Goal: Task Accomplishment & Management: Complete application form

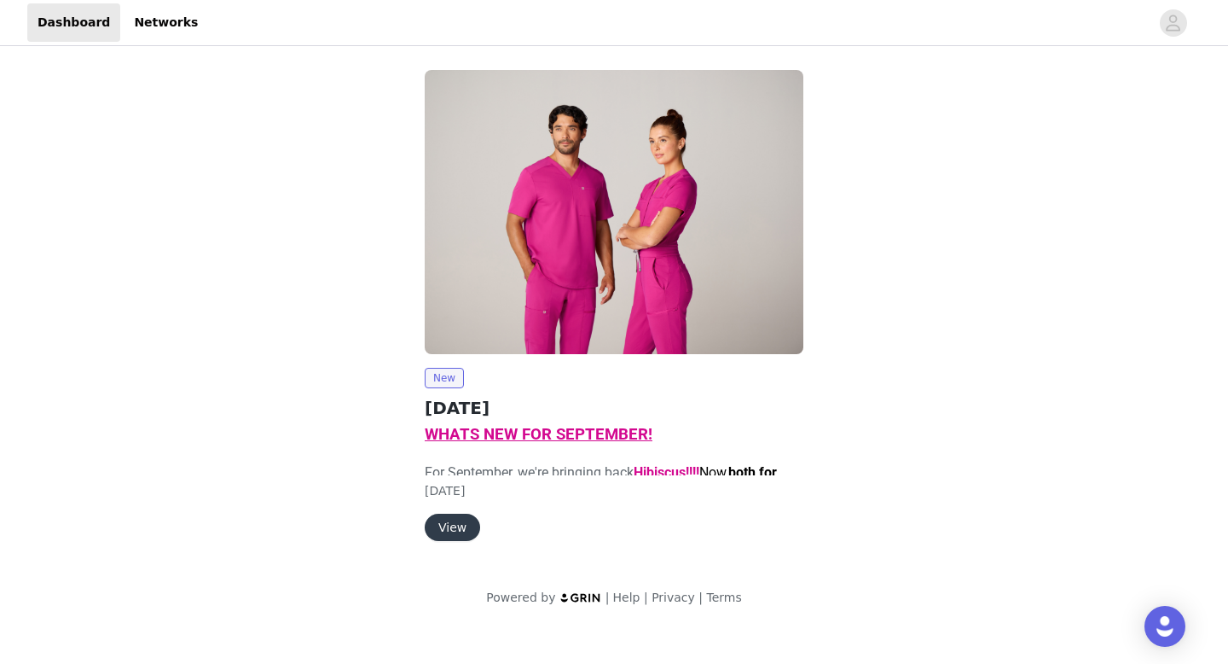
click at [456, 532] on button "View" at bounding box center [452, 527] width 55 height 27
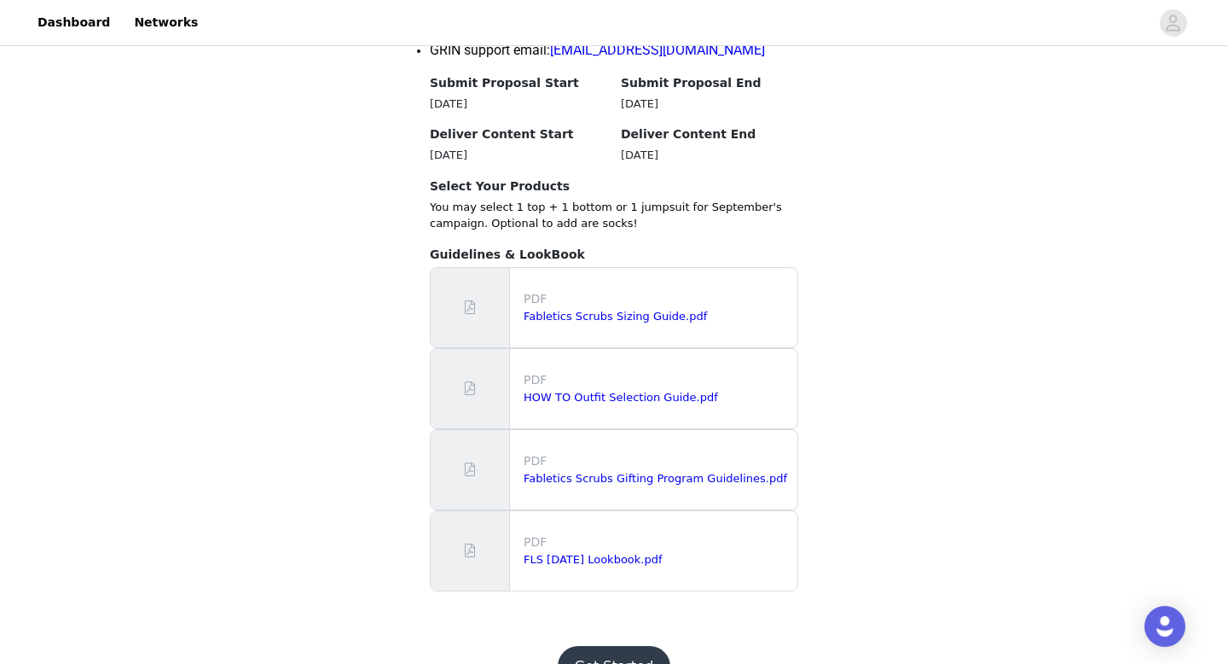
scroll to position [1443, 0]
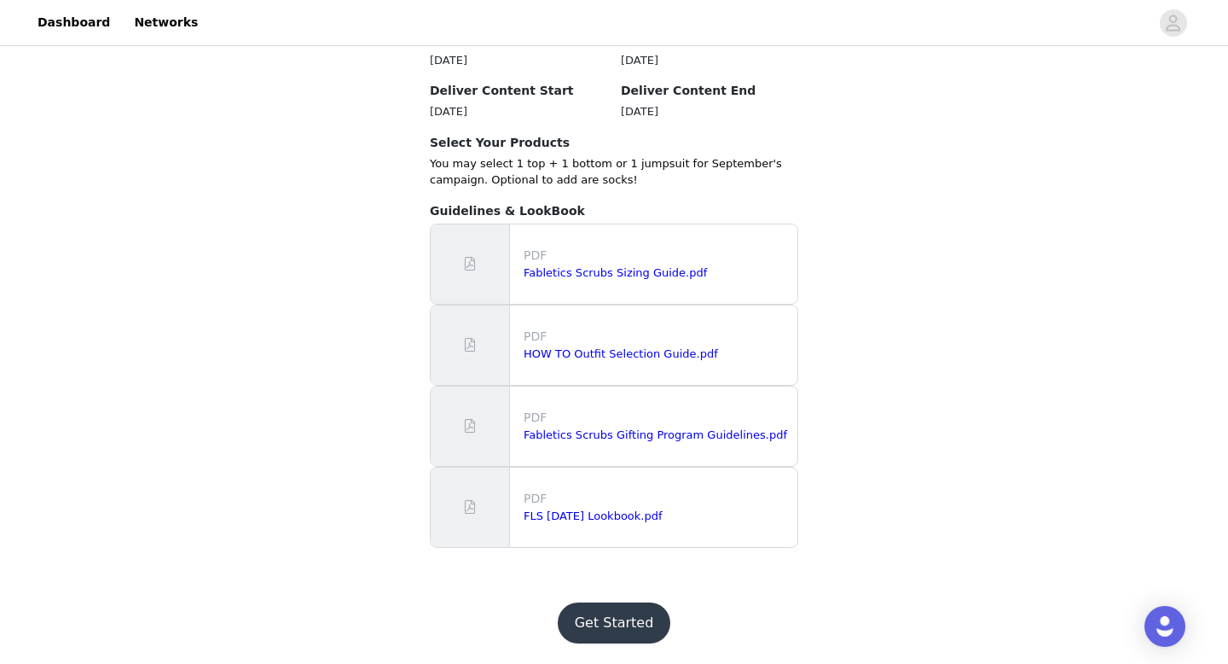
click at [604, 605] on button "Get Started" at bounding box center [614, 622] width 113 height 41
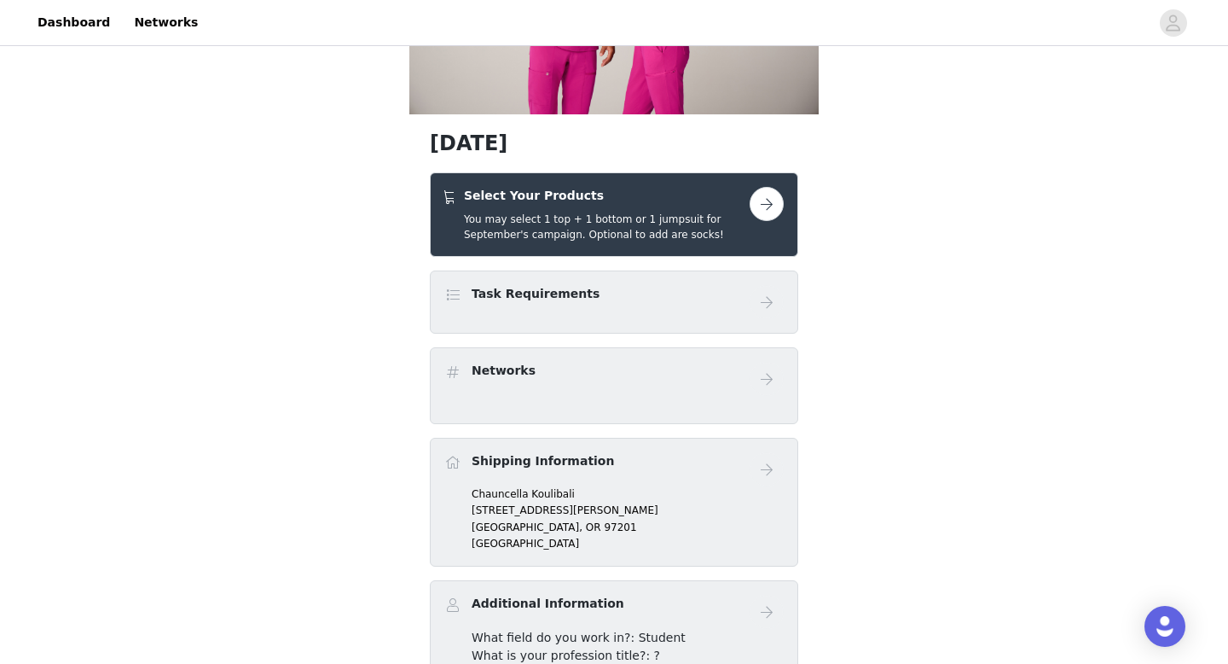
scroll to position [345, 0]
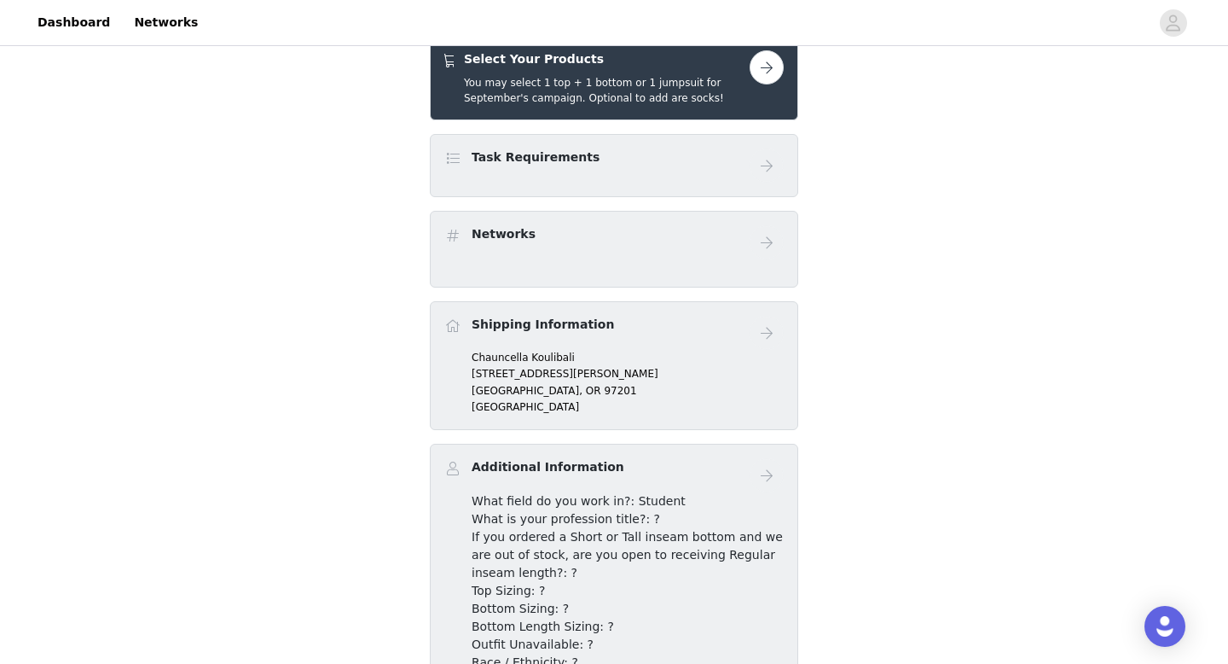
click at [768, 71] on button "button" at bounding box center [767, 67] width 34 height 34
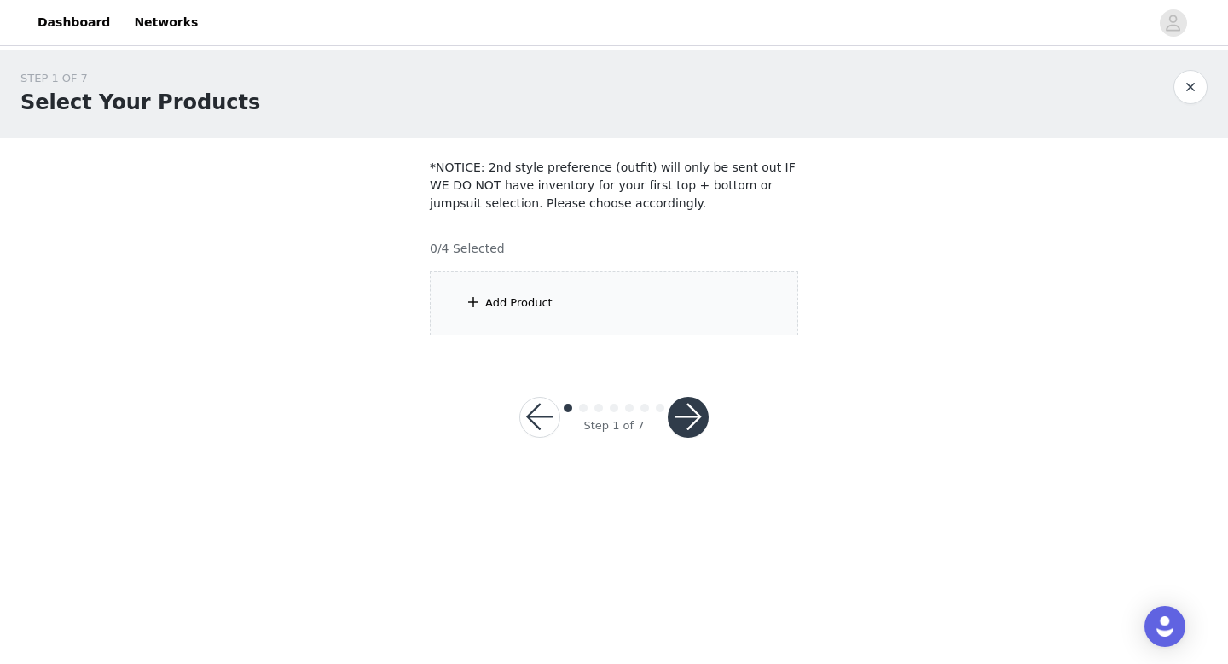
click at [520, 289] on div "Add Product" at bounding box center [614, 303] width 369 height 64
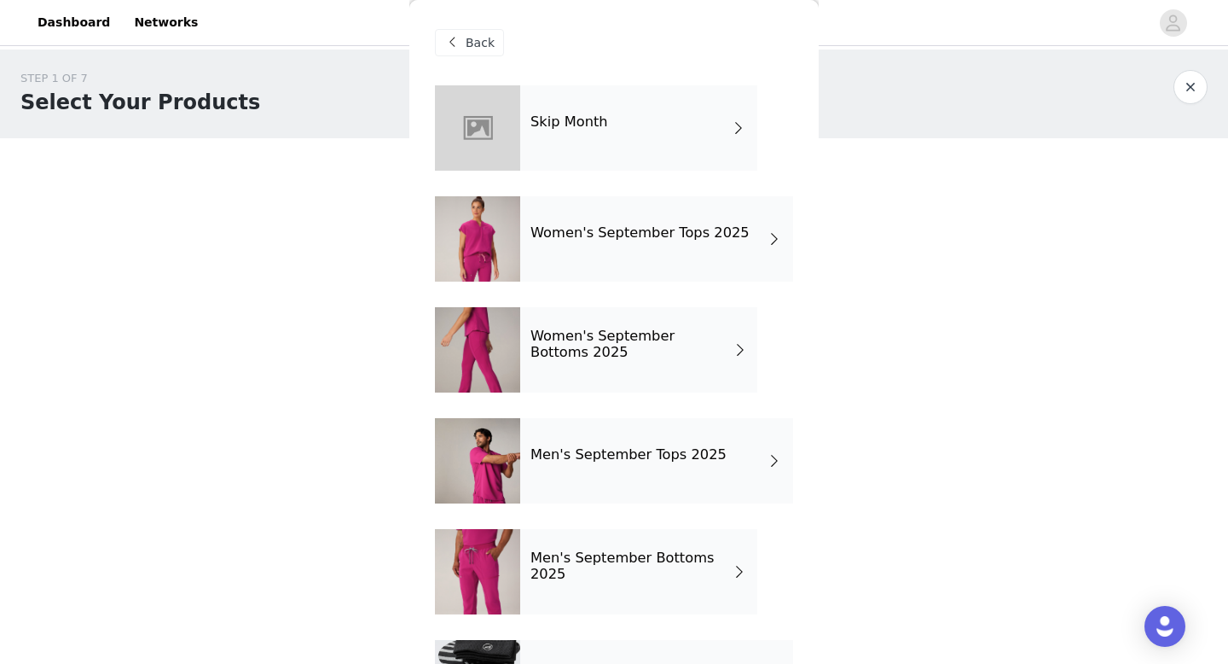
click at [631, 235] on h4 "Women's September Tops 2025" at bounding box center [640, 232] width 219 height 15
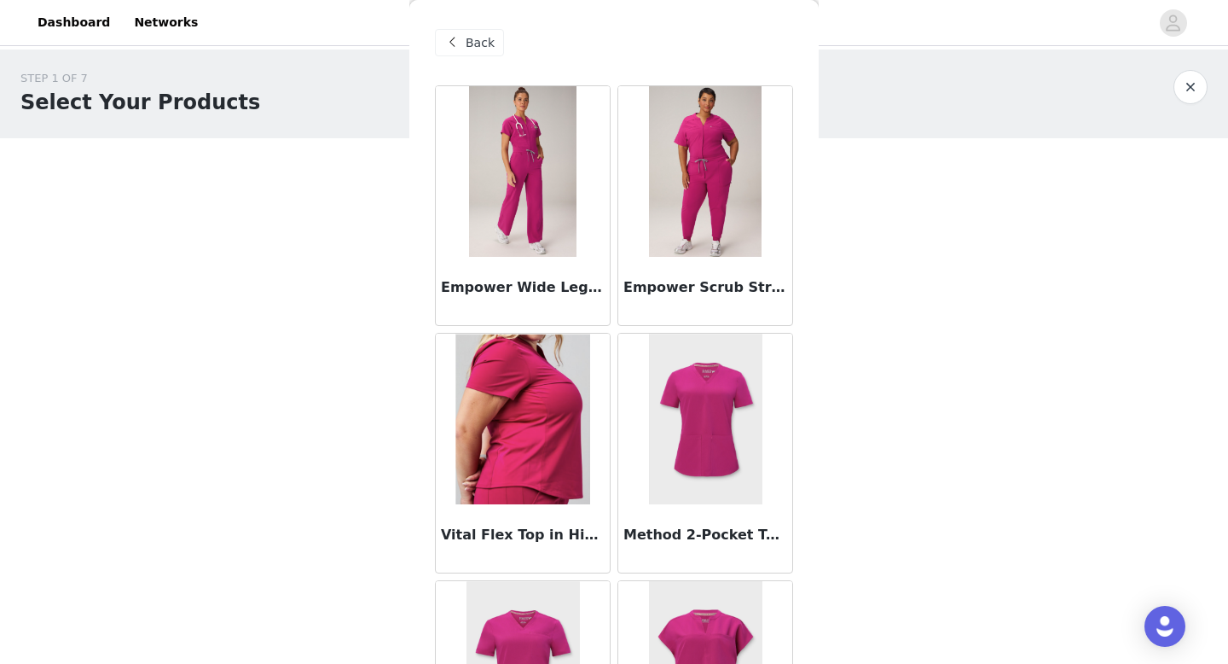
click at [559, 216] on img at bounding box center [523, 171] width 108 height 171
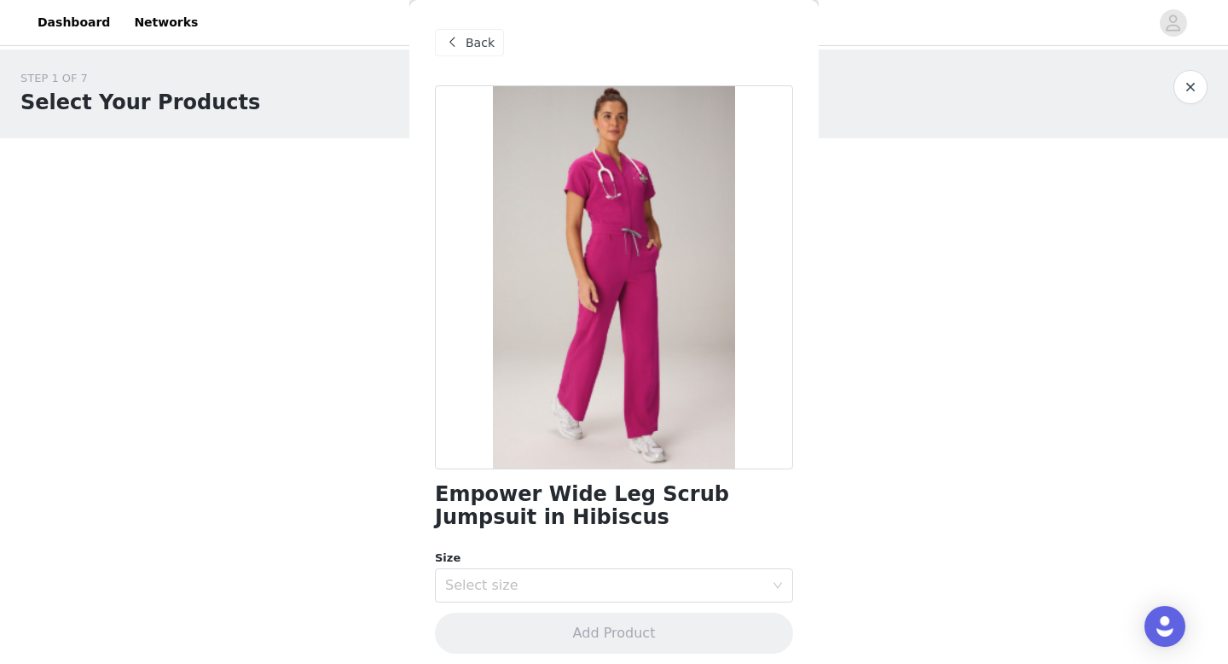
scroll to position [9, 0]
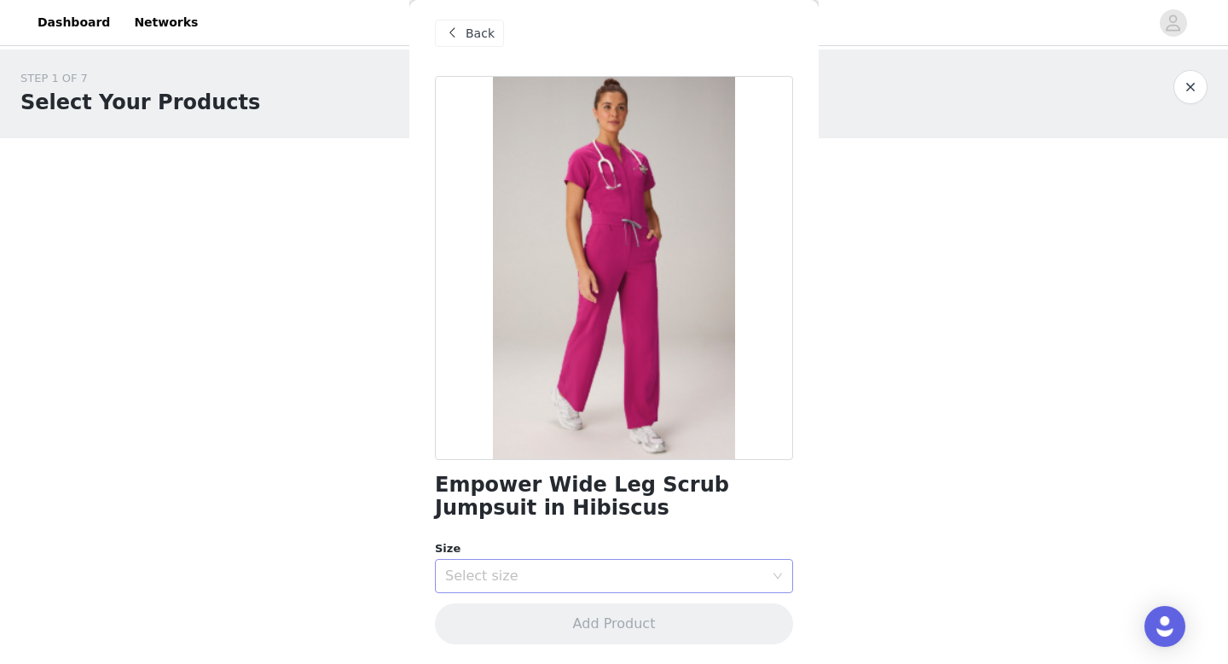
click at [589, 581] on div "Select size" at bounding box center [604, 575] width 319 height 17
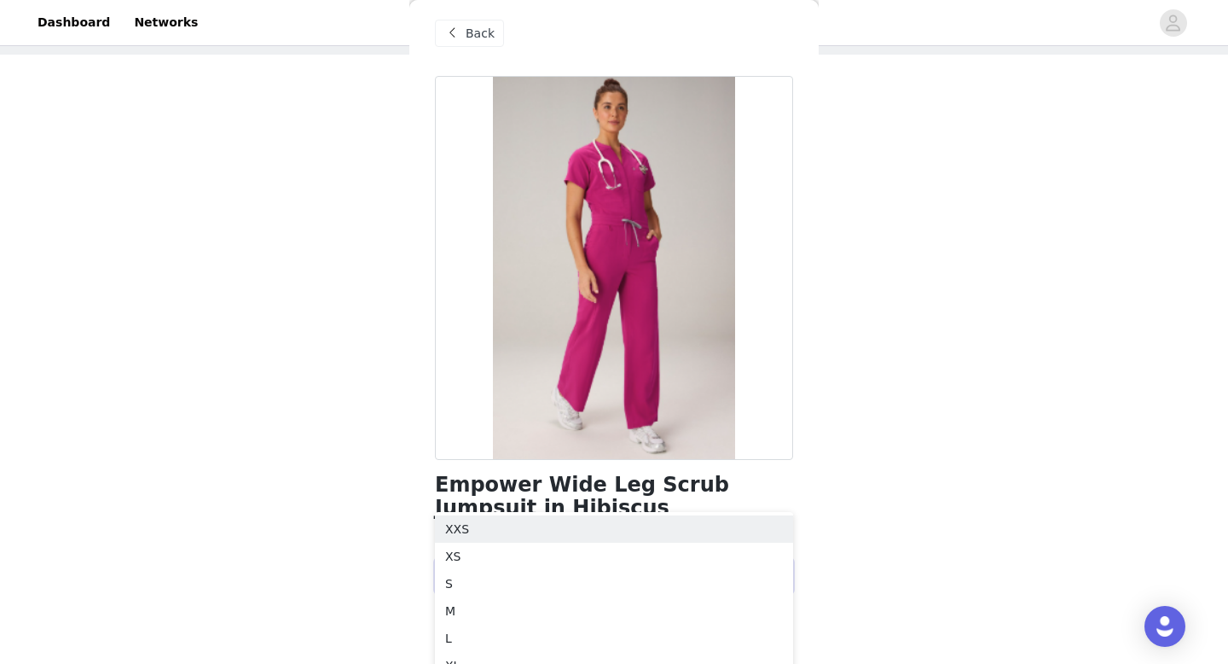
scroll to position [145, 0]
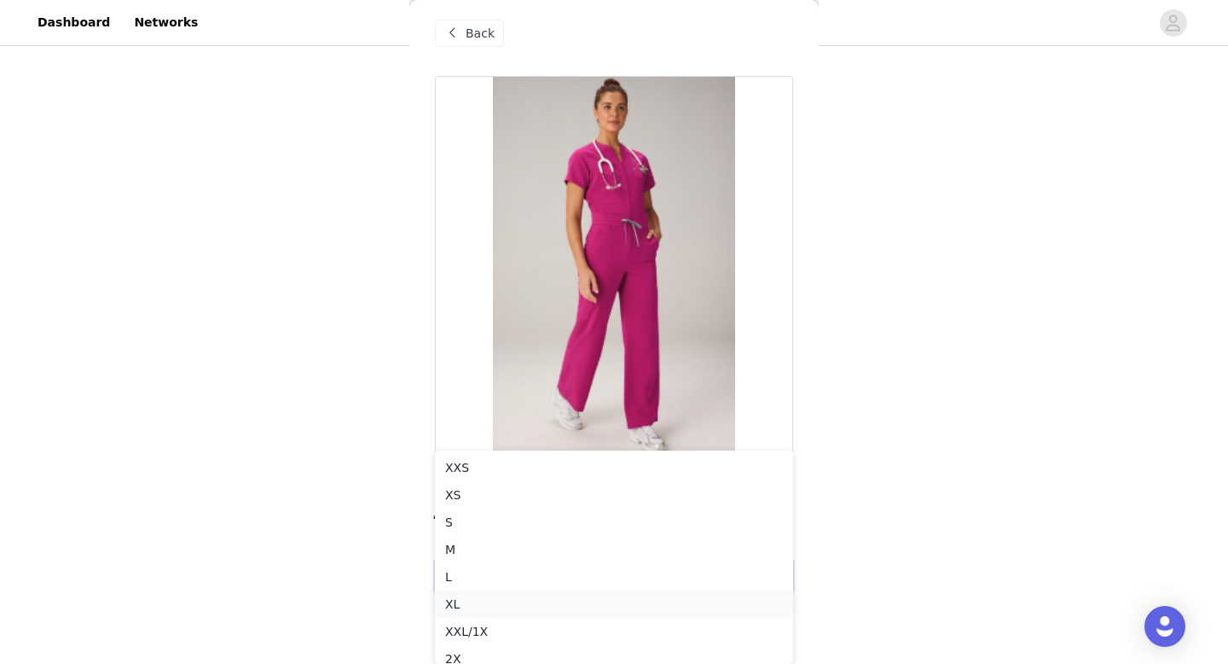
click at [564, 601] on li "XL" at bounding box center [614, 603] width 358 height 27
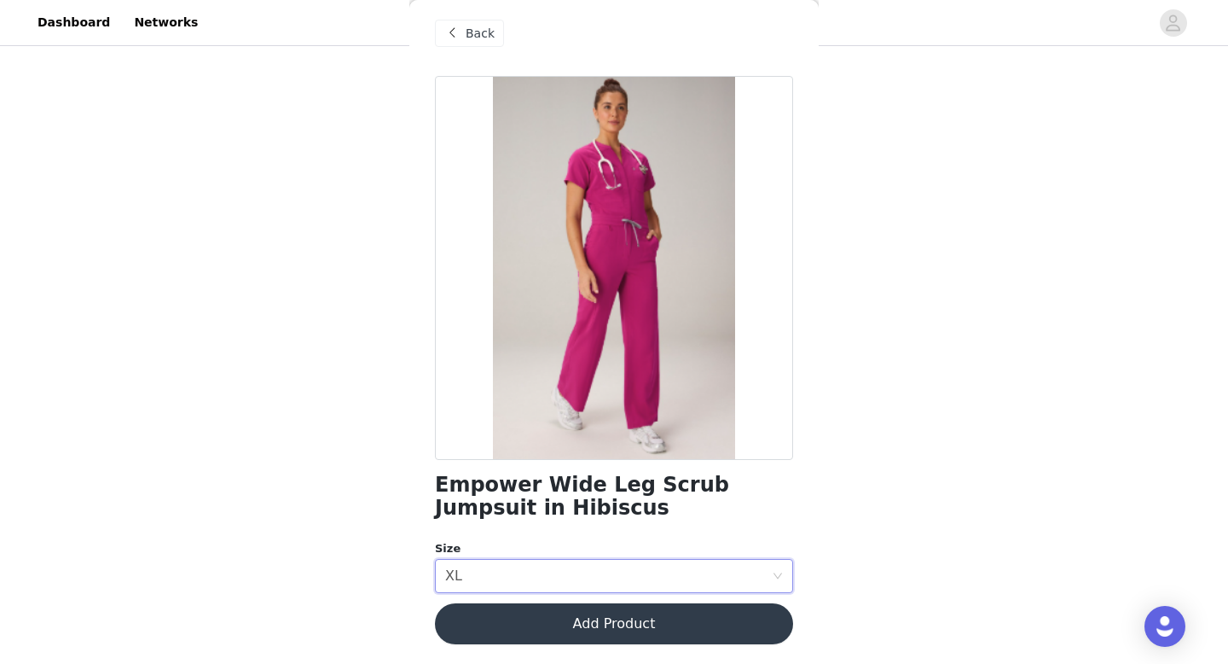
scroll to position [0, 0]
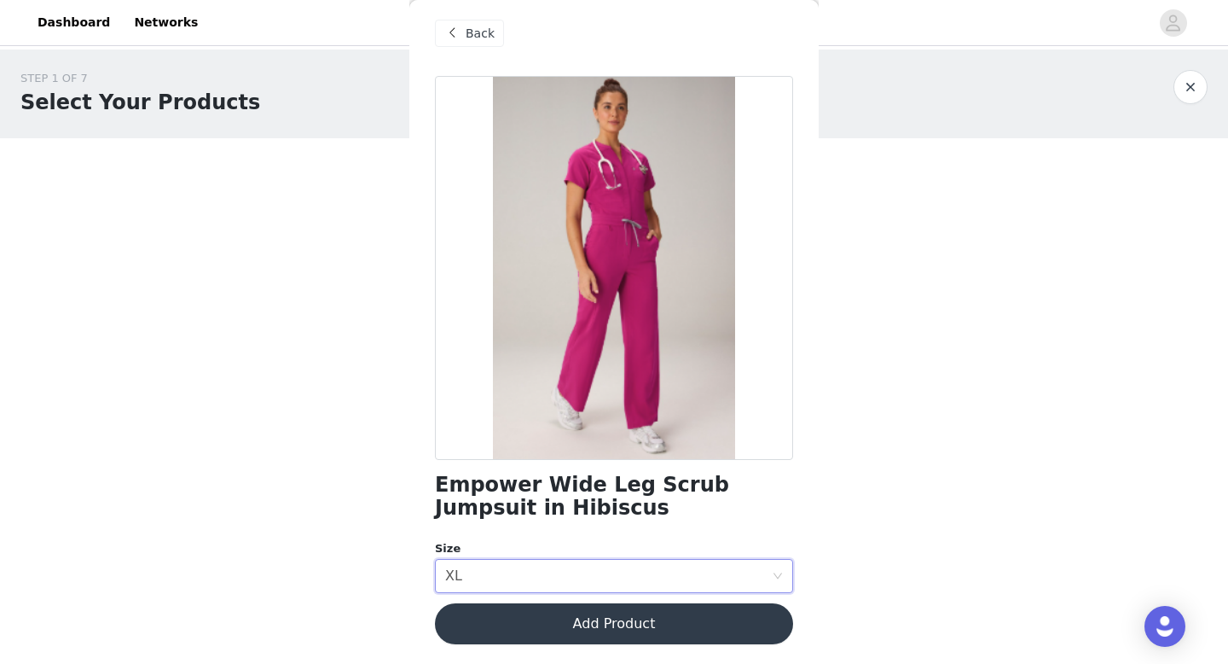
click at [595, 624] on button "Add Product" at bounding box center [614, 623] width 358 height 41
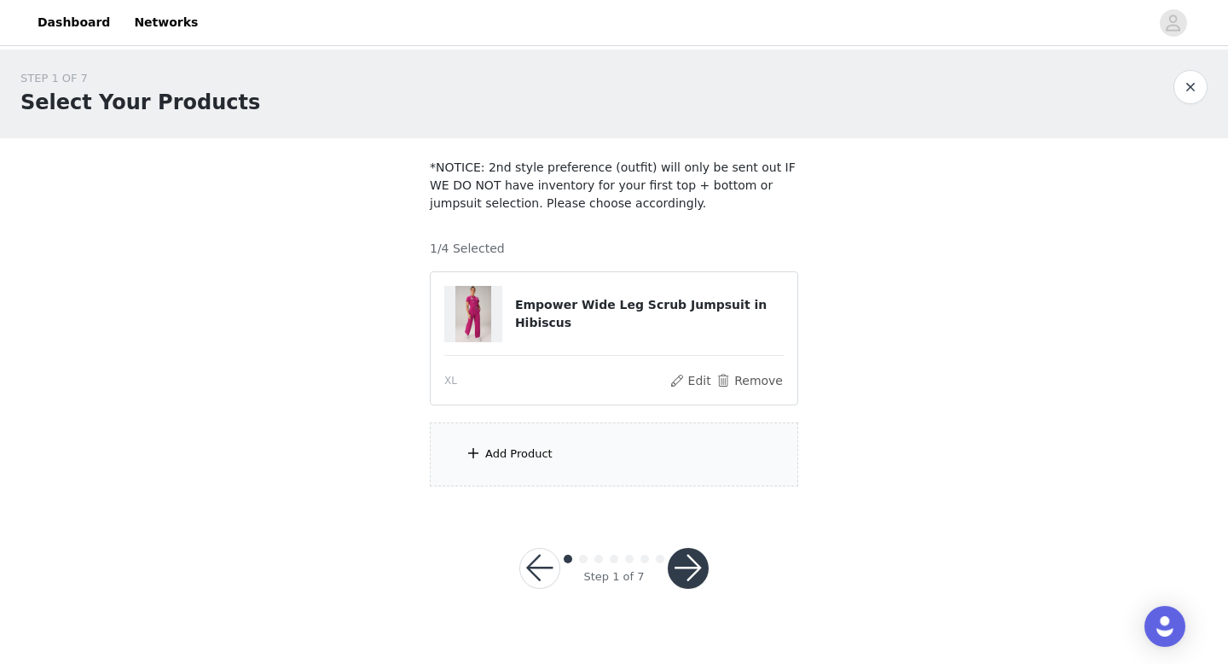
click at [529, 452] on div "Add Product" at bounding box center [518, 453] width 67 height 17
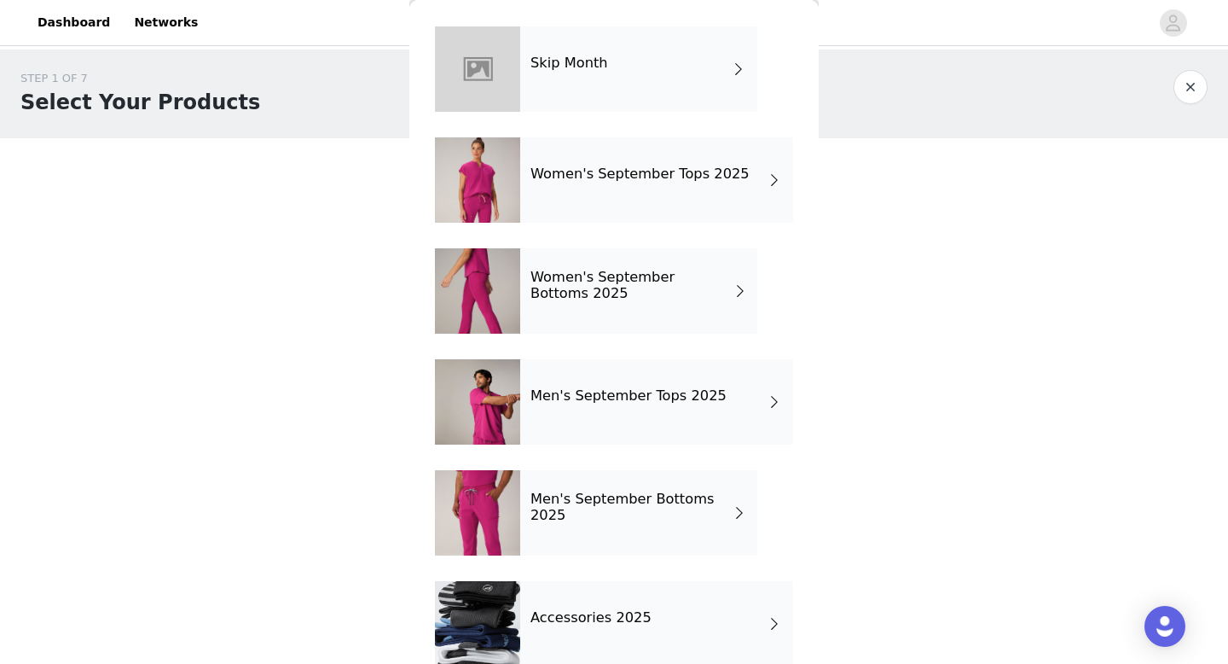
scroll to position [87, 0]
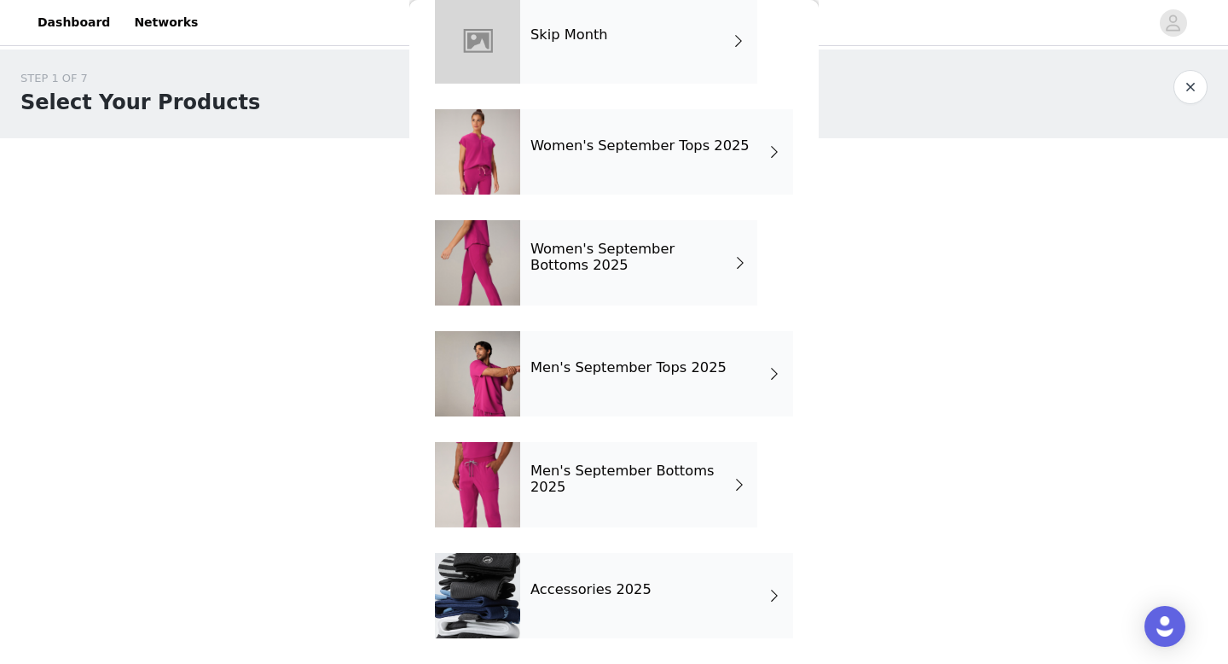
click at [644, 158] on div "Women's September Tops 2025" at bounding box center [656, 151] width 273 height 85
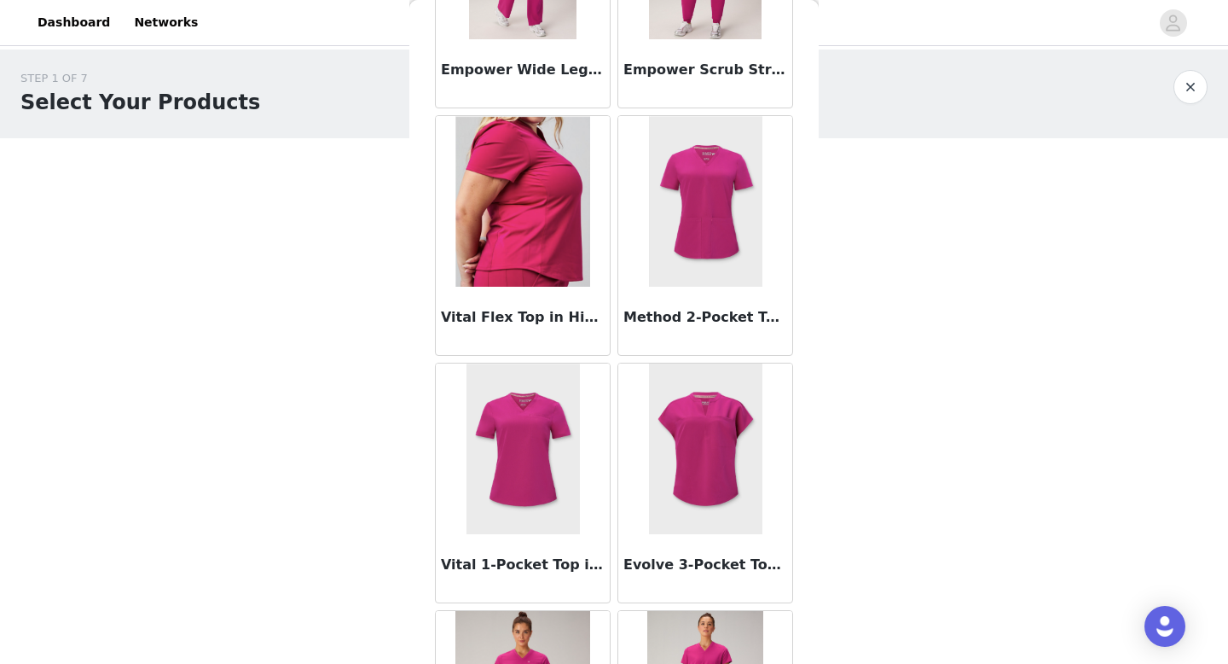
scroll to position [220, 0]
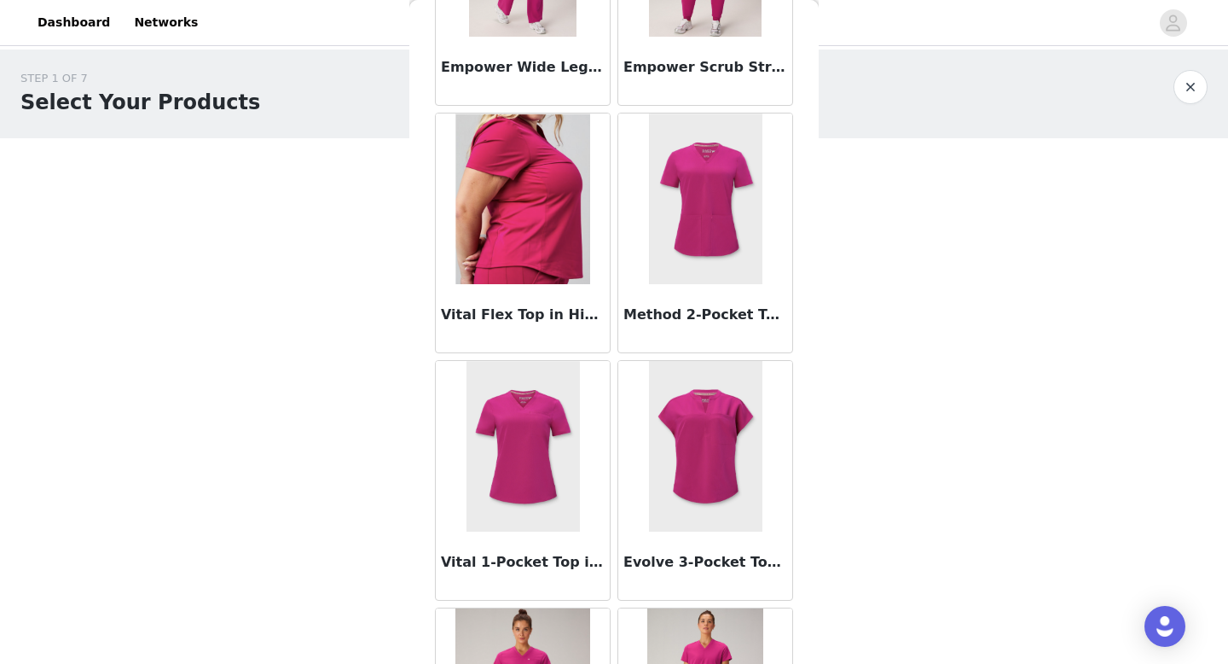
click at [539, 256] on div at bounding box center [523, 198] width 174 height 171
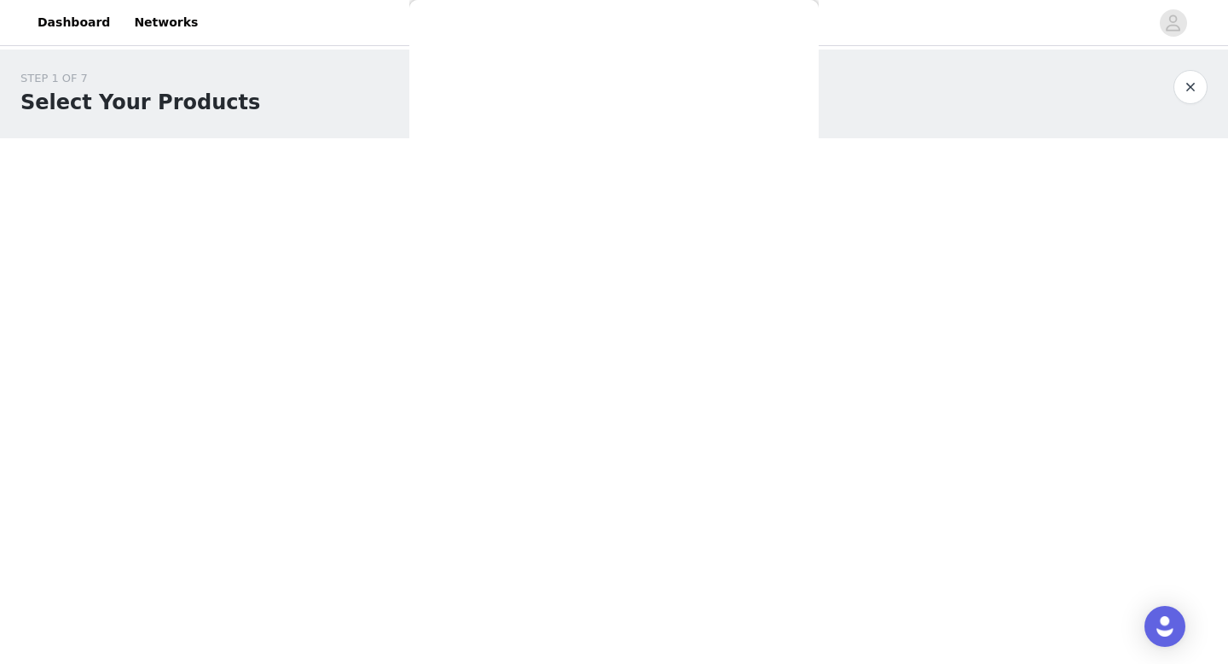
scroll to position [0, 0]
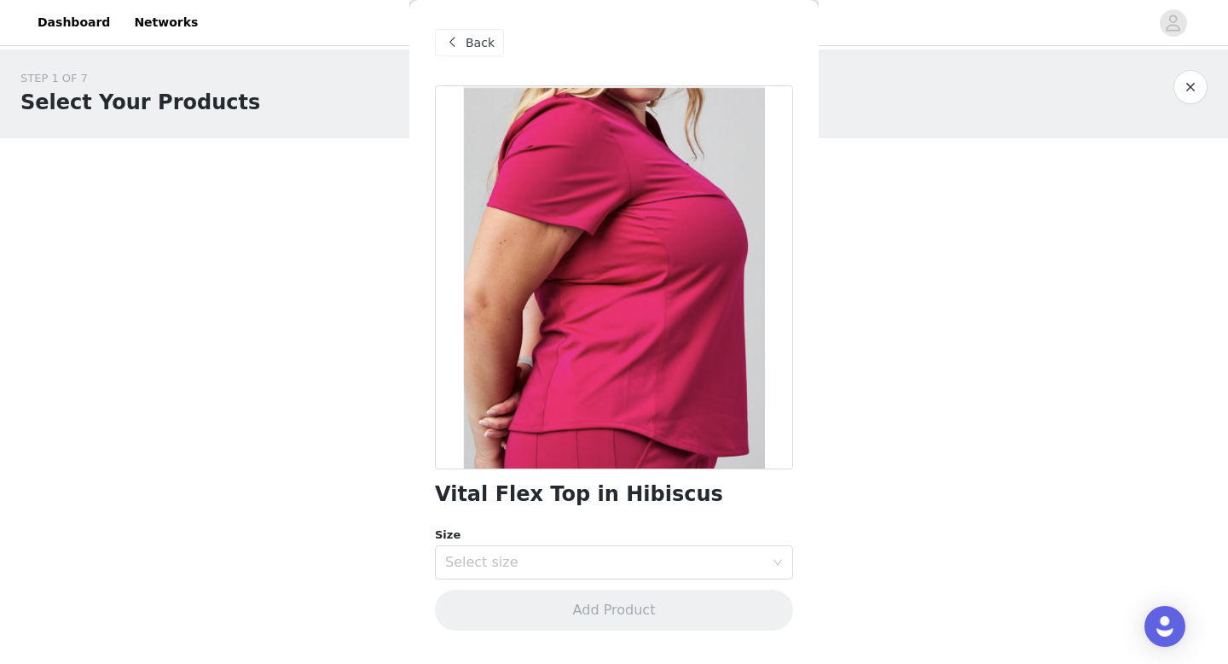
click at [486, 45] on span "Back" at bounding box center [480, 43] width 29 height 18
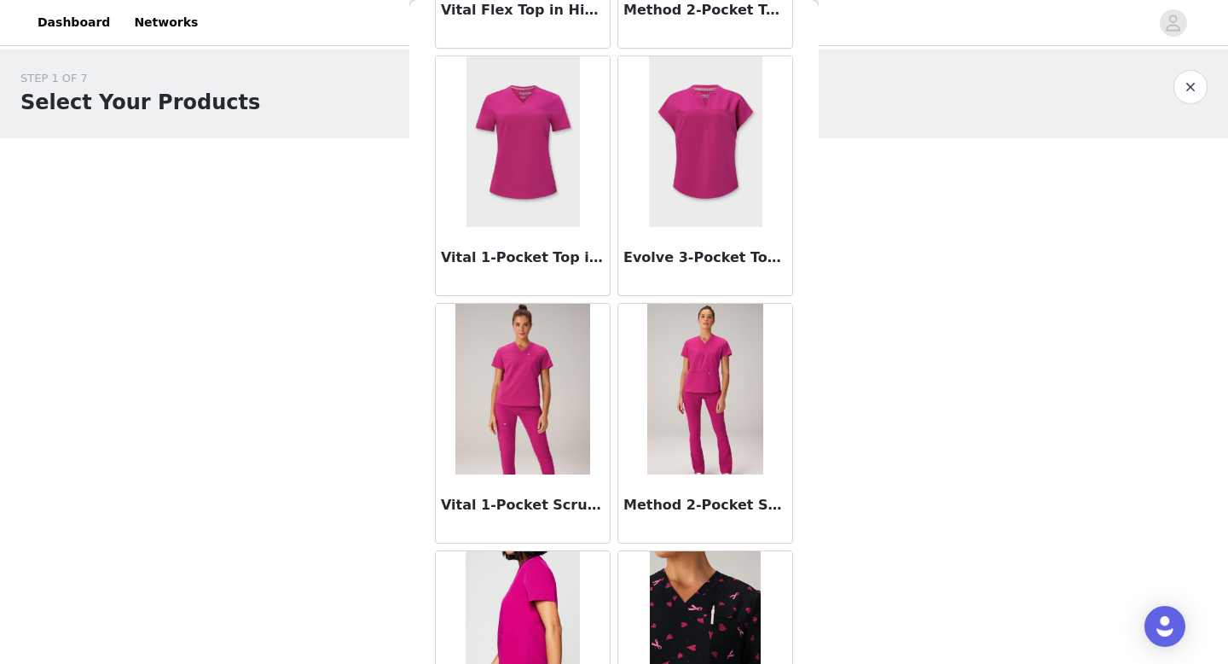
scroll to position [532, 0]
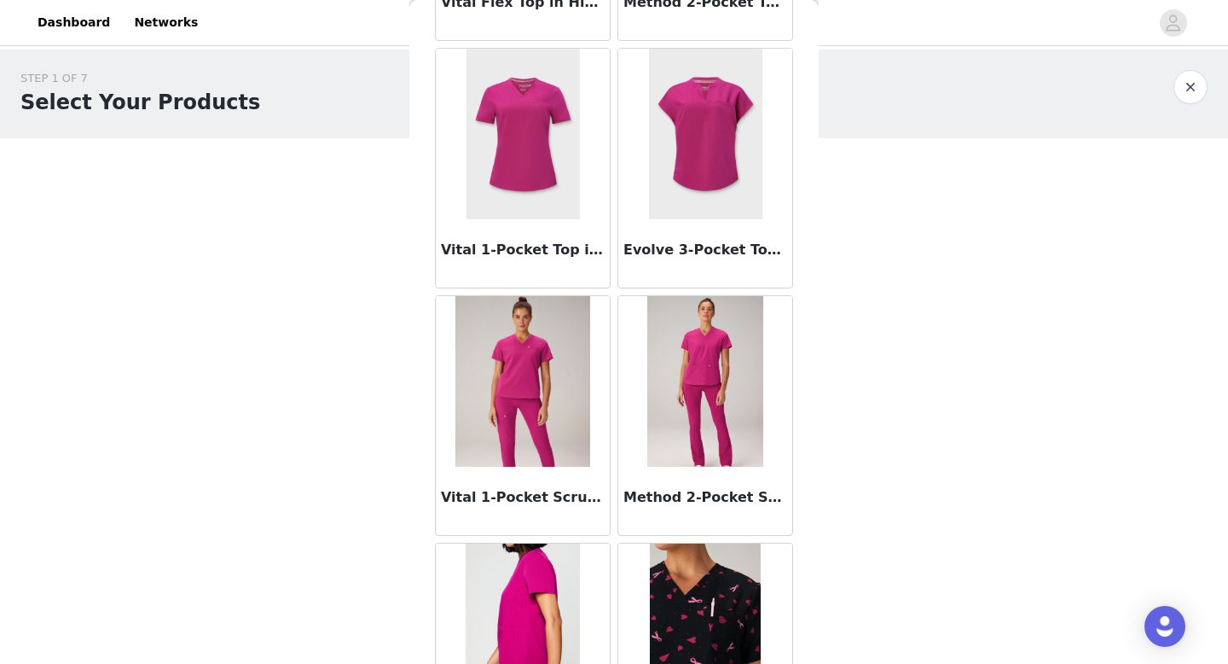
click at [718, 148] on img at bounding box center [705, 134] width 113 height 171
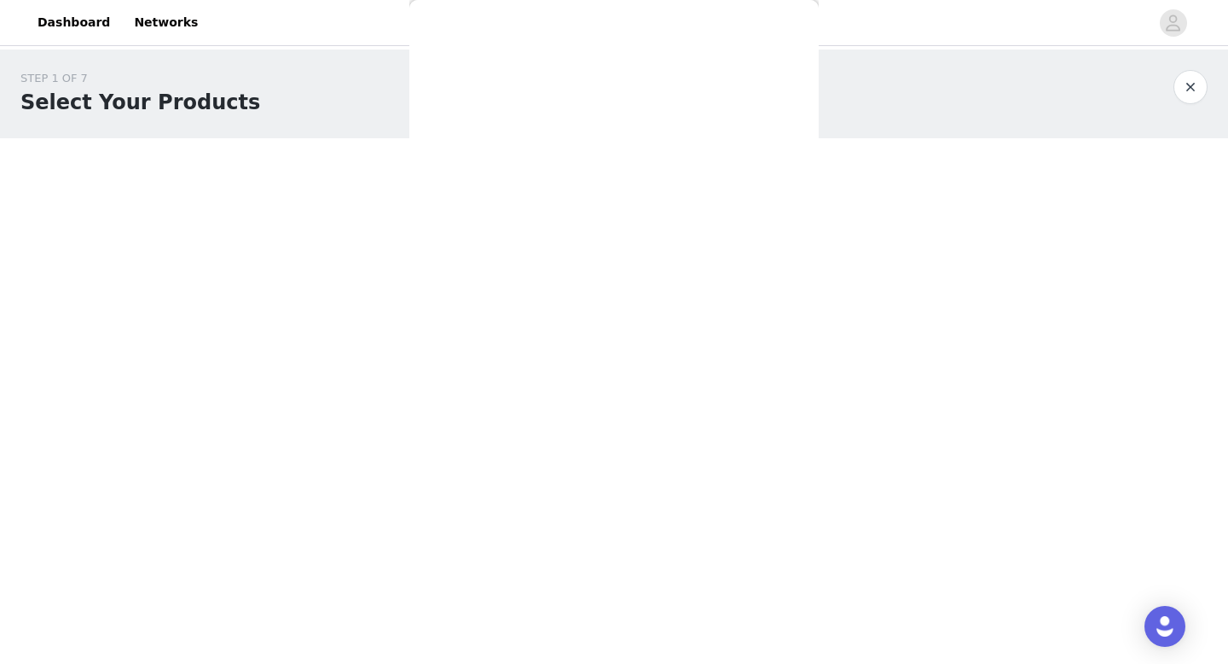
scroll to position [0, 0]
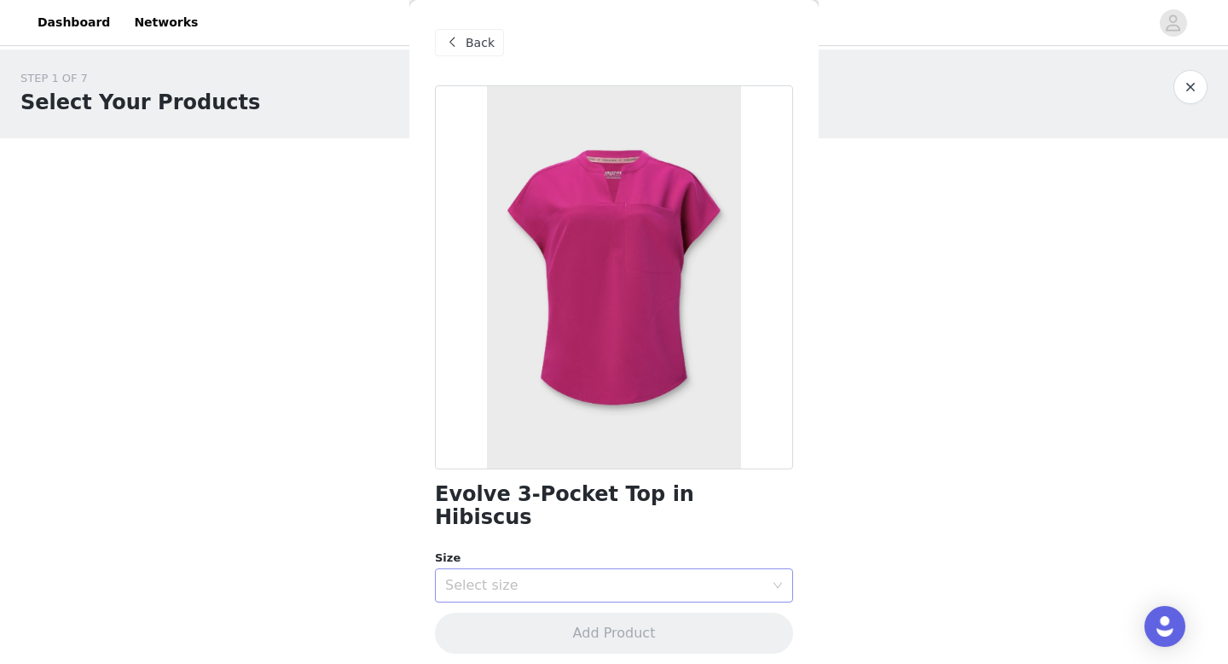
click at [626, 577] on div "Select size" at bounding box center [604, 585] width 319 height 17
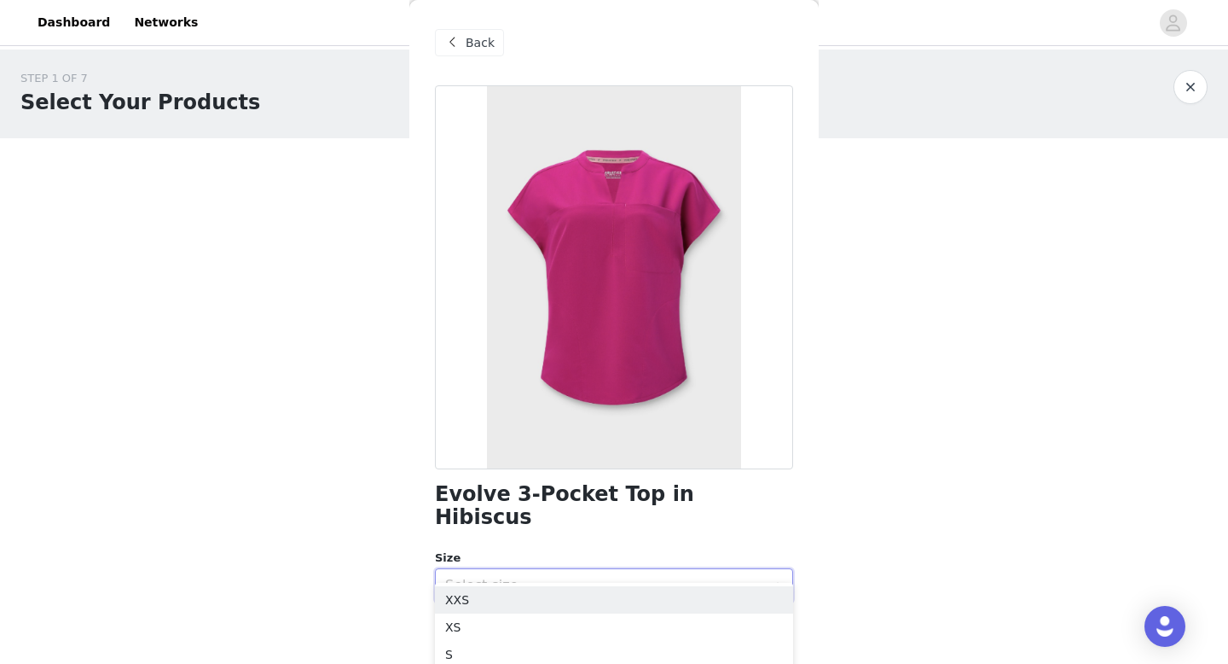
scroll to position [132, 0]
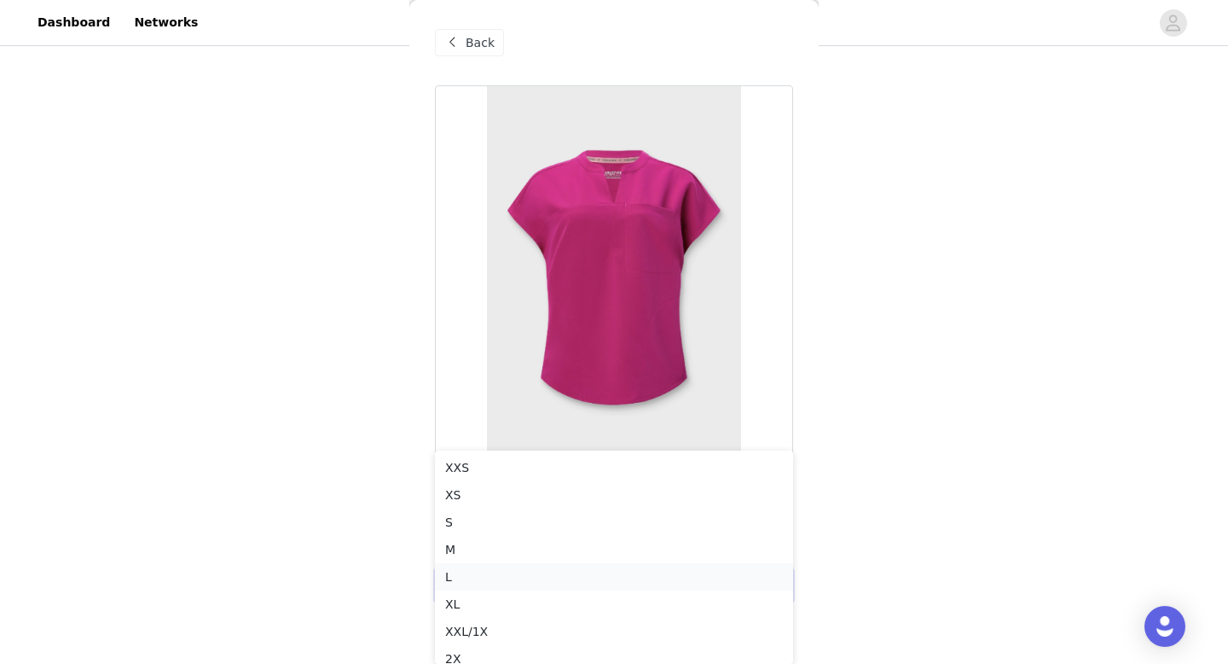
click at [549, 567] on li "L" at bounding box center [614, 576] width 358 height 27
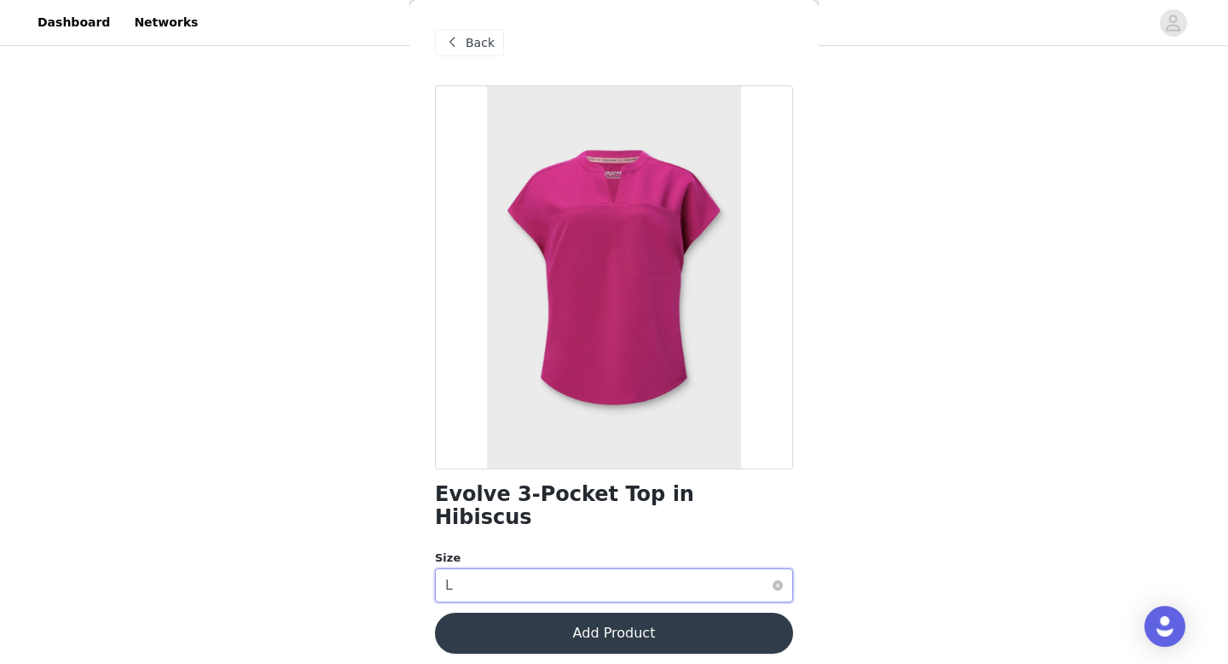
scroll to position [0, 0]
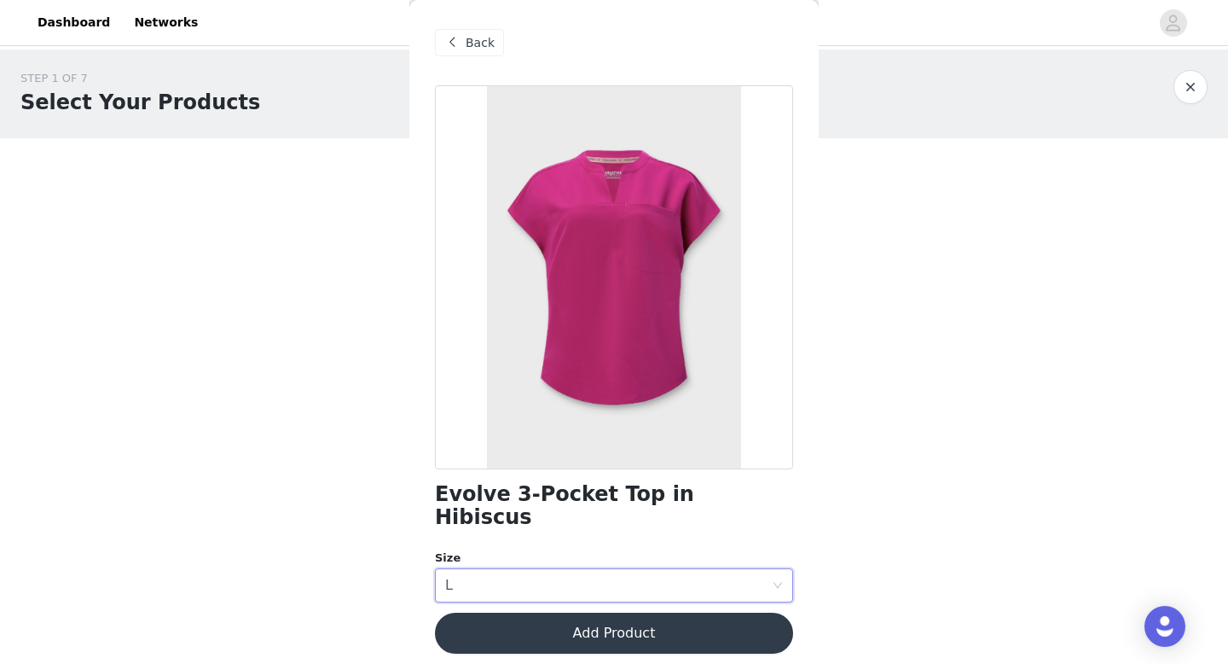
click at [587, 613] on button "Add Product" at bounding box center [614, 633] width 358 height 41
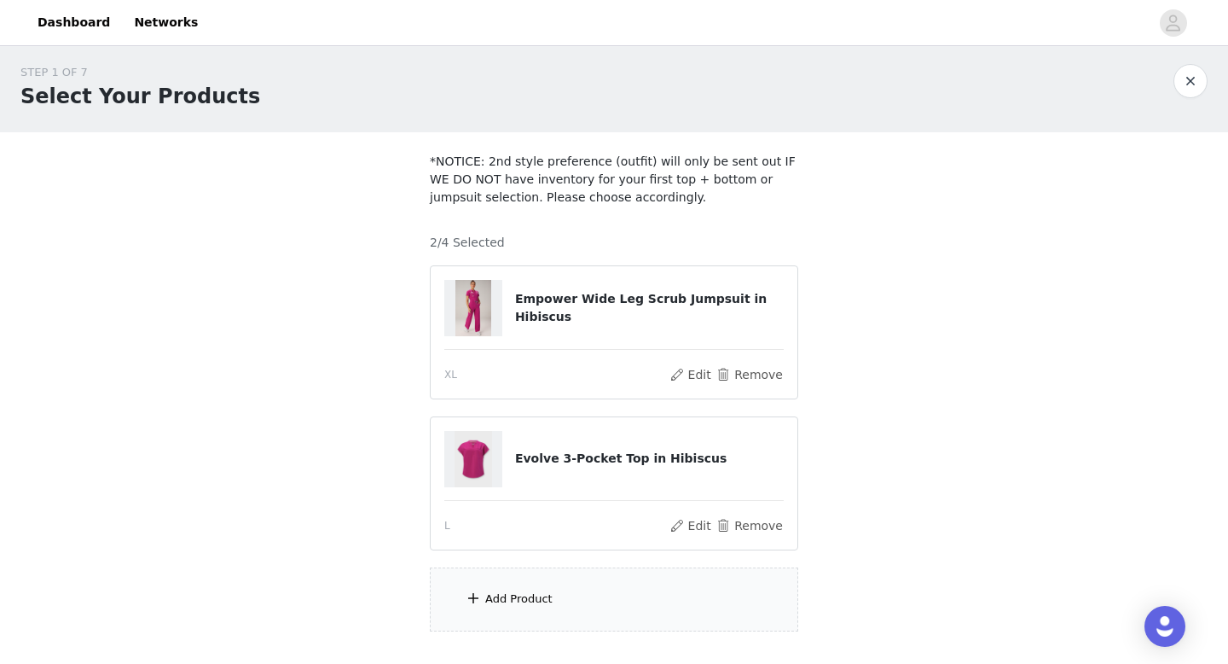
scroll to position [116, 0]
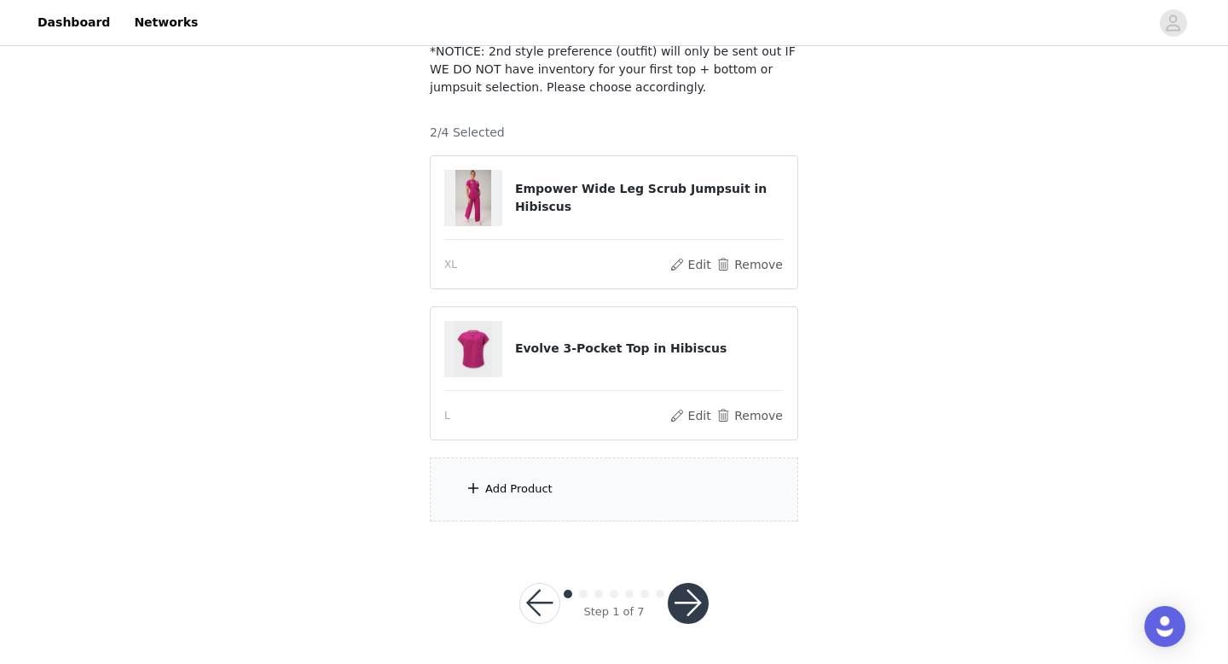
click at [688, 594] on button "button" at bounding box center [688, 603] width 41 height 41
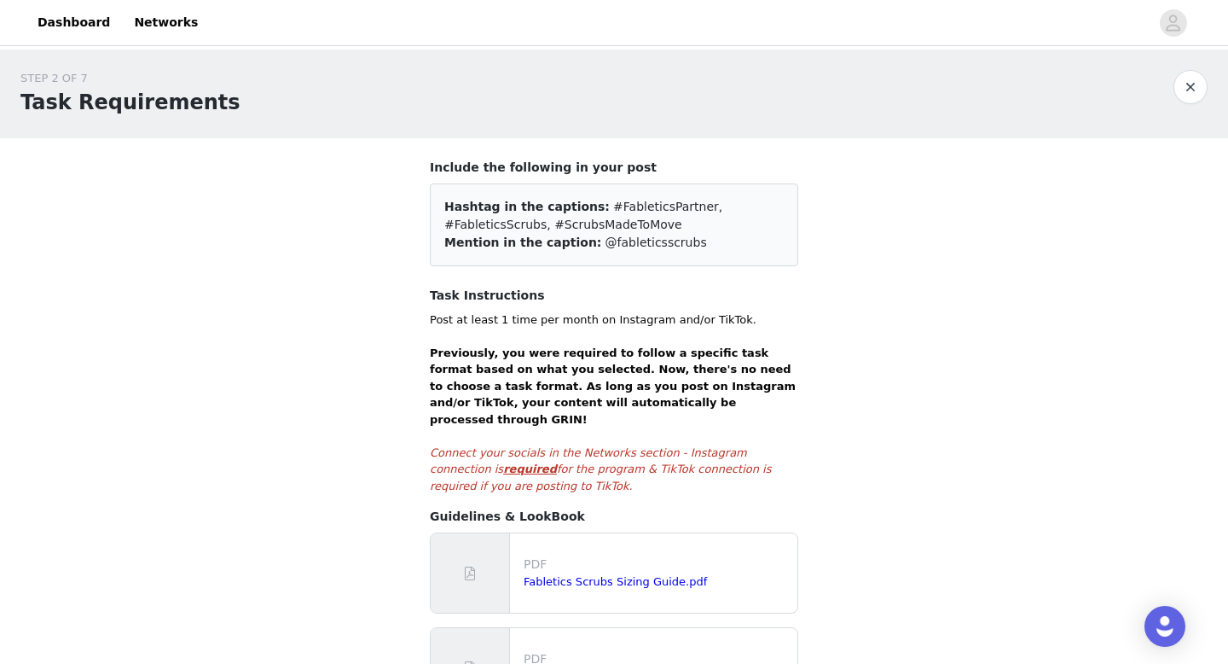
scroll to position [374, 0]
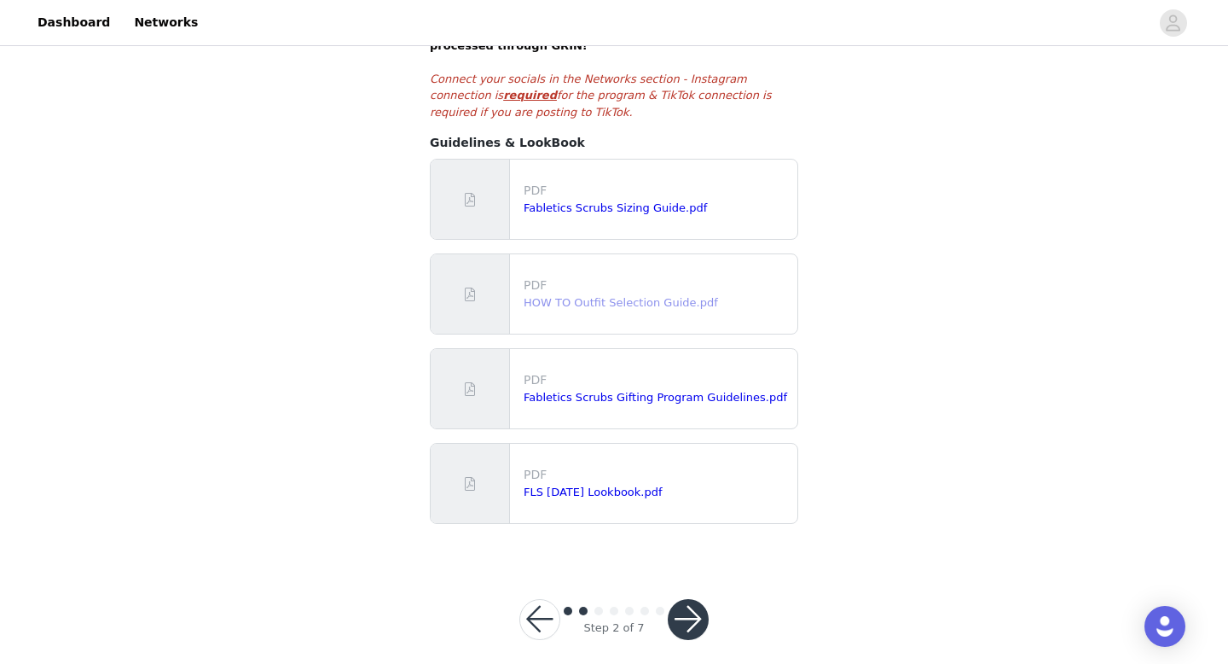
click at [642, 296] on link "HOW TO Outfit Selection Guide.pdf" at bounding box center [621, 302] width 195 height 13
click at [596, 201] on link "Fabletics Scrubs Sizing Guide.pdf" at bounding box center [615, 207] width 183 height 13
click at [691, 599] on button "button" at bounding box center [688, 619] width 41 height 41
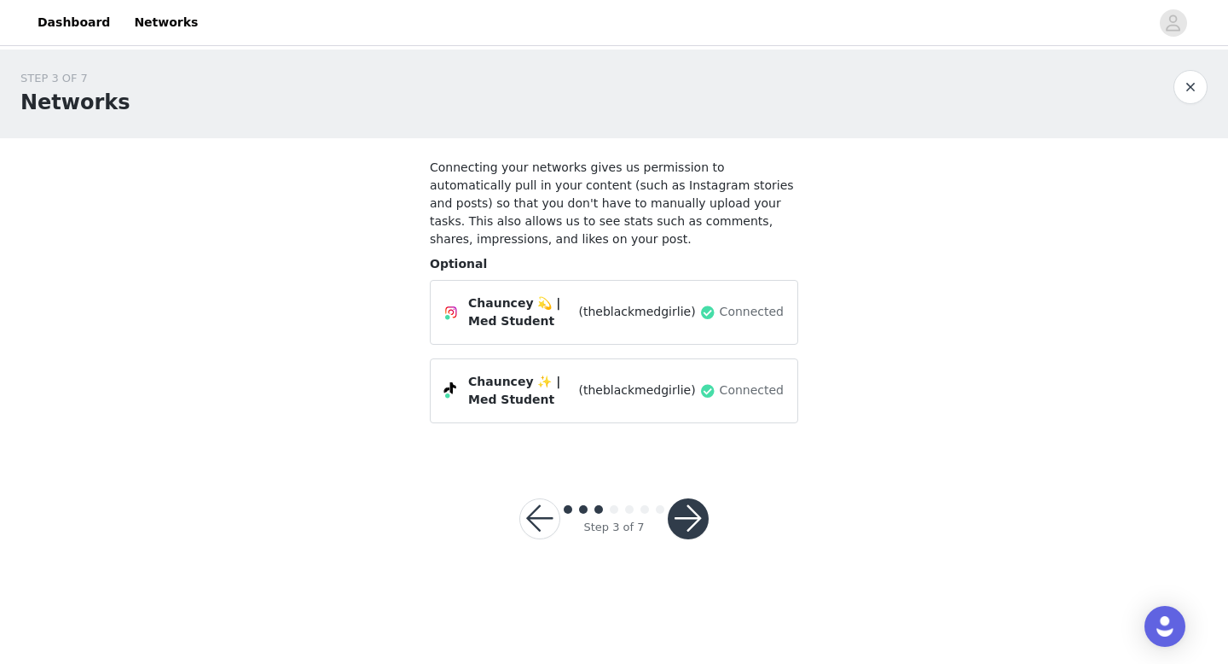
click at [690, 520] on button "button" at bounding box center [688, 518] width 41 height 41
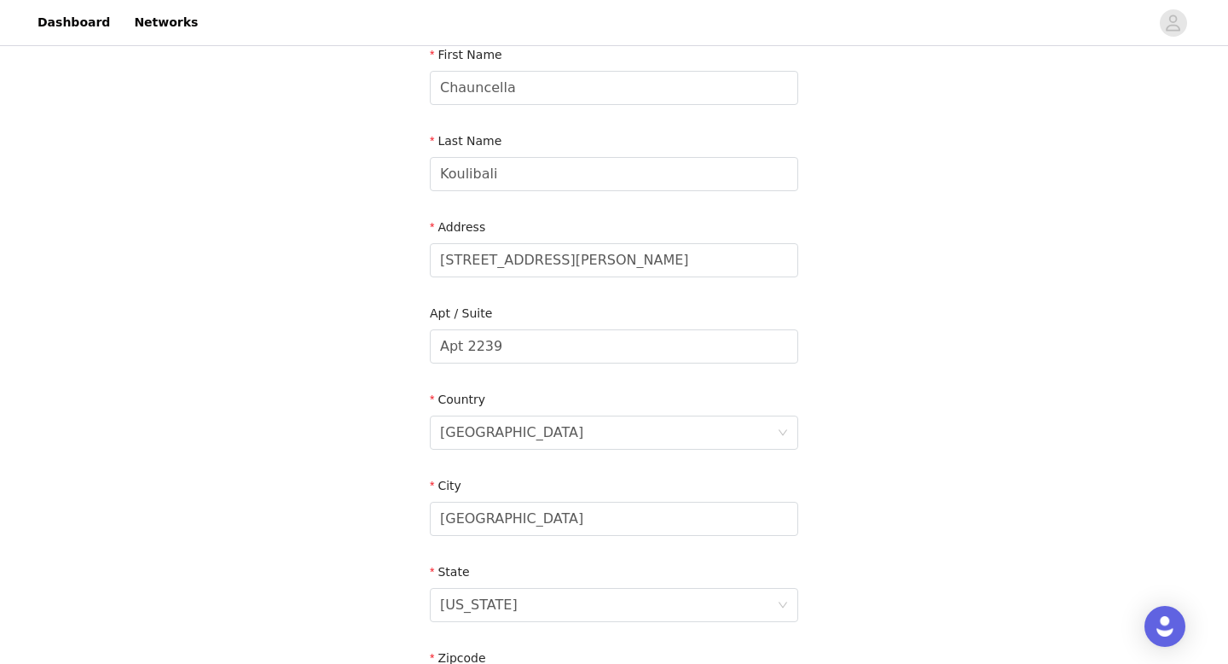
scroll to position [535, 0]
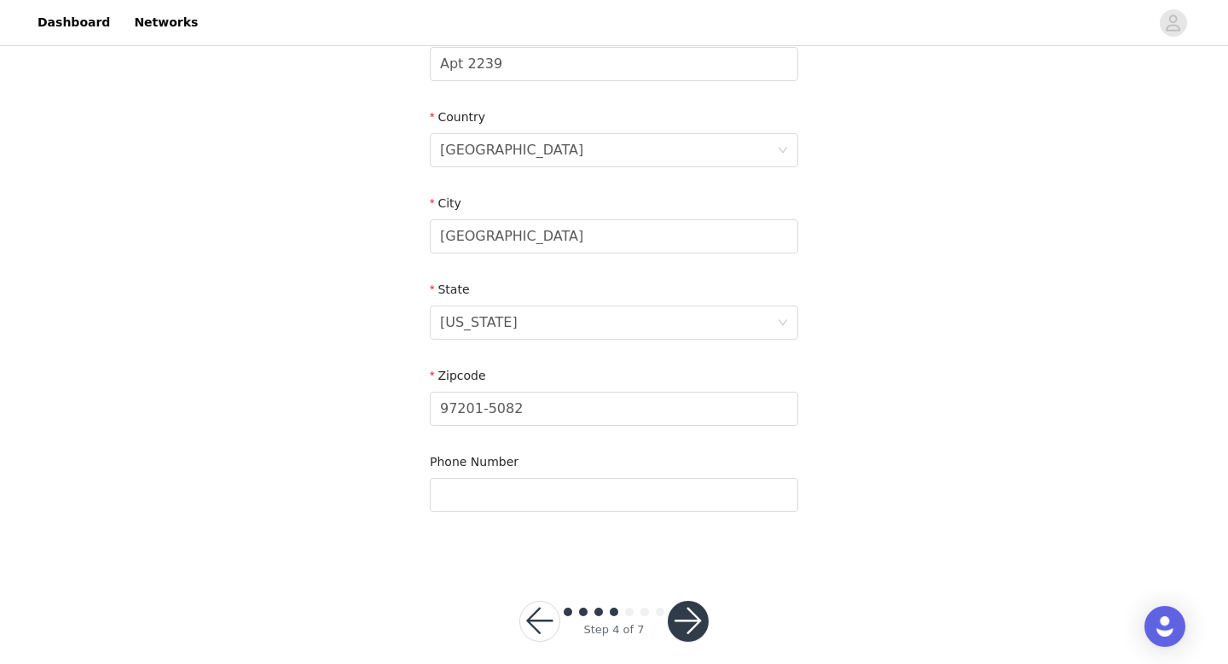
click at [692, 601] on button "button" at bounding box center [688, 621] width 41 height 41
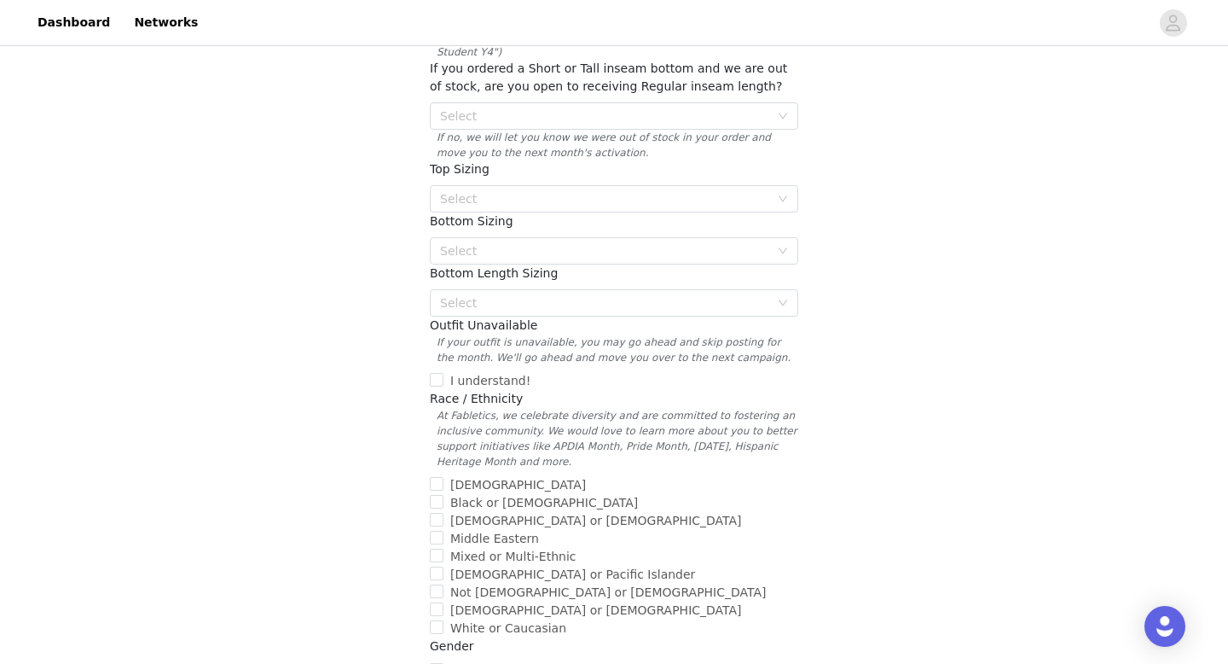
scroll to position [615, 0]
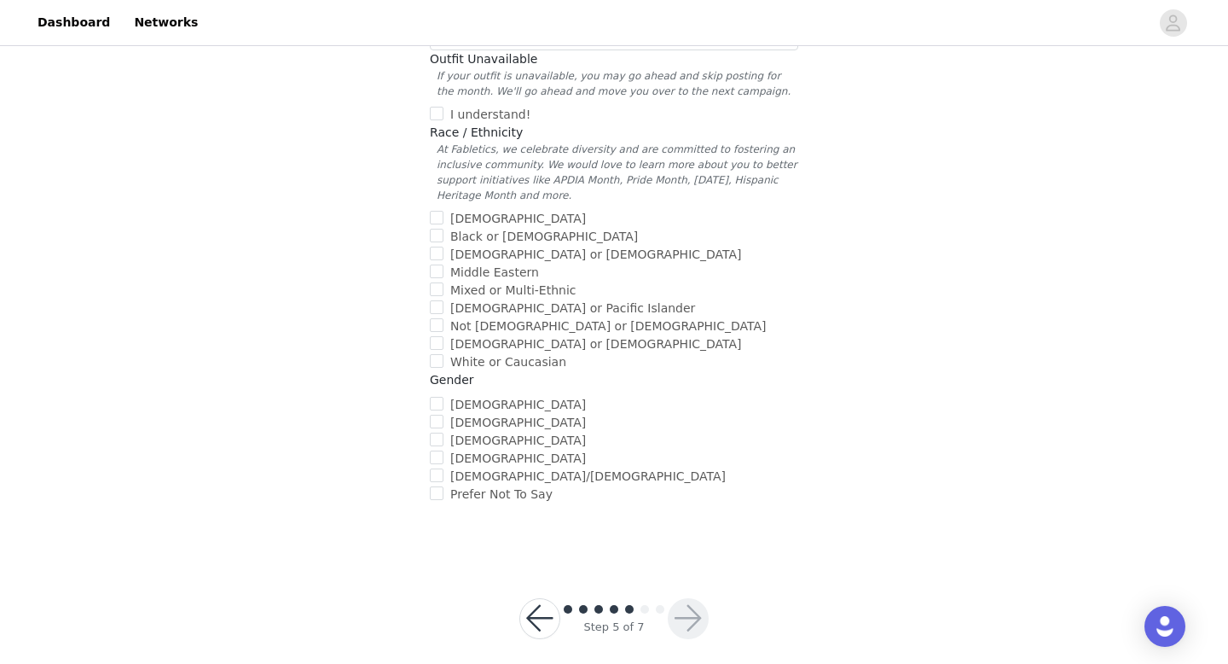
click at [549, 606] on button "button" at bounding box center [540, 618] width 41 height 41
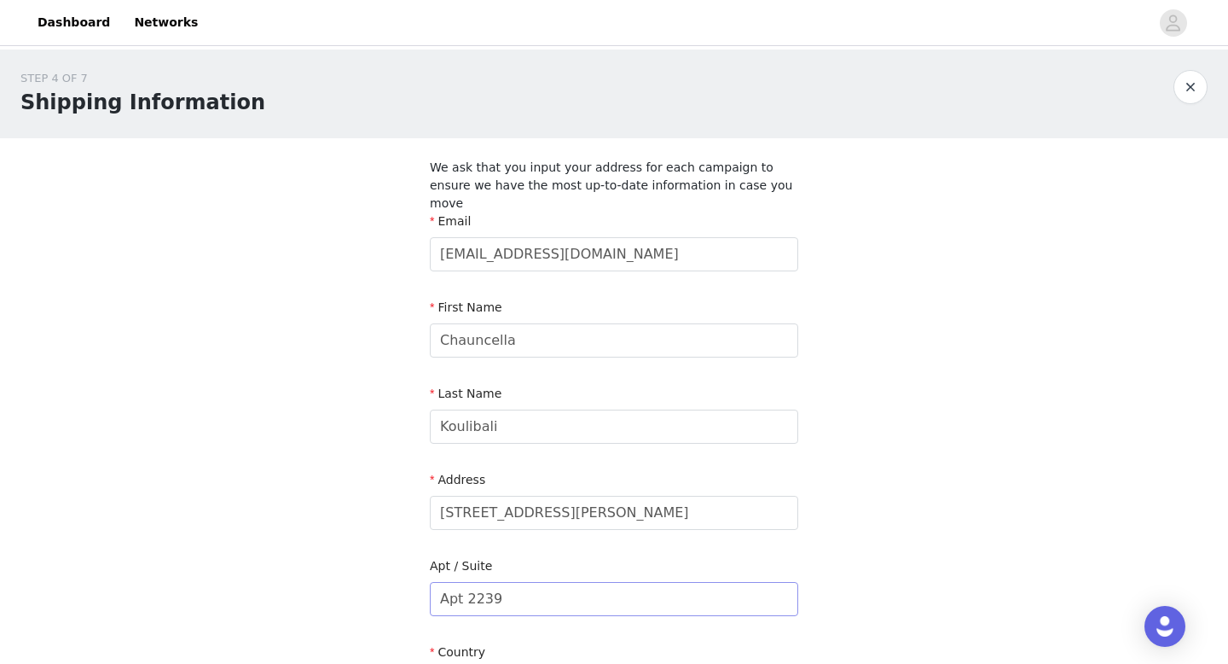
scroll to position [535, 0]
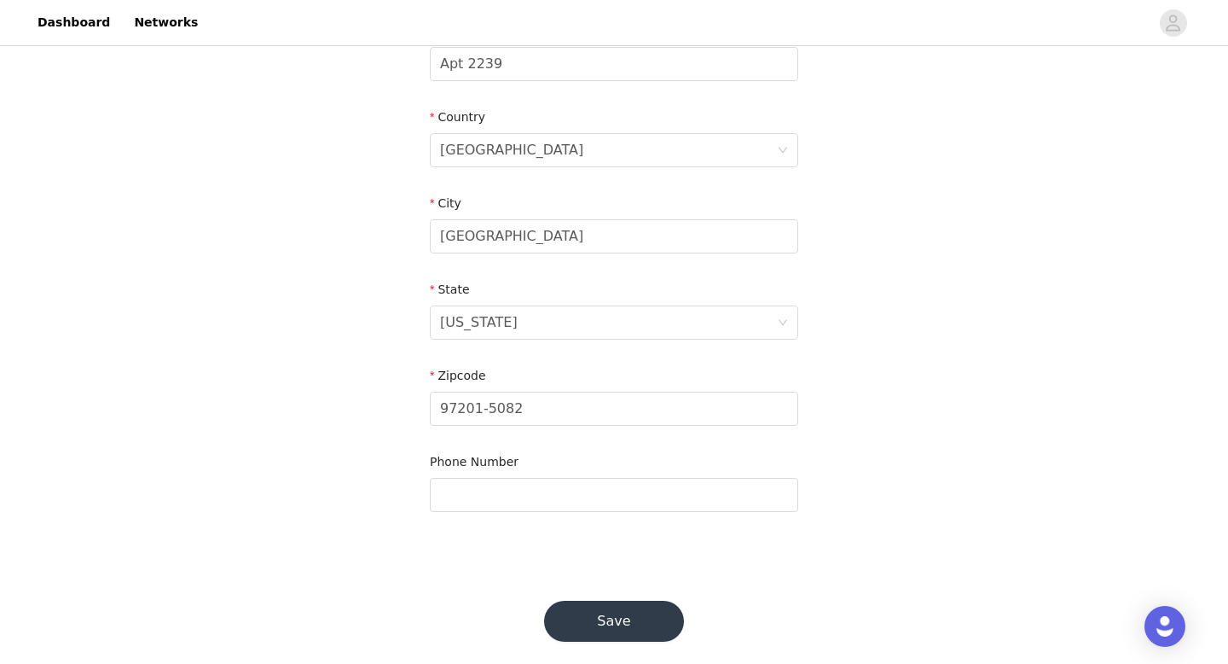
click at [573, 602] on button "Save" at bounding box center [614, 621] width 140 height 41
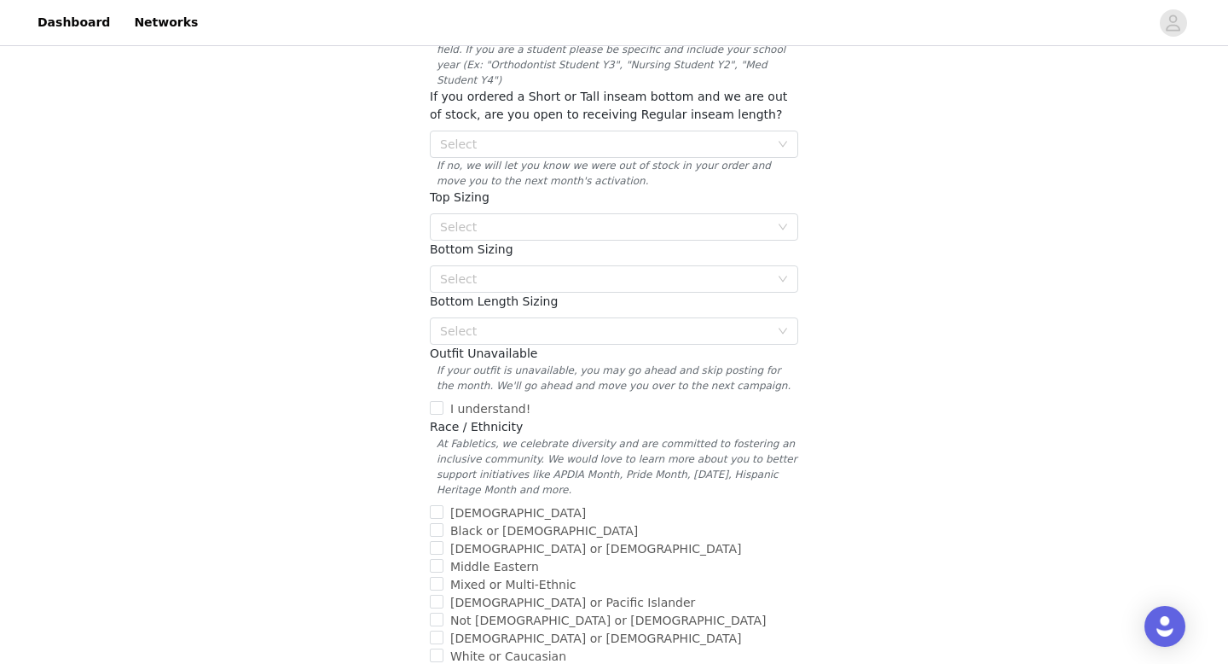
scroll to position [615, 0]
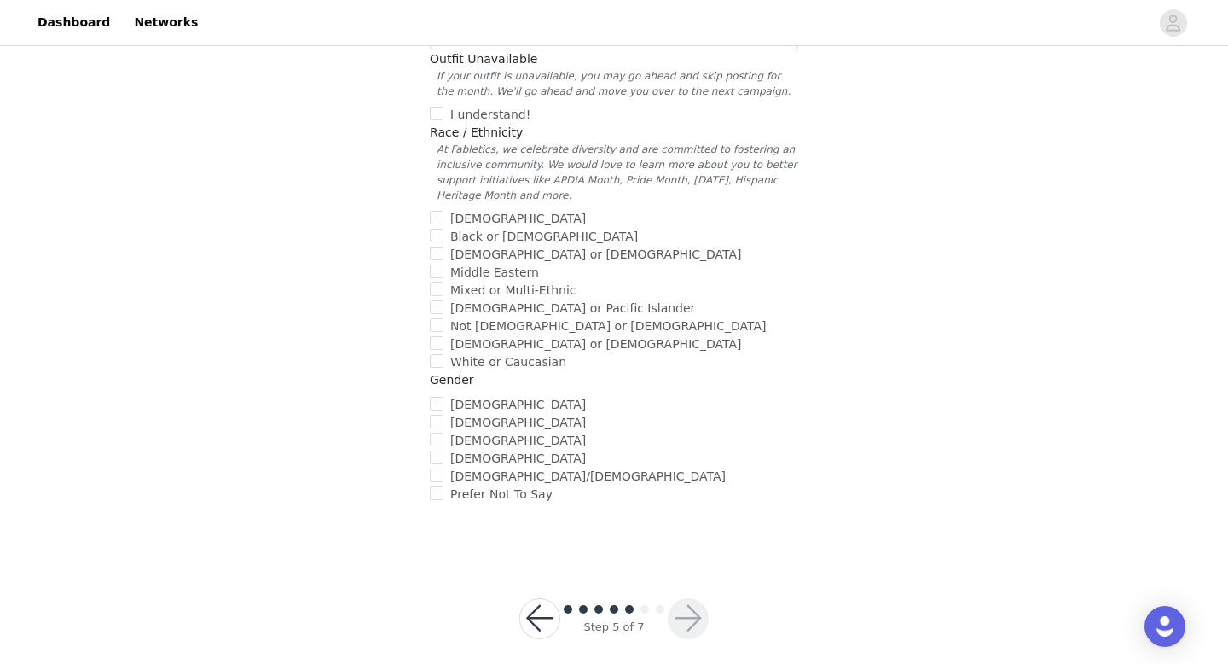
click at [567, 605] on span at bounding box center [568, 609] width 9 height 9
click at [544, 598] on button "button" at bounding box center [540, 618] width 41 height 41
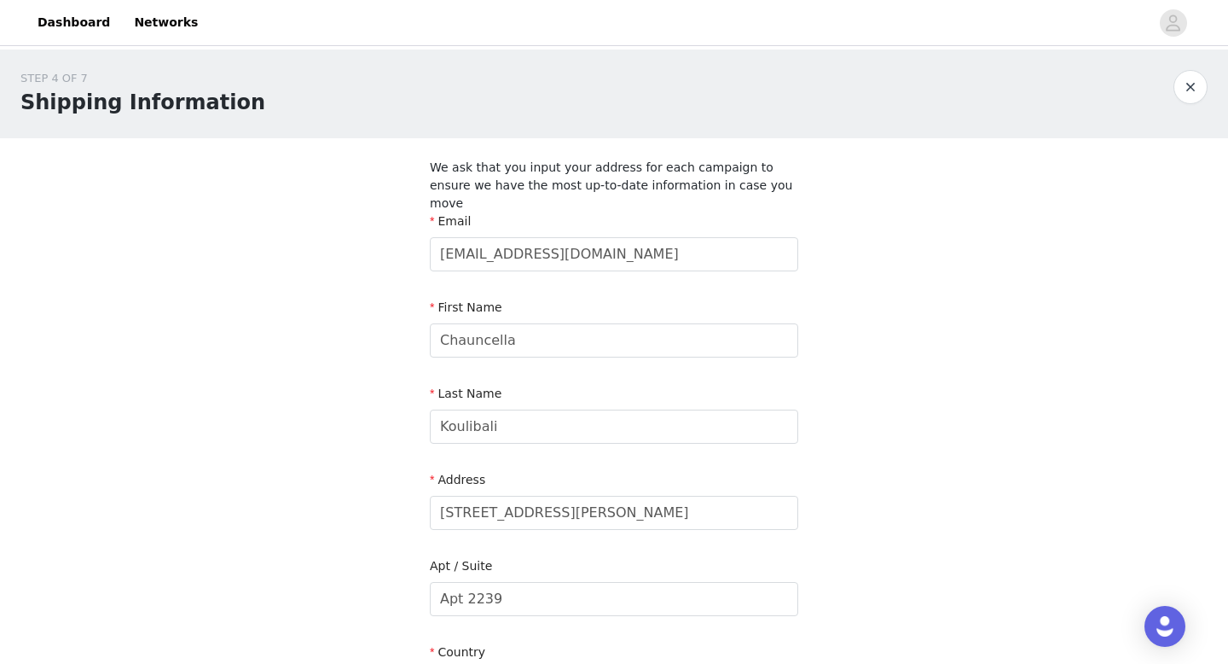
scroll to position [535, 0]
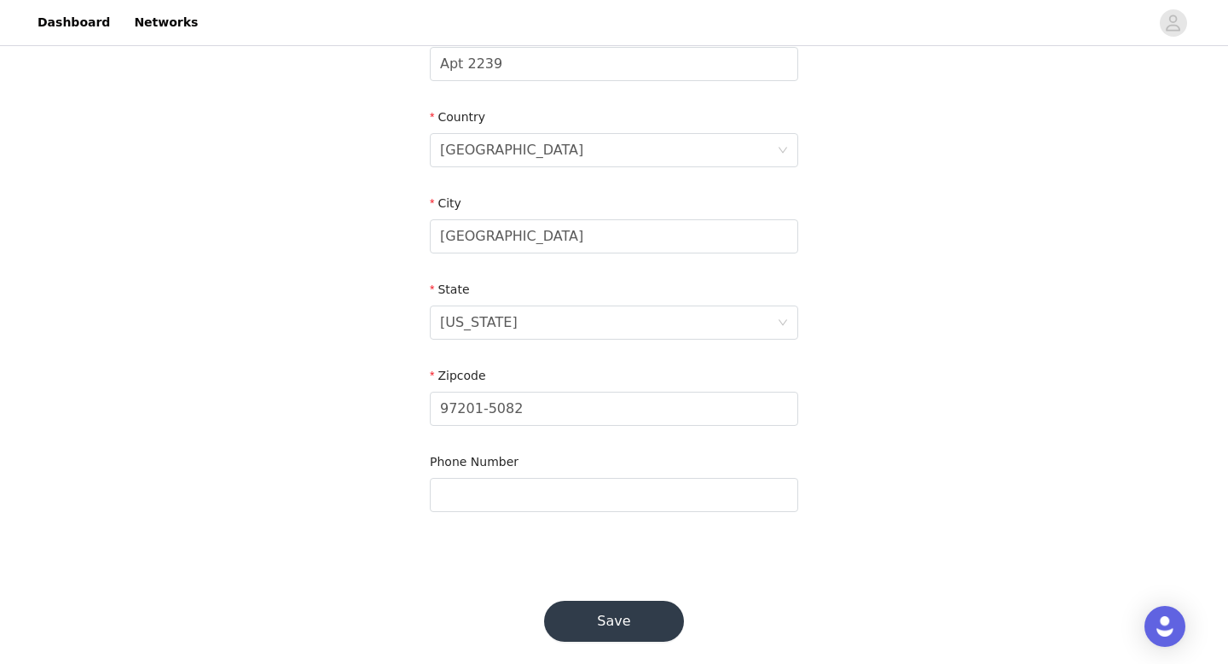
click at [563, 601] on button "Save" at bounding box center [614, 621] width 140 height 41
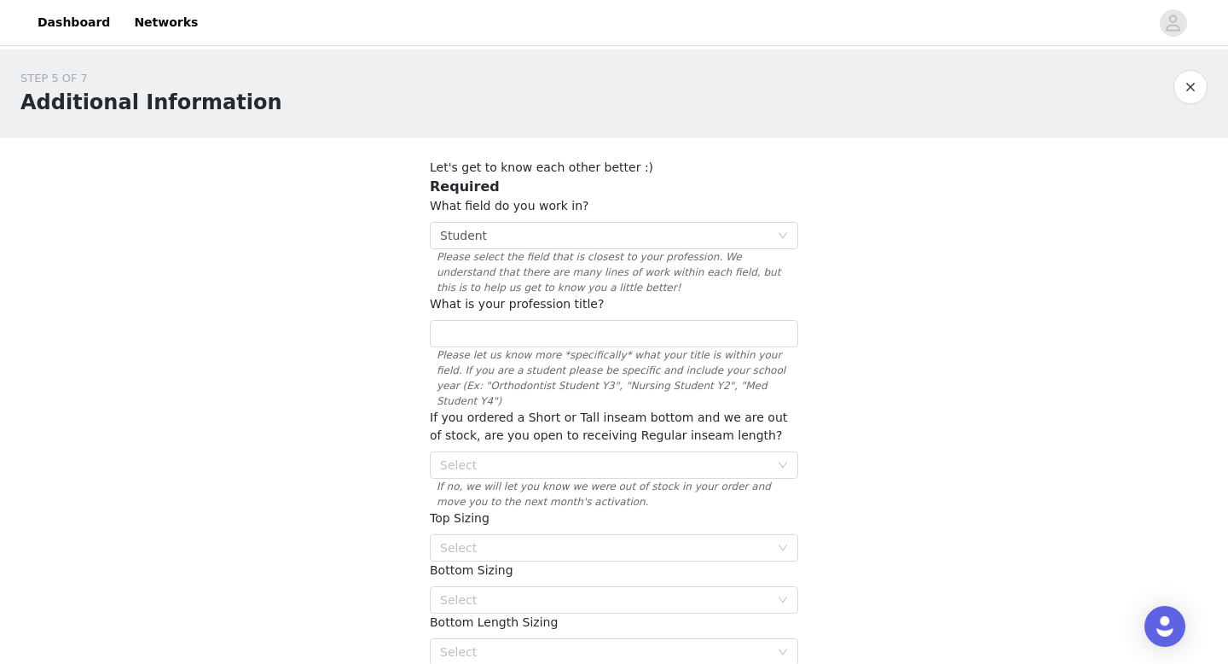
click at [1190, 84] on button "button" at bounding box center [1191, 87] width 34 height 34
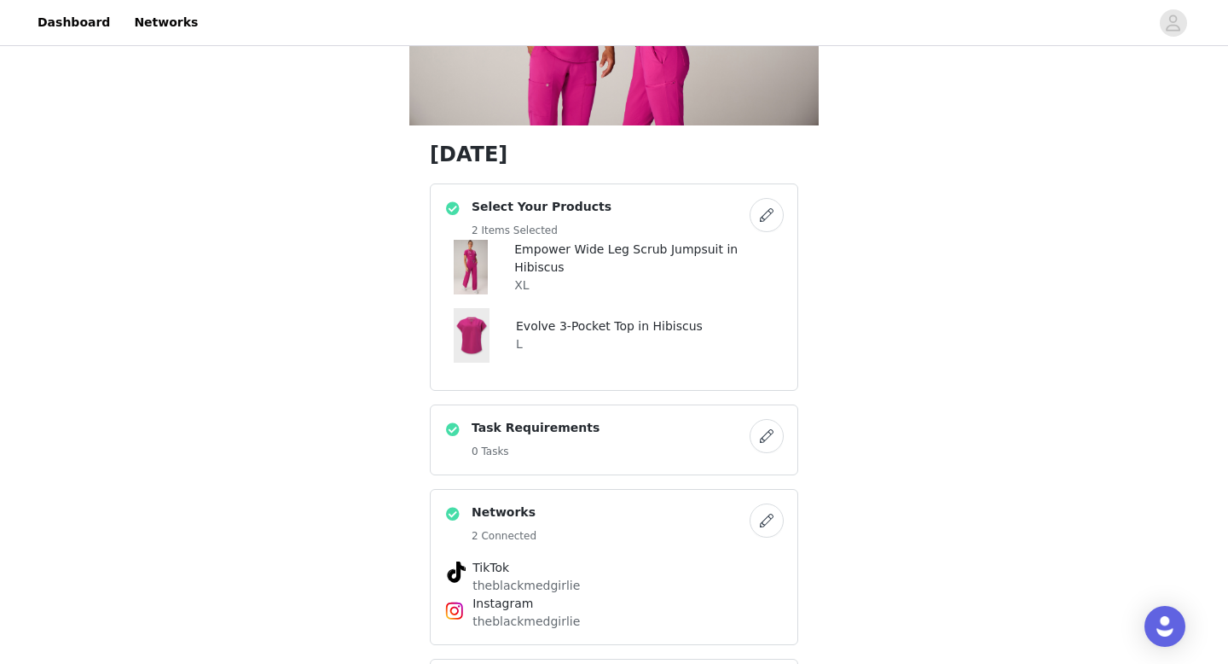
scroll to position [142, 0]
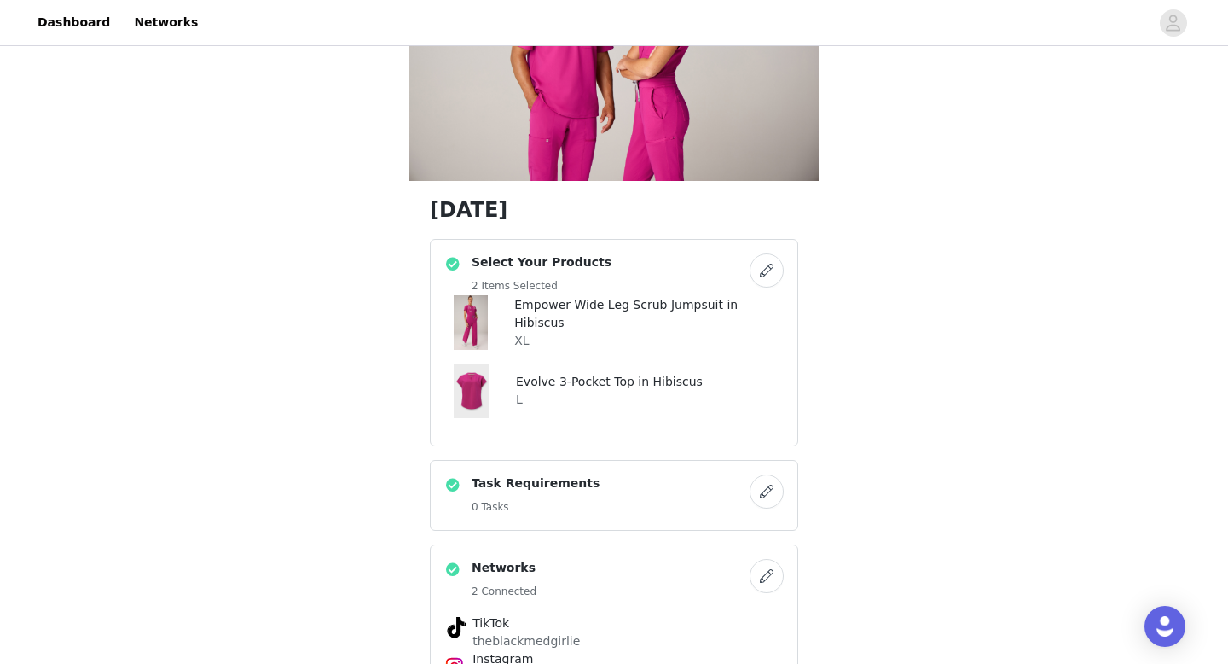
click at [761, 269] on button "button" at bounding box center [767, 270] width 34 height 34
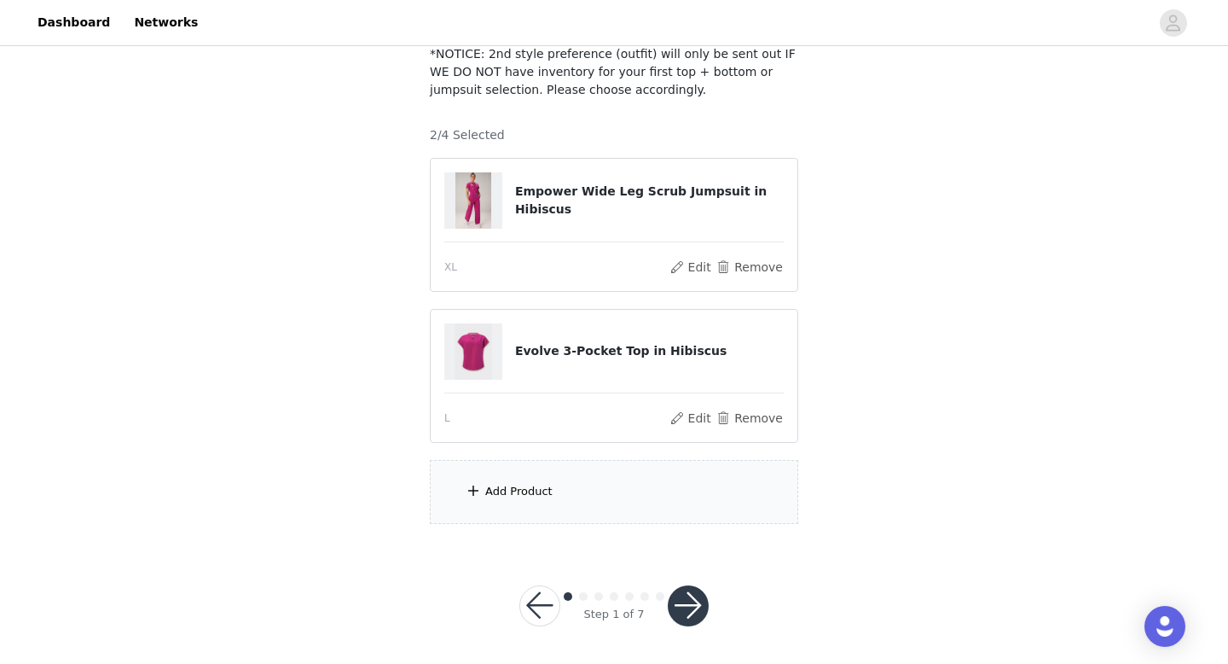
scroll to position [116, 0]
click at [698, 411] on button "Edit" at bounding box center [691, 415] width 44 height 20
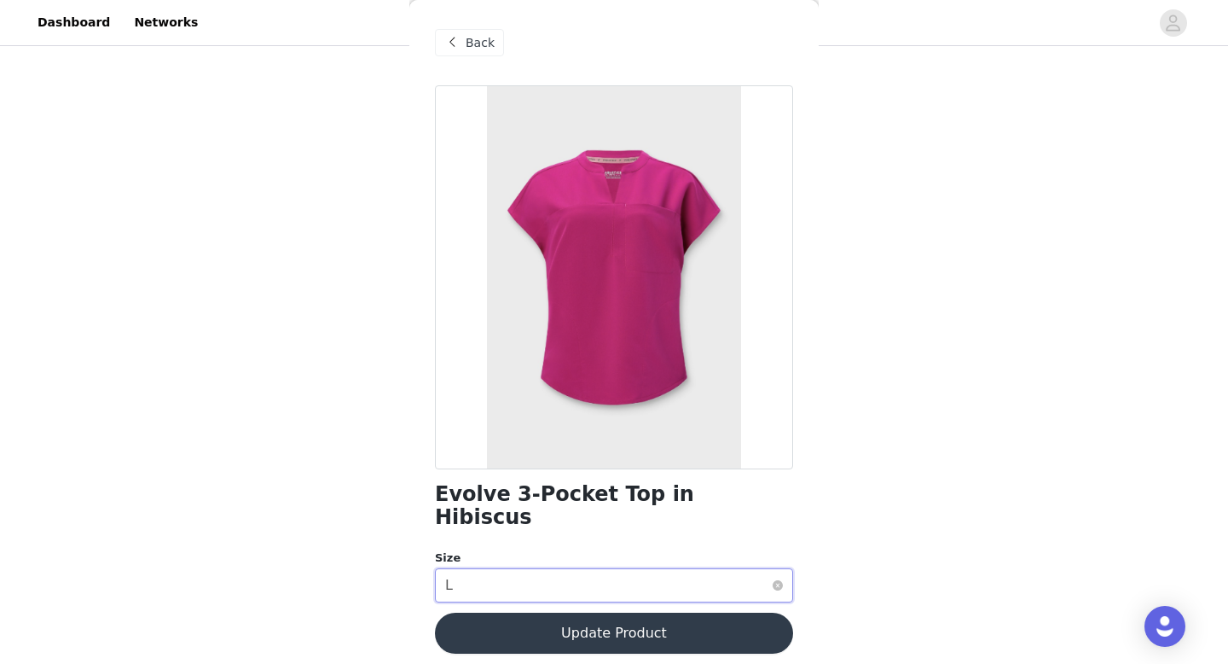
click at [598, 569] on div "Select size L" at bounding box center [608, 585] width 327 height 32
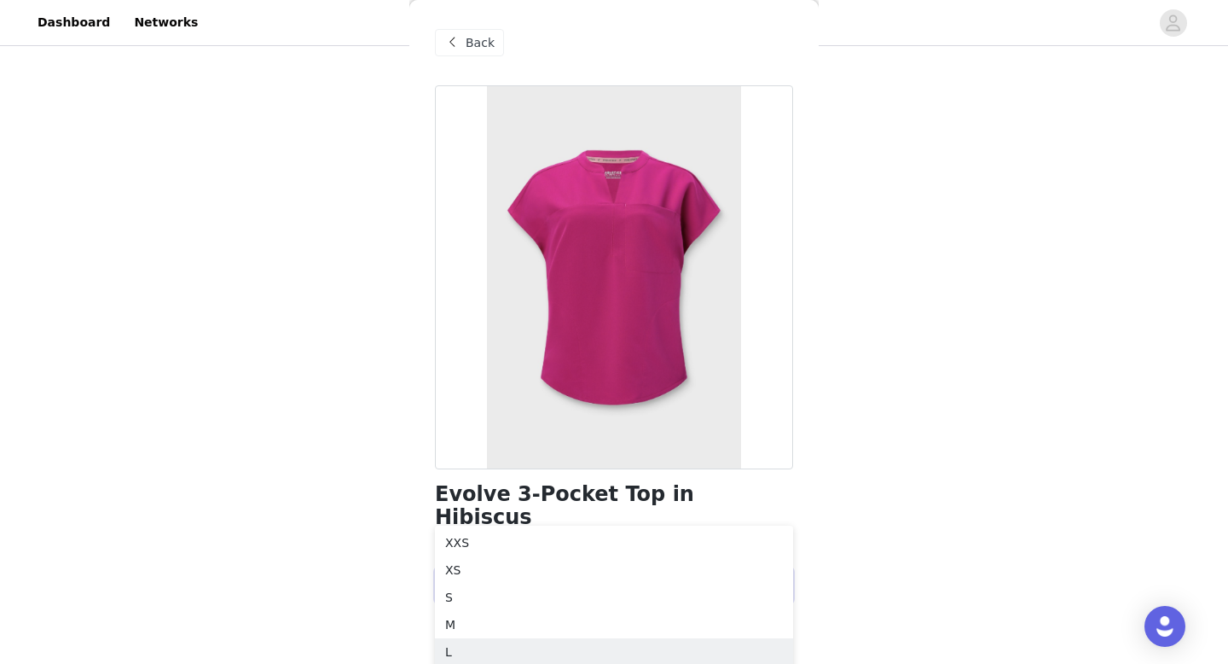
scroll to position [248, 0]
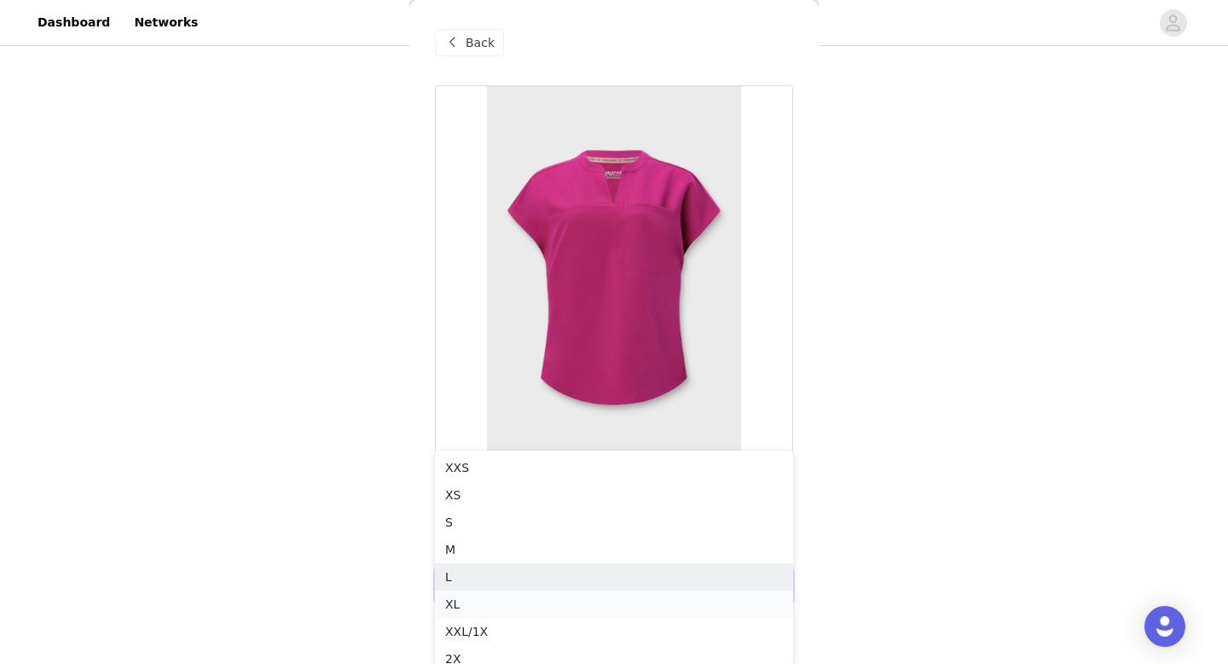
click at [520, 602] on li "XL" at bounding box center [614, 603] width 358 height 27
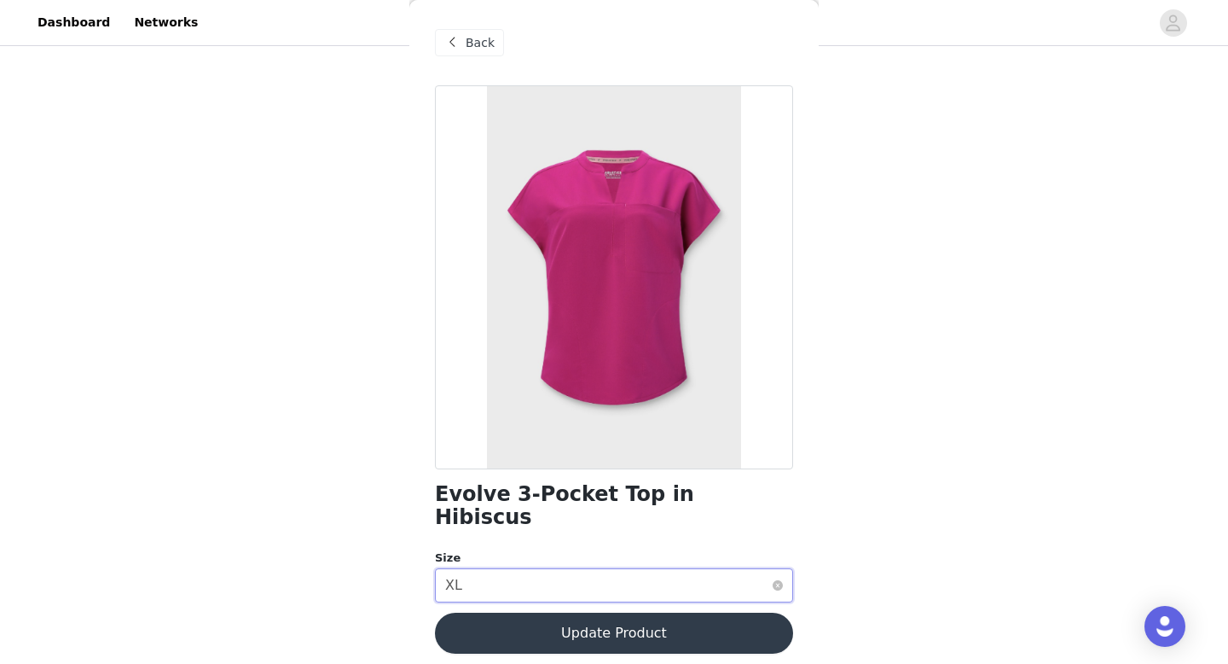
scroll to position [0, 0]
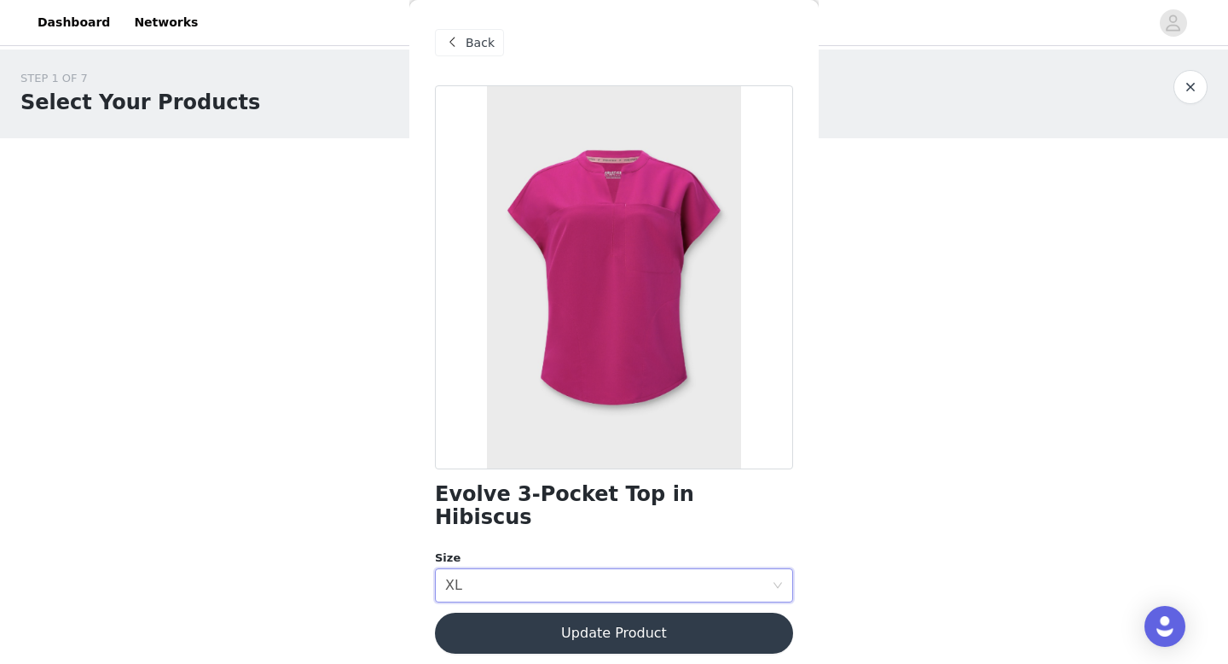
click at [479, 49] on span "Back" at bounding box center [480, 43] width 29 height 18
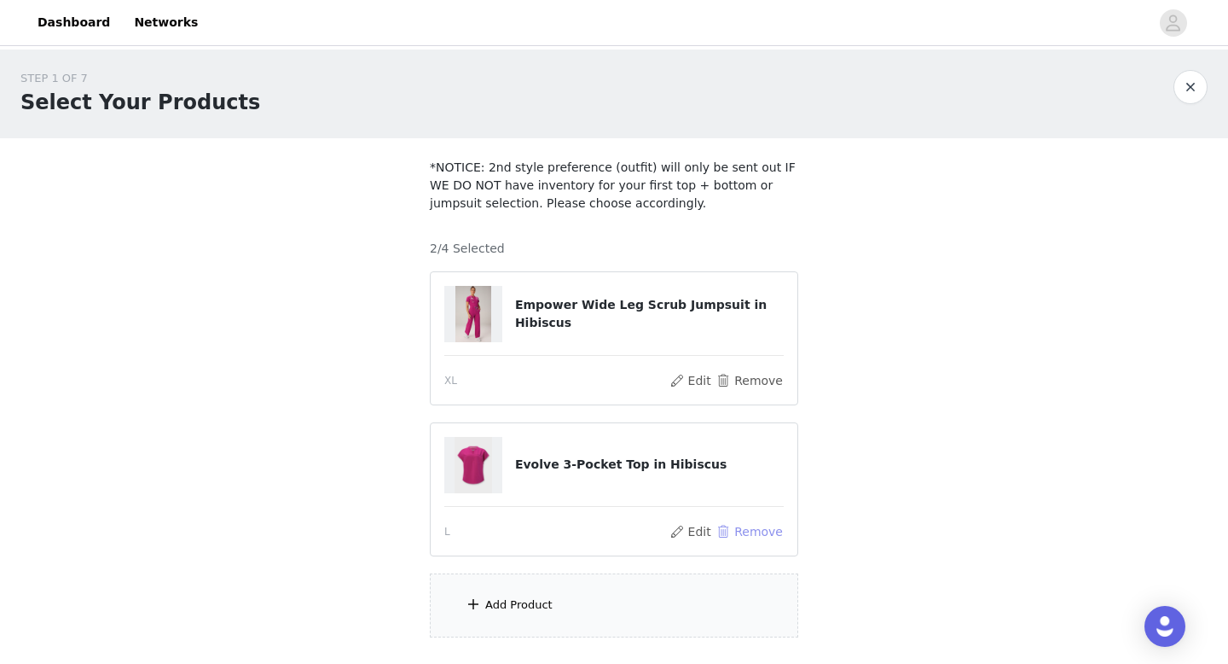
click at [753, 530] on button "Remove" at bounding box center [750, 531] width 68 height 20
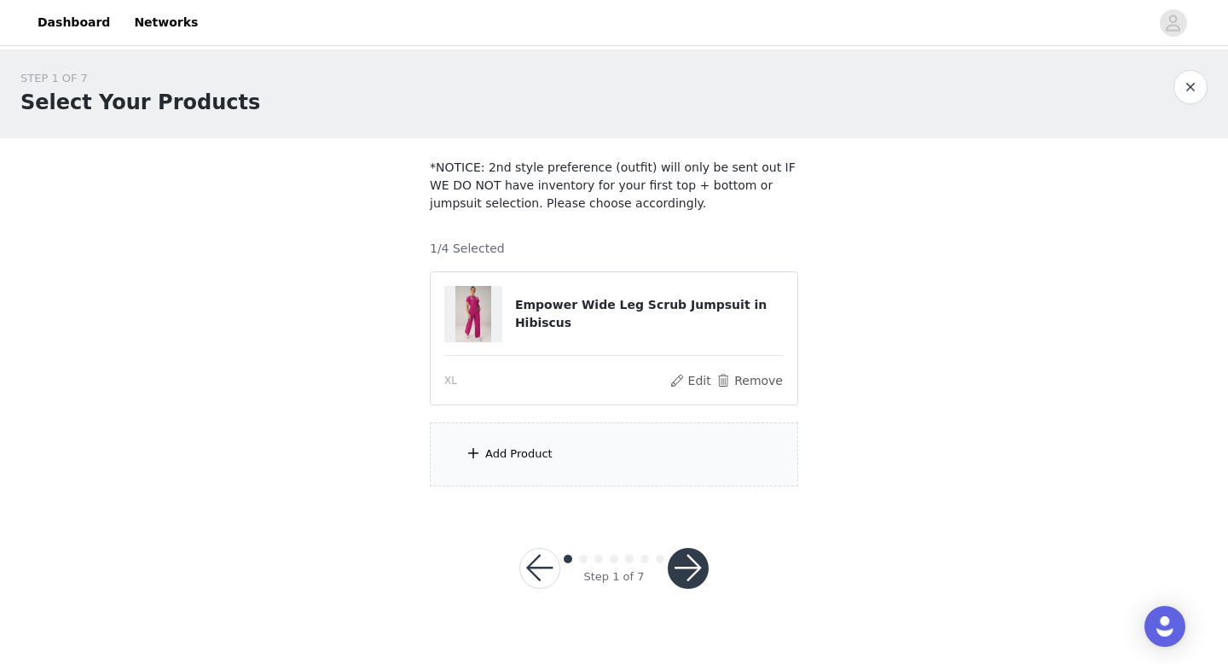
click at [585, 441] on div "Add Product" at bounding box center [614, 454] width 369 height 64
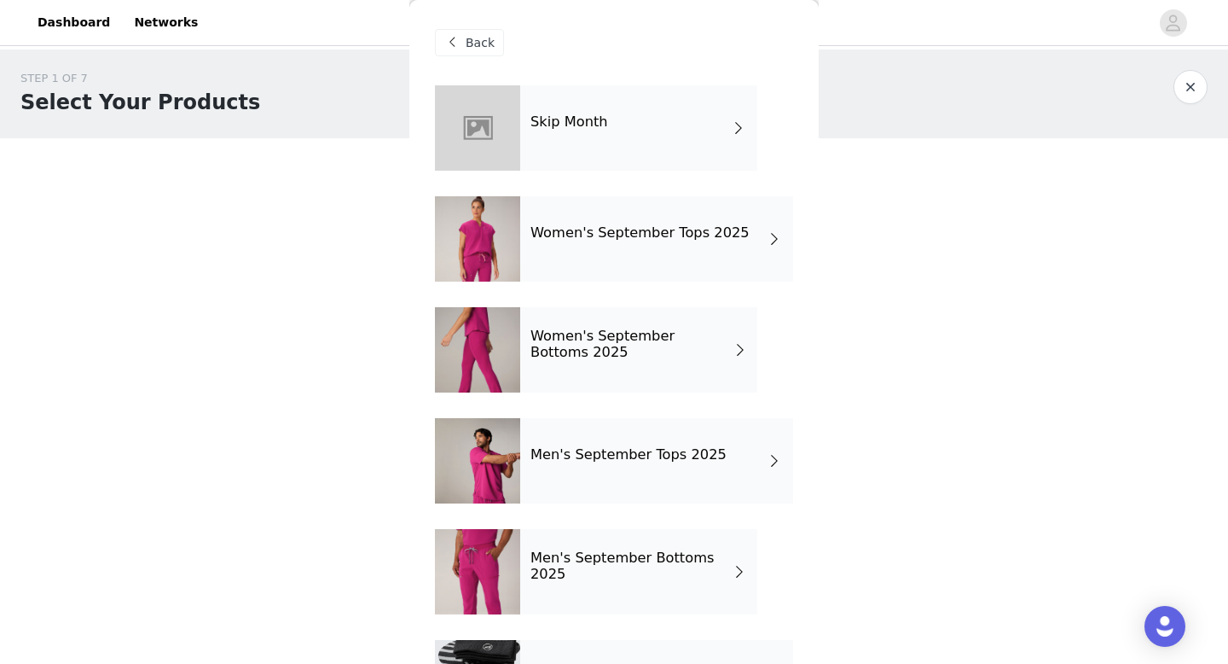
click at [638, 235] on h4 "Women's September Tops 2025" at bounding box center [640, 232] width 219 height 15
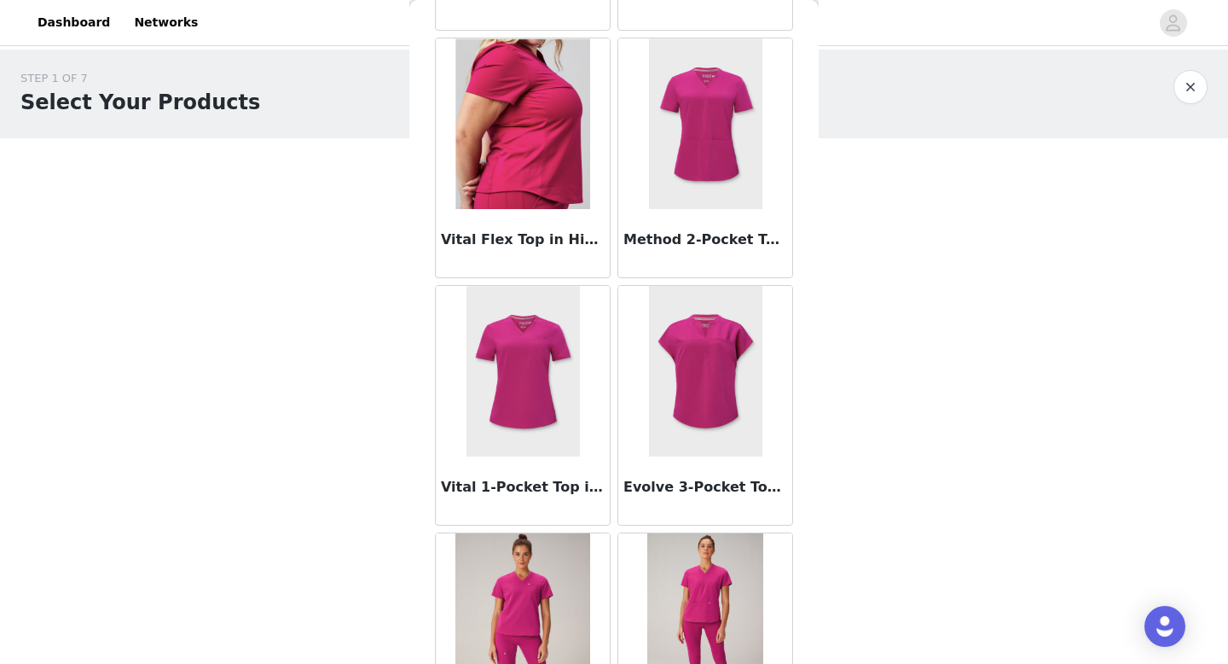
scroll to position [296, 0]
click at [543, 240] on h3 "Vital Flex Top in Hibiscus" at bounding box center [523, 239] width 164 height 20
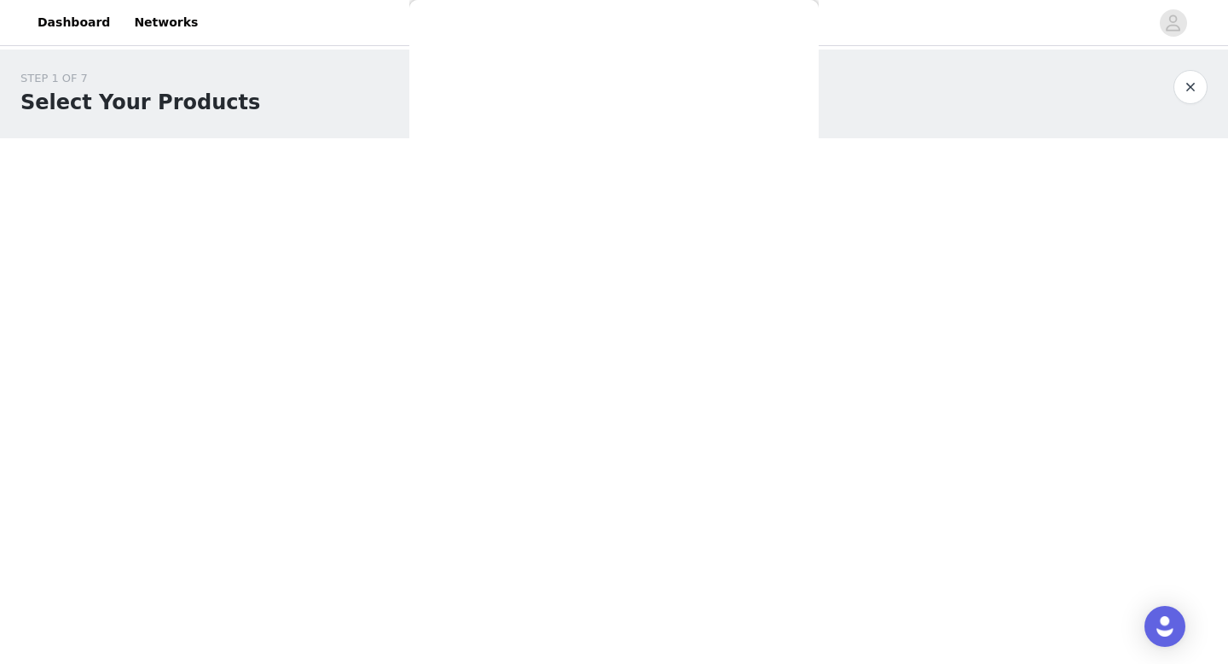
scroll to position [0, 0]
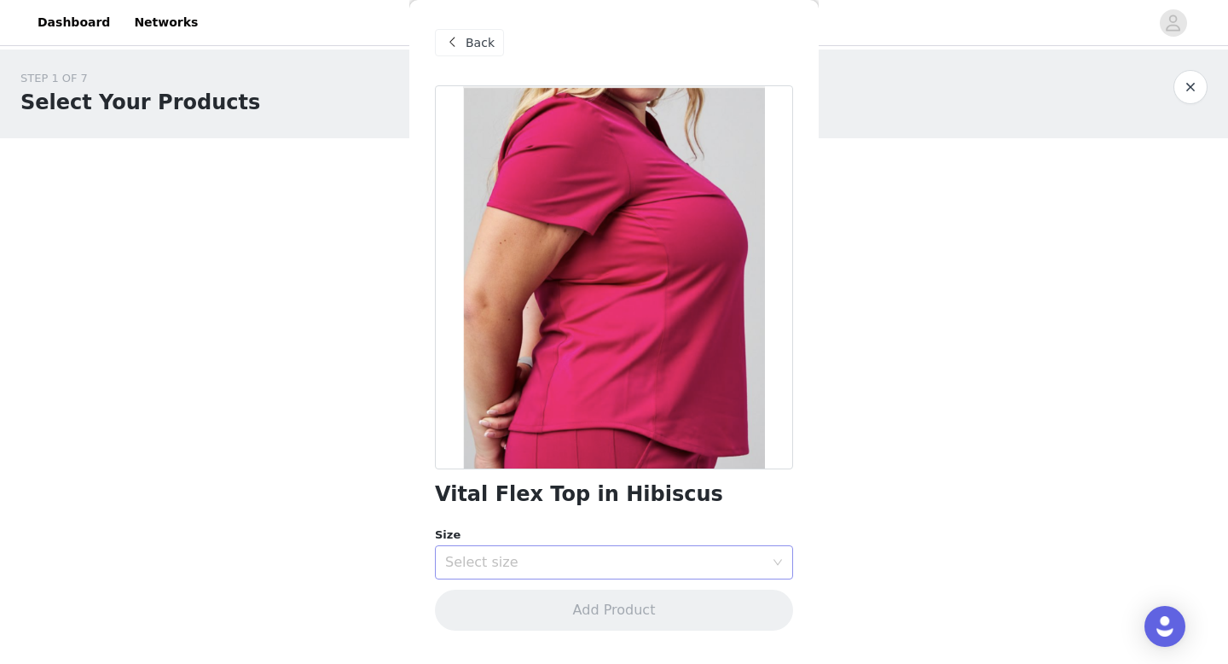
click at [636, 567] on div "Select size" at bounding box center [604, 562] width 319 height 17
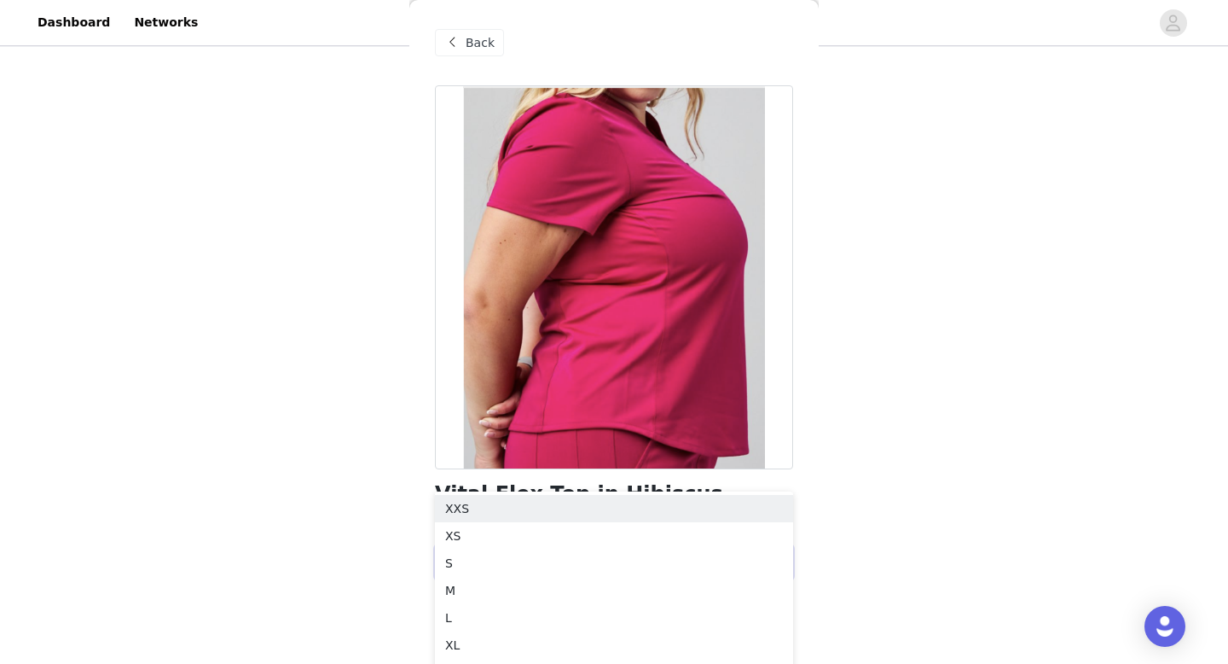
scroll to position [132, 0]
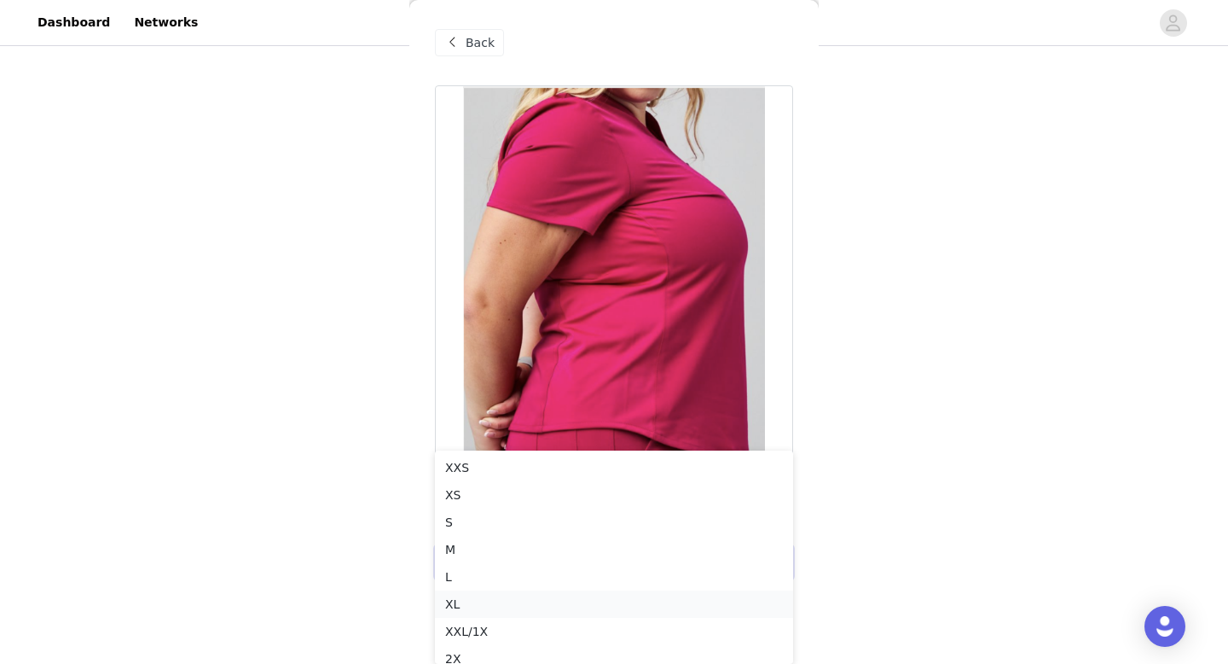
click at [537, 608] on li "XL" at bounding box center [614, 603] width 358 height 27
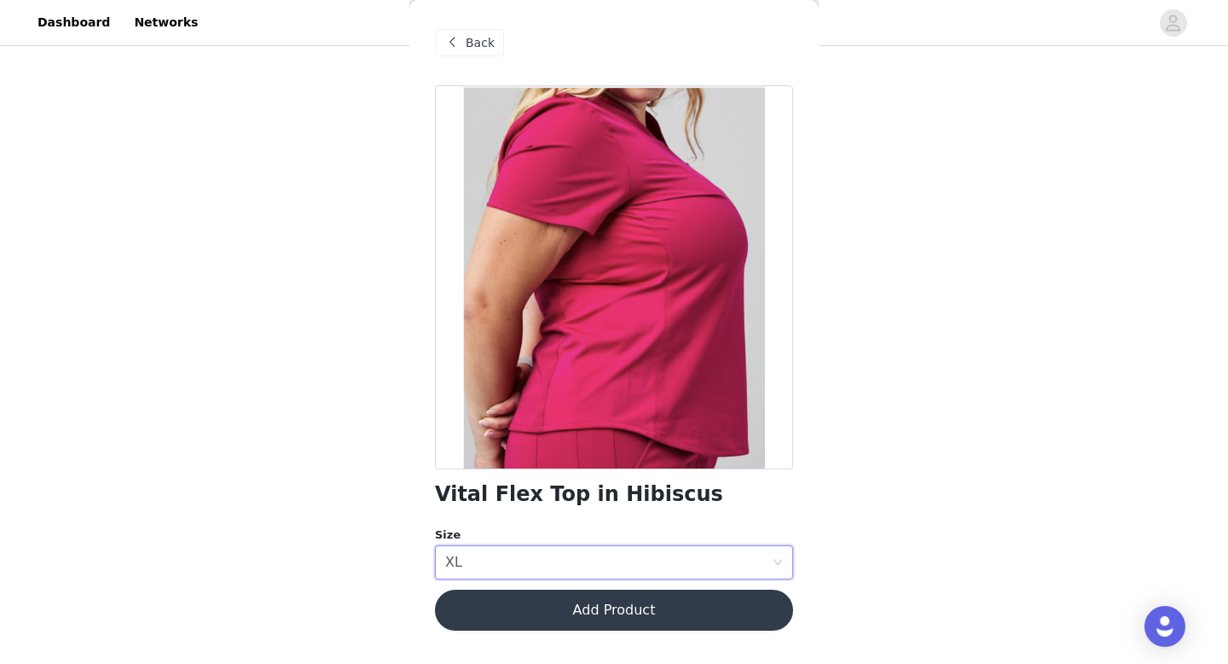
scroll to position [0, 0]
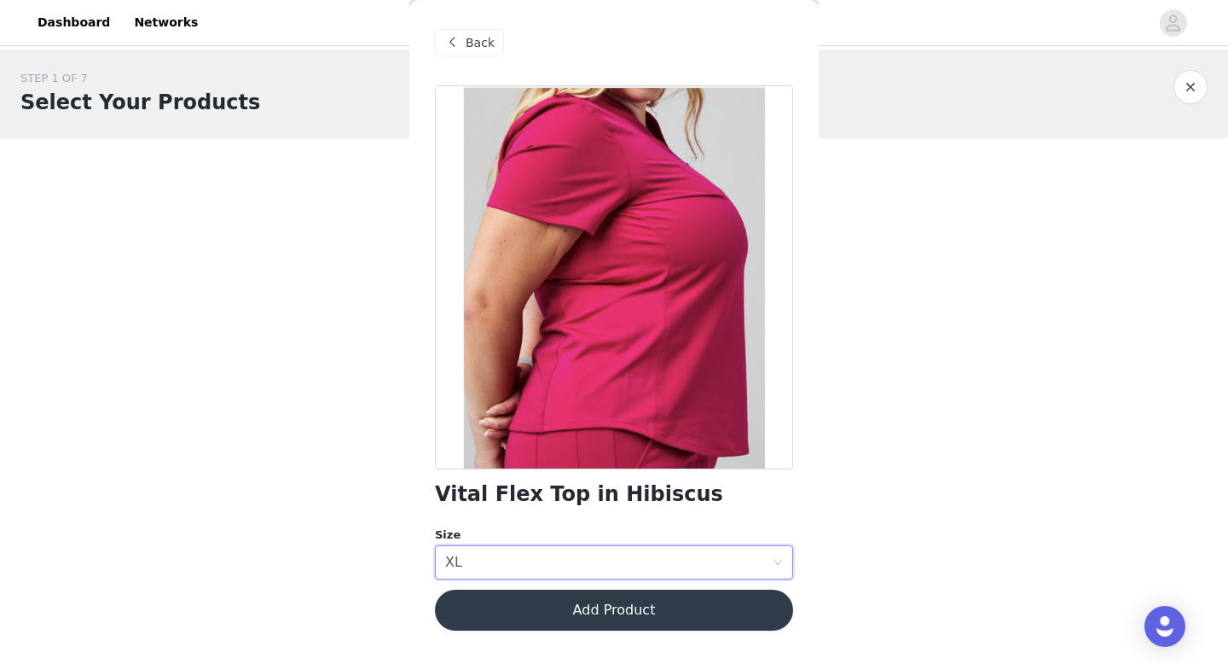
click at [560, 613] on button "Add Product" at bounding box center [614, 609] width 358 height 41
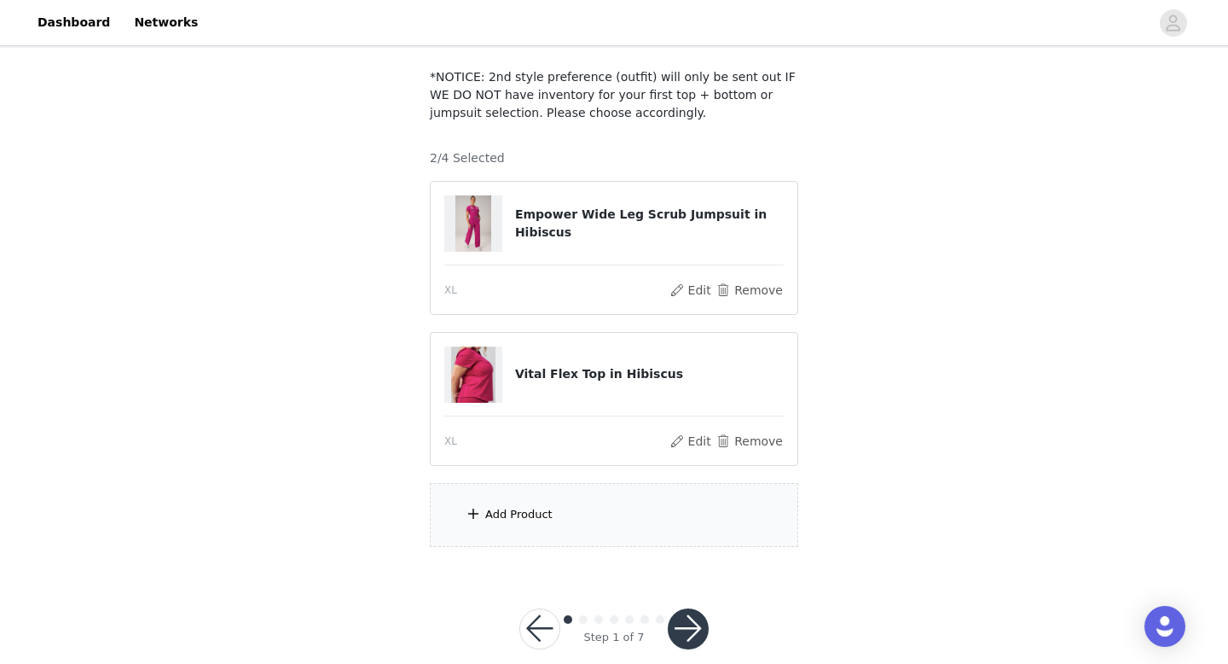
scroll to position [116, 0]
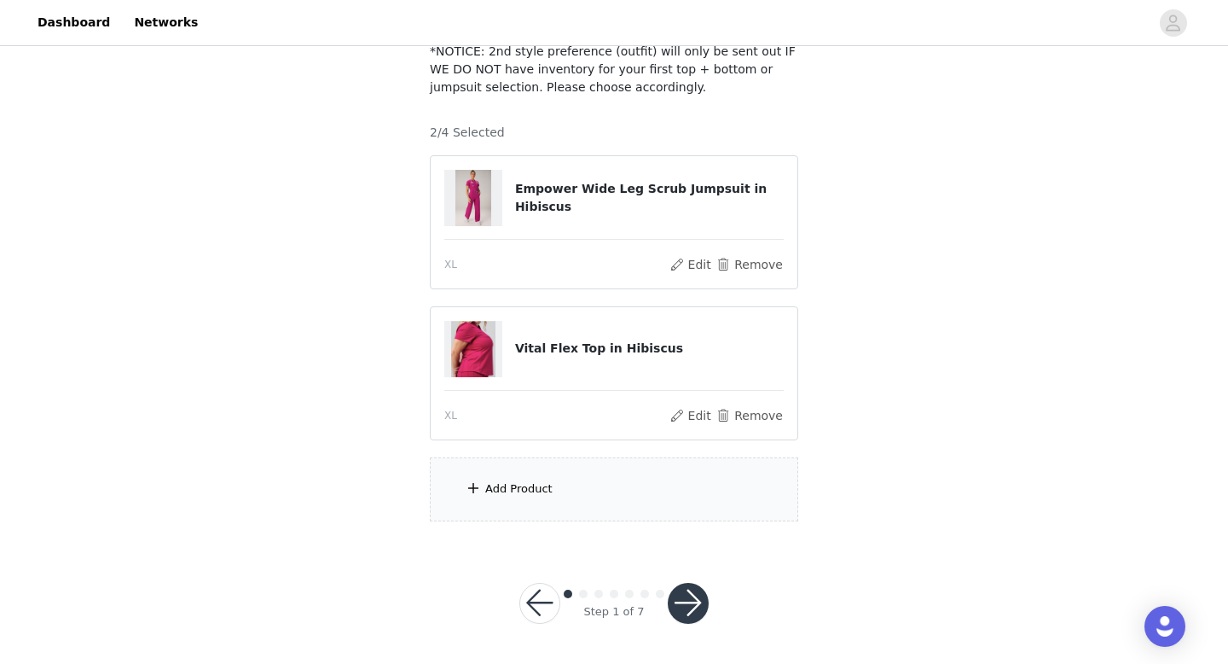
click at [691, 605] on button "button" at bounding box center [688, 603] width 41 height 41
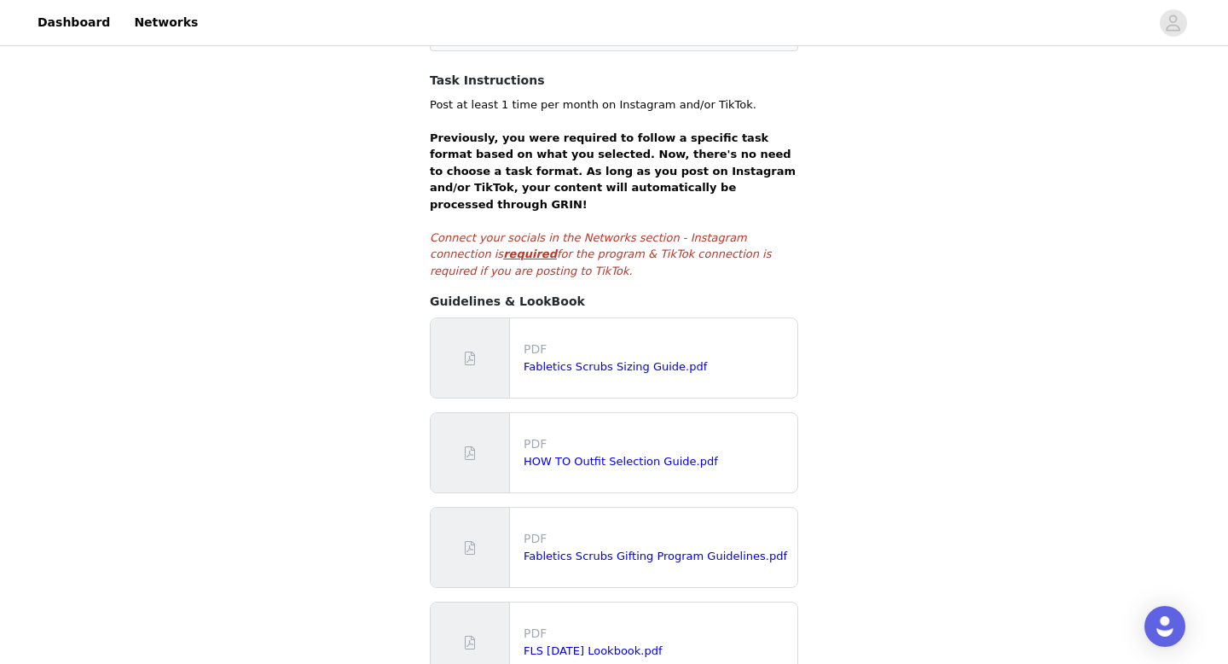
scroll to position [374, 0]
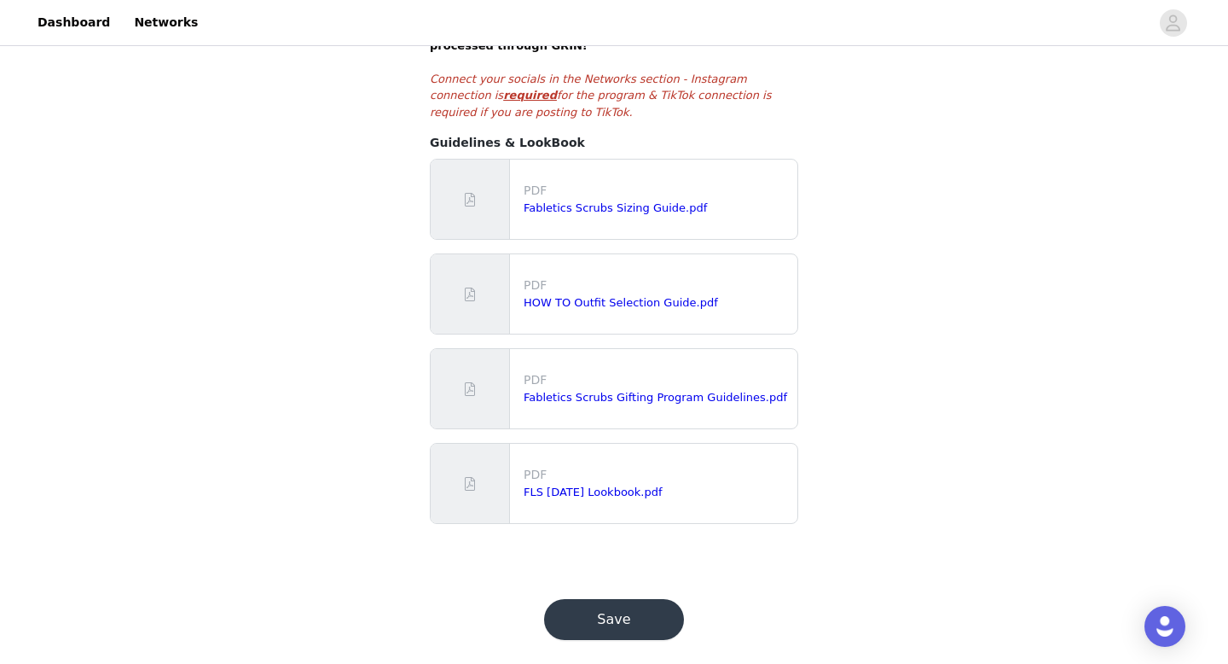
click at [597, 599] on button "Save" at bounding box center [614, 619] width 140 height 41
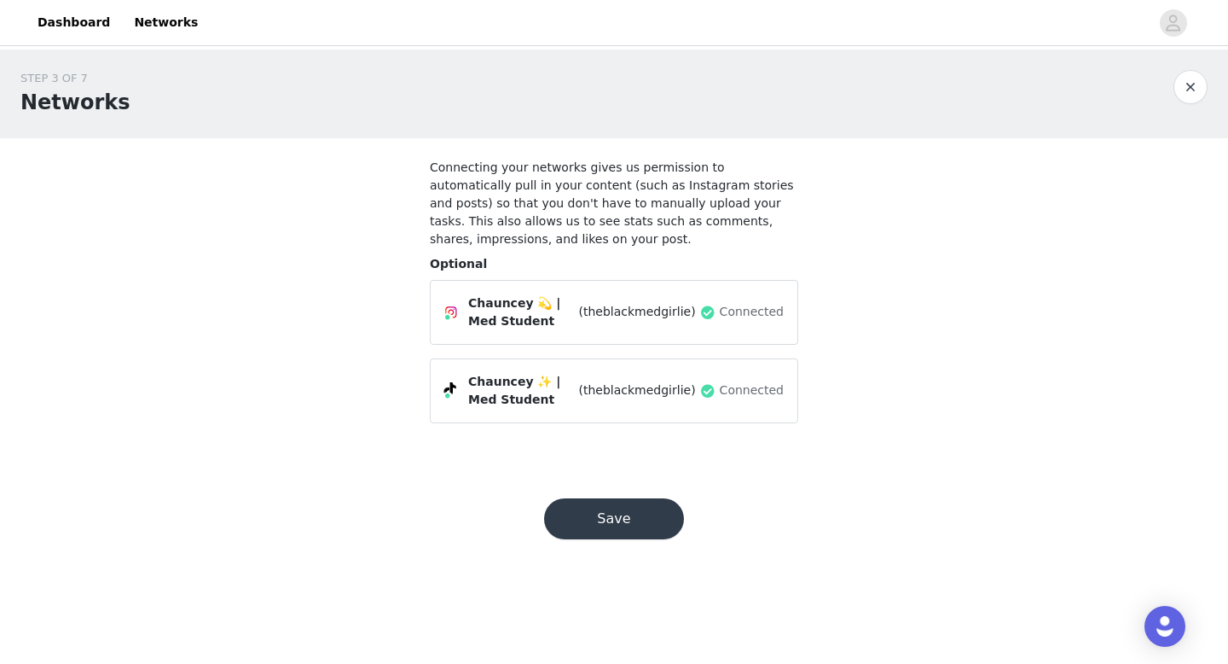
click at [1198, 90] on button "button" at bounding box center [1191, 87] width 34 height 34
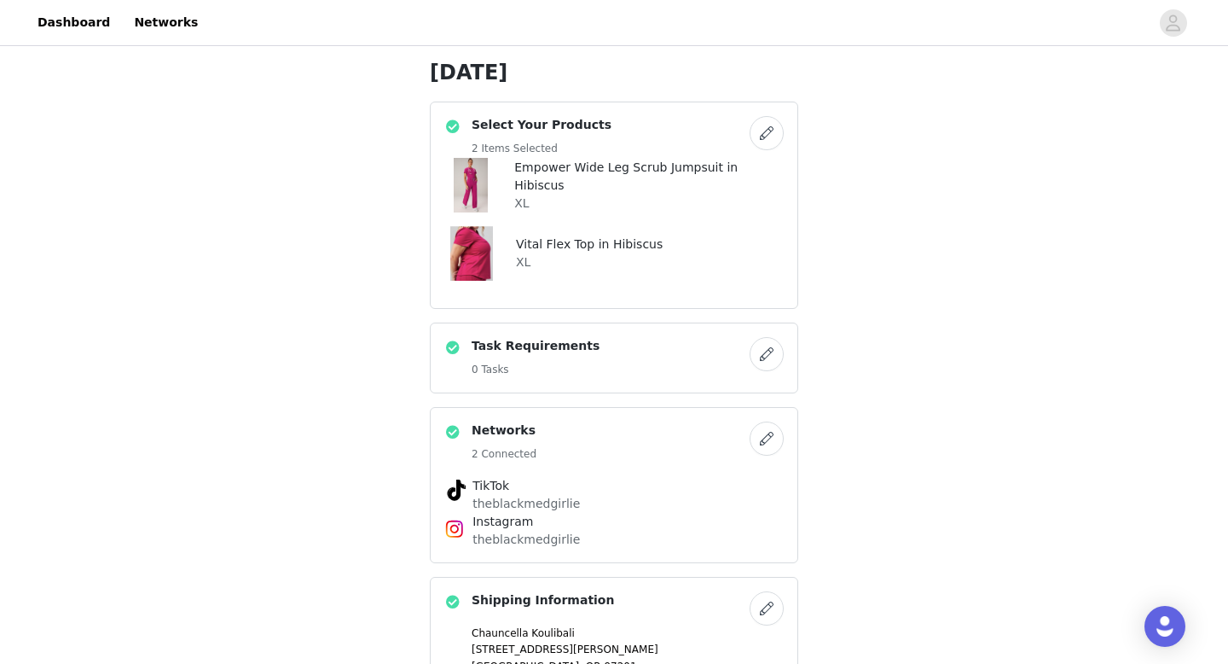
scroll to position [159, 0]
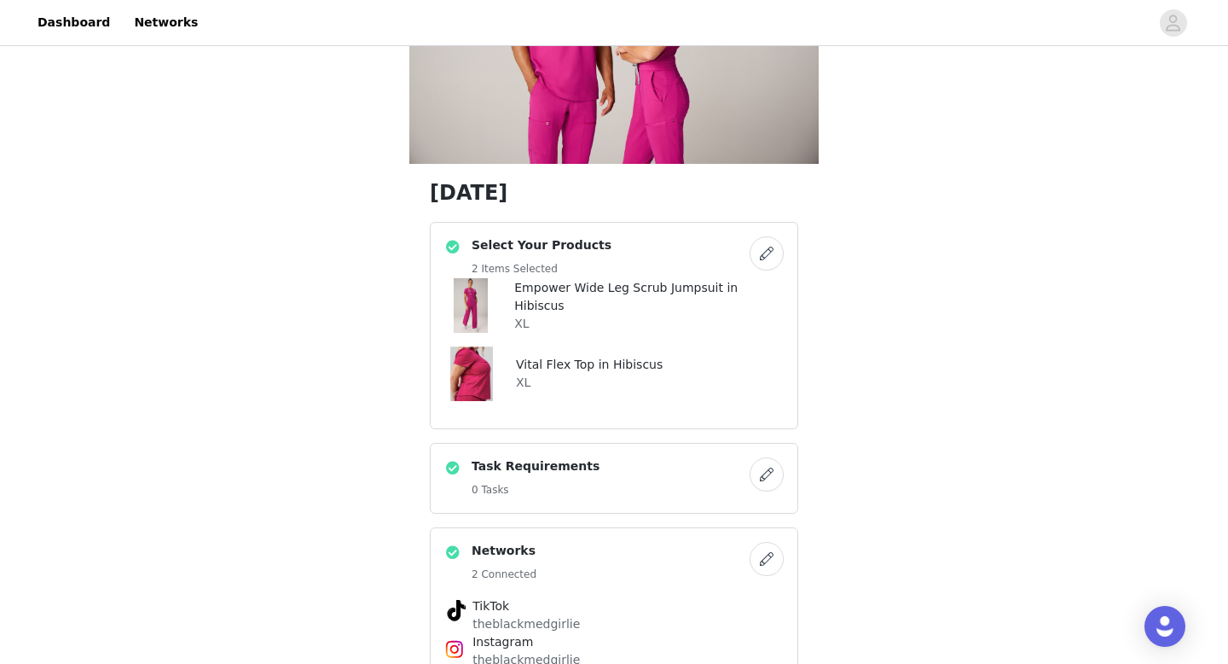
click at [760, 262] on button "button" at bounding box center [767, 253] width 34 height 34
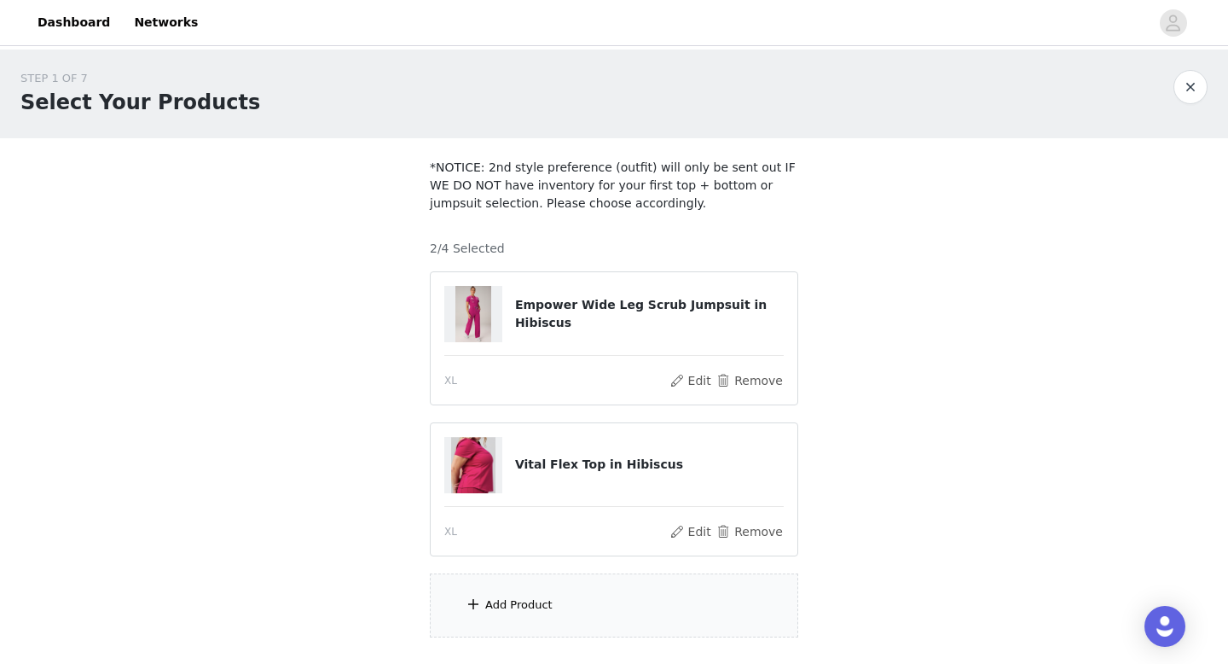
scroll to position [116, 0]
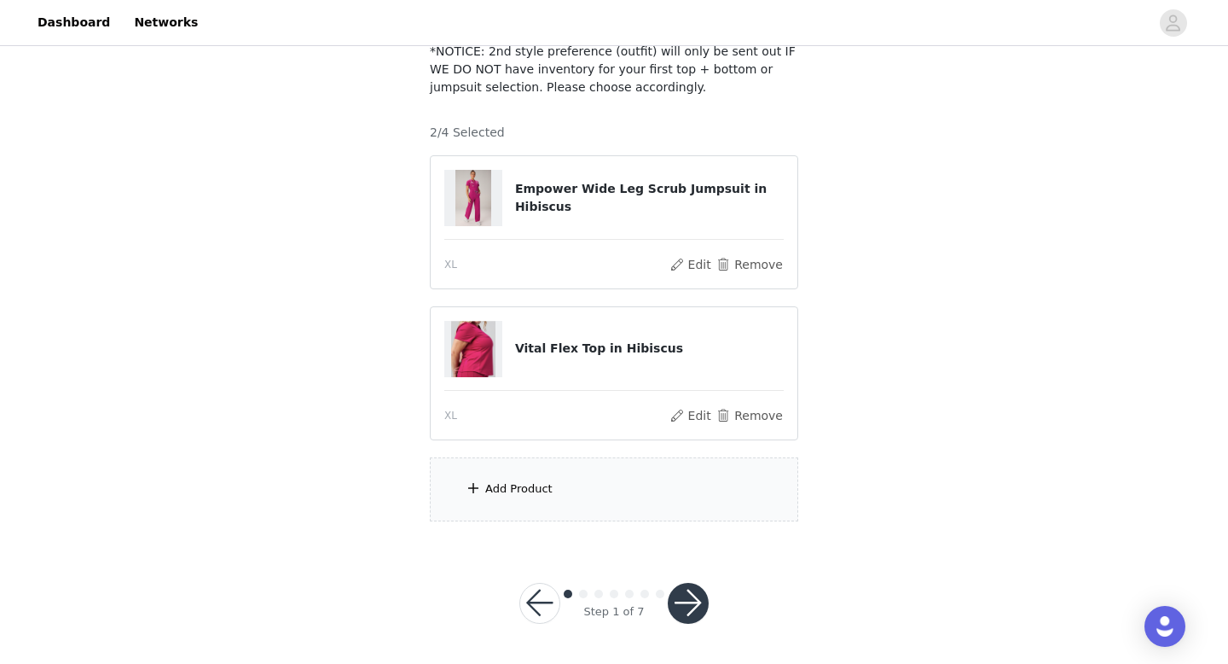
click at [517, 499] on div "Add Product" at bounding box center [614, 489] width 369 height 64
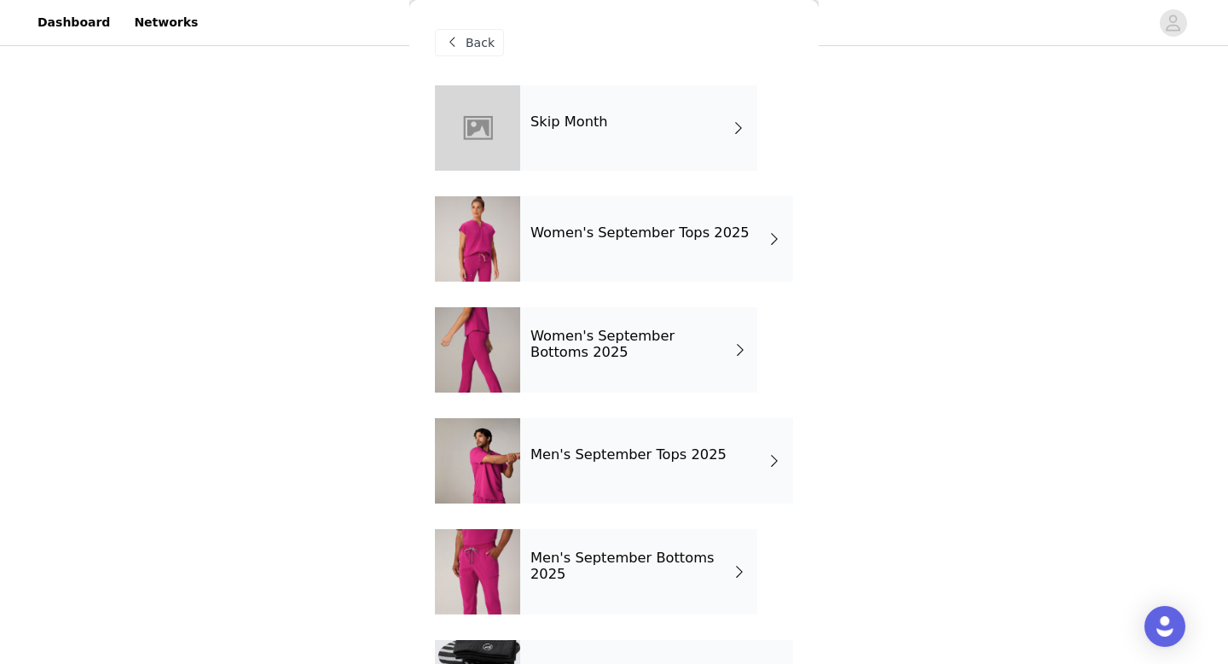
click at [552, 235] on h4 "Women's September Tops 2025" at bounding box center [640, 232] width 219 height 15
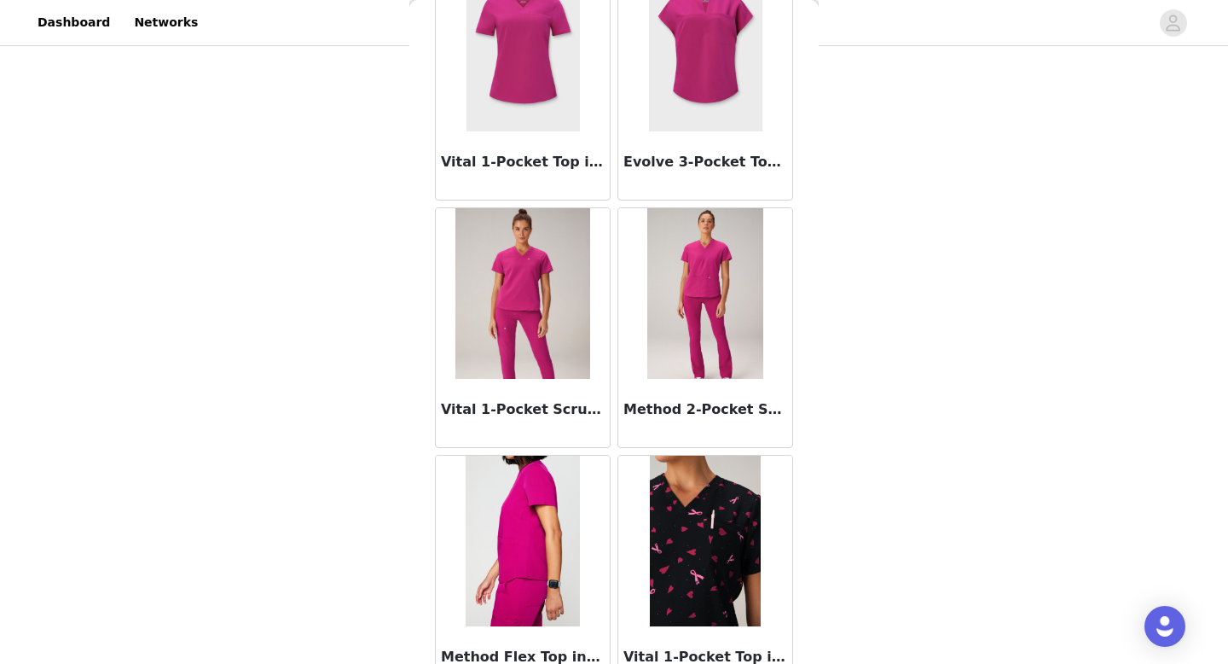
scroll to position [655, 0]
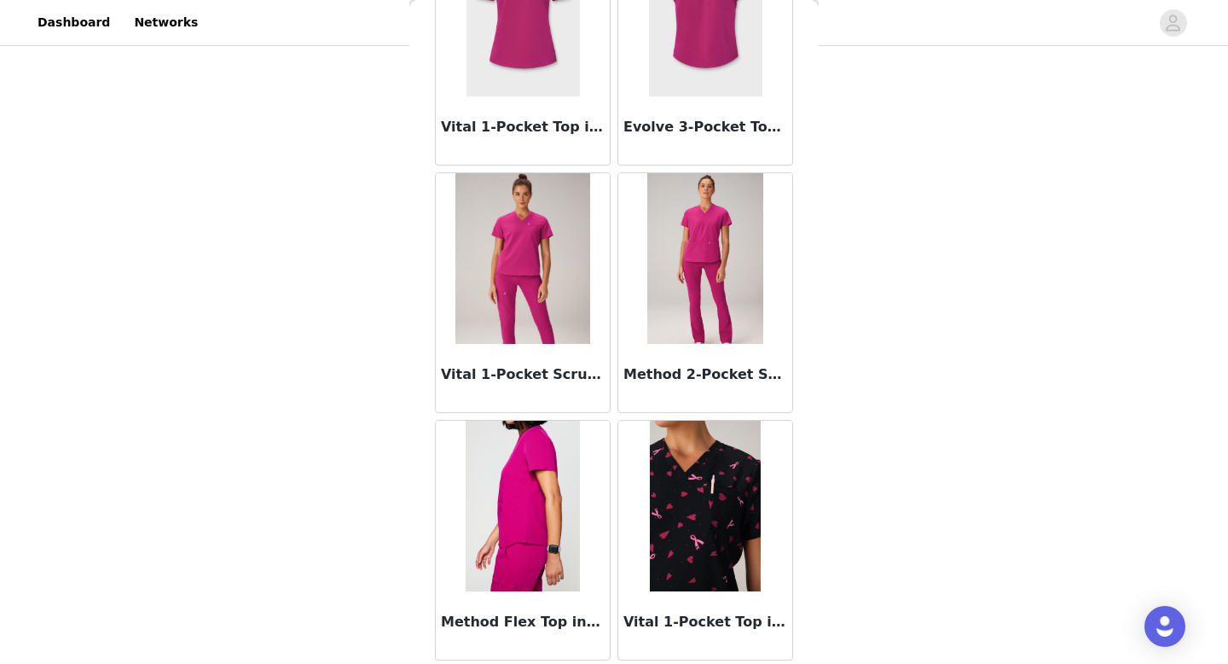
click at [537, 292] on img at bounding box center [523, 258] width 135 height 171
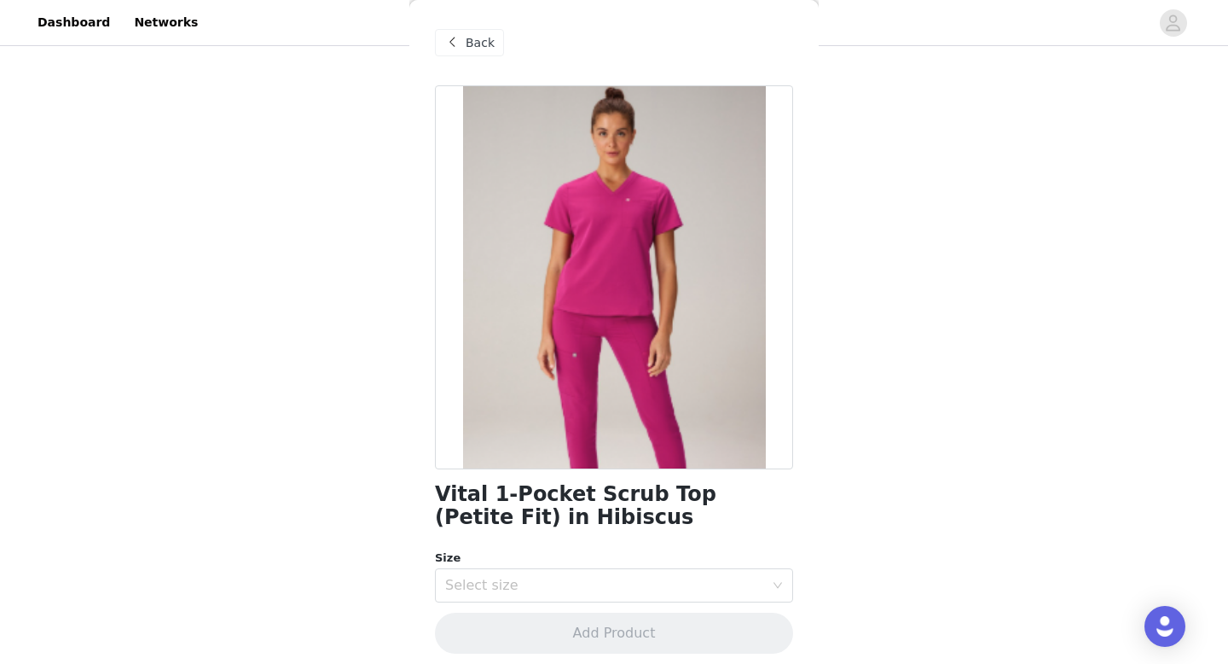
scroll to position [9, 0]
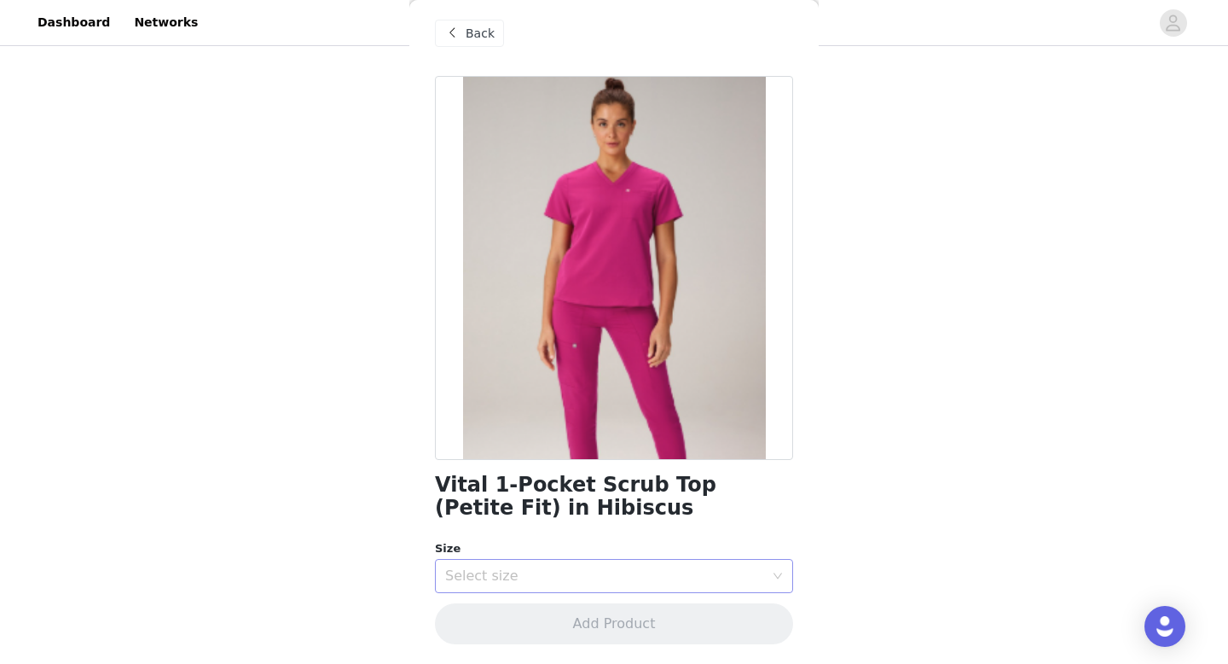
click at [538, 584] on div "Select size" at bounding box center [608, 576] width 327 height 32
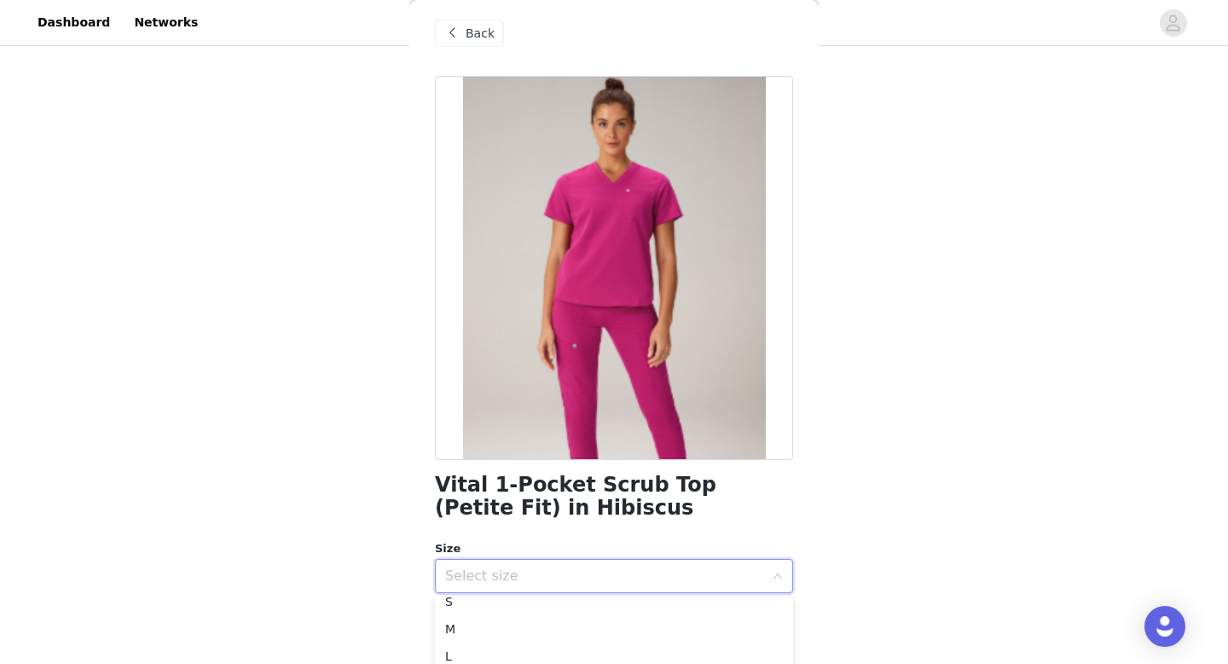
scroll to position [58, 0]
click at [470, 33] on span "Back" at bounding box center [480, 34] width 29 height 18
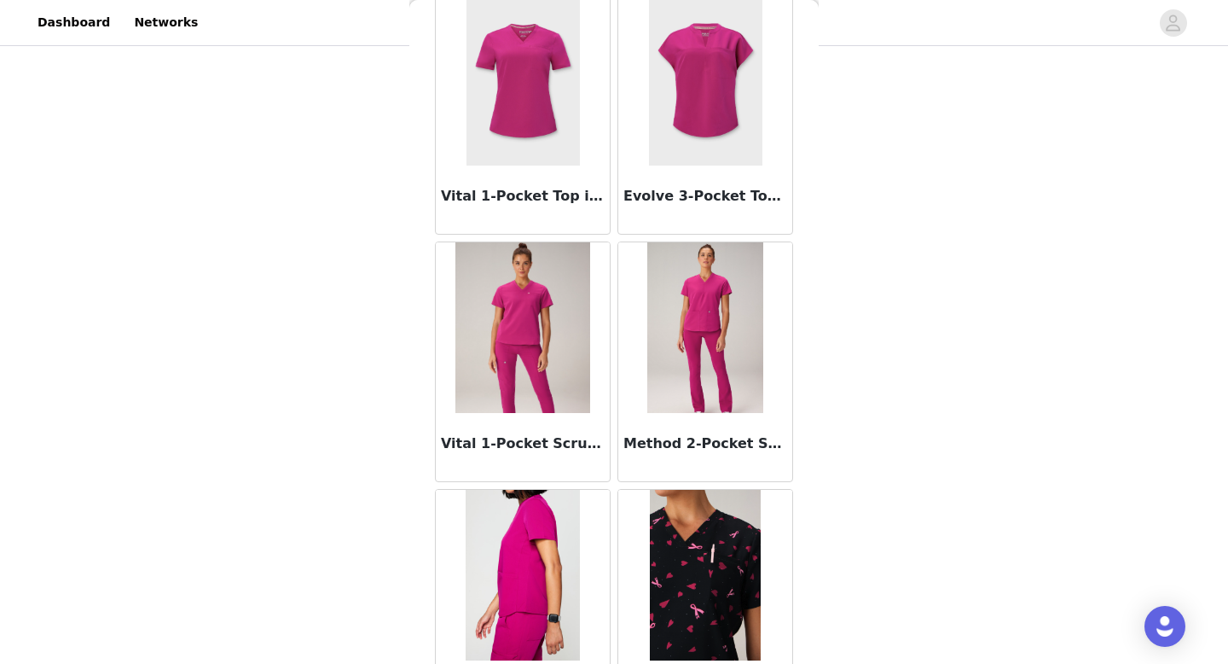
scroll to position [655, 0]
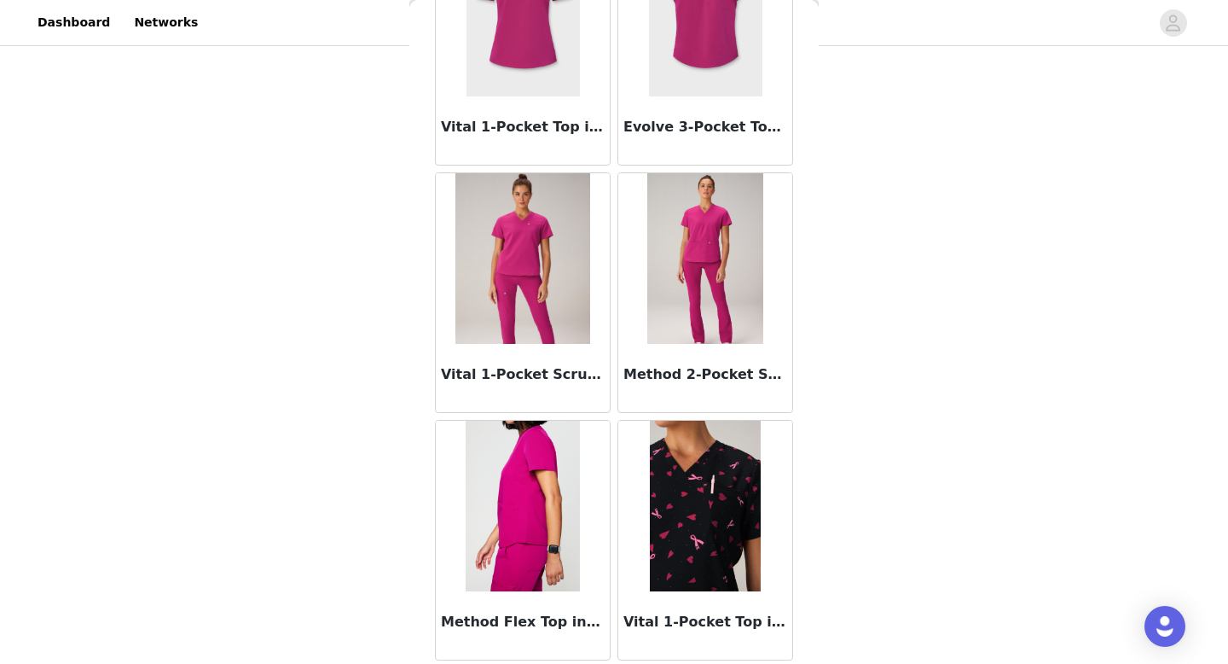
click at [667, 296] on img at bounding box center [706, 258] width 116 height 171
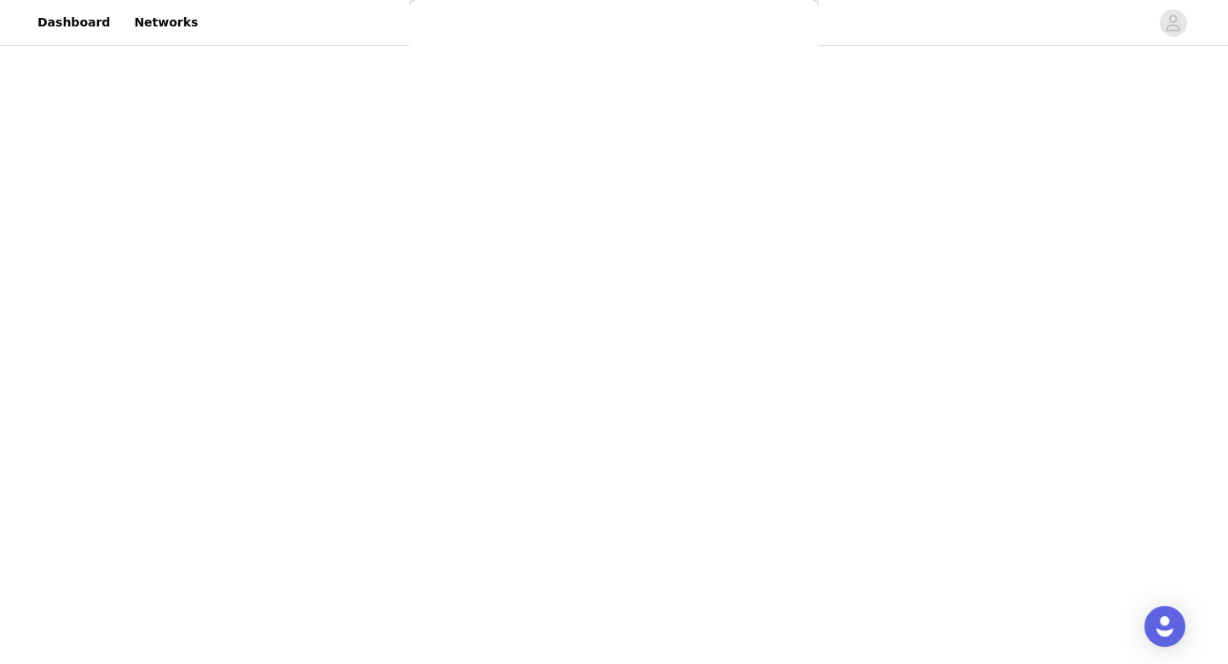
scroll to position [0, 0]
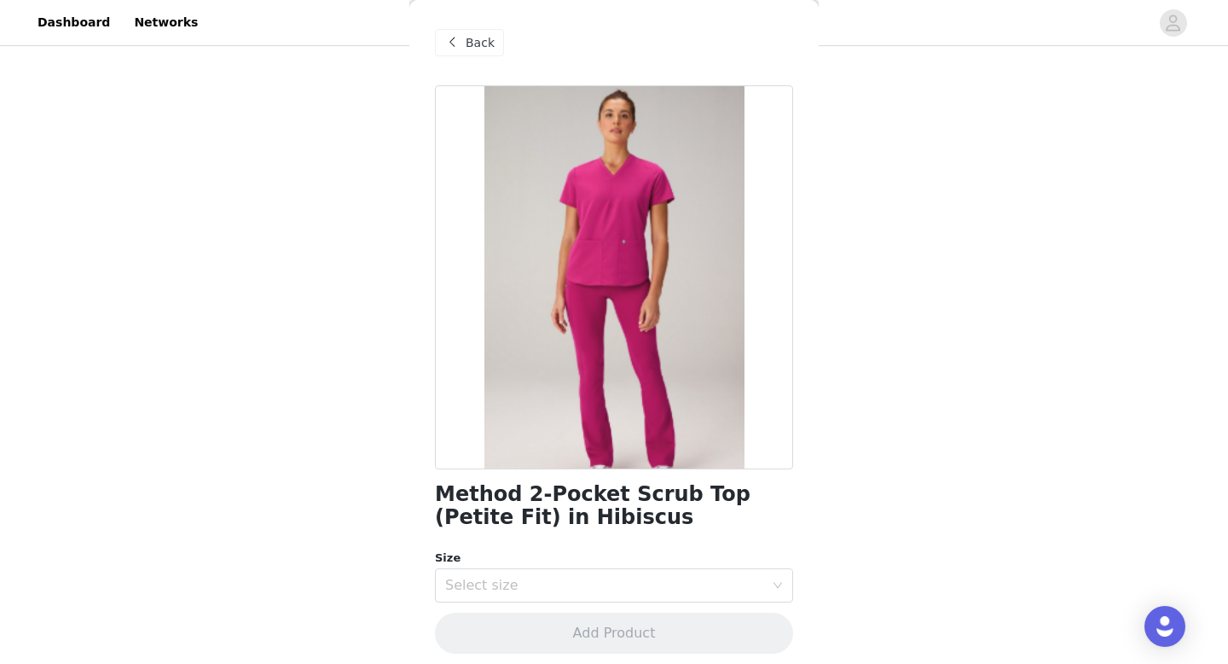
click at [473, 36] on span "Back" at bounding box center [480, 43] width 29 height 18
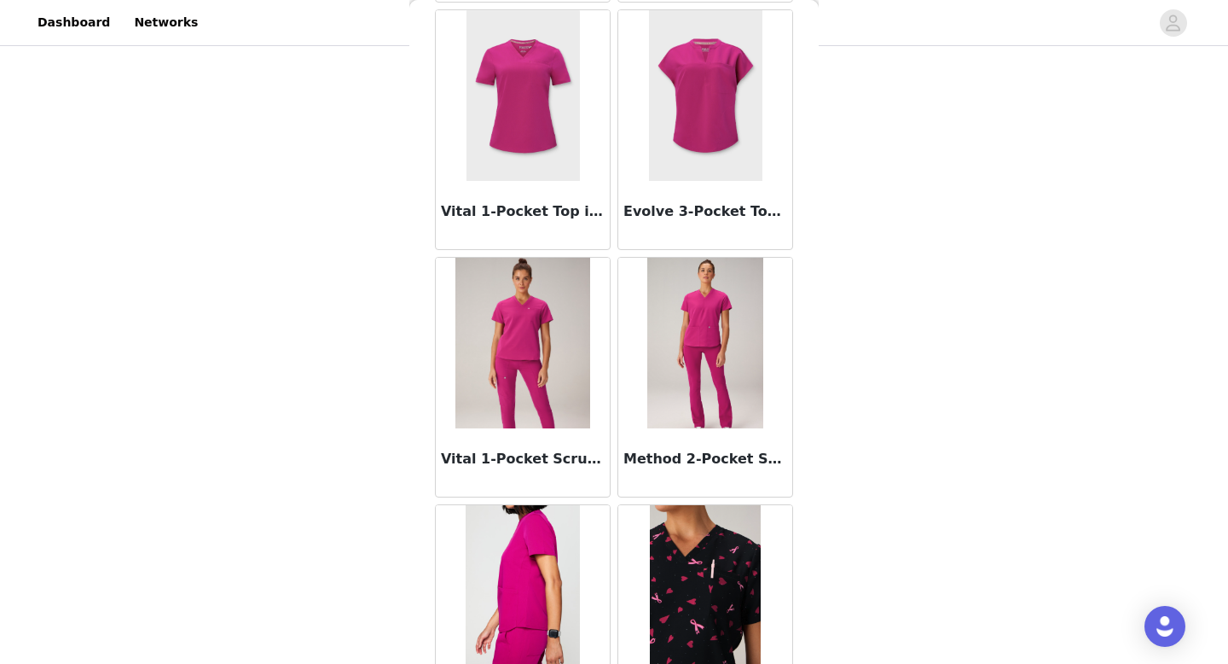
scroll to position [655, 0]
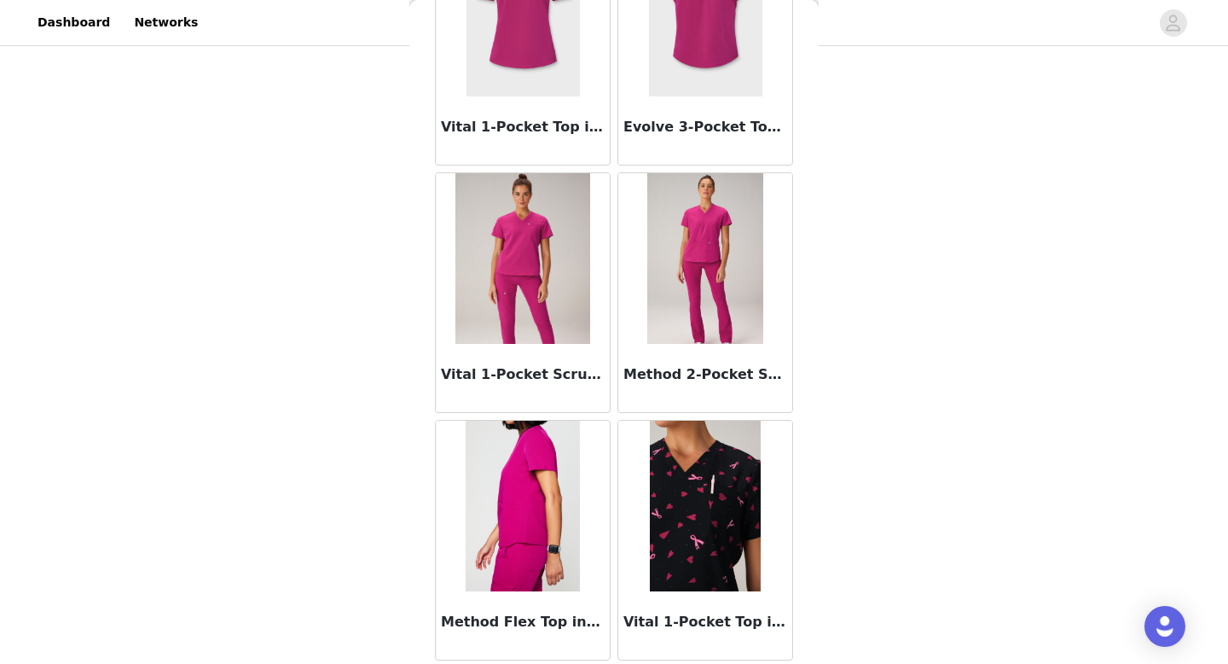
click at [508, 497] on img at bounding box center [522, 506] width 113 height 171
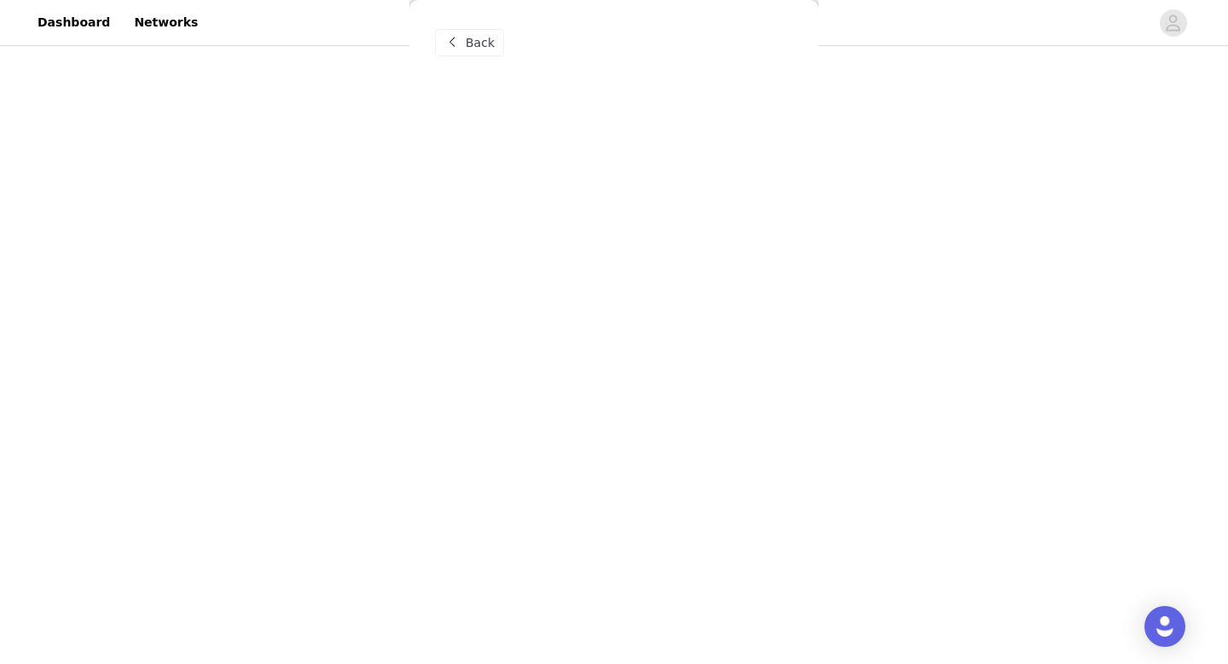
scroll to position [0, 0]
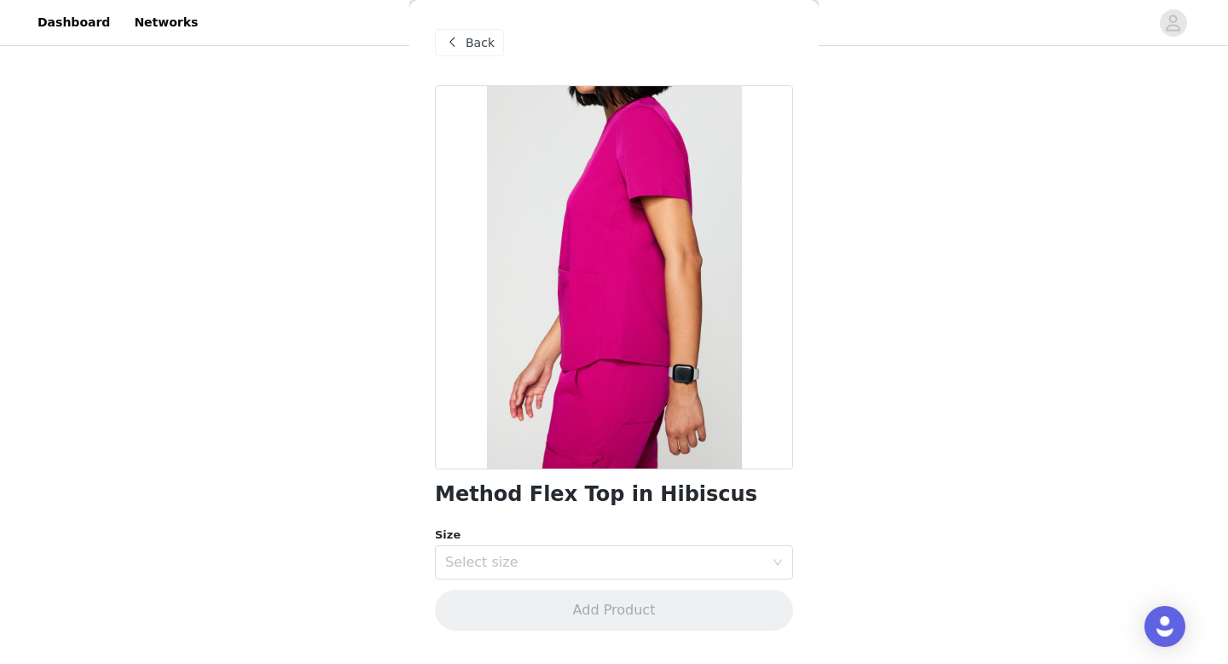
click at [480, 47] on span "Back" at bounding box center [480, 43] width 29 height 18
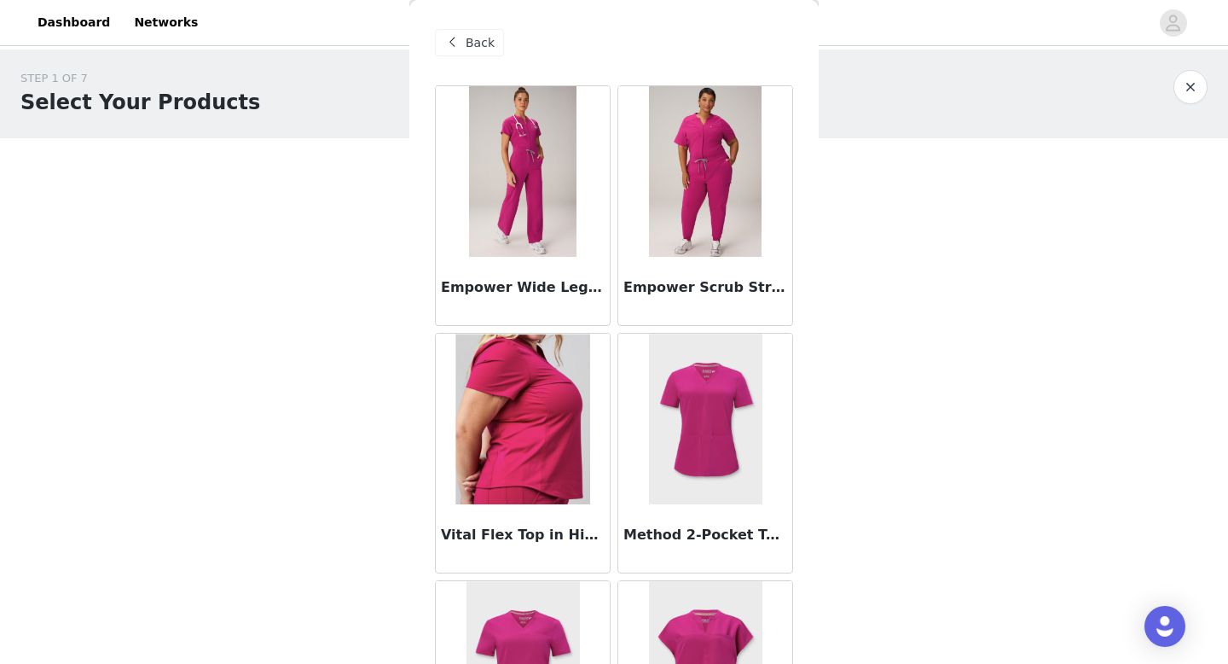
click at [665, 232] on img at bounding box center [705, 171] width 113 height 171
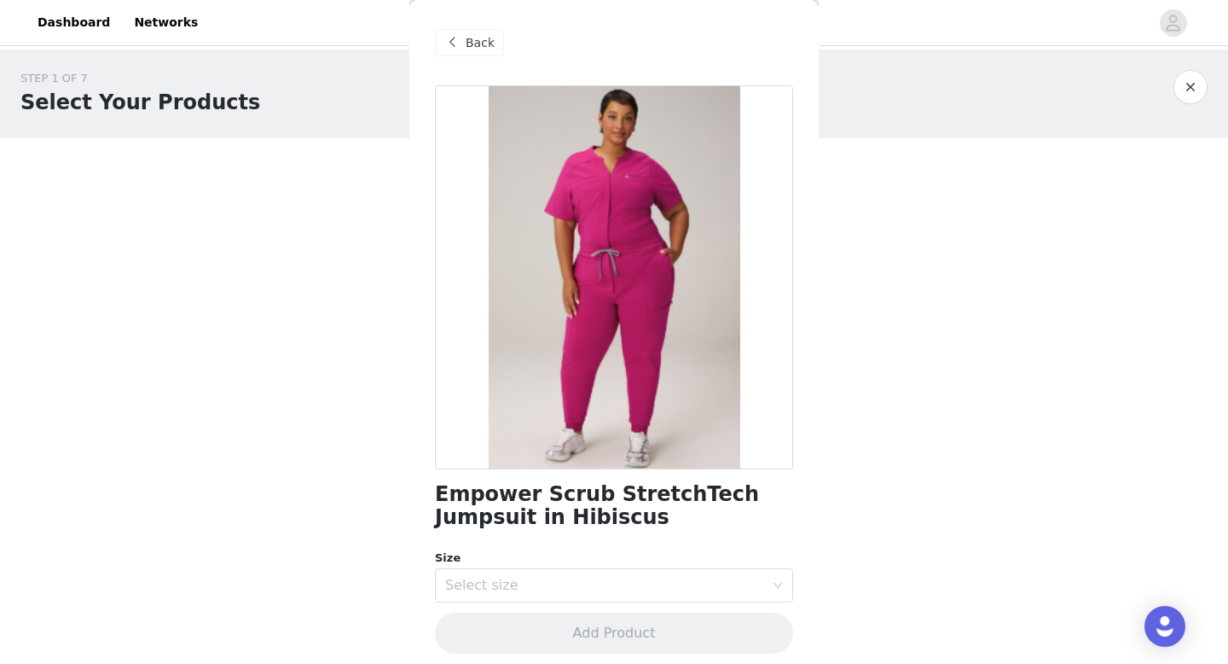
click at [473, 37] on span "Back" at bounding box center [480, 43] width 29 height 18
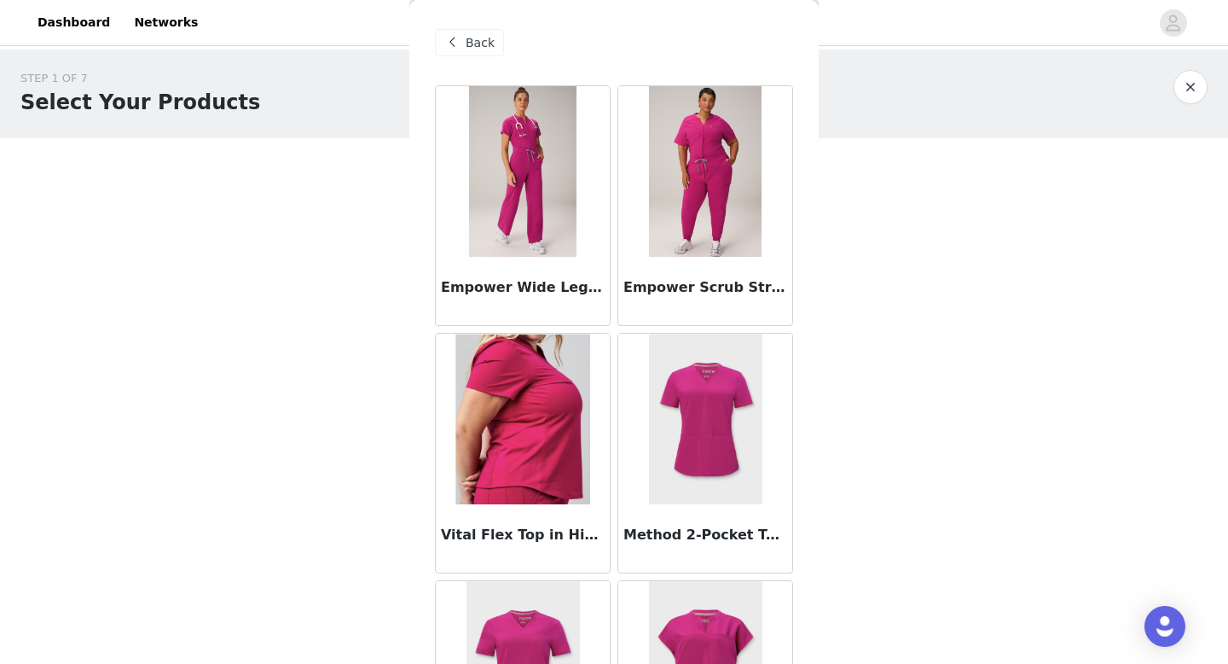
click at [520, 212] on img at bounding box center [523, 171] width 108 height 171
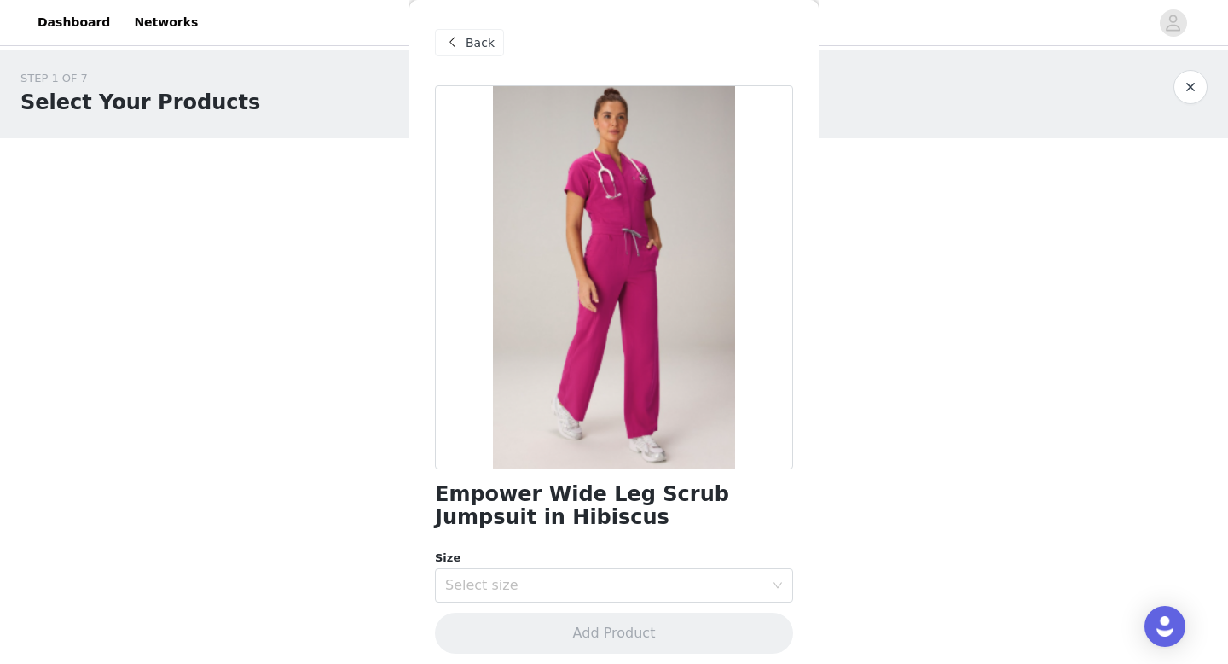
click at [480, 38] on span "Back" at bounding box center [480, 43] width 29 height 18
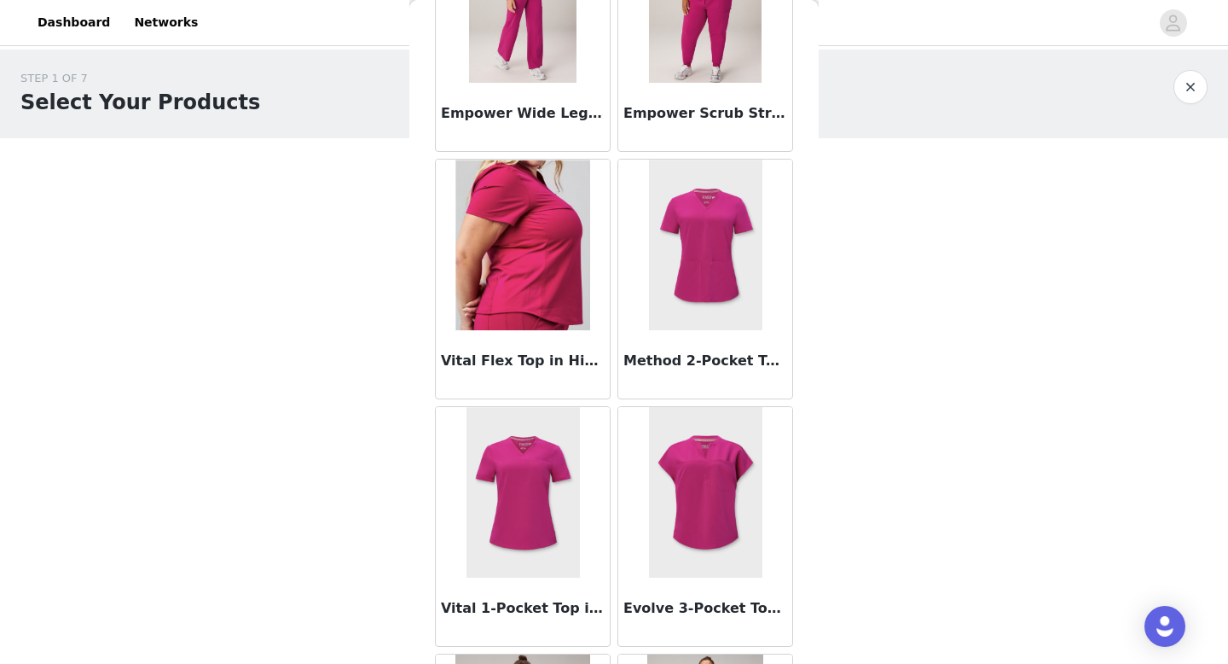
scroll to position [212, 0]
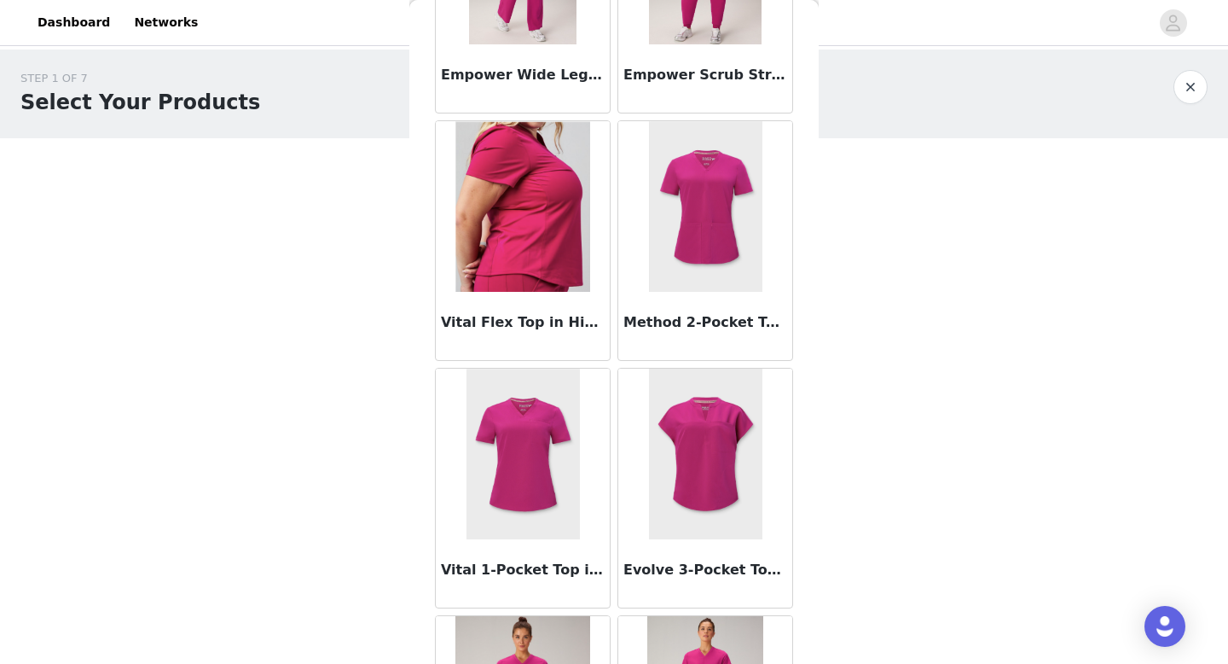
click at [660, 288] on img at bounding box center [705, 206] width 113 height 171
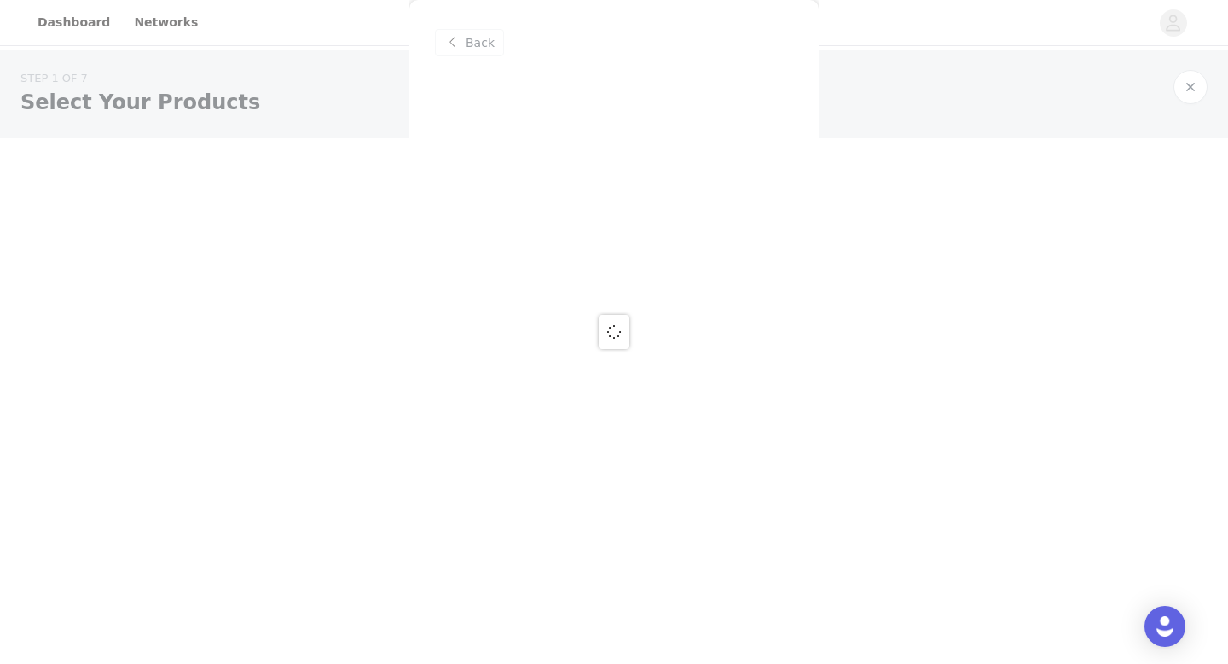
scroll to position [0, 0]
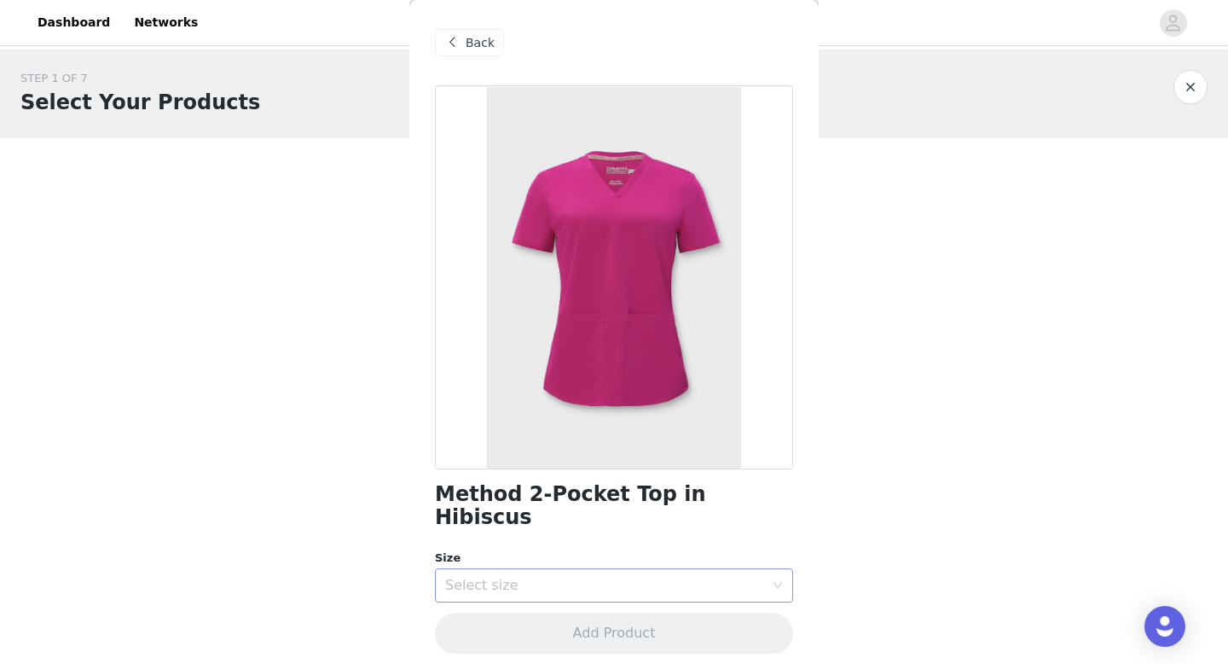
click at [592, 572] on div "Select size" at bounding box center [608, 585] width 327 height 32
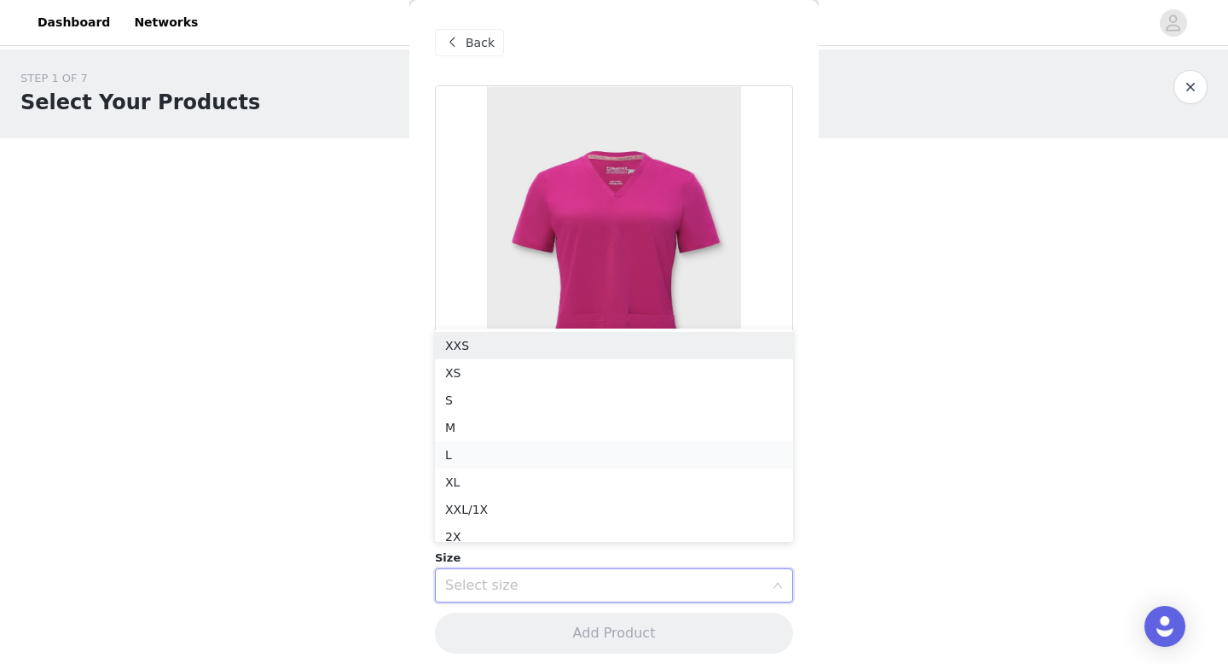
scroll to position [9, 0]
click at [504, 471] on li "XL" at bounding box center [614, 473] width 358 height 27
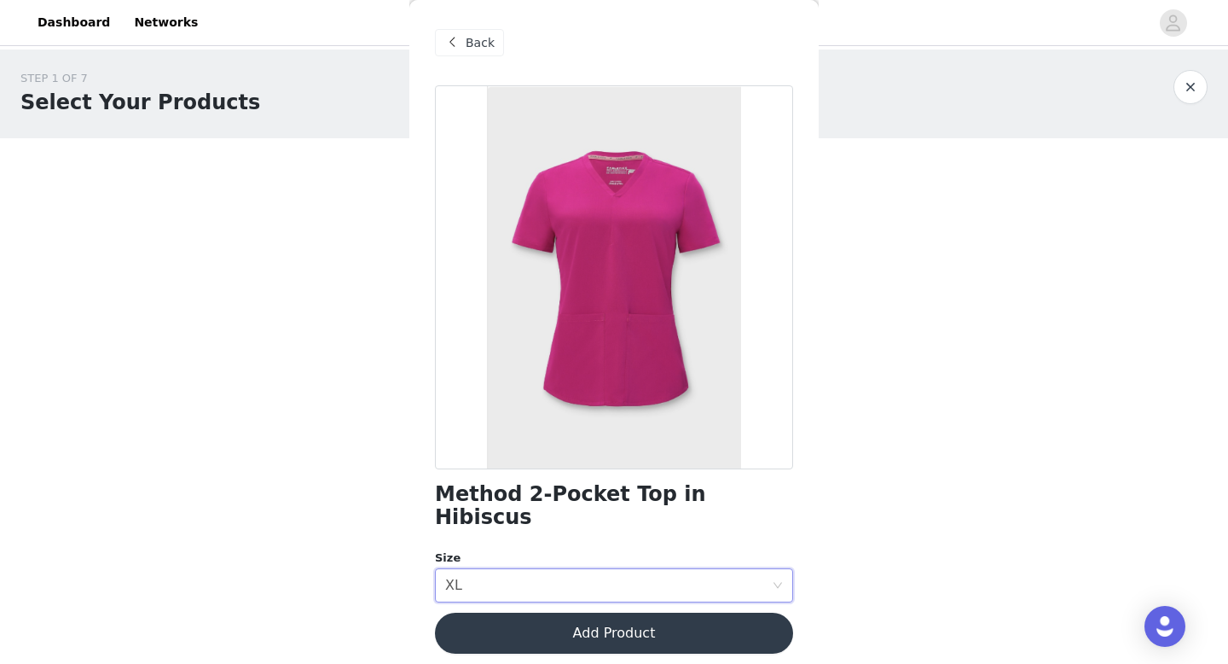
click at [529, 613] on button "Add Product" at bounding box center [614, 633] width 358 height 41
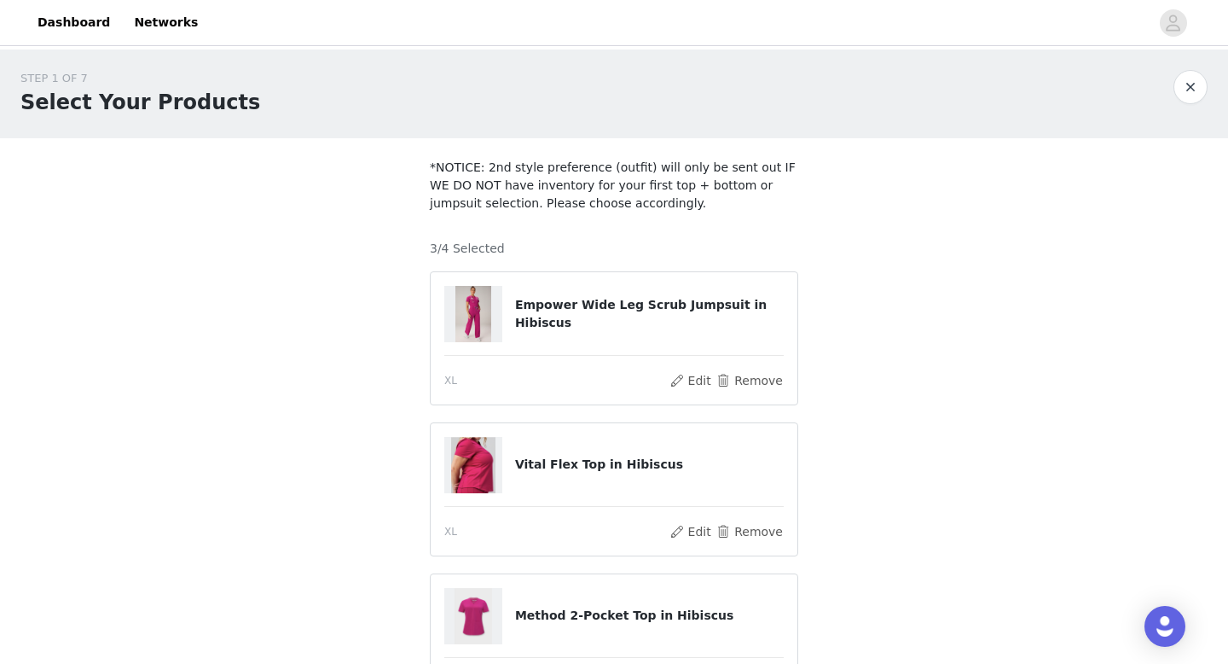
scroll to position [55, 0]
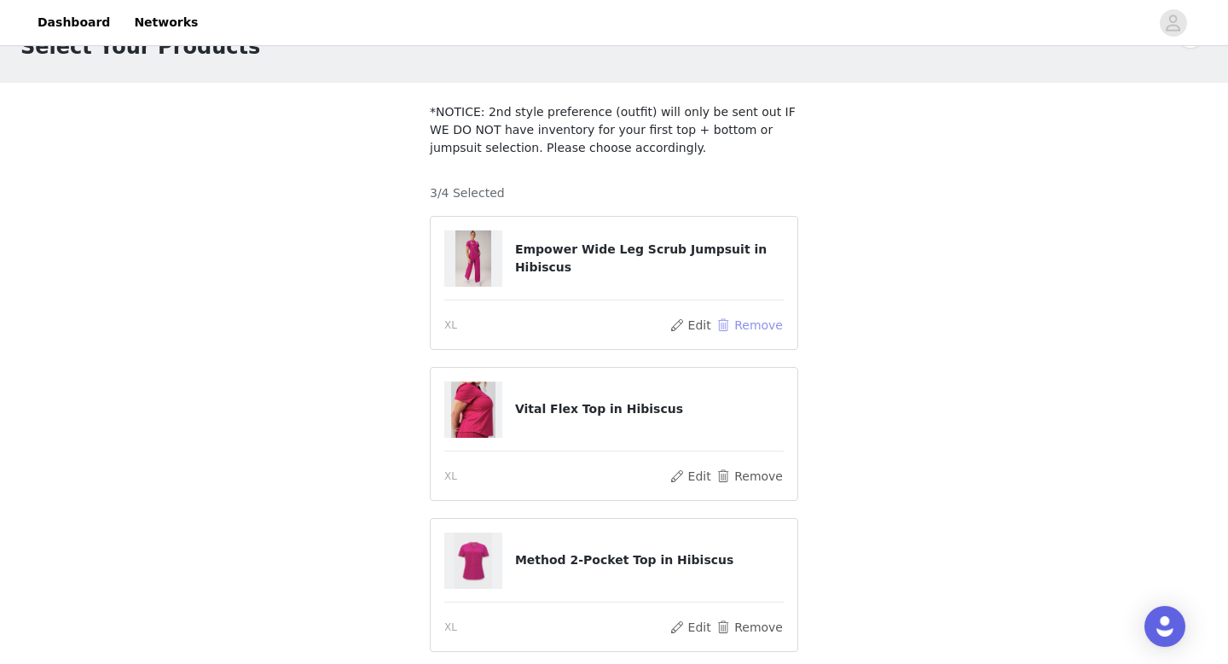
click at [746, 323] on button "Remove" at bounding box center [750, 325] width 68 height 20
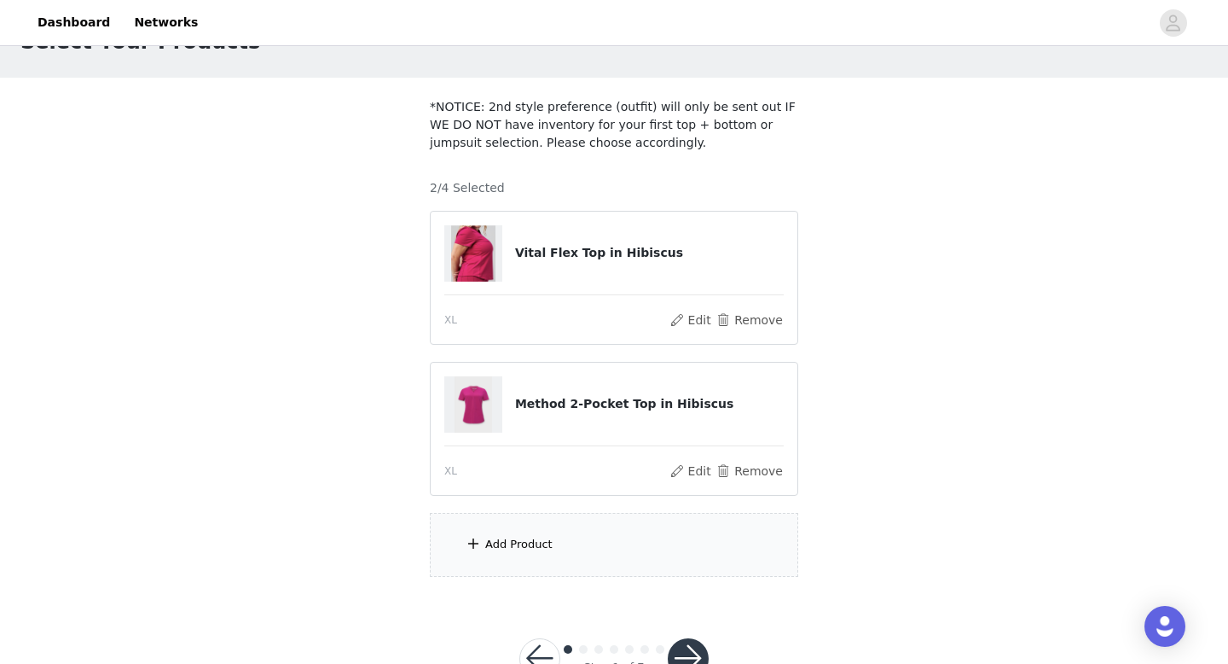
scroll to position [65, 0]
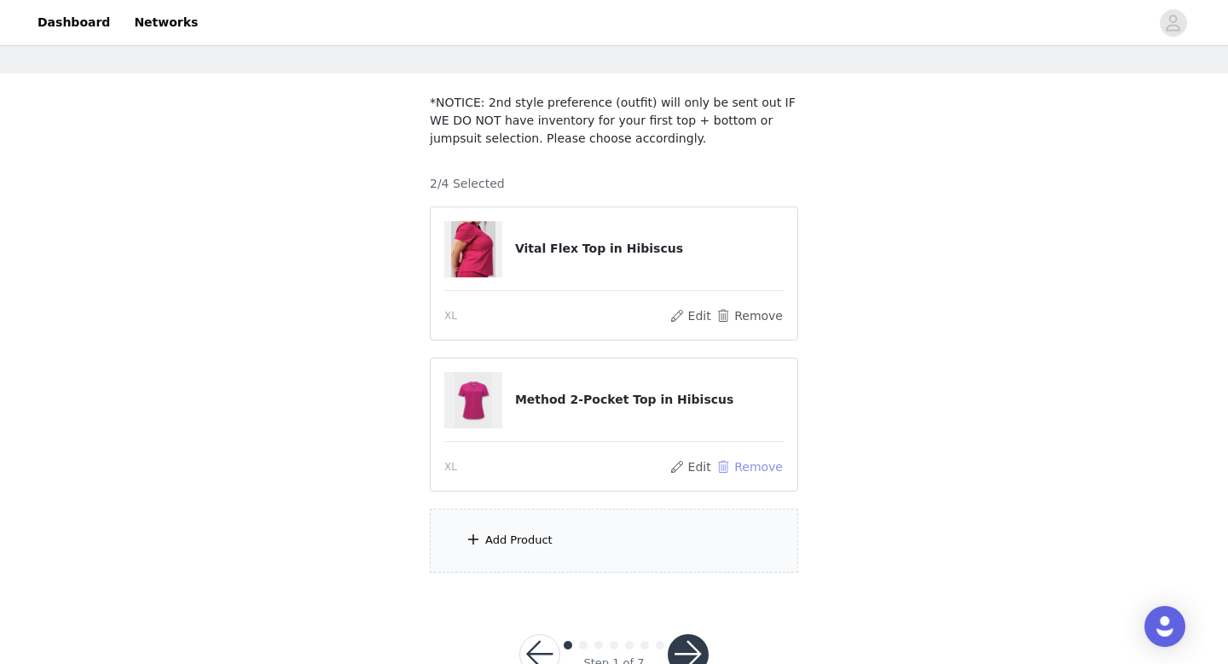
click at [737, 462] on button "Remove" at bounding box center [750, 466] width 68 height 20
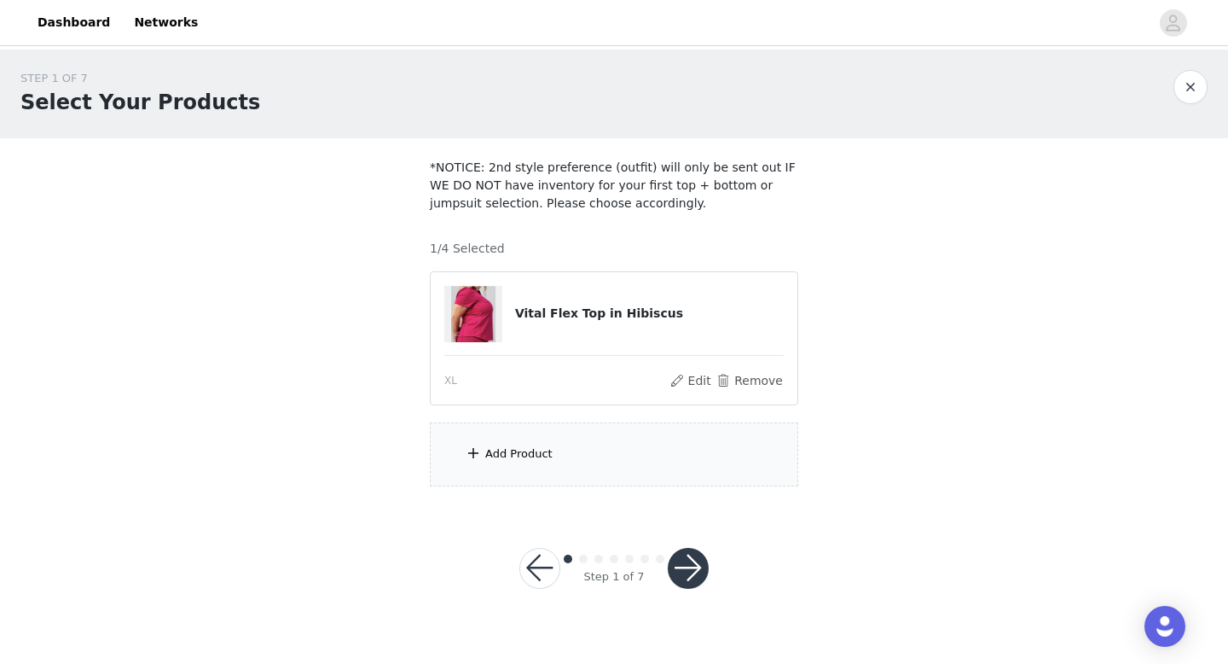
click at [534, 458] on div "Add Product" at bounding box center [518, 453] width 67 height 17
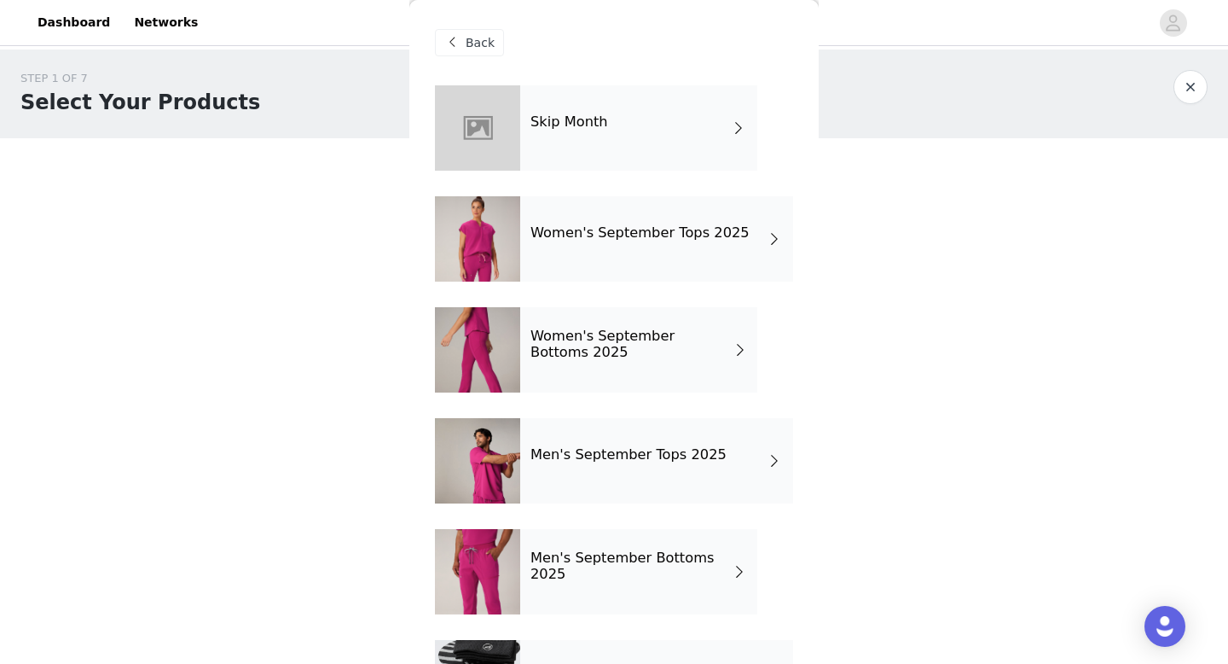
click at [610, 341] on h4 "Women's September Bottoms 2025" at bounding box center [632, 344] width 203 height 32
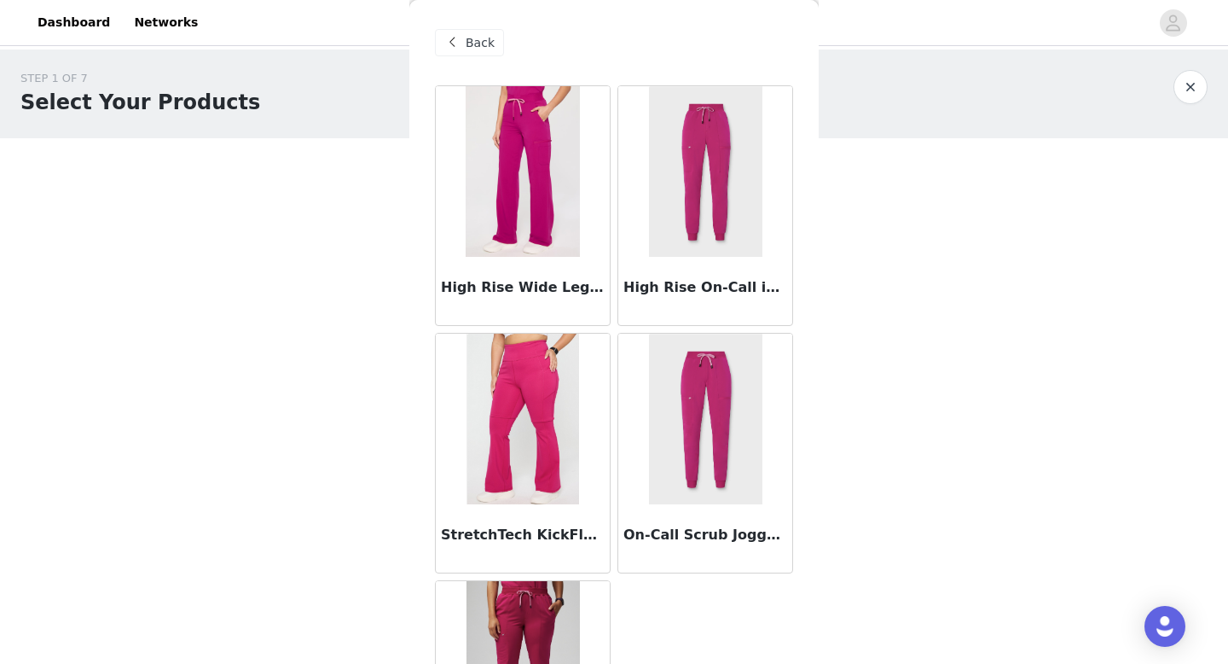
click at [562, 253] on img at bounding box center [522, 171] width 113 height 171
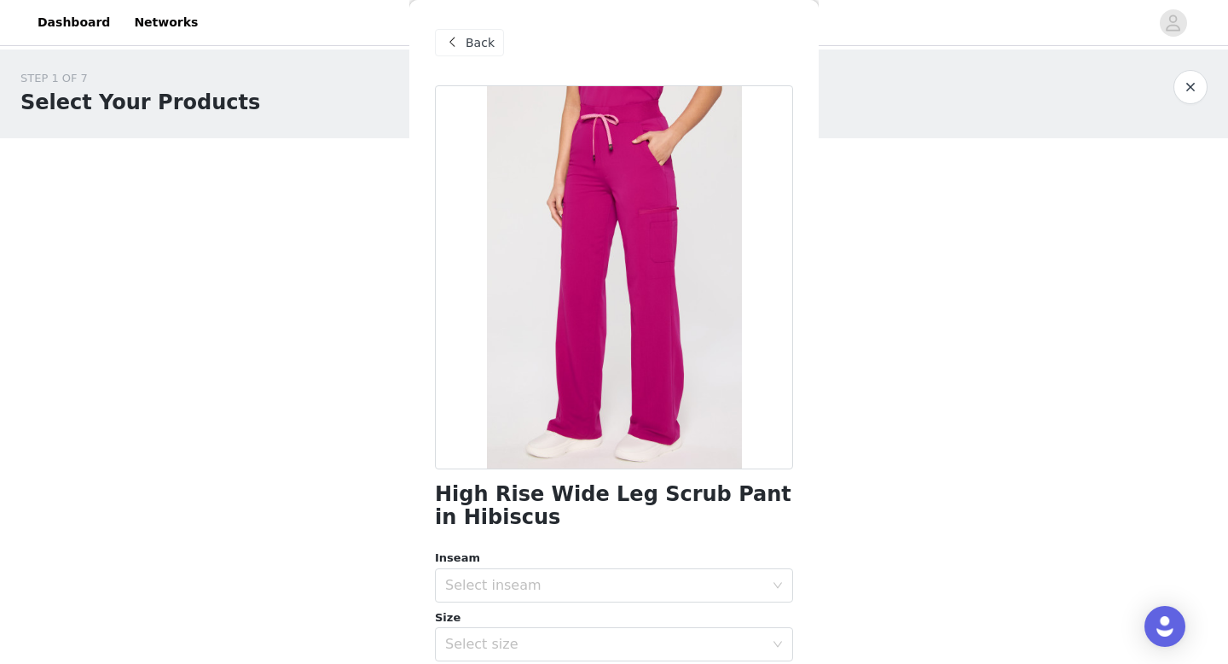
scroll to position [97, 0]
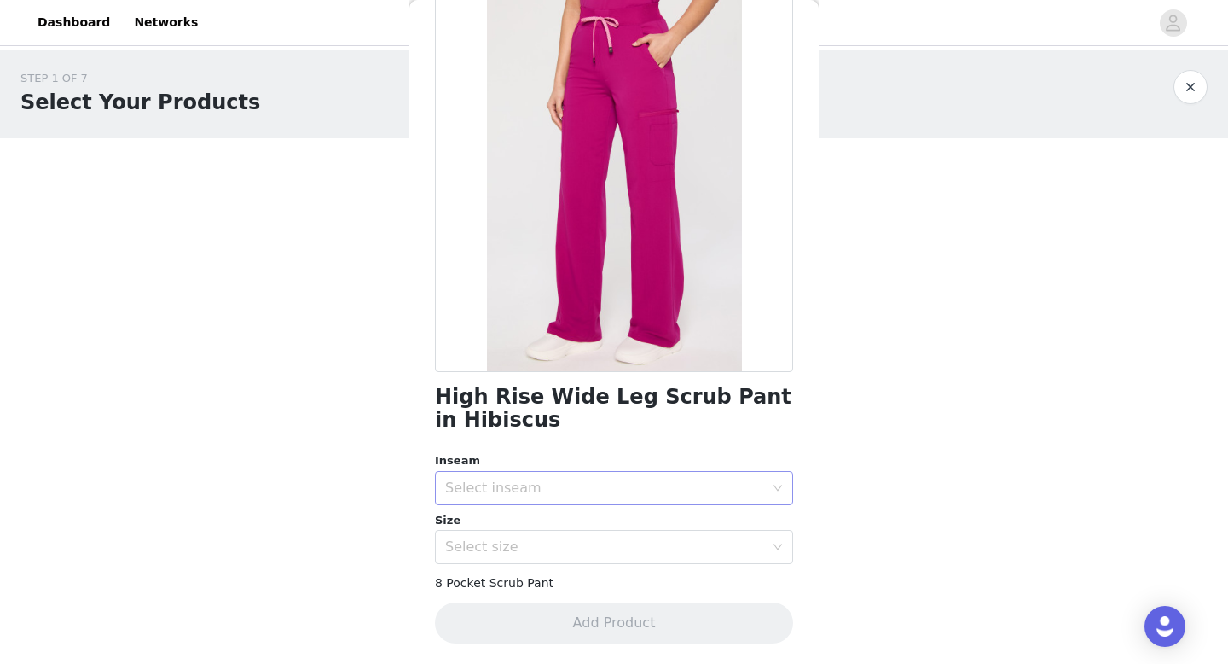
click at [530, 485] on div "Select inseam" at bounding box center [604, 487] width 319 height 17
click at [523, 551] on li "Regular" at bounding box center [614, 552] width 358 height 27
click at [521, 548] on div "Select size" at bounding box center [604, 546] width 319 height 17
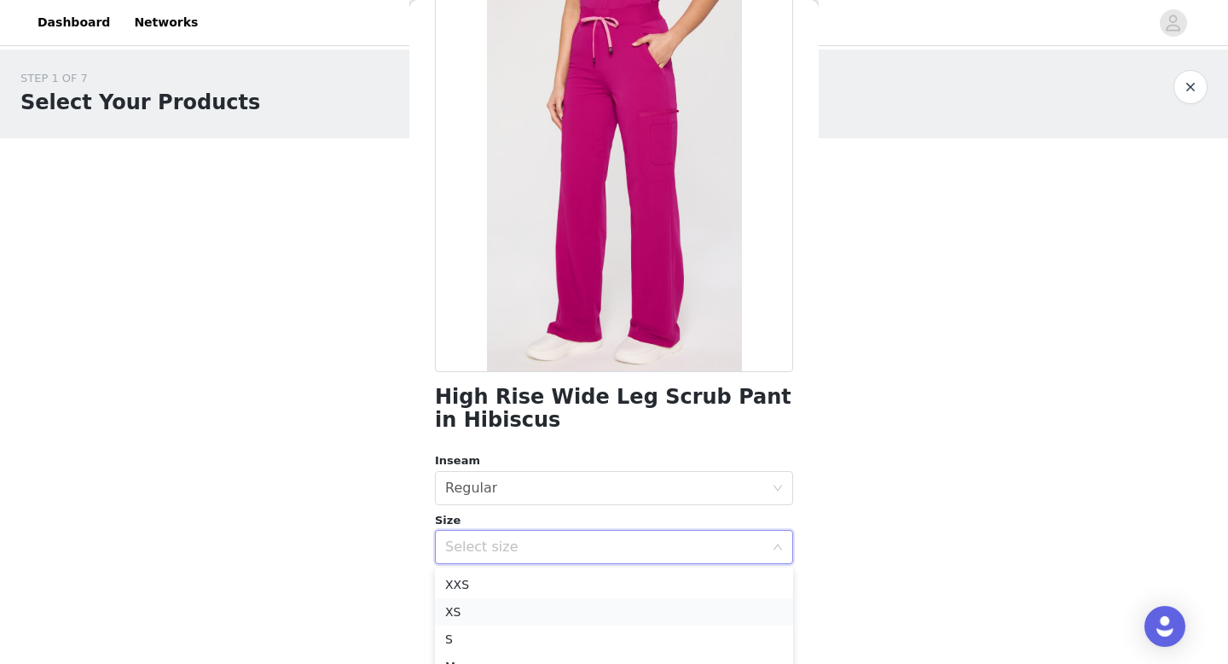
scroll to position [67, 0]
click at [485, 648] on li "XL" at bounding box center [614, 654] width 358 height 27
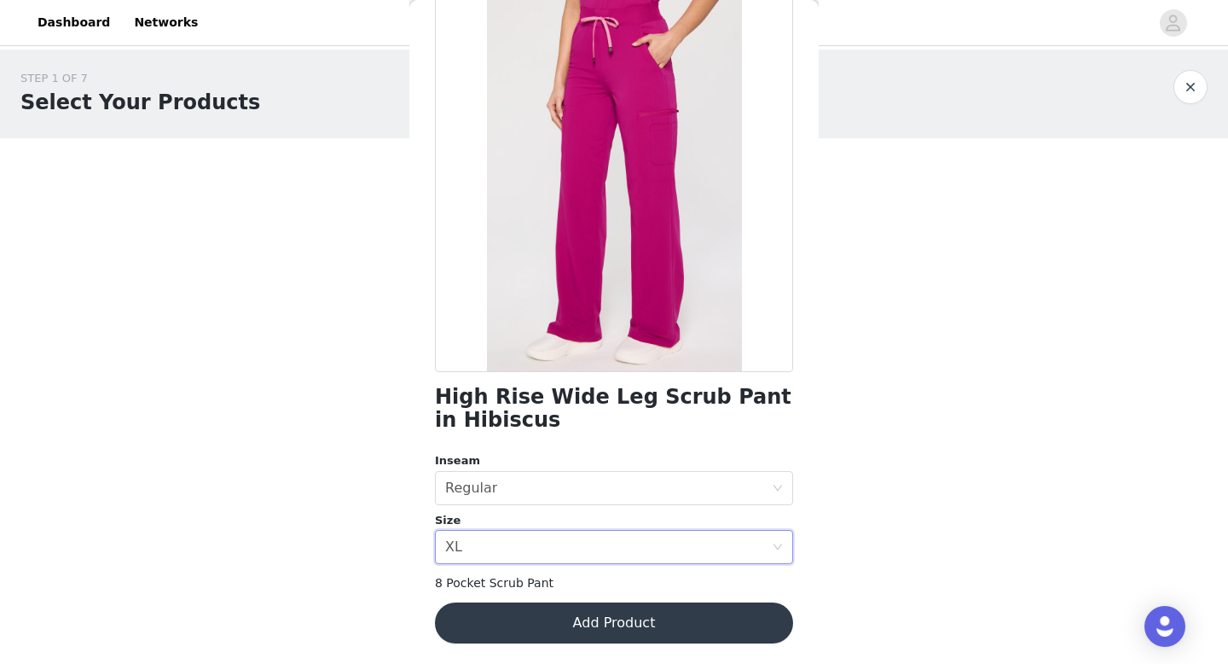
click at [557, 630] on button "Add Product" at bounding box center [614, 622] width 358 height 41
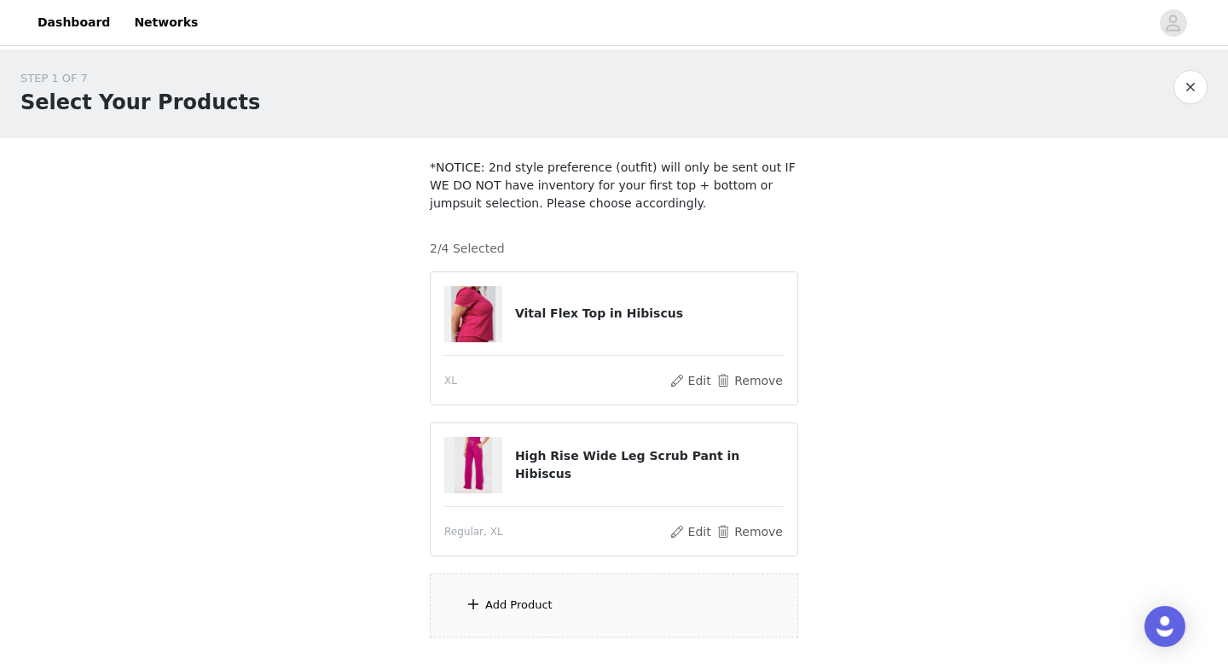
scroll to position [116, 0]
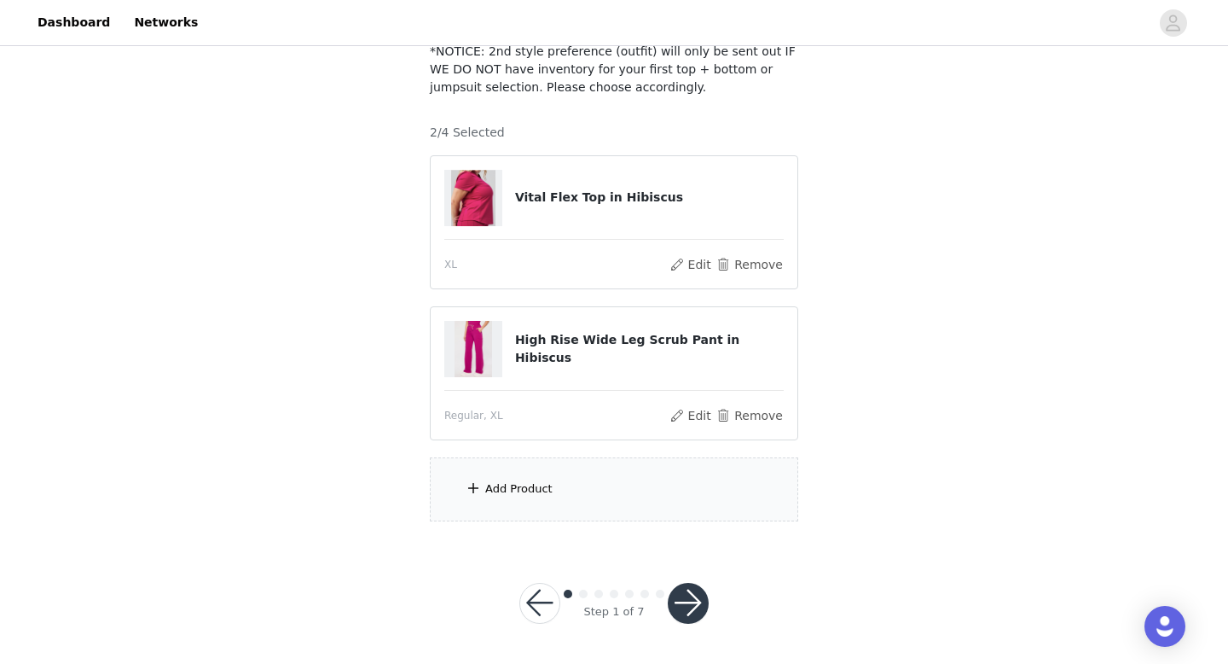
click at [535, 479] on div "Add Product" at bounding box center [614, 489] width 369 height 64
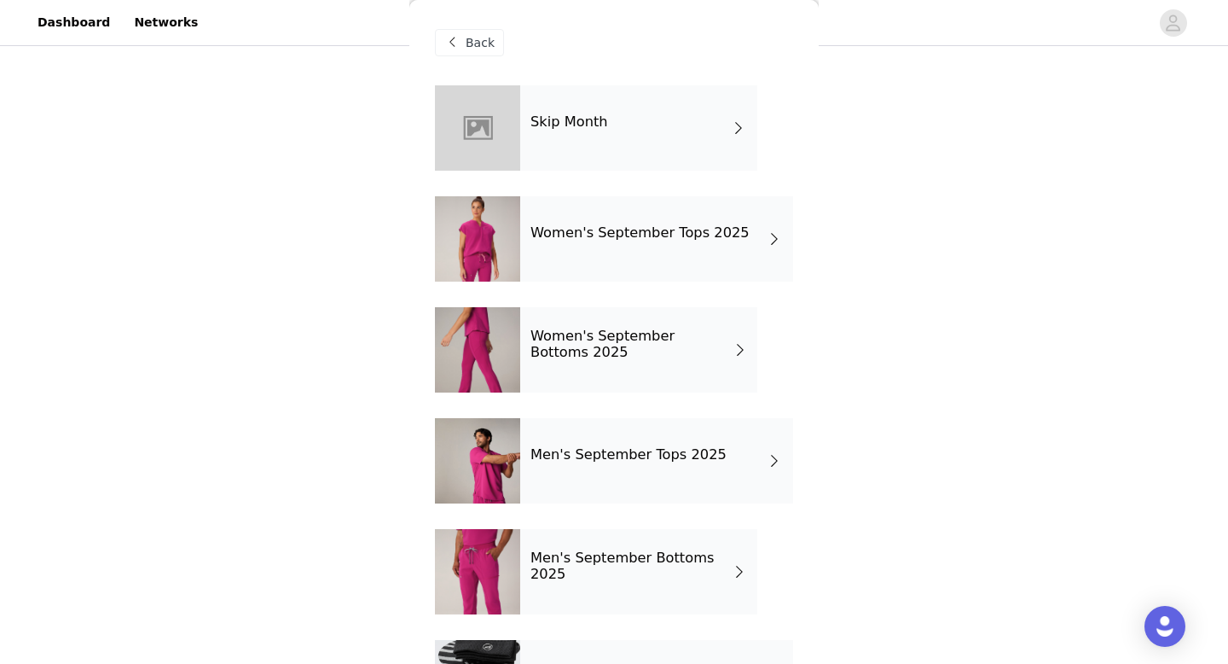
click at [578, 252] on div "Women's September Tops 2025" at bounding box center [656, 238] width 273 height 85
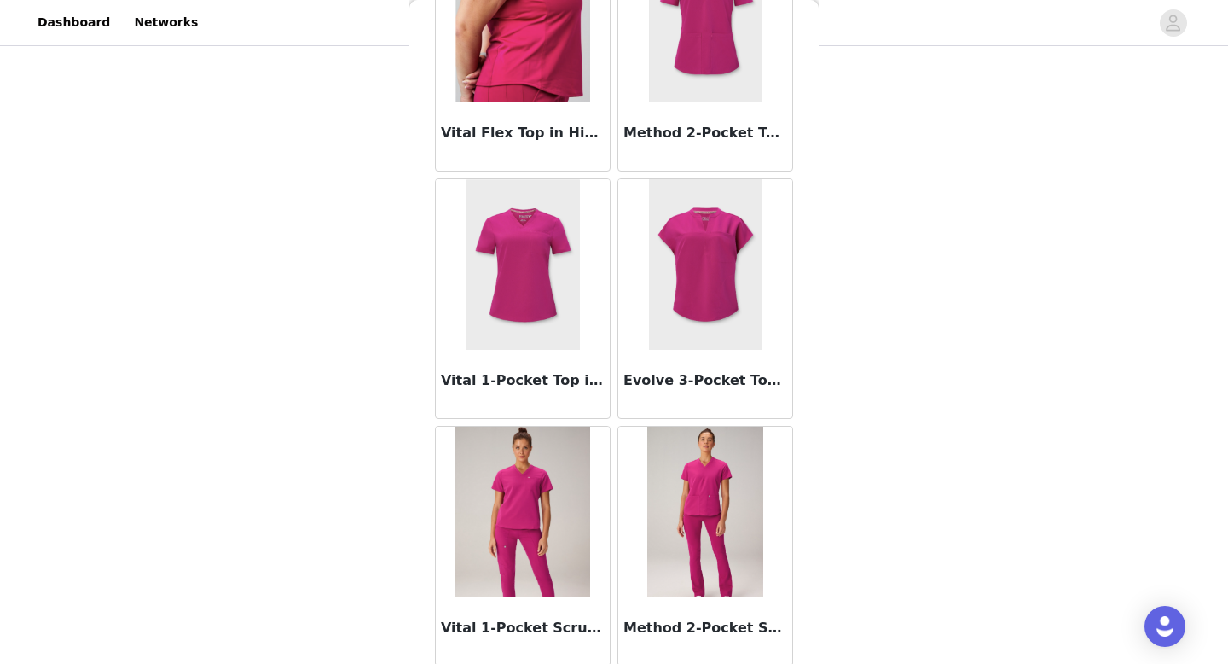
scroll to position [409, 0]
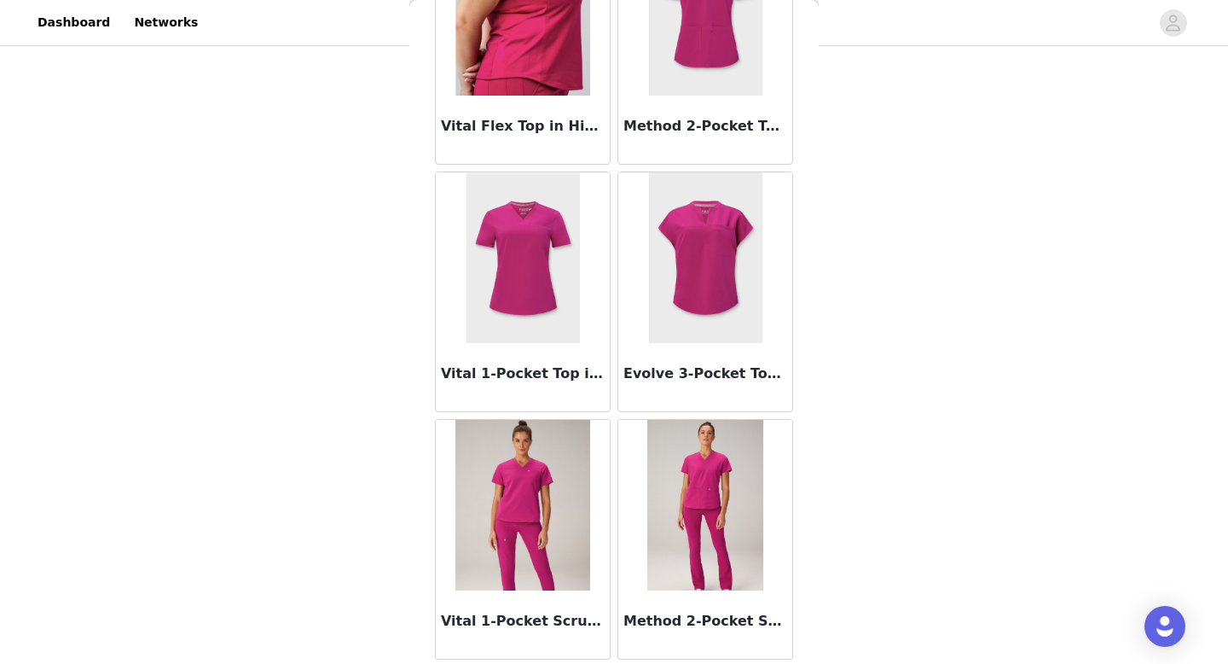
click at [553, 568] on img at bounding box center [523, 505] width 135 height 171
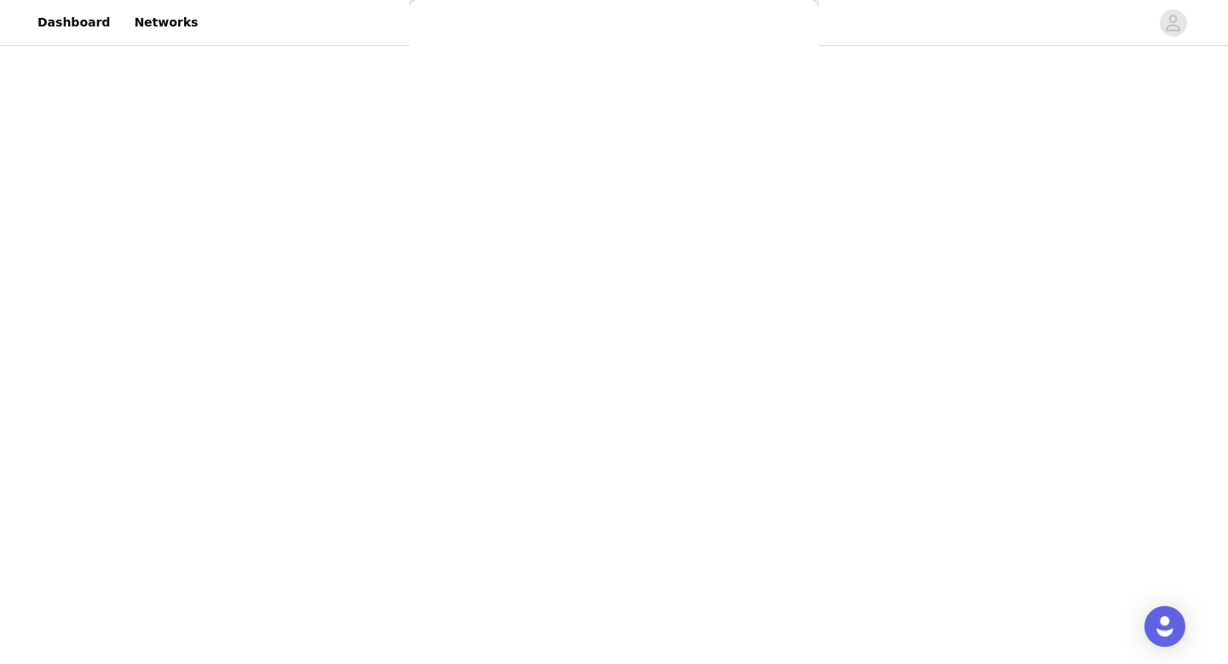
scroll to position [9, 0]
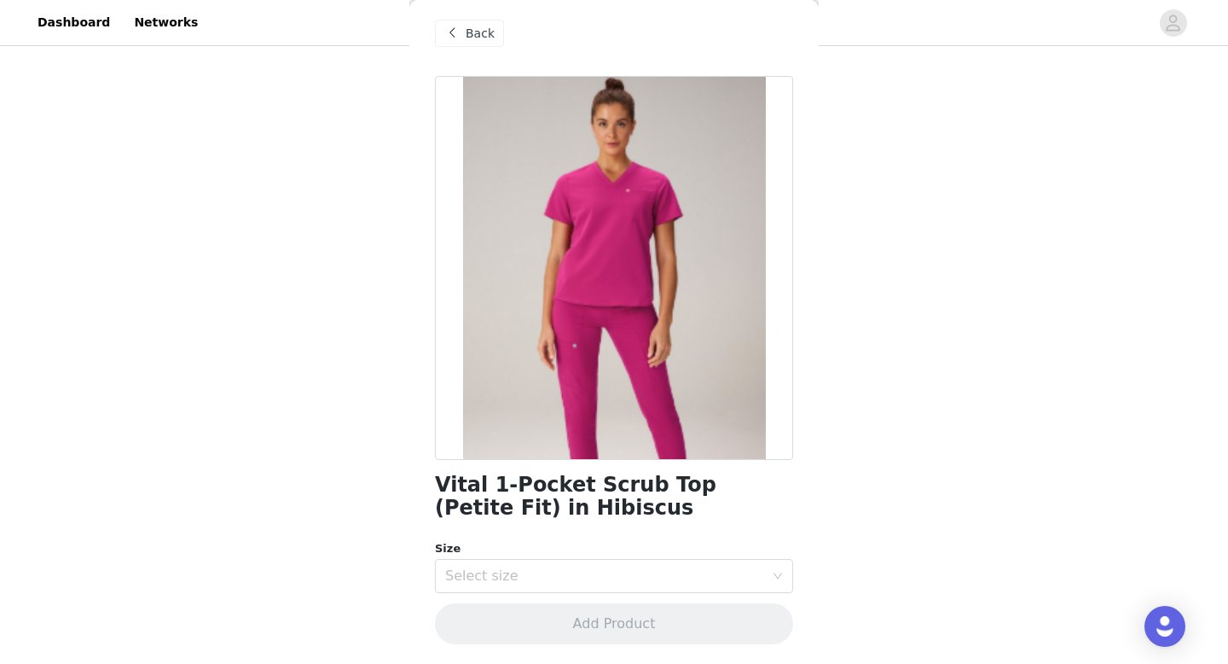
click at [478, 38] on span "Back" at bounding box center [480, 34] width 29 height 18
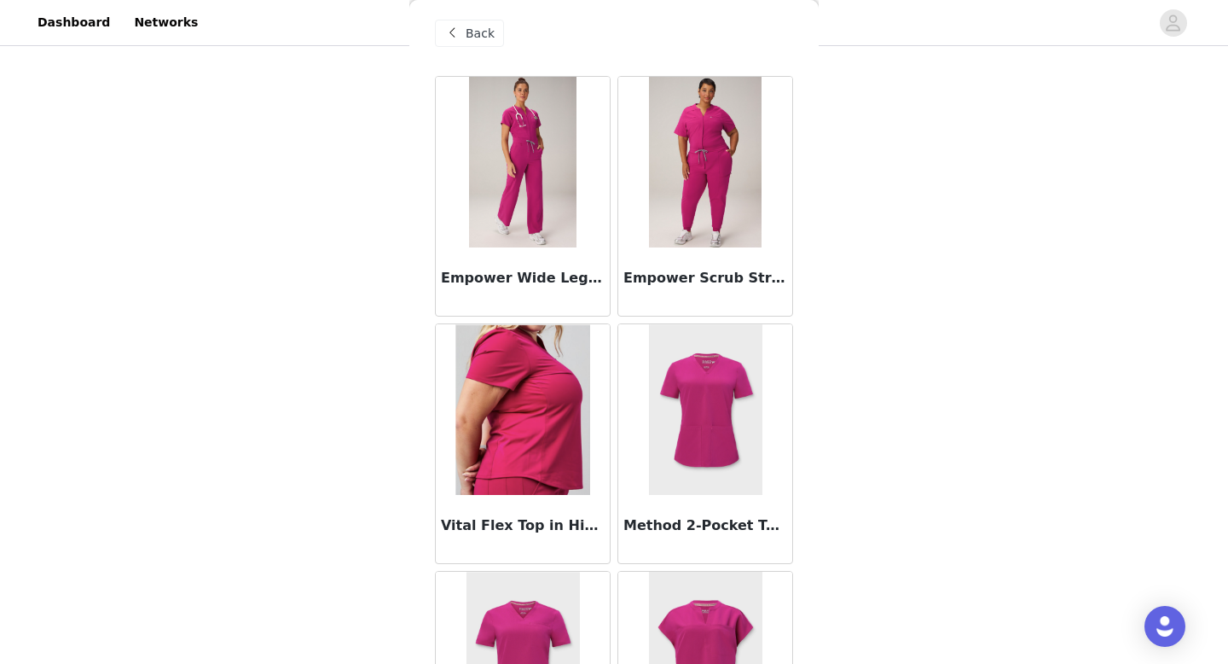
click at [481, 420] on div at bounding box center [523, 409] width 174 height 171
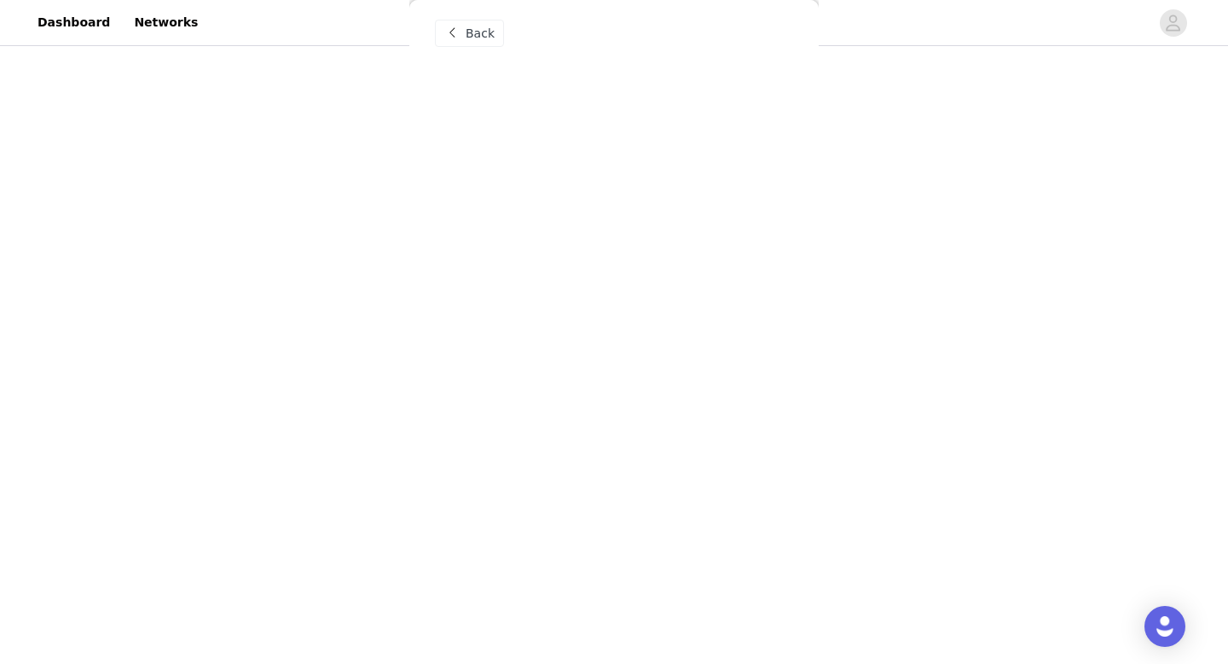
scroll to position [0, 0]
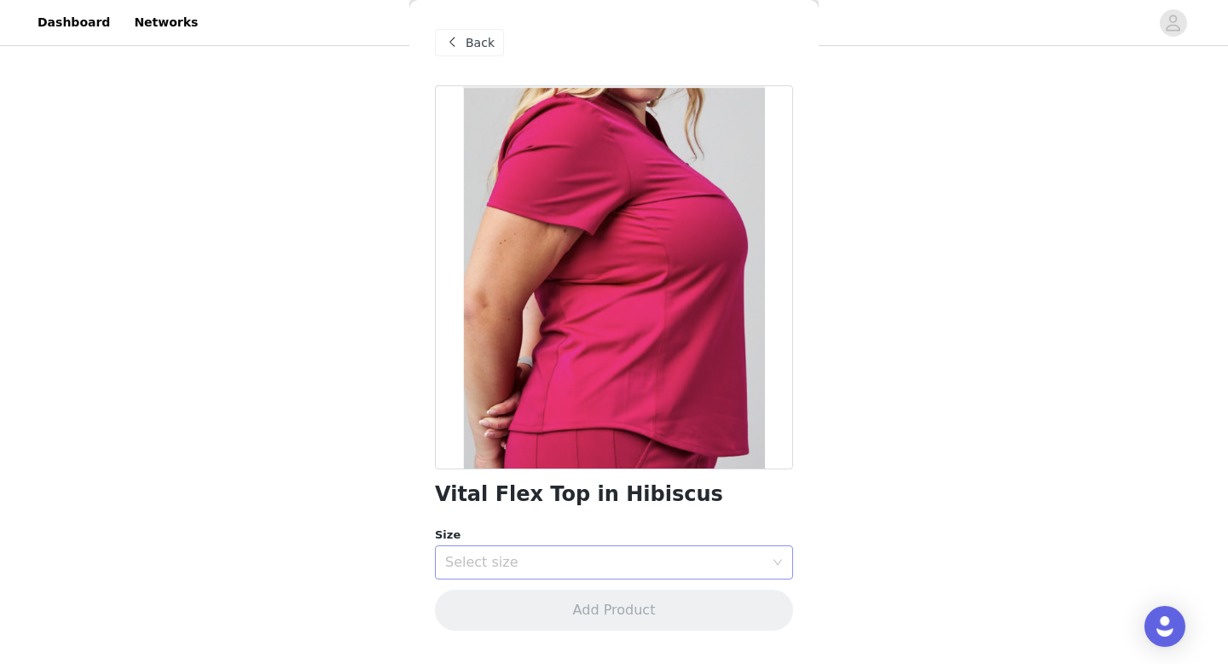
click at [529, 559] on div "Select size" at bounding box center [604, 562] width 319 height 17
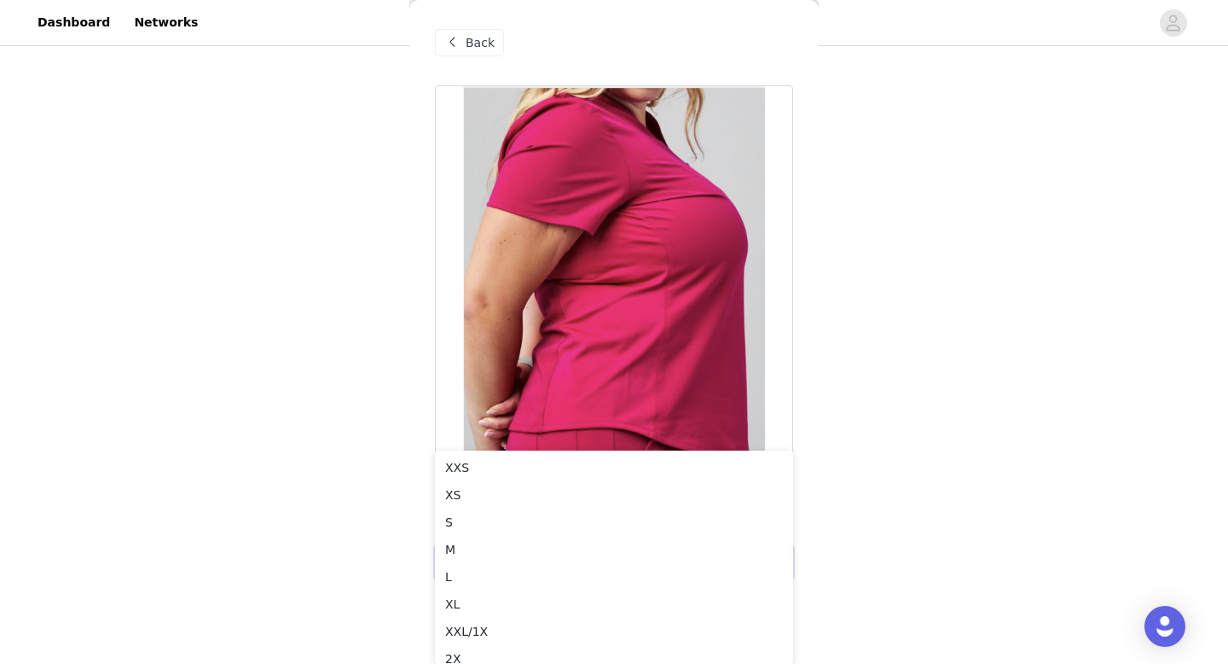
click at [487, 44] on span "Back" at bounding box center [480, 43] width 29 height 18
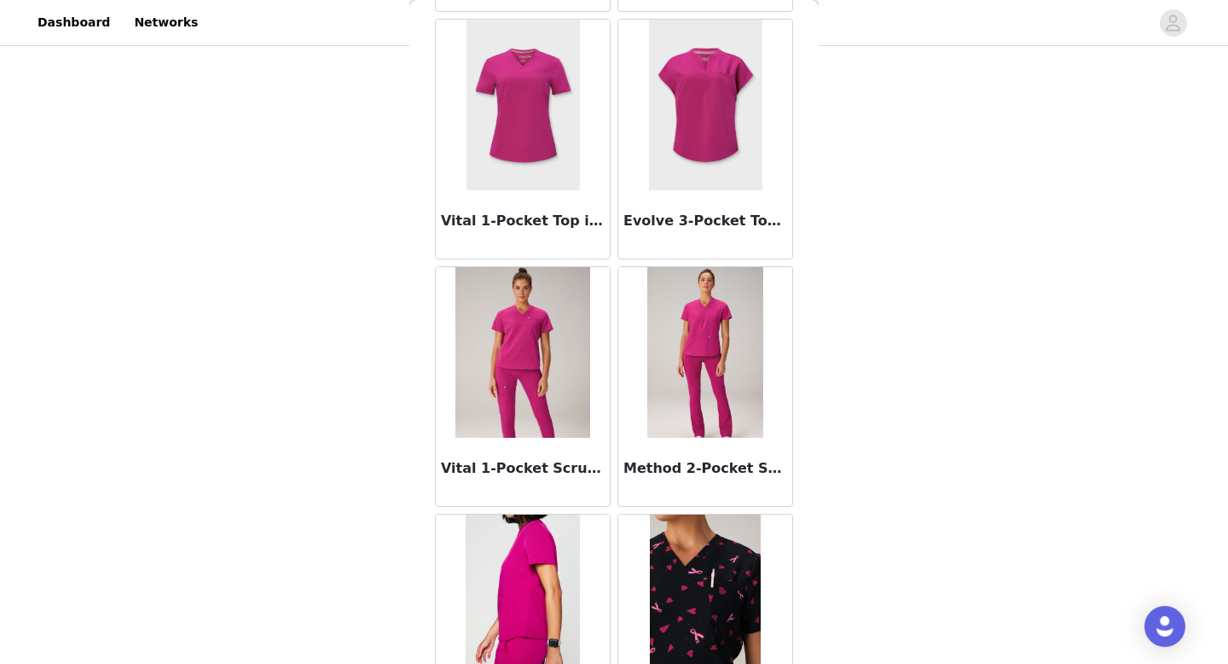
scroll to position [588, 0]
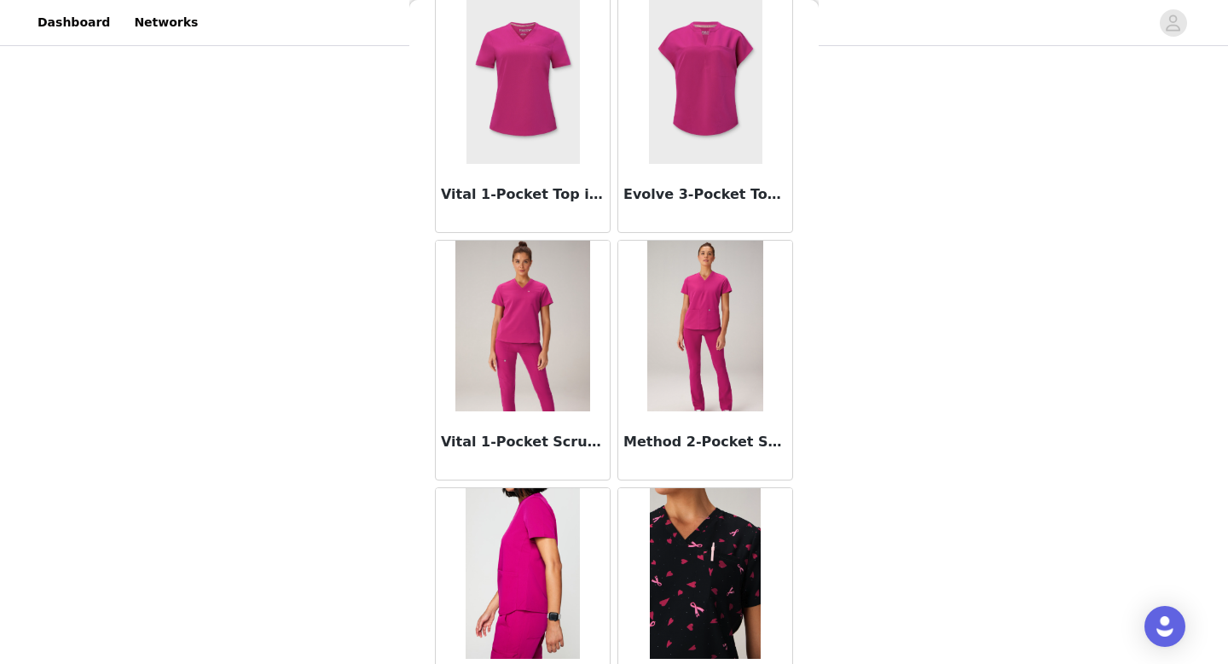
click at [537, 148] on img at bounding box center [523, 78] width 113 height 171
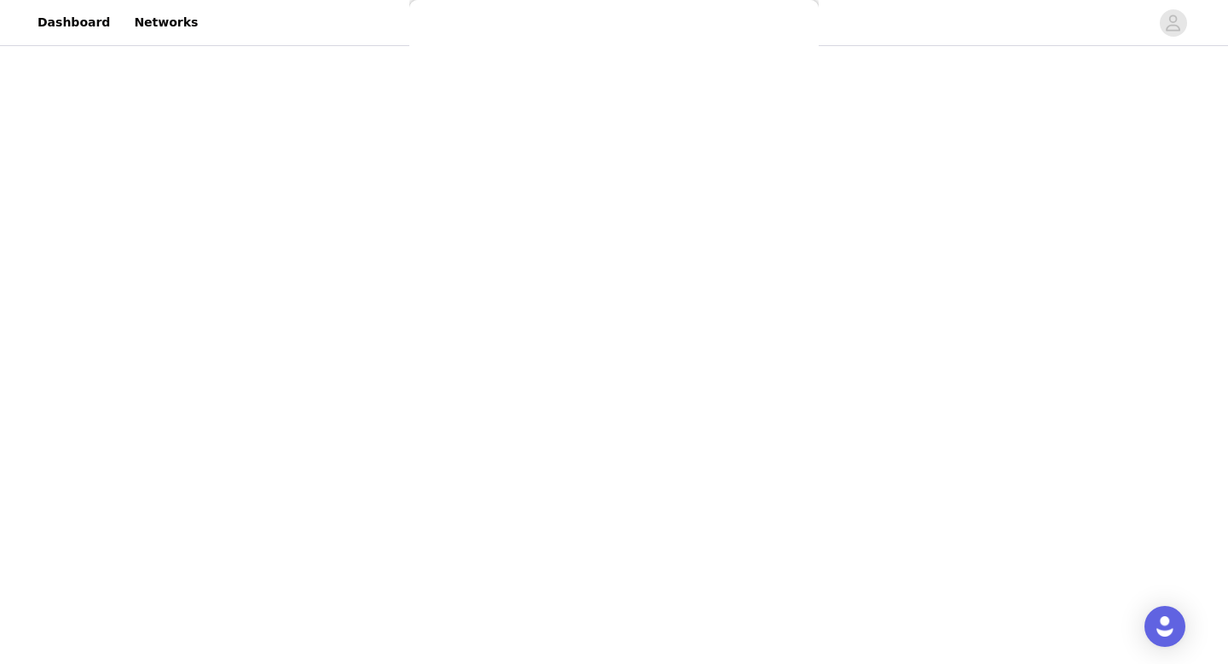
scroll to position [0, 0]
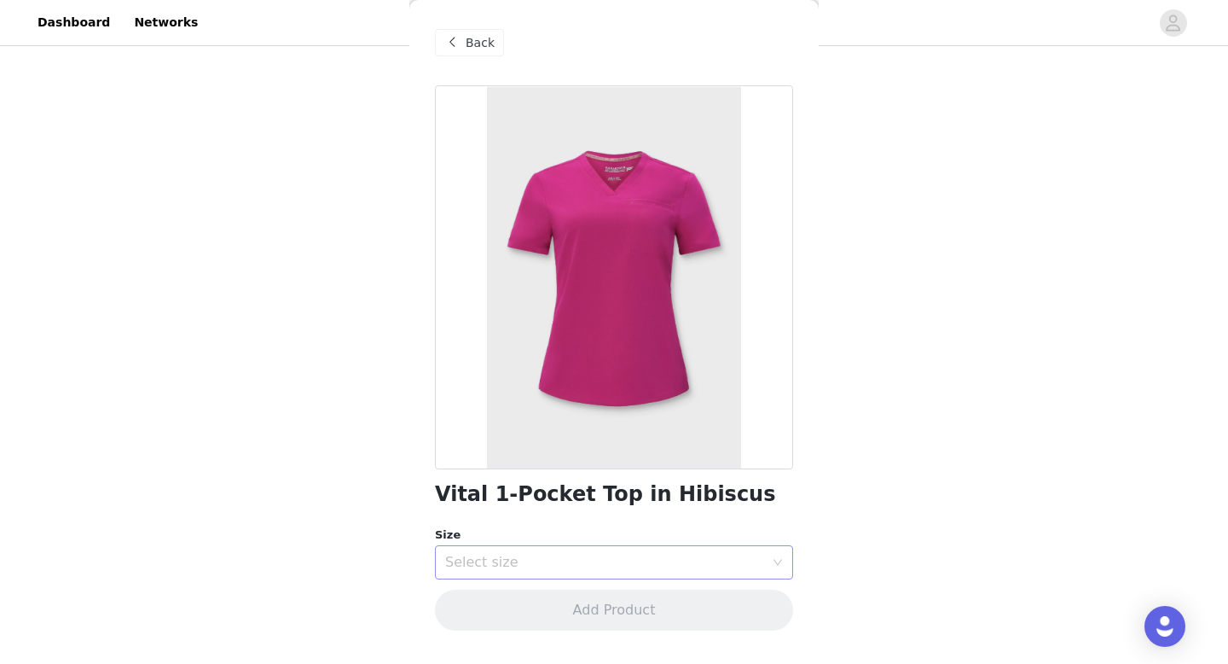
click at [511, 566] on div "Select size" at bounding box center [604, 562] width 319 height 17
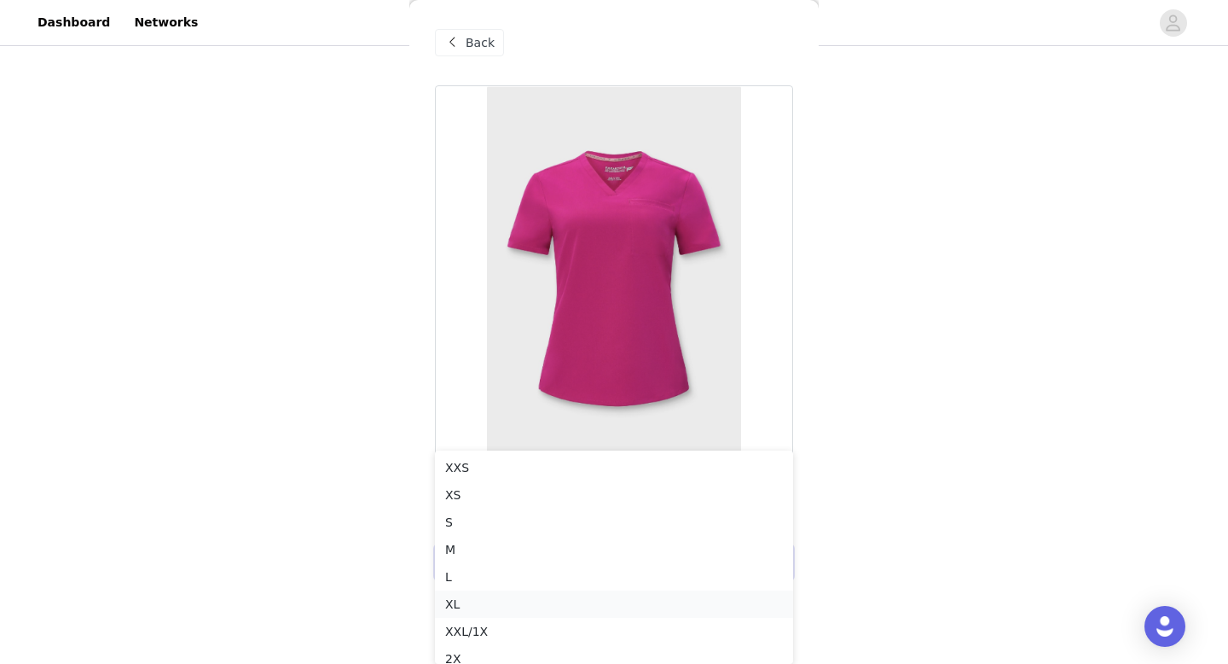
click at [473, 604] on li "XL" at bounding box center [614, 603] width 358 height 27
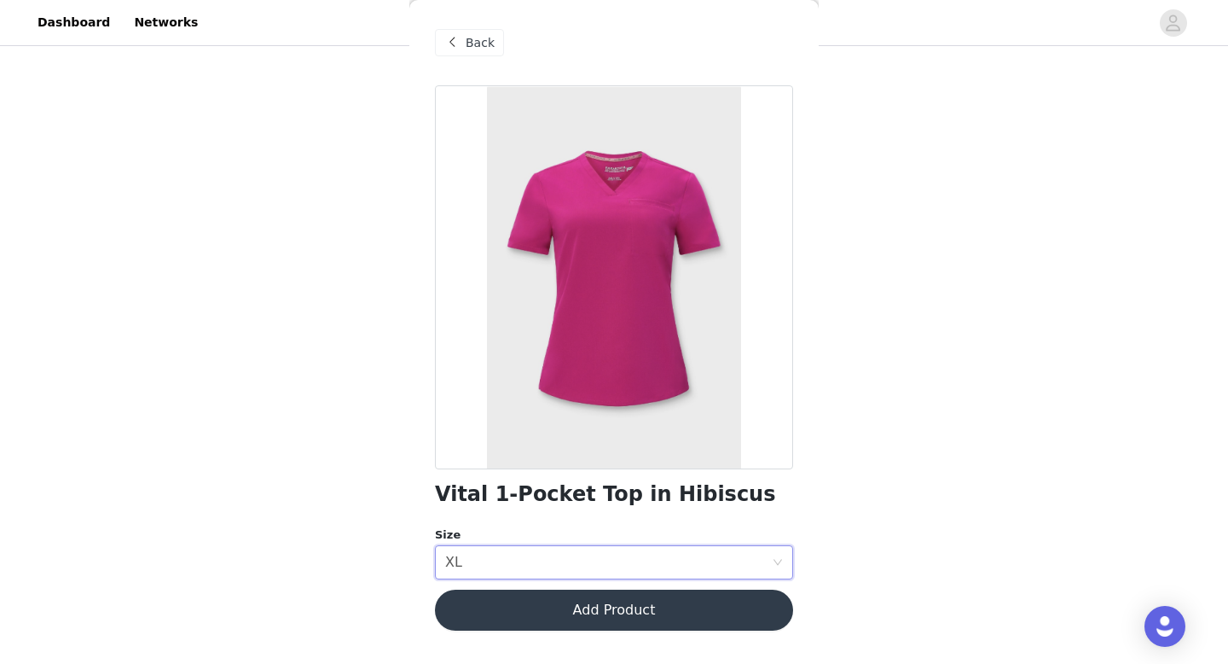
scroll to position [116, 0]
click at [533, 606] on button "Add Product" at bounding box center [614, 609] width 358 height 41
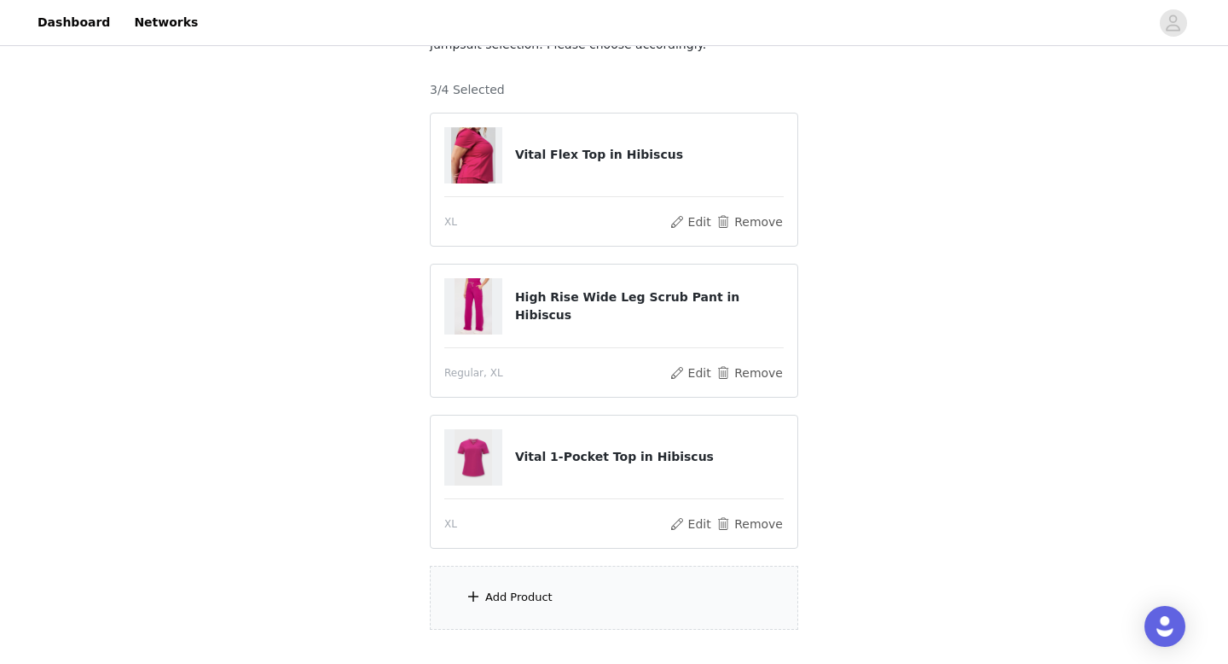
scroll to position [200, 0]
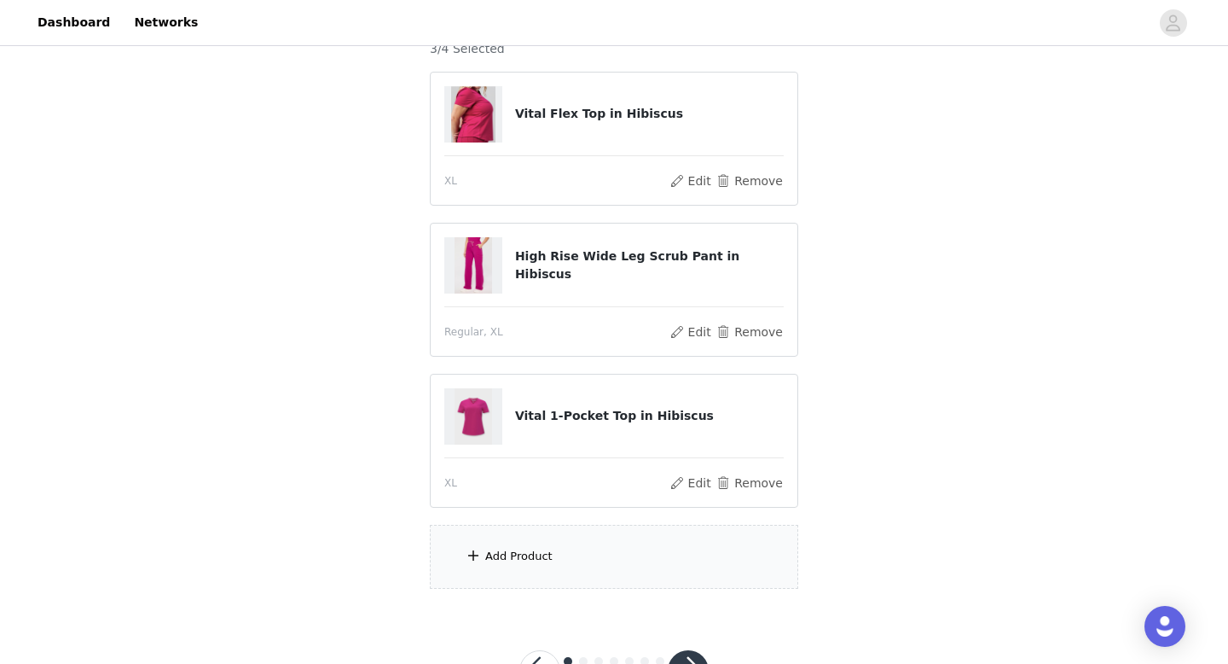
click at [523, 557] on div "Add Product" at bounding box center [518, 556] width 67 height 17
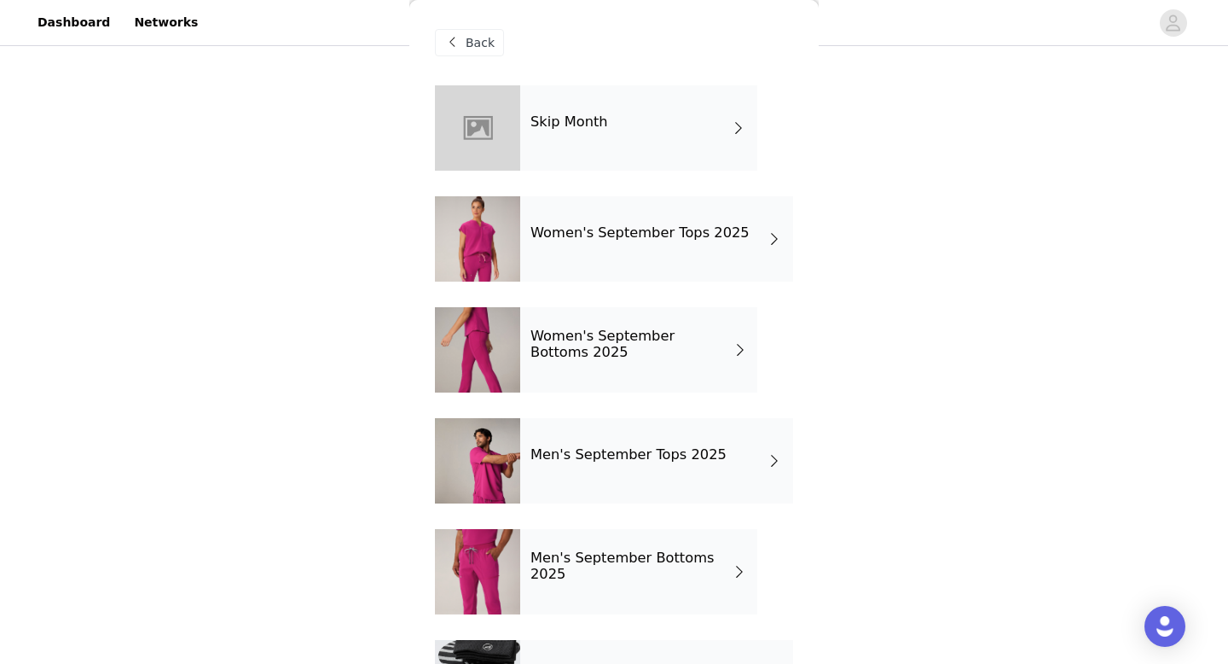
click at [670, 339] on h4 "Women's September Bottoms 2025" at bounding box center [632, 344] width 203 height 32
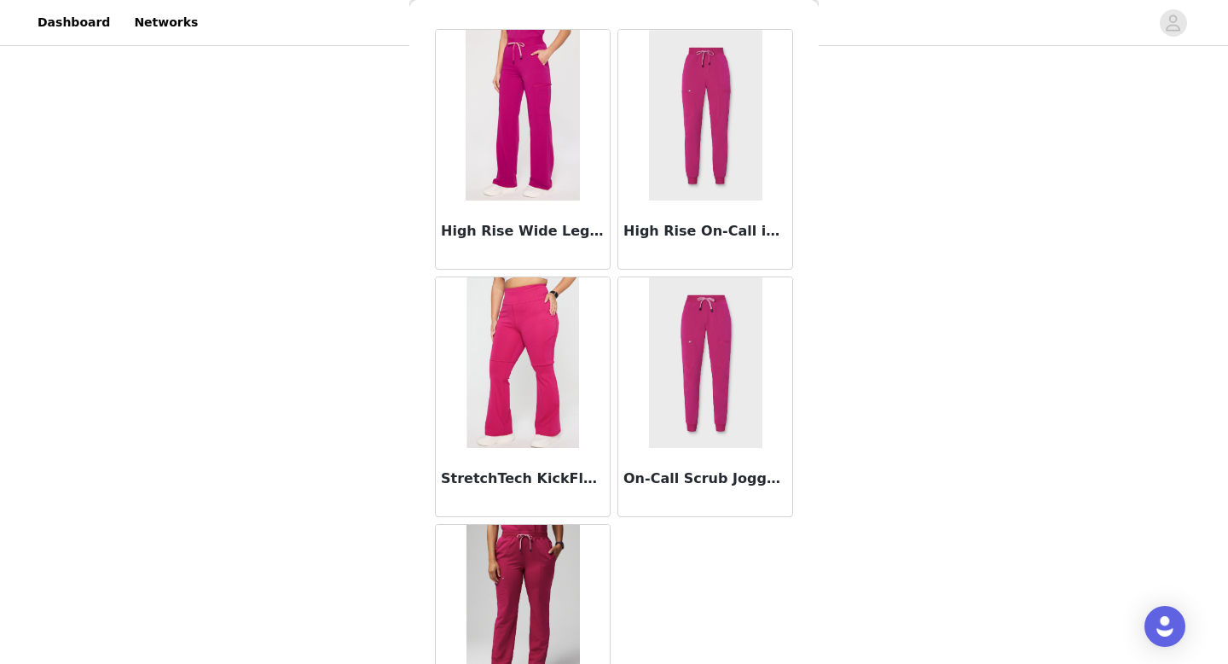
scroll to position [0, 0]
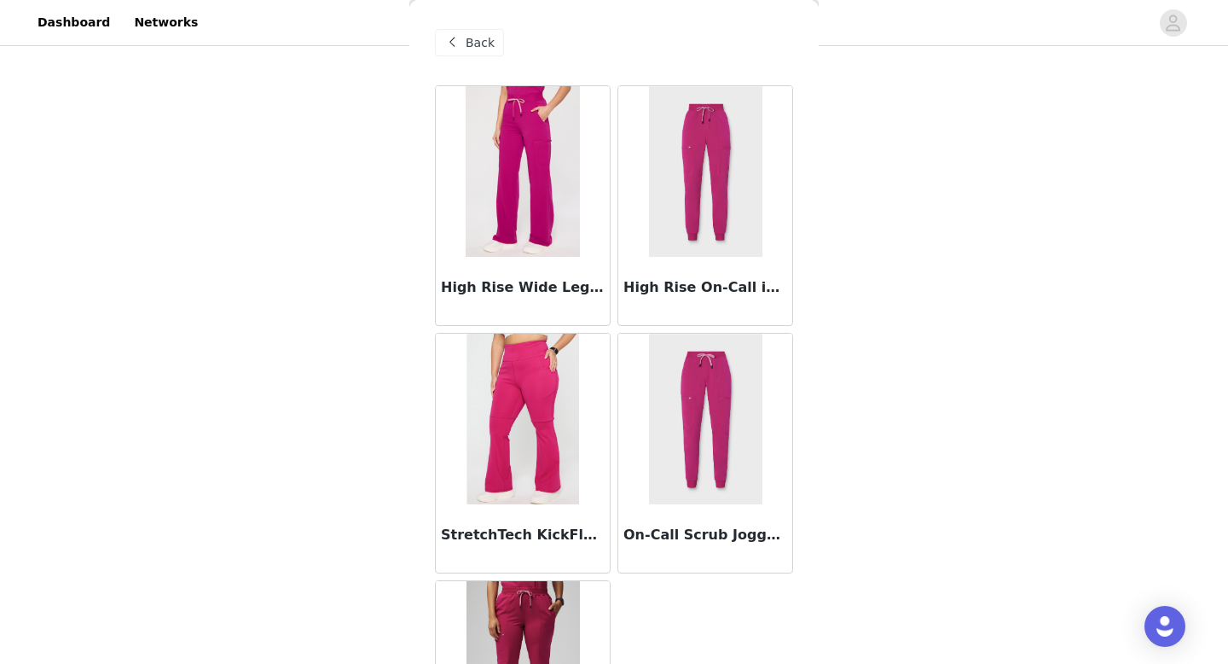
click at [547, 380] on img at bounding box center [523, 419] width 112 height 171
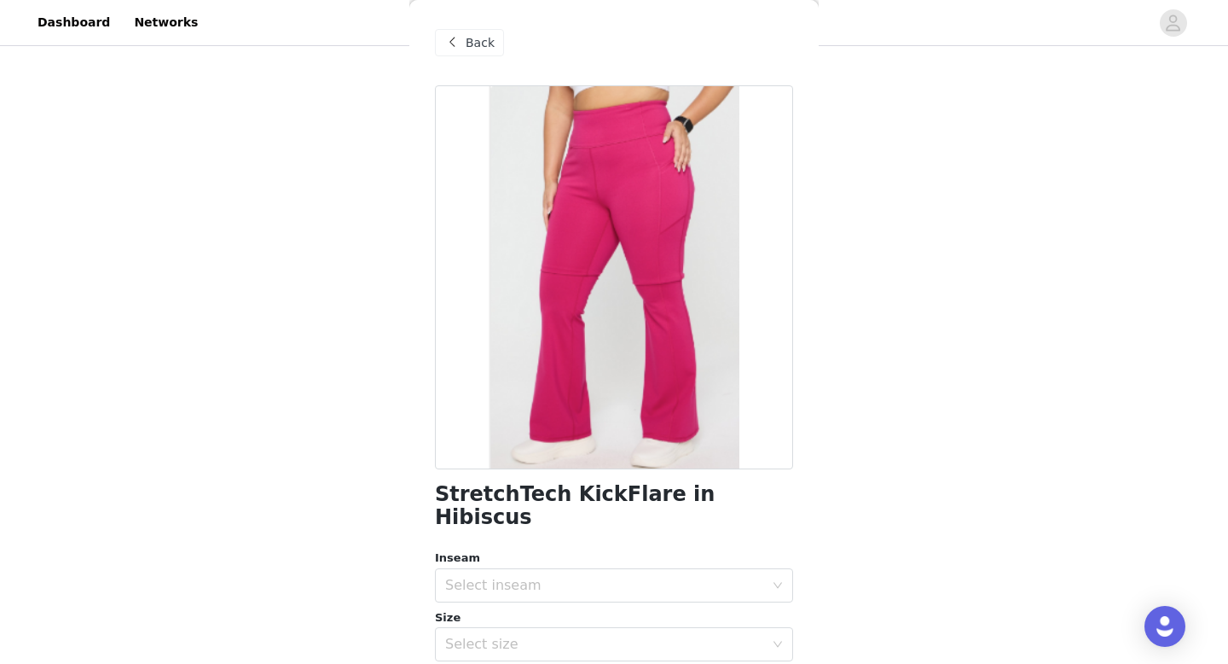
click at [473, 39] on span "Back" at bounding box center [480, 43] width 29 height 18
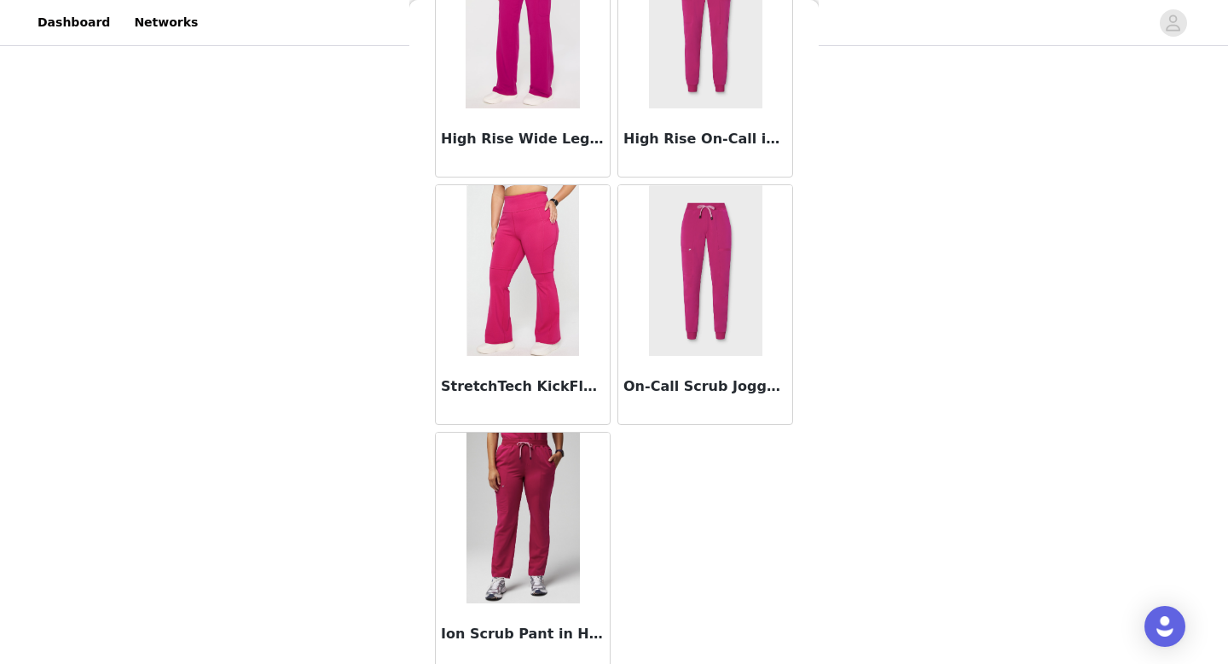
scroll to position [160, 0]
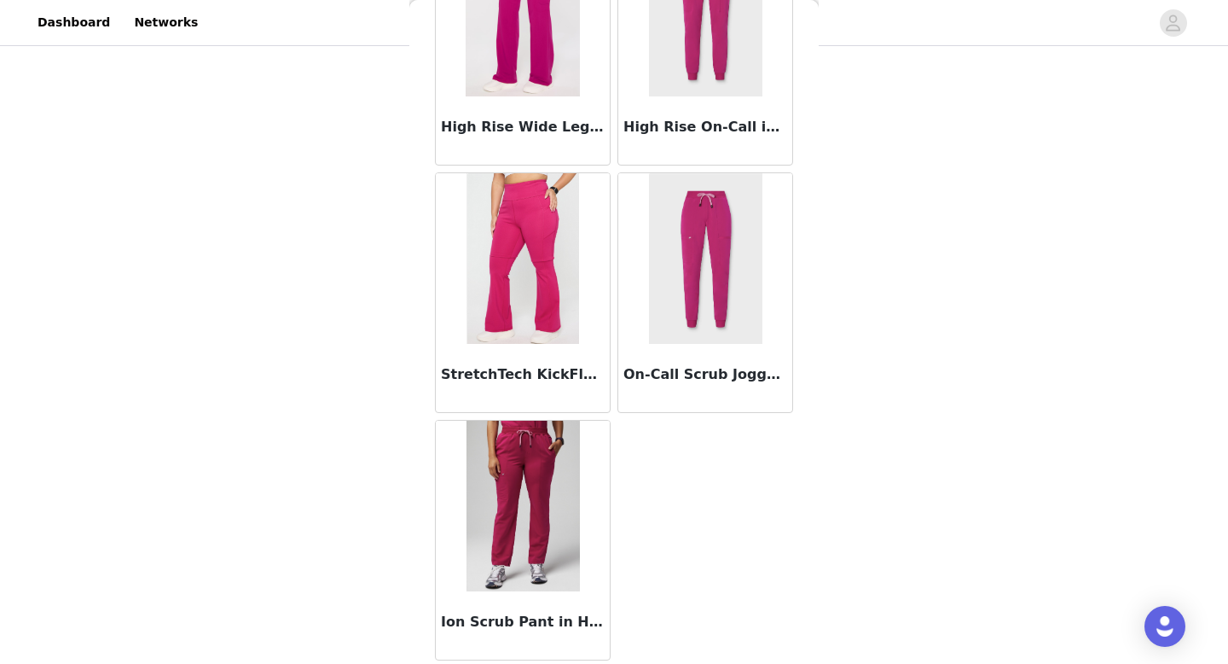
click at [572, 550] on div at bounding box center [523, 506] width 174 height 171
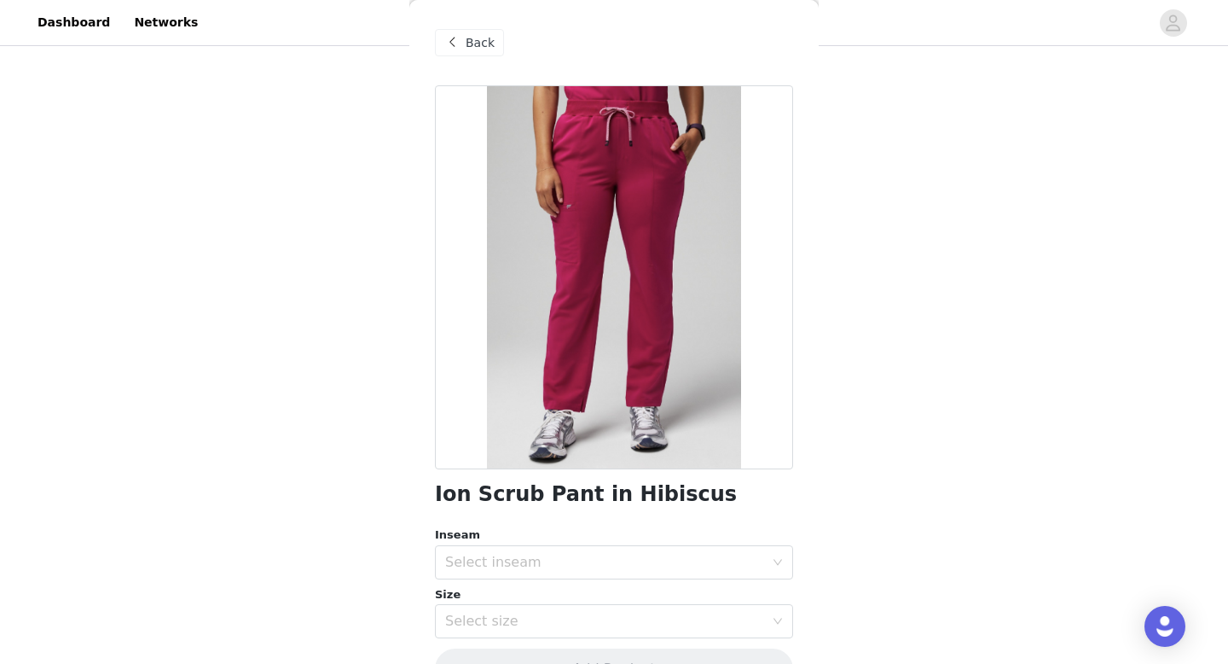
scroll to position [46, 0]
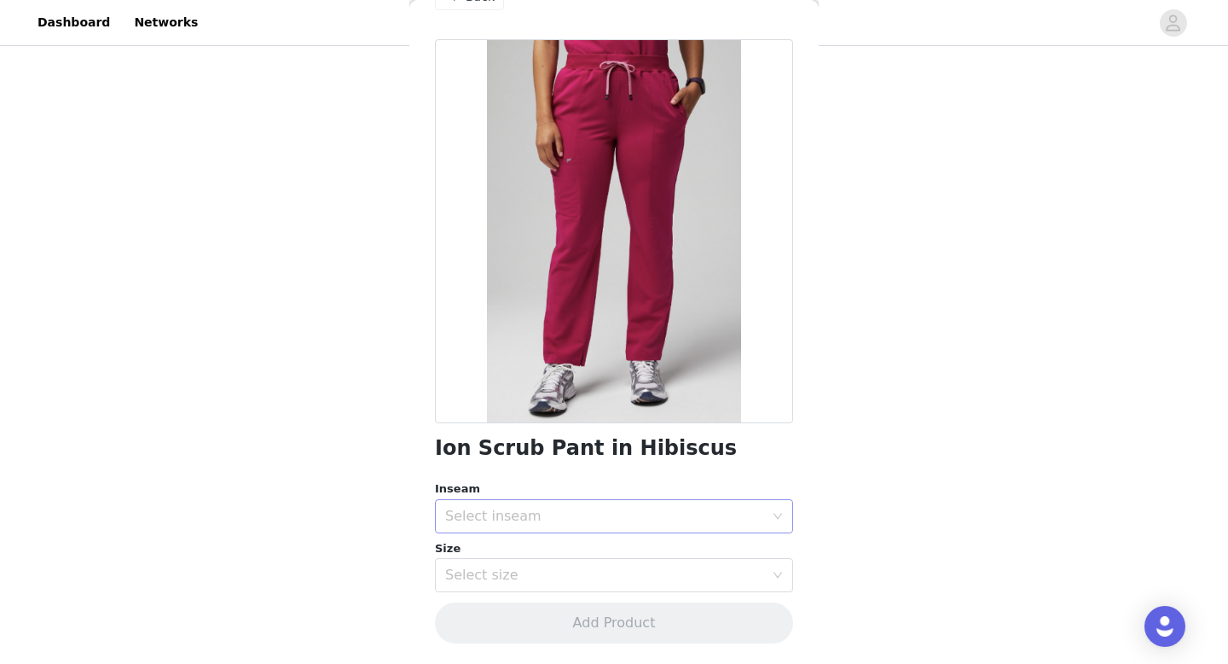
click at [563, 522] on div "Select inseam" at bounding box center [604, 516] width 319 height 17
click at [551, 586] on li "Regular" at bounding box center [614, 580] width 358 height 27
click at [540, 579] on div "Select size" at bounding box center [604, 574] width 319 height 17
click at [520, 567] on div "Select size" at bounding box center [604, 574] width 319 height 17
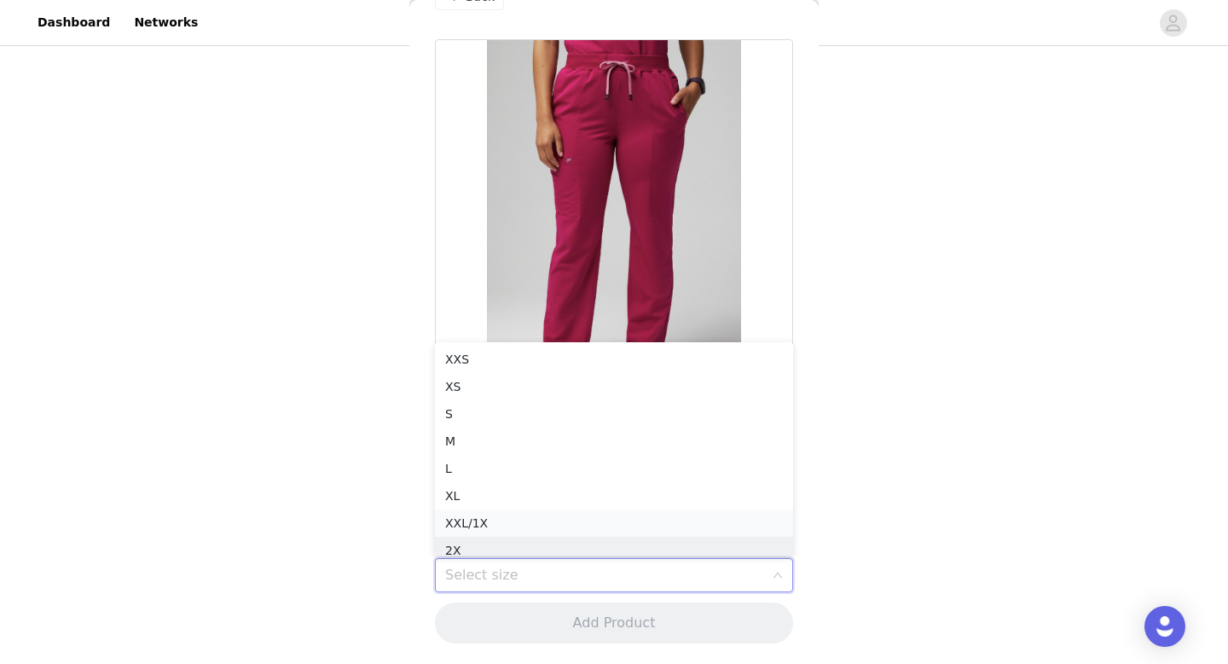
scroll to position [9, 0]
click at [511, 484] on li "XL" at bounding box center [614, 486] width 358 height 27
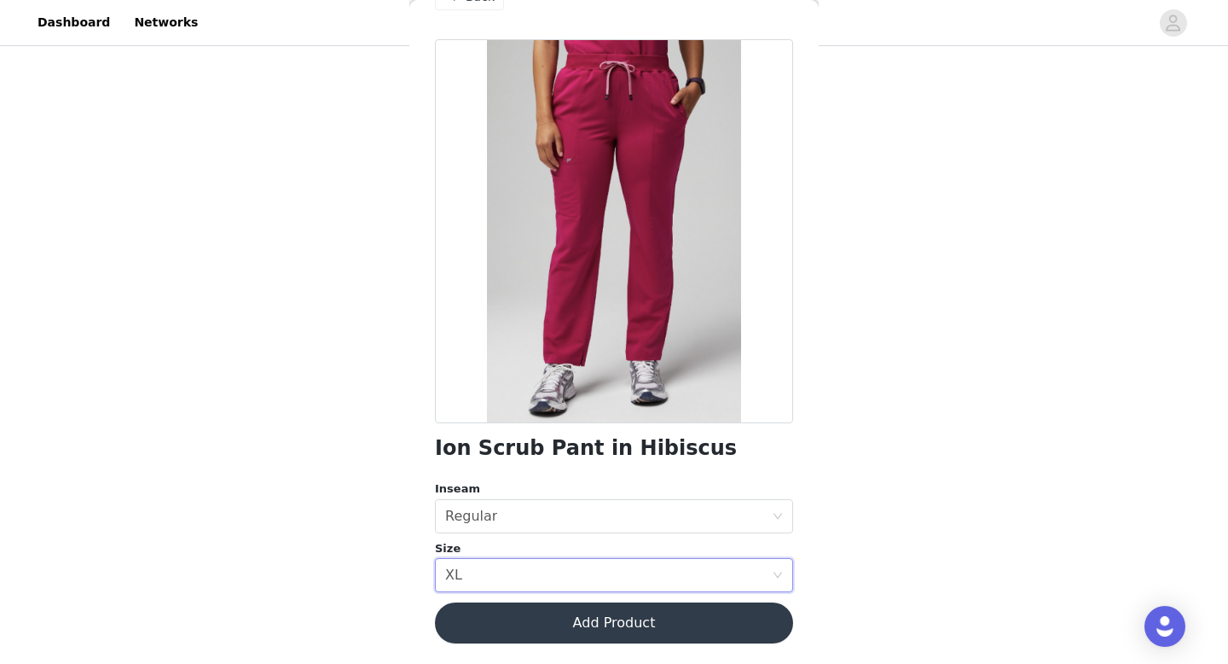
click at [542, 626] on button "Add Product" at bounding box center [614, 622] width 358 height 41
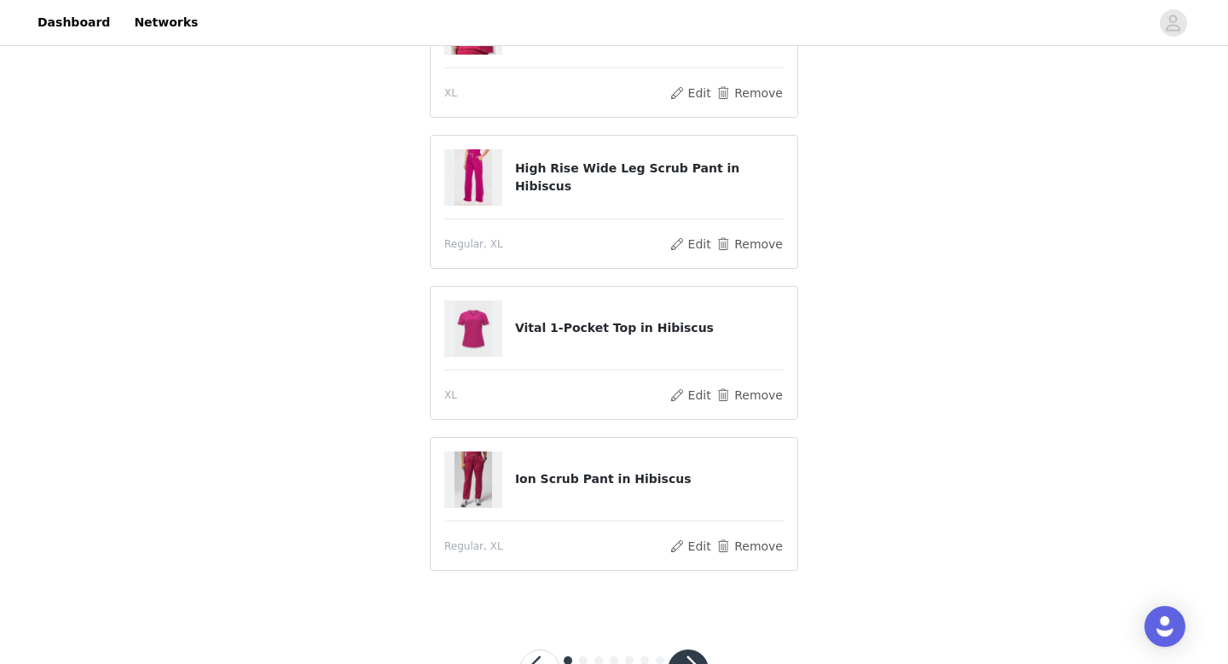
scroll to position [436, 0]
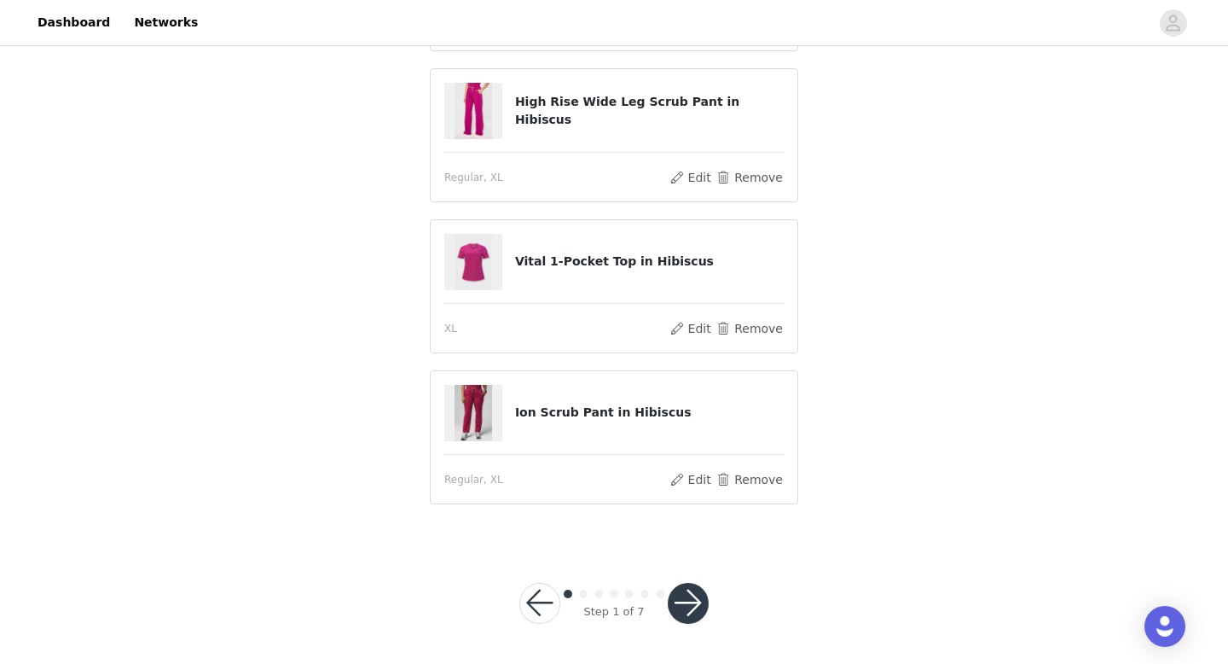
click at [685, 607] on button "button" at bounding box center [688, 603] width 41 height 41
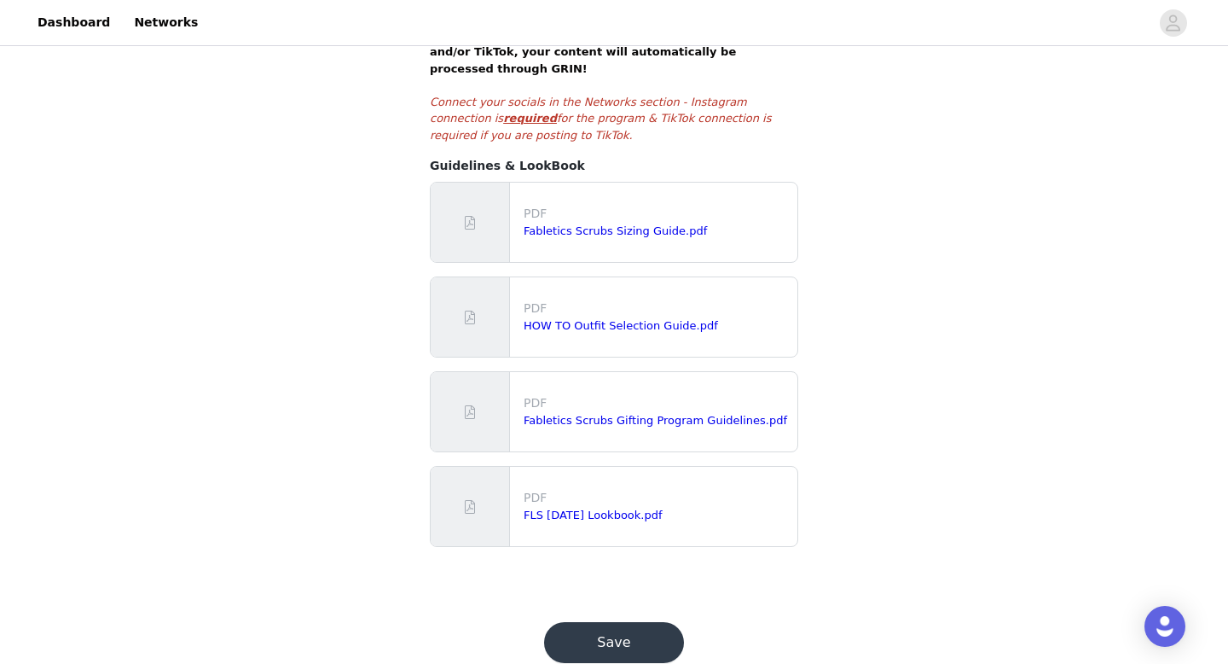
scroll to position [374, 0]
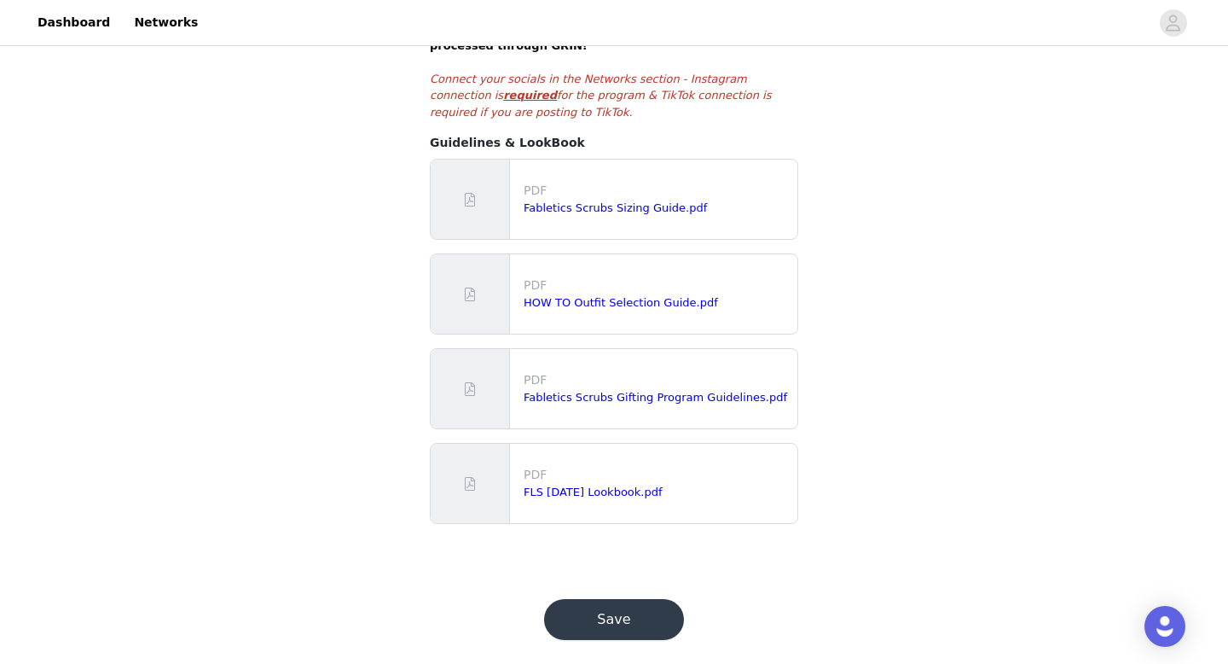
click at [624, 605] on button "Save" at bounding box center [614, 619] width 140 height 41
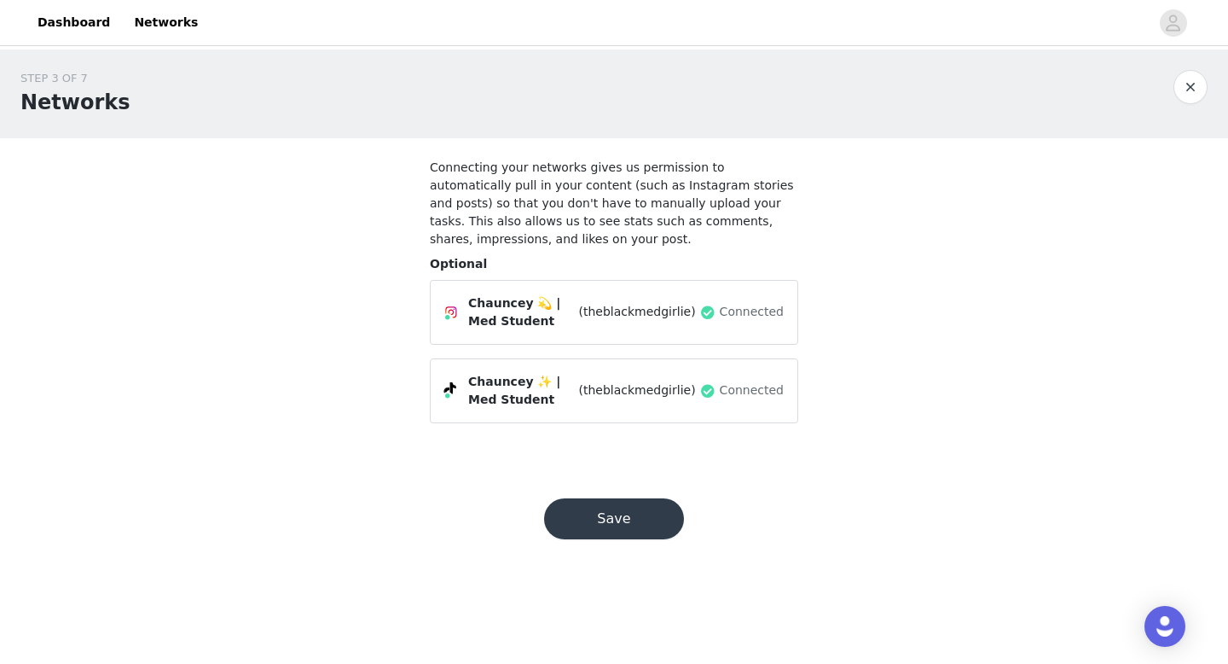
click at [619, 517] on button "Save" at bounding box center [614, 518] width 140 height 41
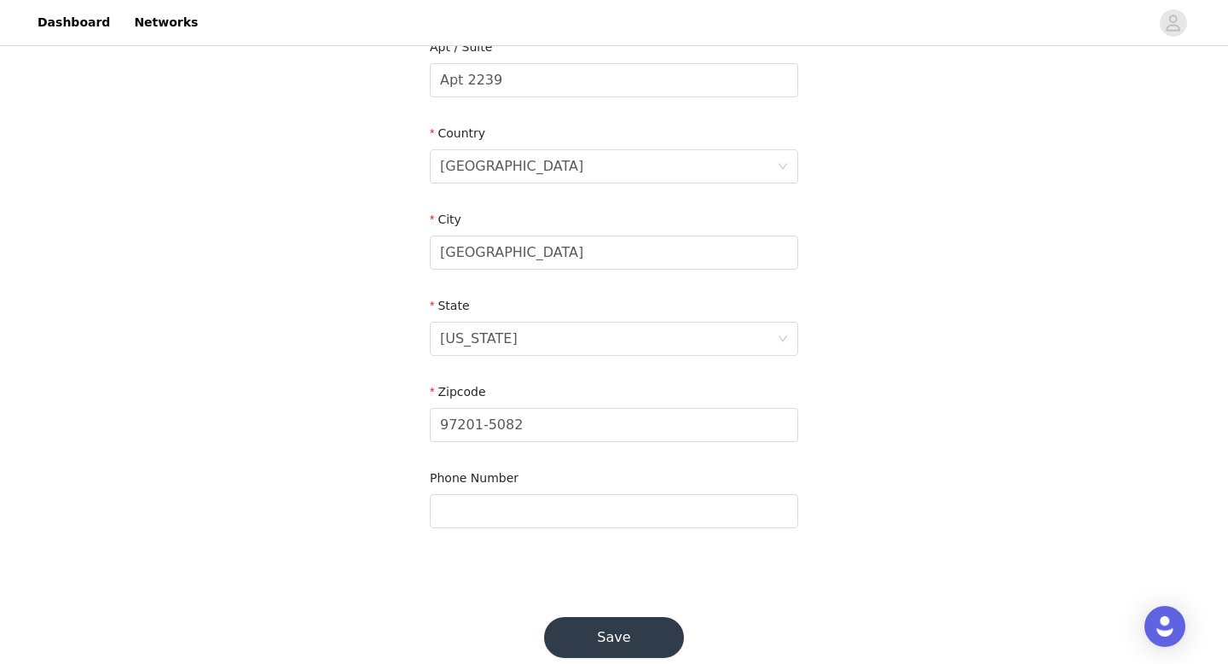
scroll to position [535, 0]
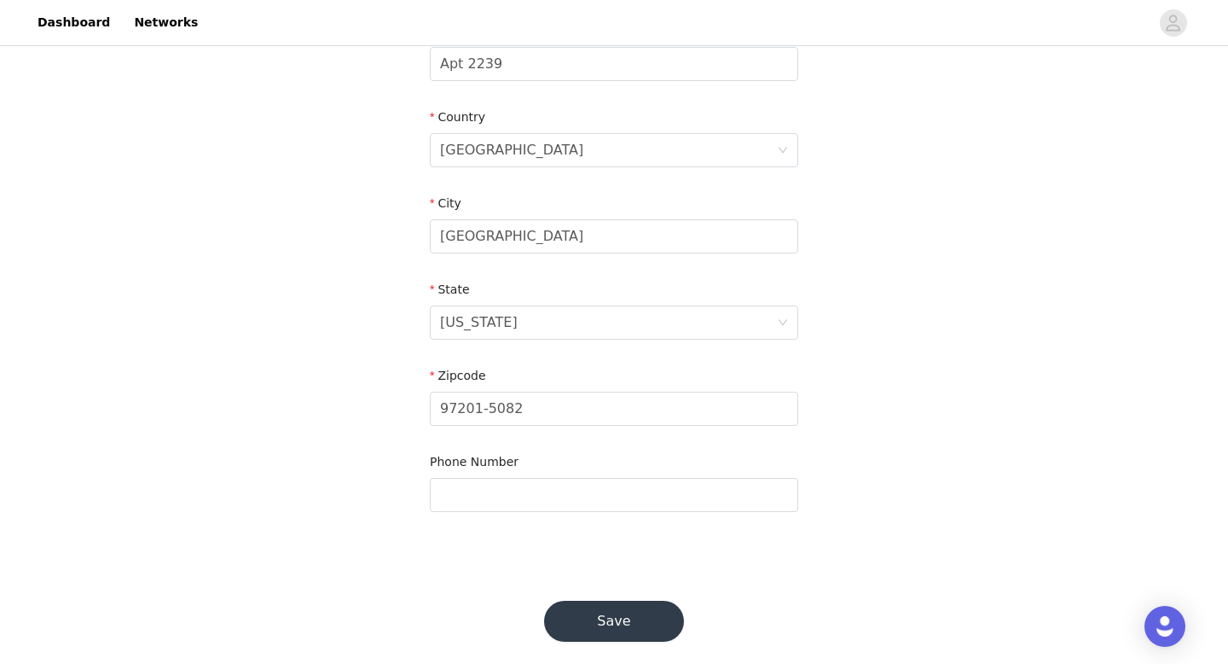
click at [605, 601] on button "Save" at bounding box center [614, 621] width 140 height 41
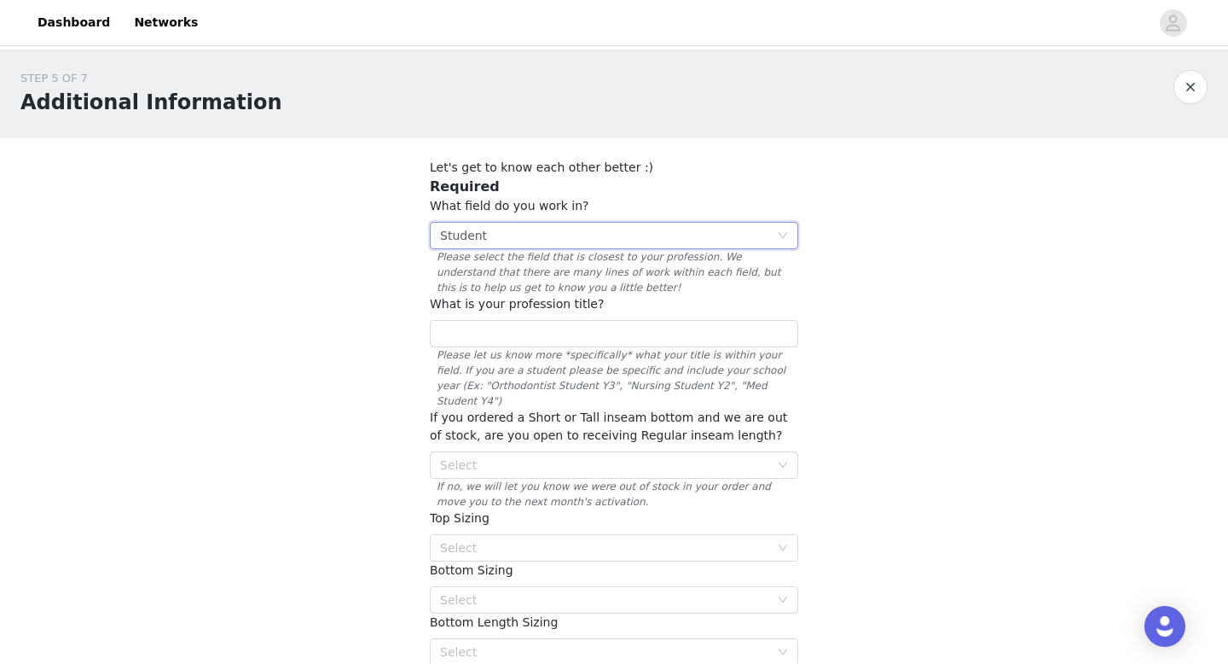
click at [774, 237] on div "Select Student" at bounding box center [608, 236] width 337 height 26
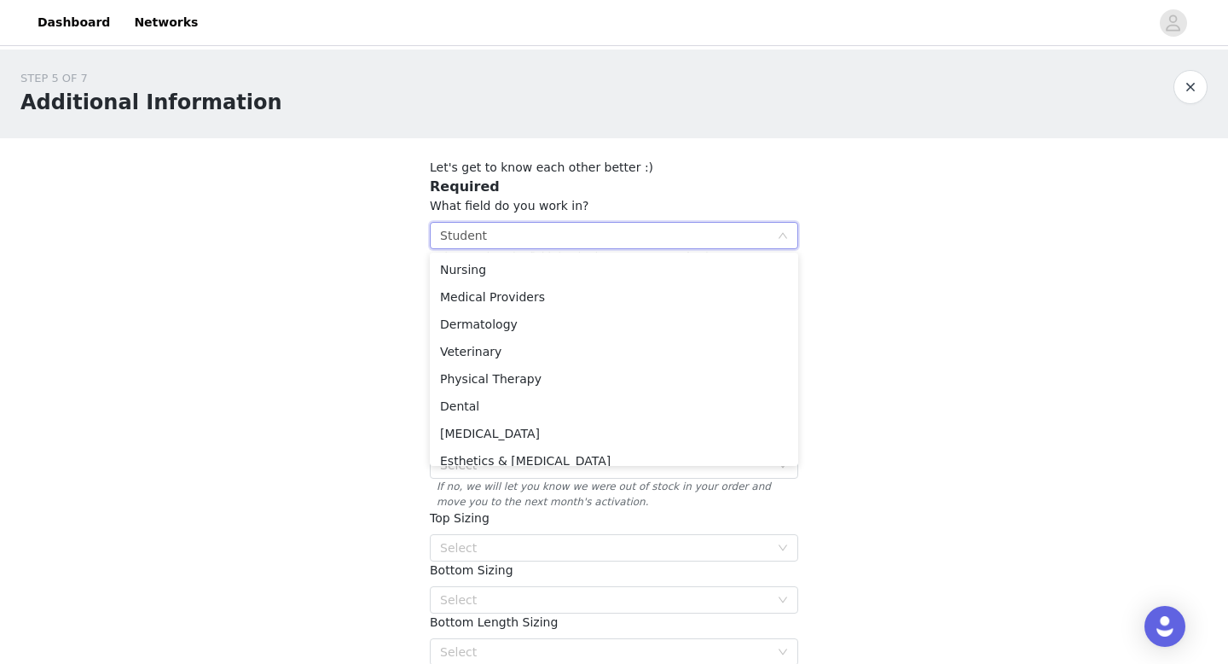
scroll to position [90, 0]
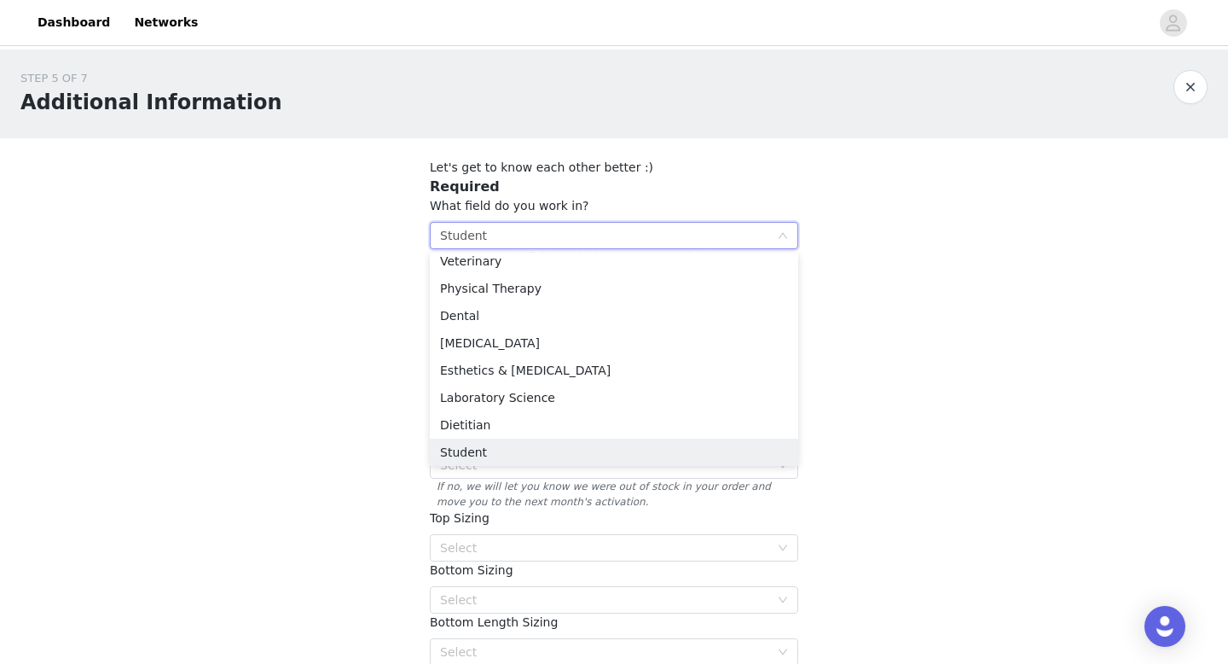
click at [774, 237] on div "Select Student" at bounding box center [608, 236] width 337 height 26
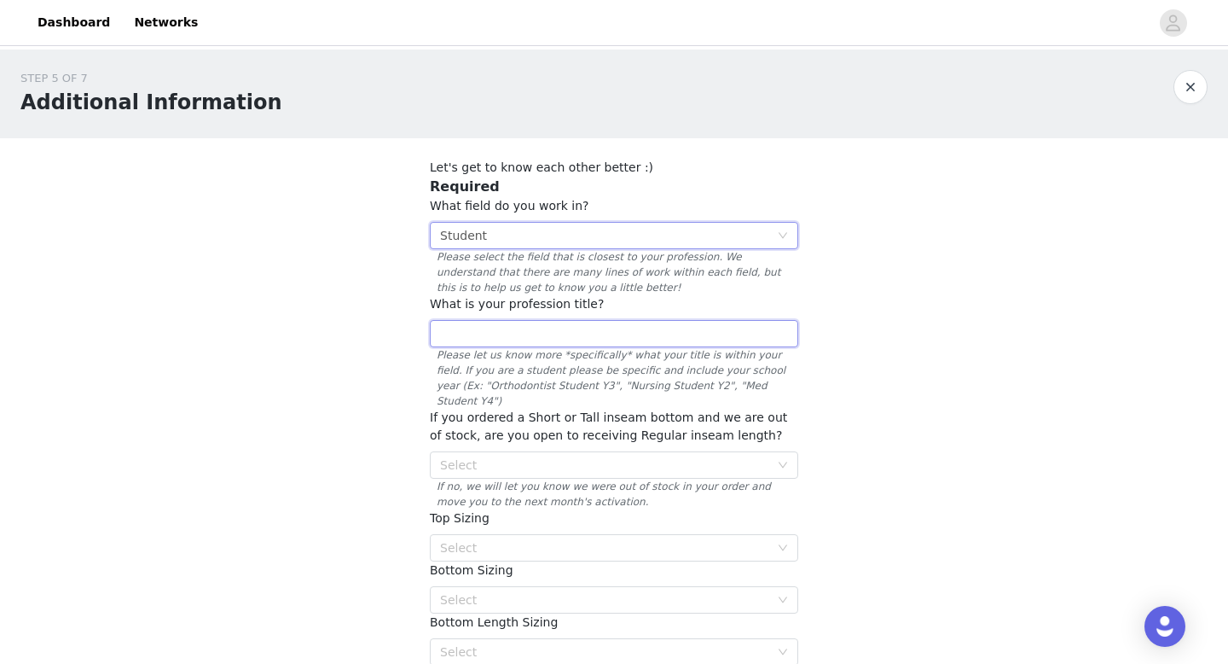
click at [704, 331] on input "text" at bounding box center [614, 333] width 369 height 27
click at [683, 230] on div "Select Student" at bounding box center [608, 236] width 337 height 26
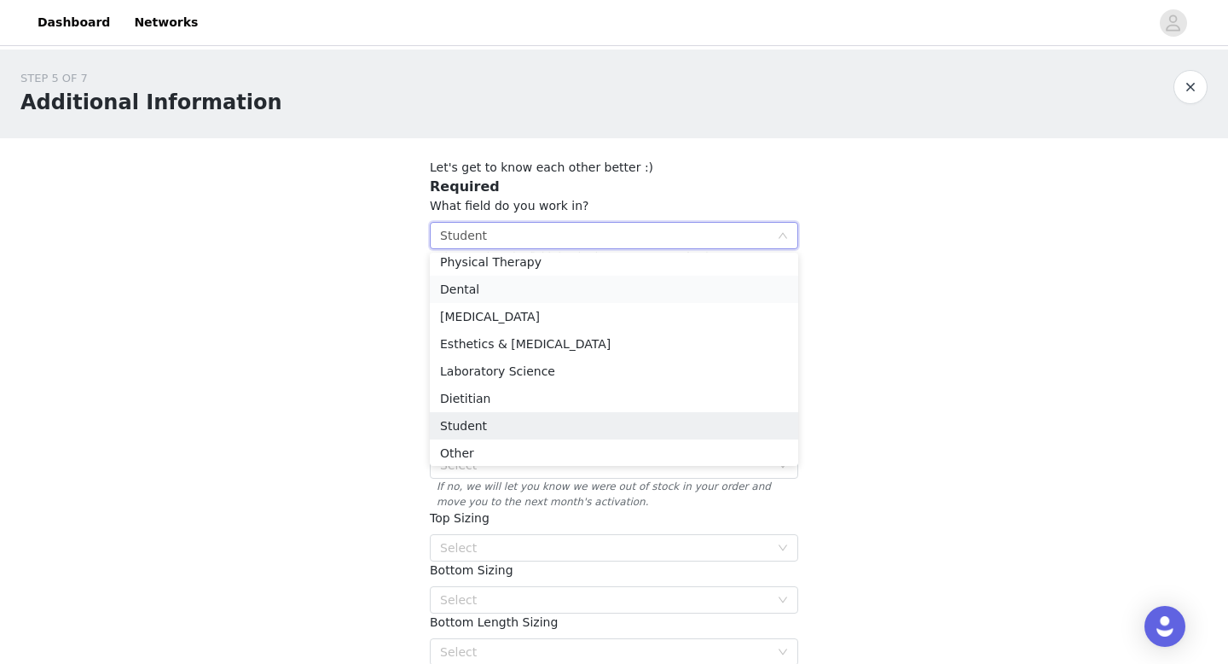
scroll to position [121, 0]
click at [373, 433] on div "STEP 5 OF 7 Additional Information Let's get to know each other better :) Requi…" at bounding box center [614, 610] width 1228 height 1123
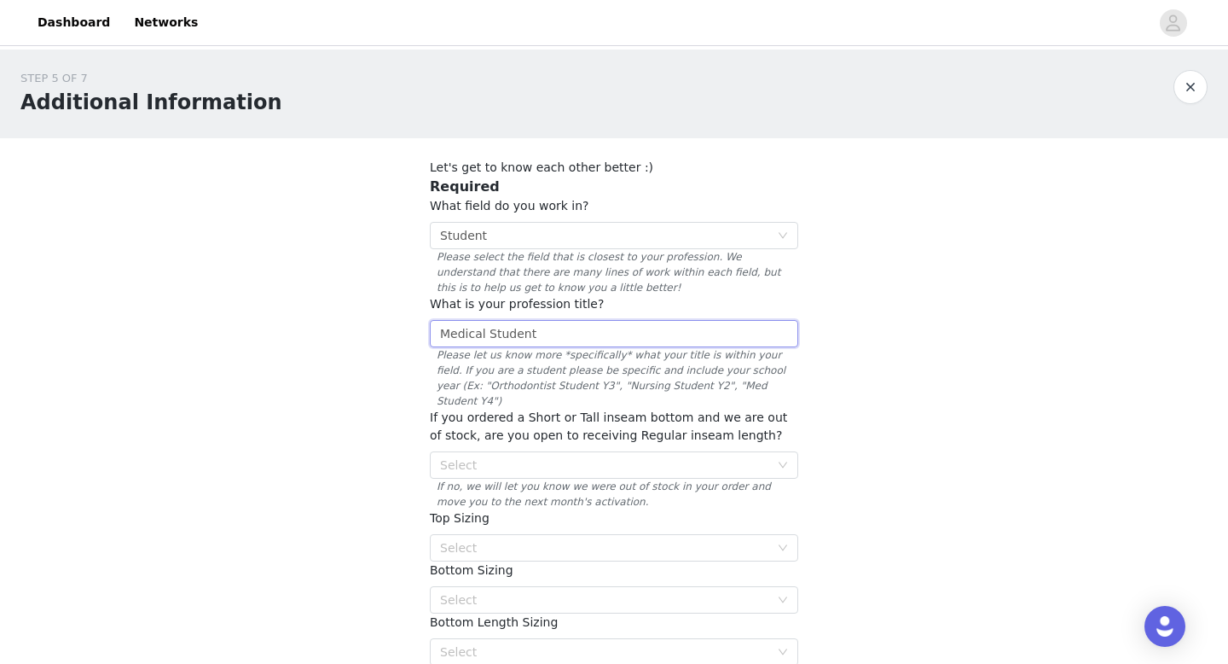
click at [560, 336] on input "Medical Student" at bounding box center [614, 333] width 369 height 27
click at [564, 334] on input "Medical Student (M.D Year 1)" at bounding box center [614, 333] width 369 height 27
drag, startPoint x: 608, startPoint y: 334, endPoint x: 534, endPoint y: 330, distance: 74.3
click at [534, 330] on input "Medical Student (M.D Year 1)" at bounding box center [614, 333] width 369 height 27
click at [437, 335] on input "Medical Student (M.D Year 1)" at bounding box center [614, 333] width 369 height 27
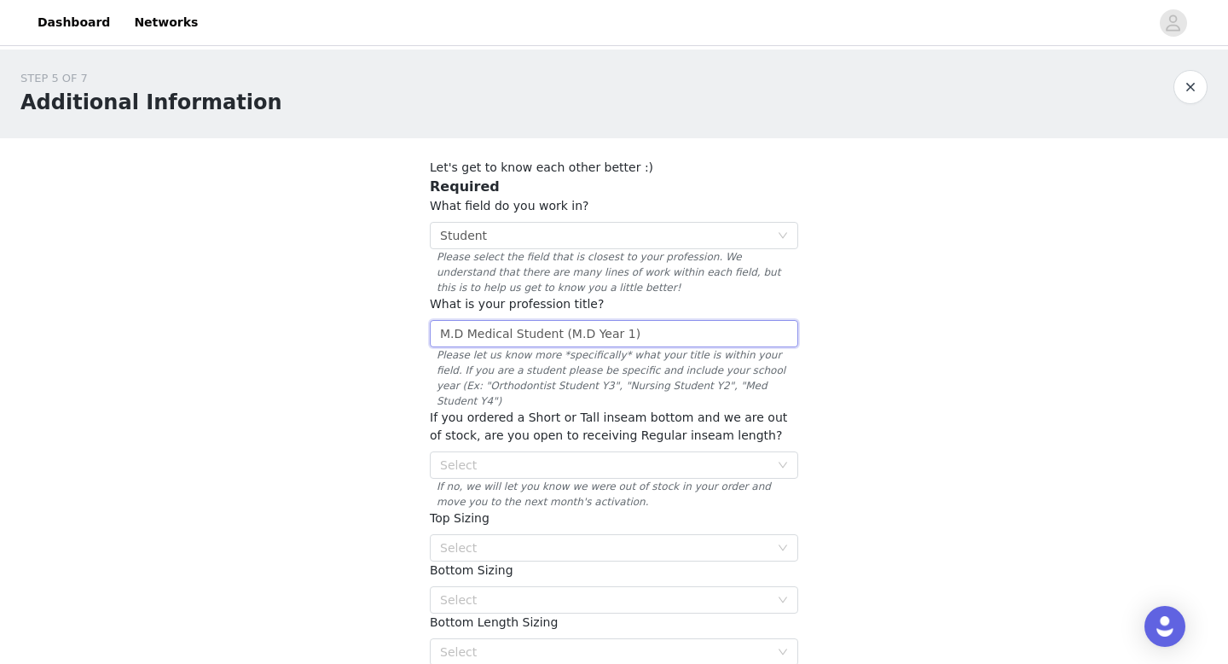
click at [591, 334] on input "M.D Medical Student (M.D Year 1)" at bounding box center [614, 333] width 369 height 27
click at [626, 328] on input "M.D Medical Student Year 1)" at bounding box center [614, 333] width 369 height 27
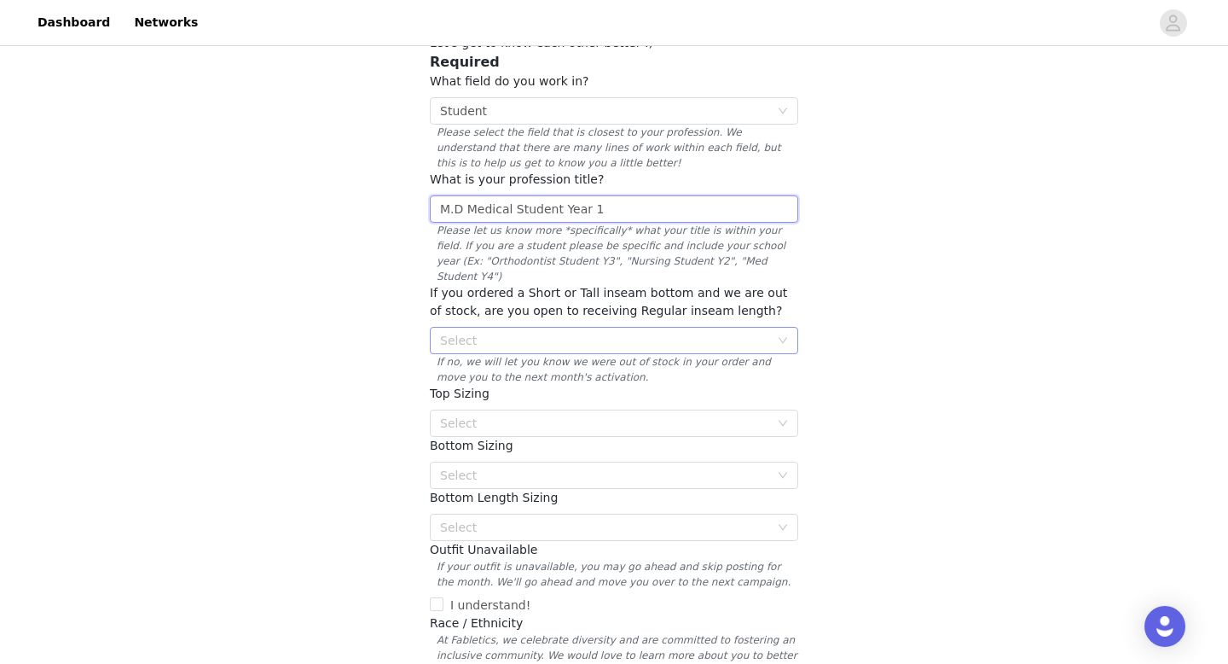
scroll to position [148, 0]
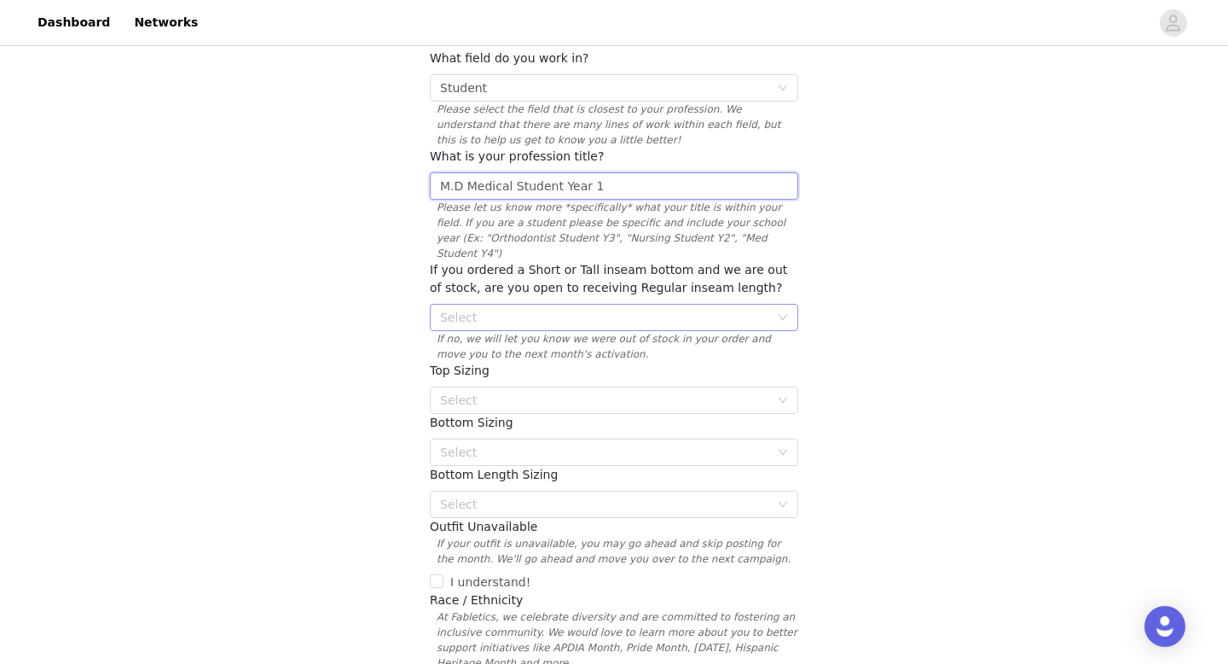
click at [475, 309] on div "Select" at bounding box center [604, 317] width 329 height 17
type input "M.D Medical Student Year 1"
click at [401, 314] on div "STEP 5 OF 7 Additional Information Let's get to know each other better :) Requi…" at bounding box center [614, 463] width 1228 height 1123
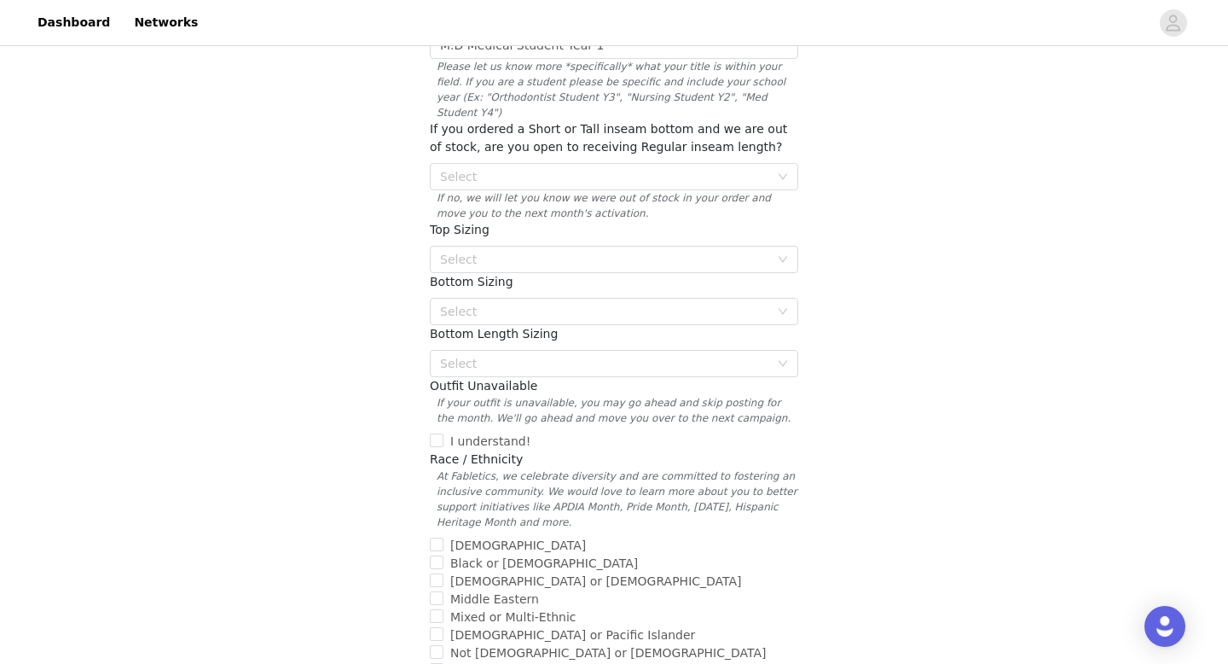
scroll to position [309, 0]
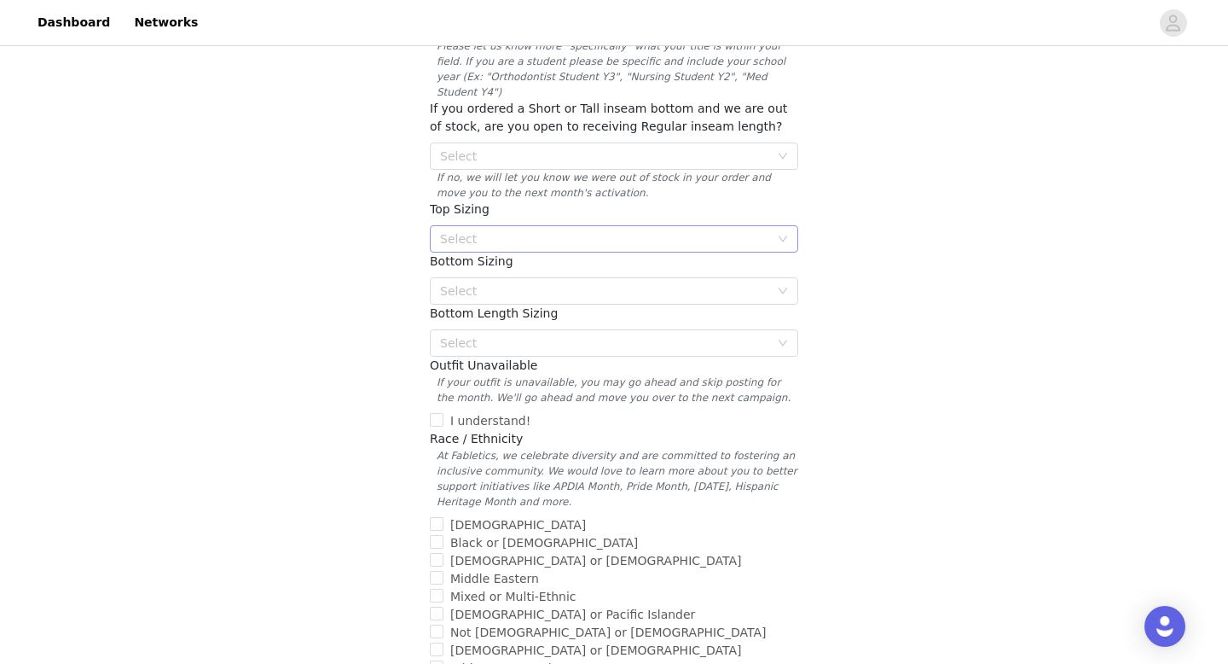
click at [500, 230] on div "Select" at bounding box center [604, 238] width 329 height 17
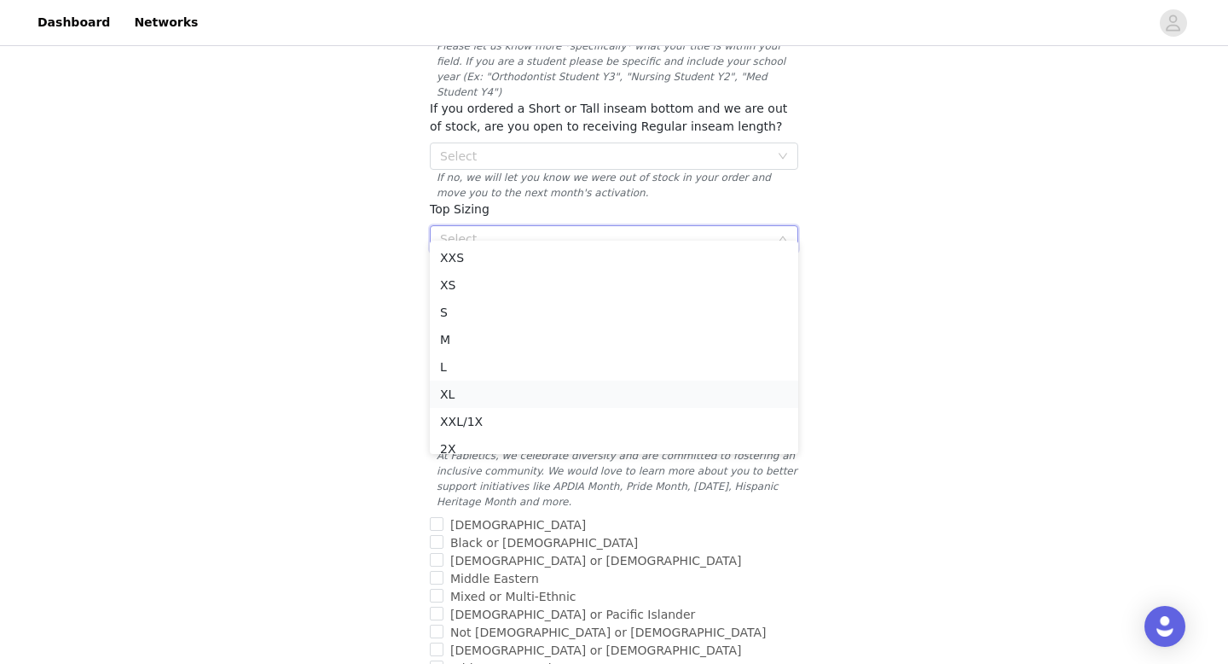
click at [466, 387] on li "XL" at bounding box center [614, 393] width 369 height 27
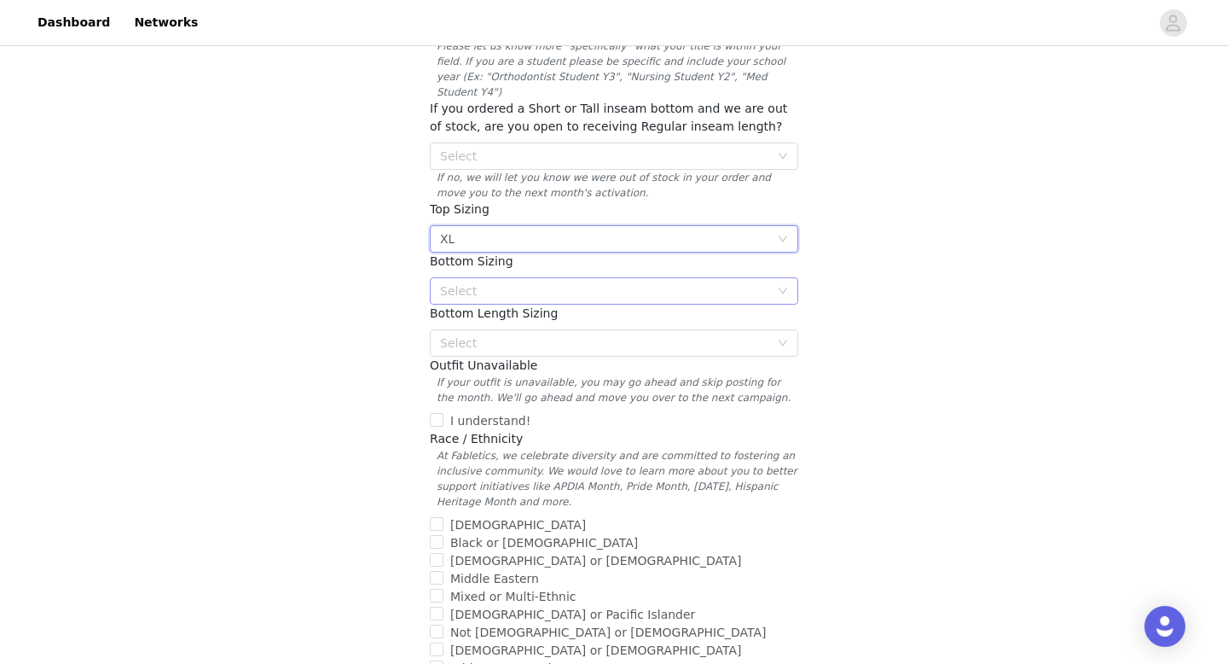
click at [498, 282] on div "Select" at bounding box center [604, 290] width 329 height 17
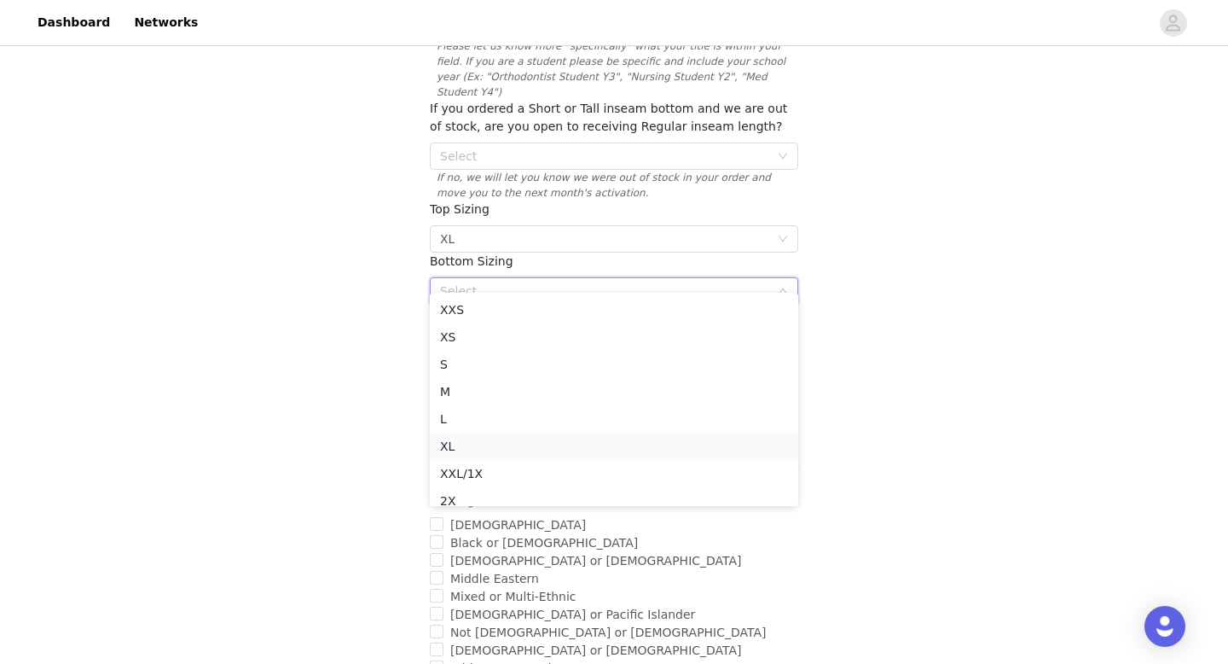
click at [472, 434] on li "XL" at bounding box center [614, 446] width 369 height 27
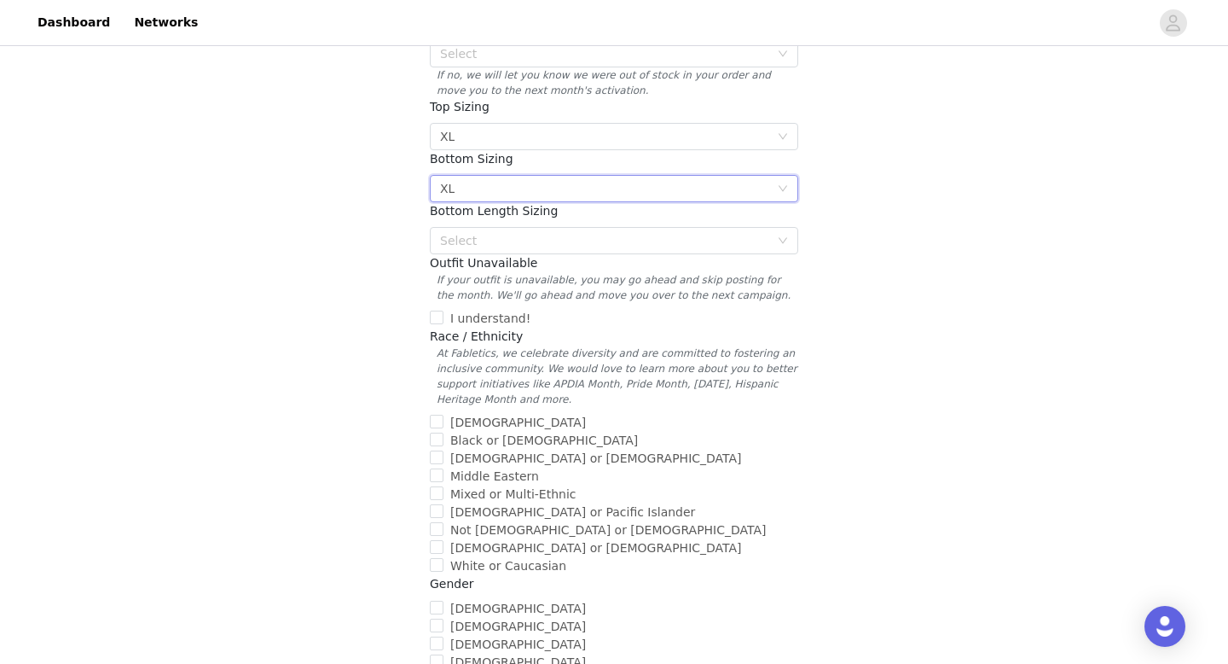
scroll to position [461, 0]
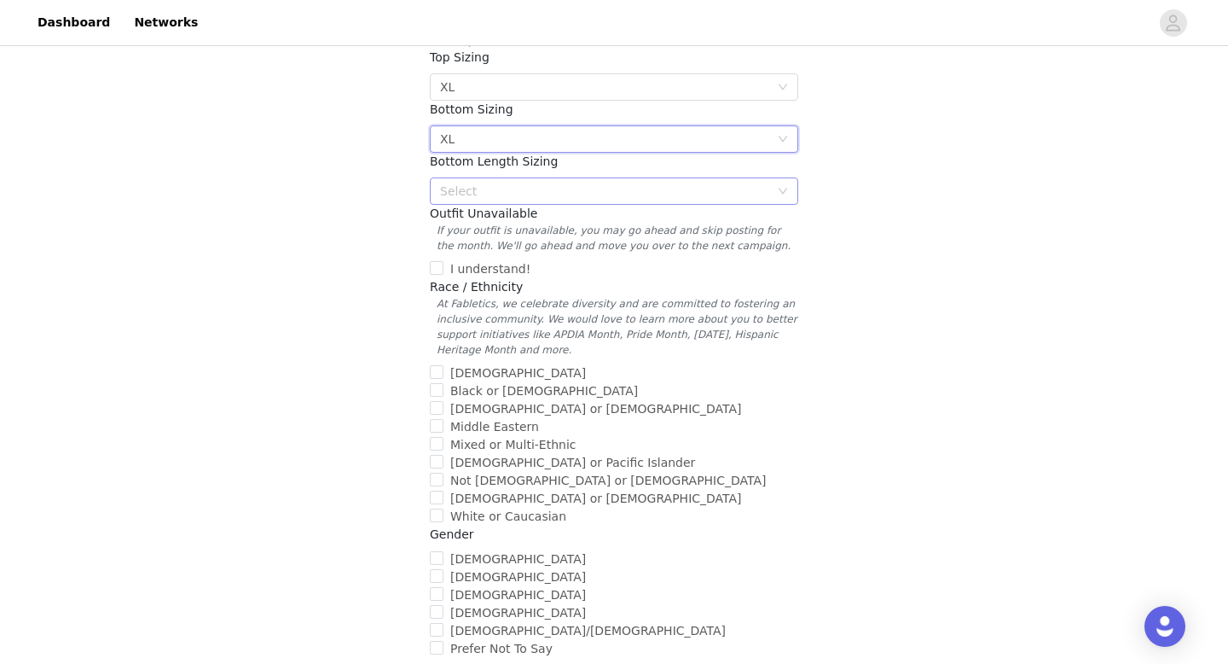
click at [500, 183] on div "Select" at bounding box center [604, 191] width 329 height 17
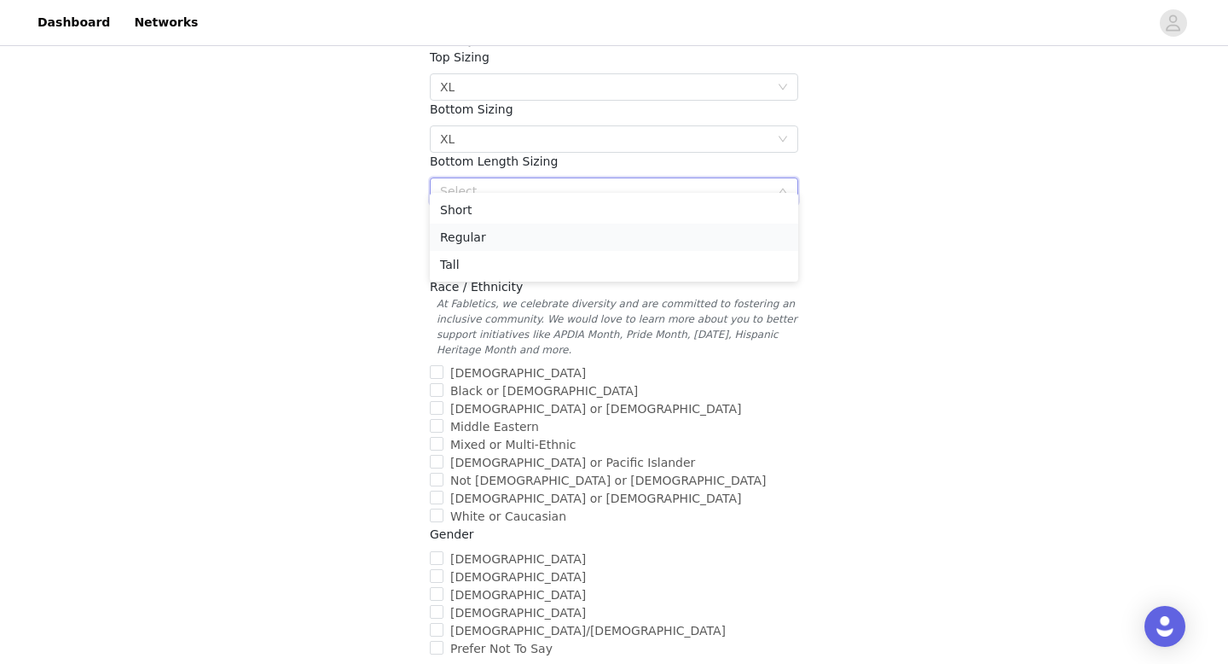
click at [487, 246] on li "Regular" at bounding box center [614, 237] width 369 height 27
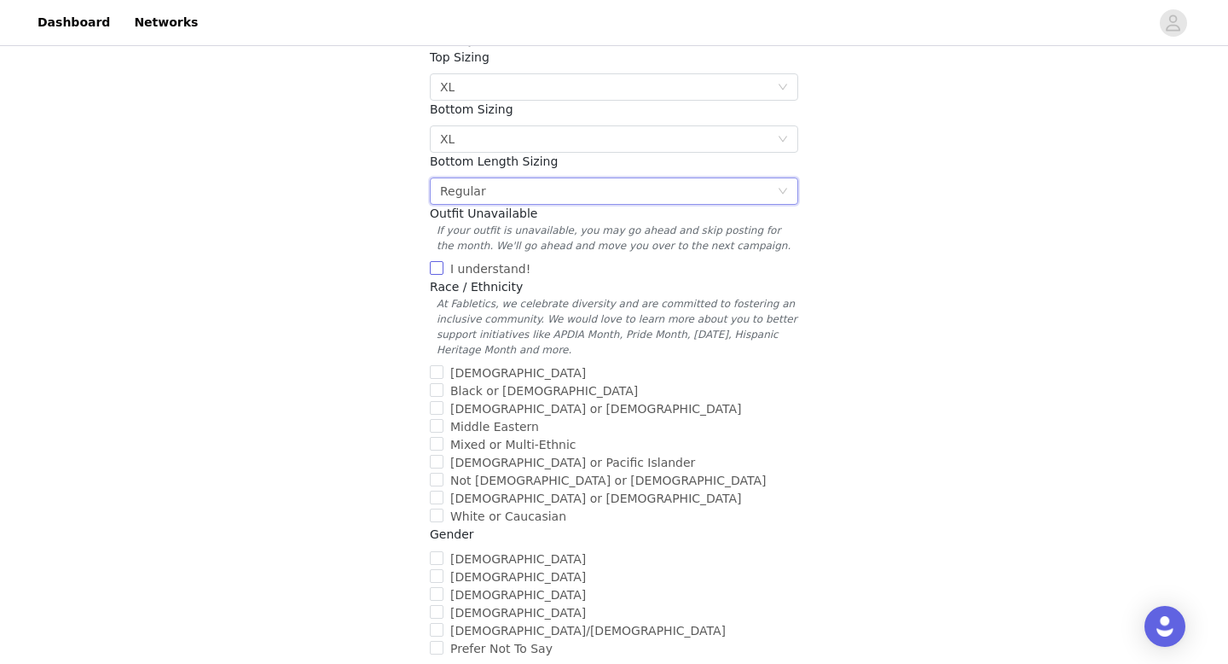
click at [438, 261] on input "I understand!" at bounding box center [437, 268] width 14 height 14
checkbox input "true"
click at [441, 383] on input "Black or [DEMOGRAPHIC_DATA]" at bounding box center [437, 390] width 14 height 14
checkbox input "true"
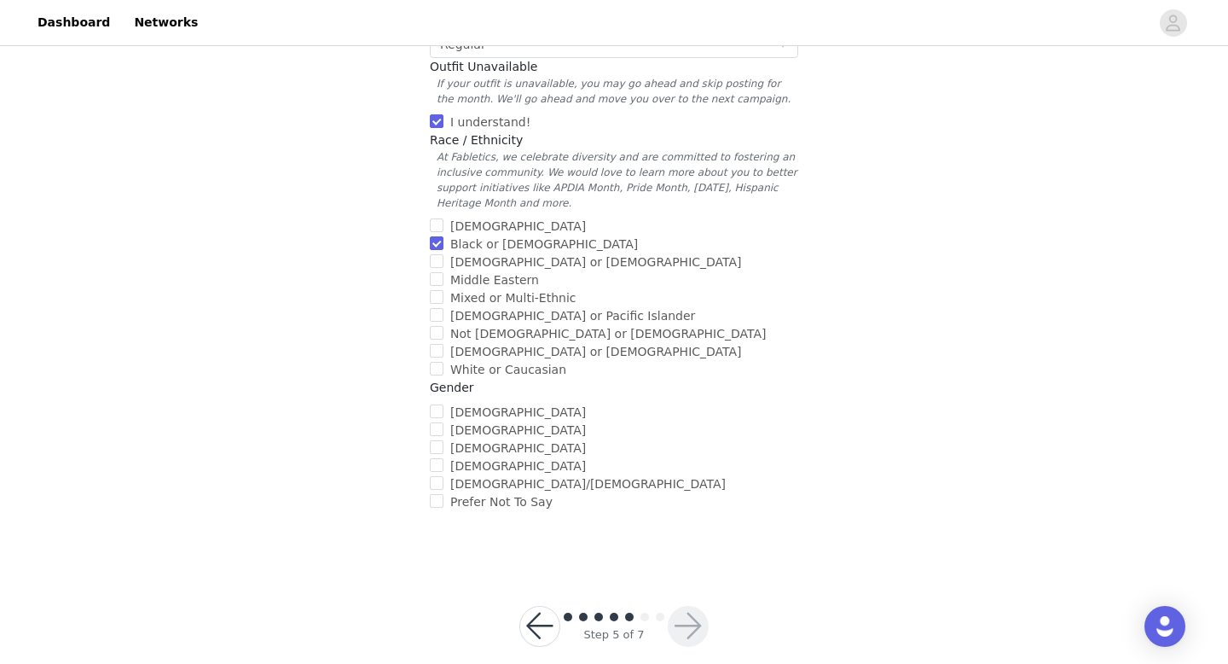
scroll to position [615, 0]
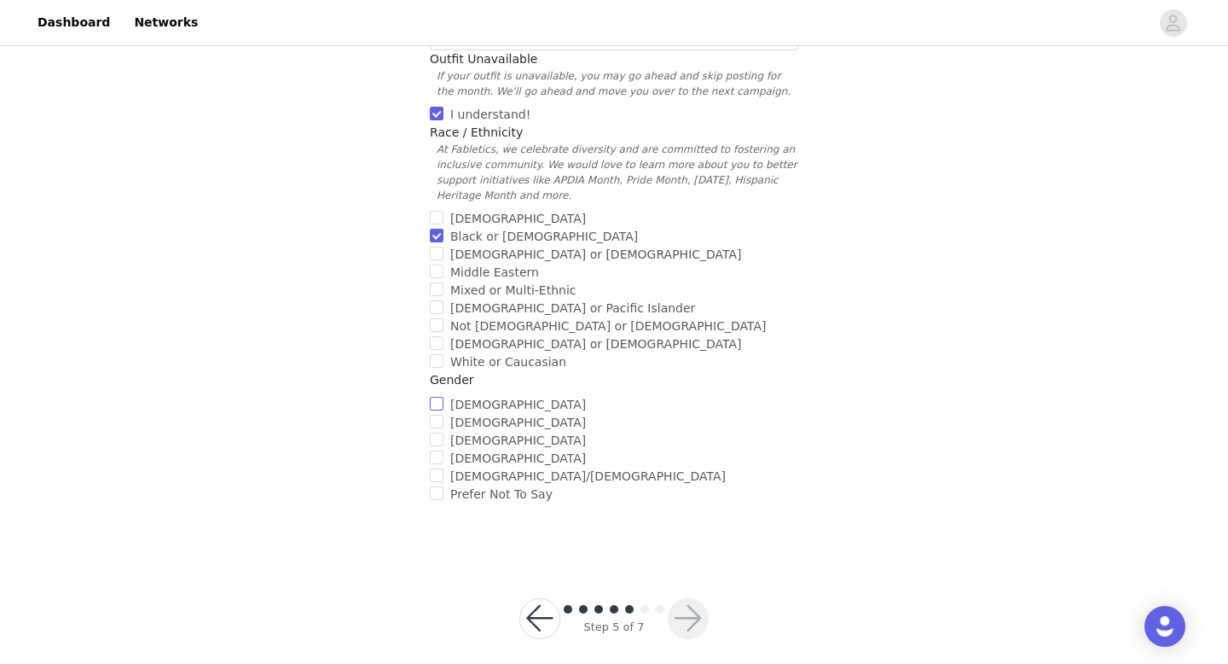
click at [438, 397] on input "[DEMOGRAPHIC_DATA]" at bounding box center [437, 404] width 14 height 14
checkbox input "true"
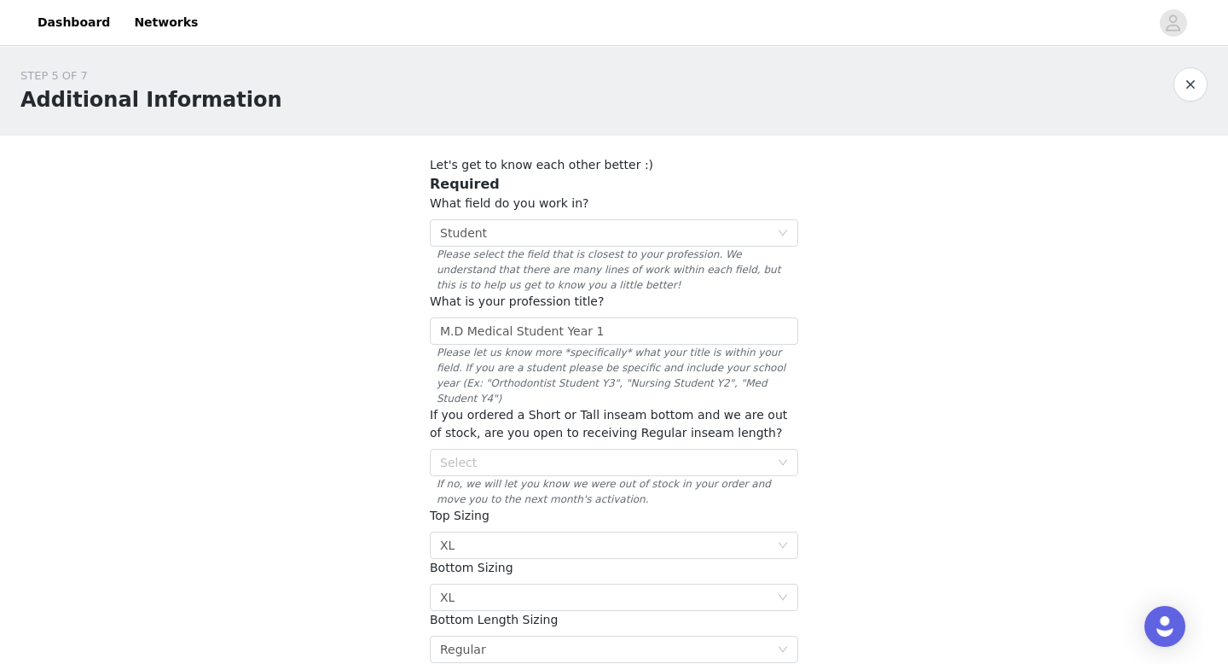
scroll to position [0, 0]
click at [635, 458] on div "Select" at bounding box center [608, 465] width 337 height 26
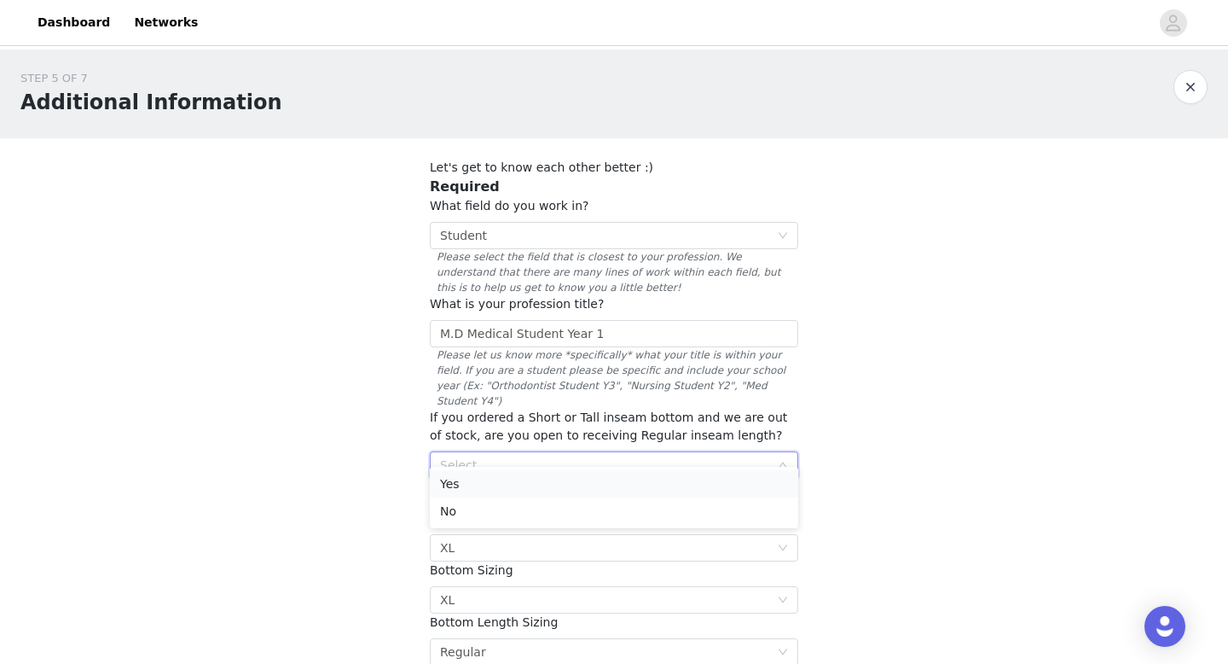
click at [599, 492] on li "Yes" at bounding box center [614, 483] width 369 height 27
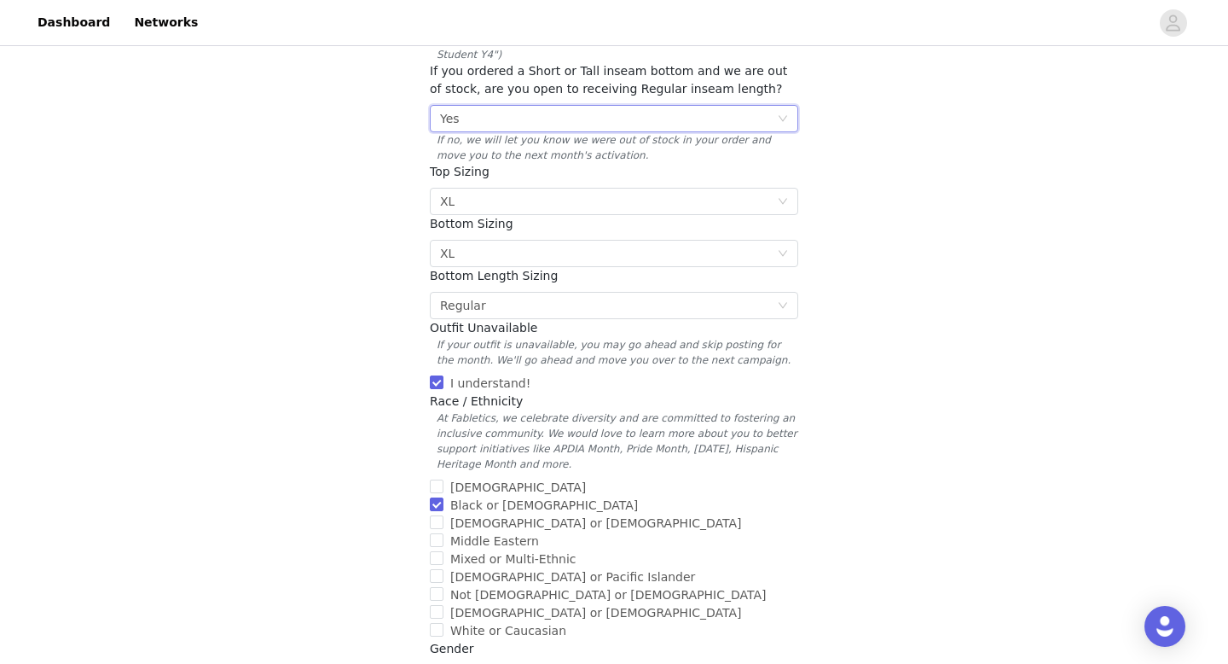
scroll to position [615, 0]
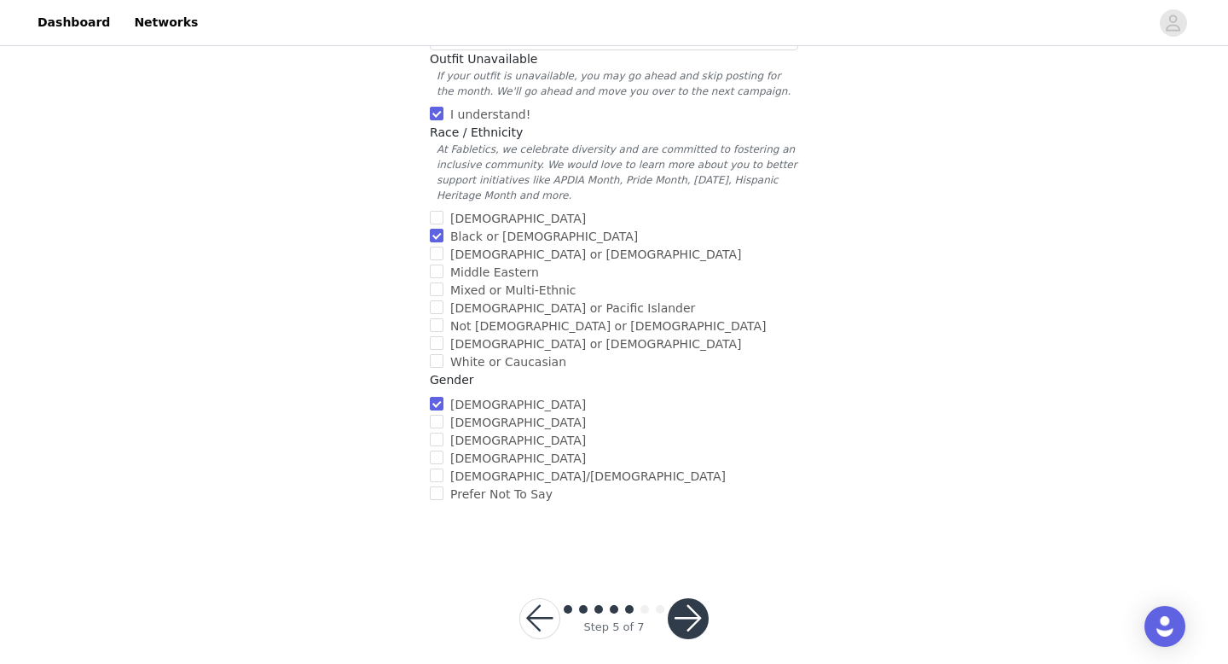
click at [680, 606] on button "button" at bounding box center [688, 618] width 41 height 41
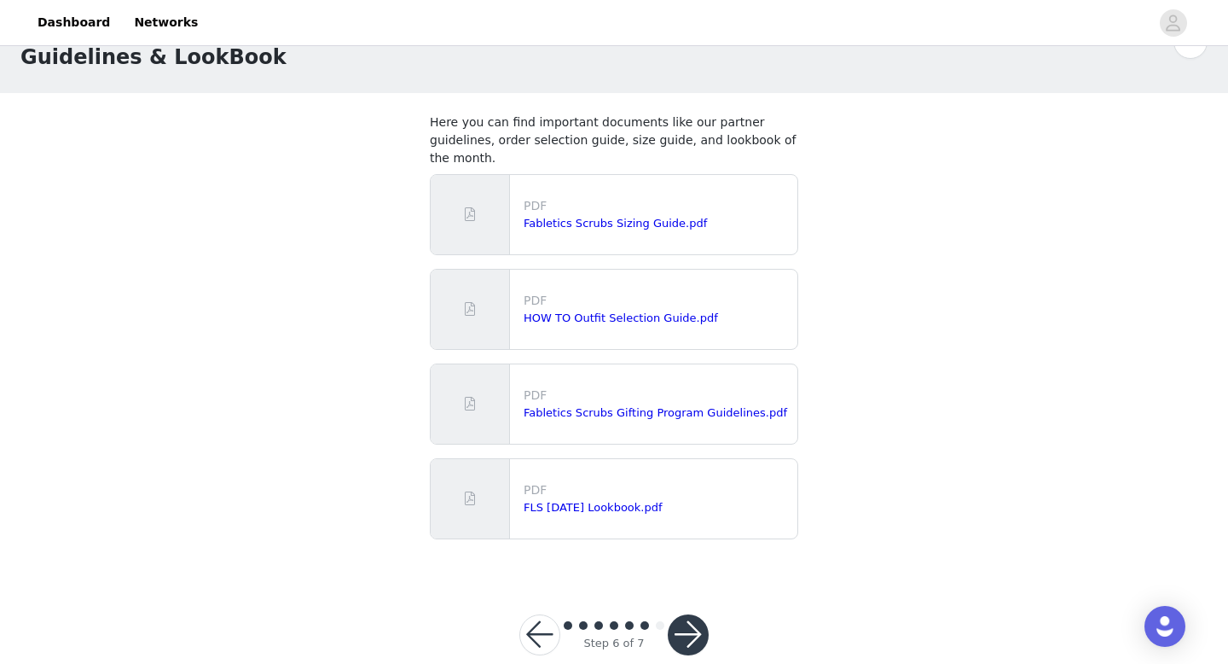
scroll to position [59, 0]
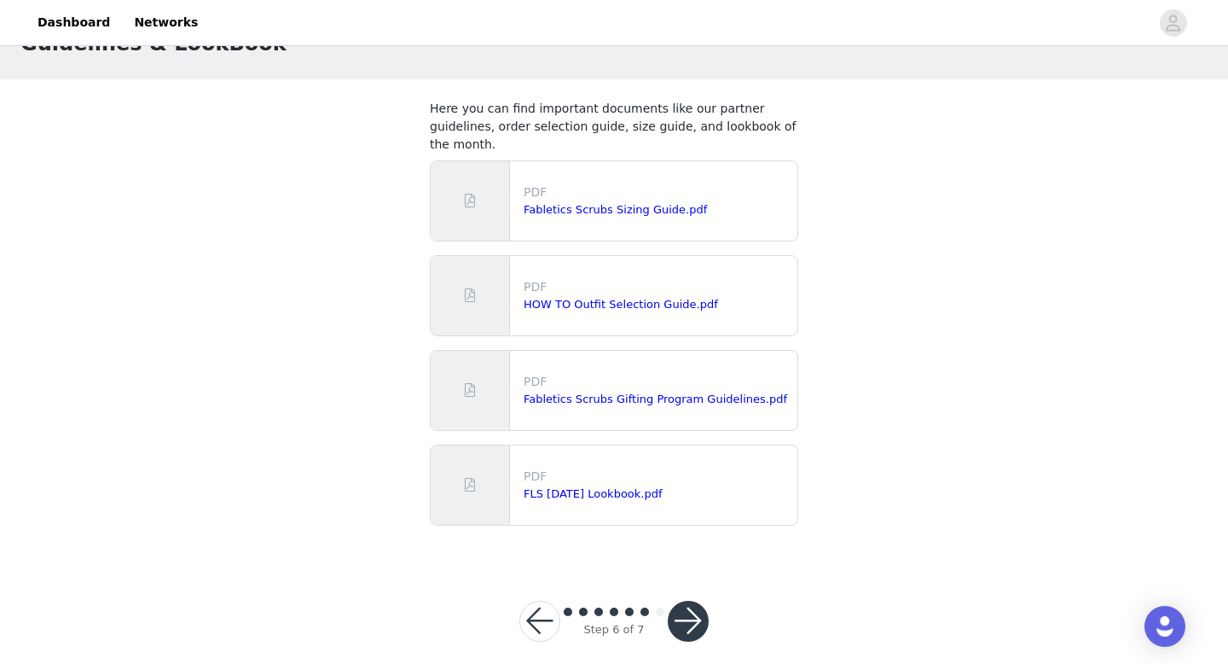
click at [689, 601] on button "button" at bounding box center [688, 621] width 41 height 41
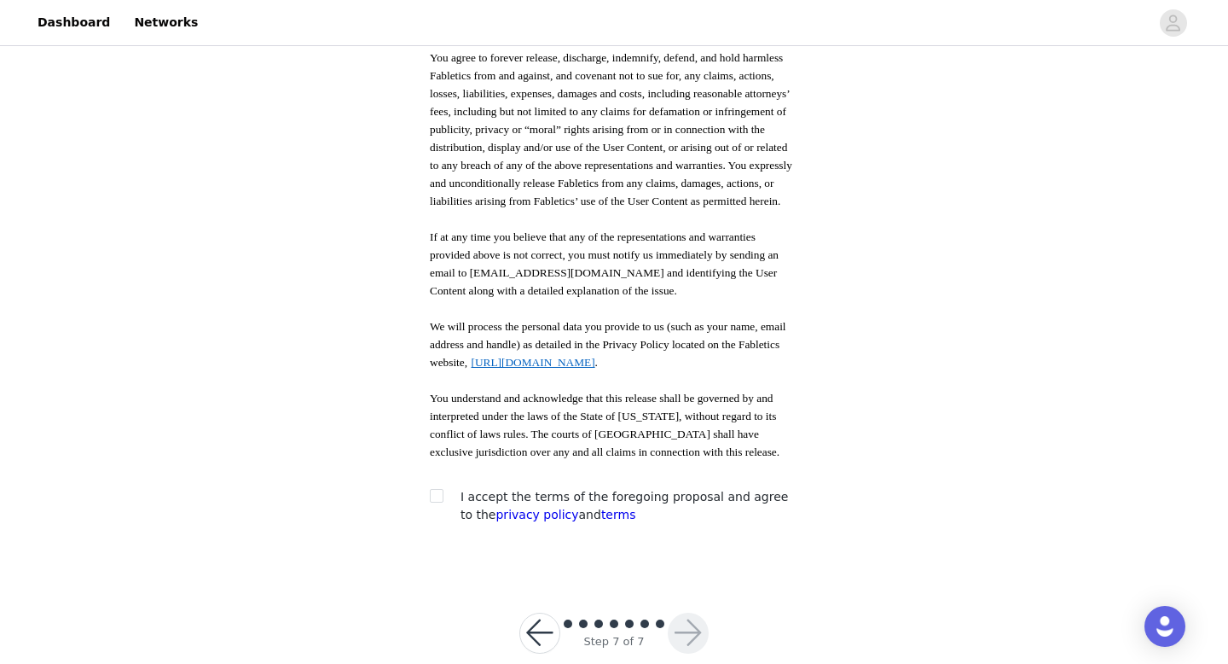
scroll to position [877, 0]
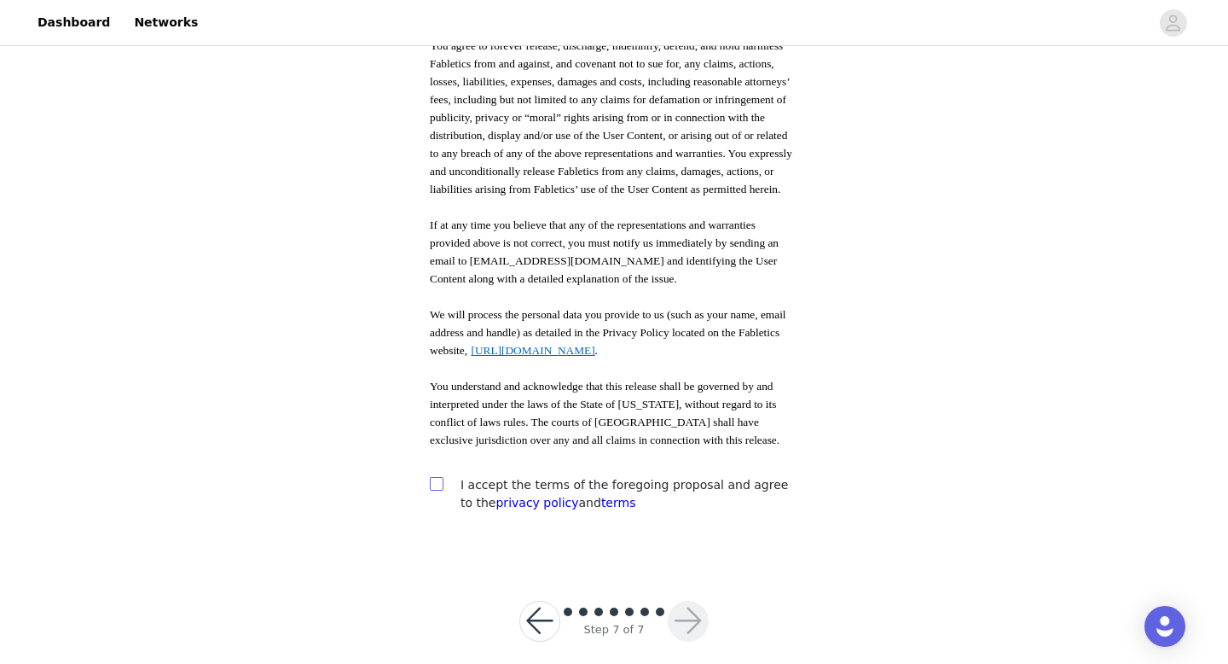
click at [436, 477] on input "checkbox" at bounding box center [436, 483] width 12 height 12
checkbox input "true"
click at [688, 604] on button "button" at bounding box center [688, 621] width 41 height 41
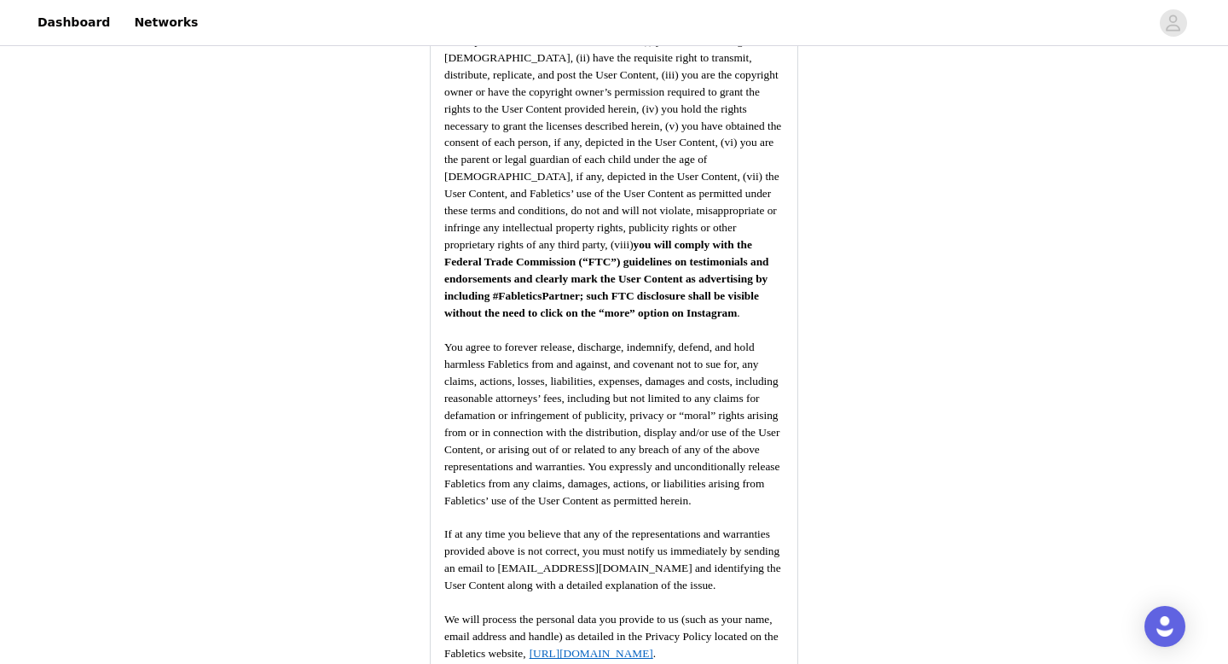
scroll to position [2241, 0]
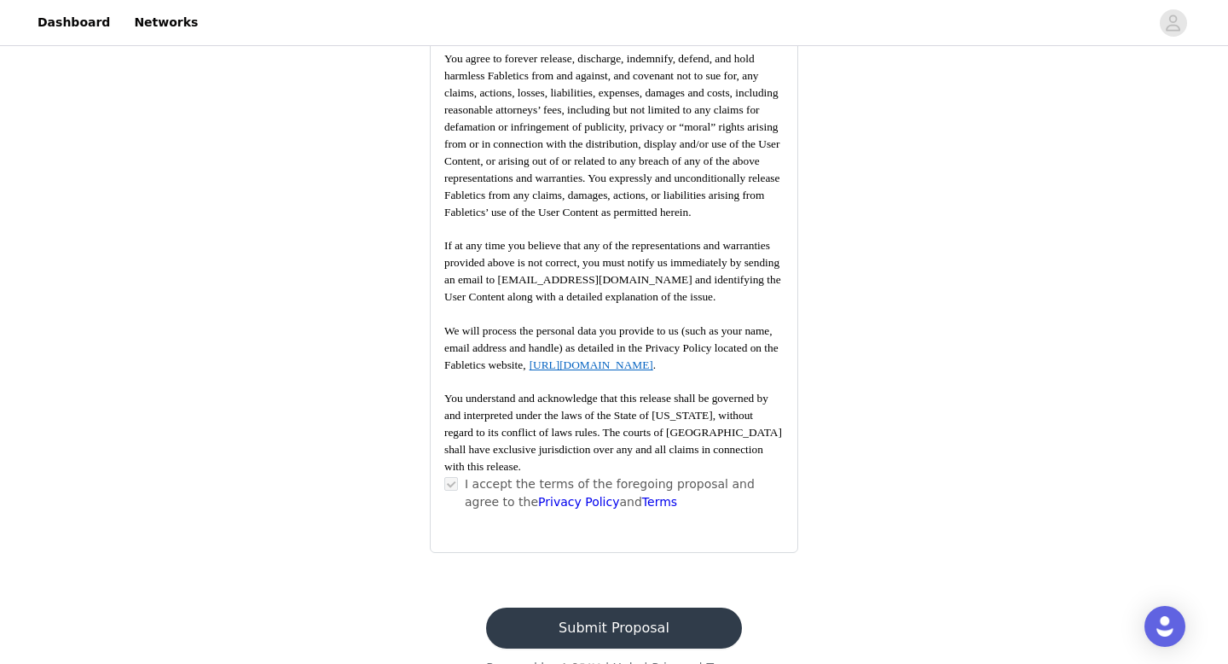
click at [677, 607] on button "Submit Proposal" at bounding box center [613, 627] width 255 height 41
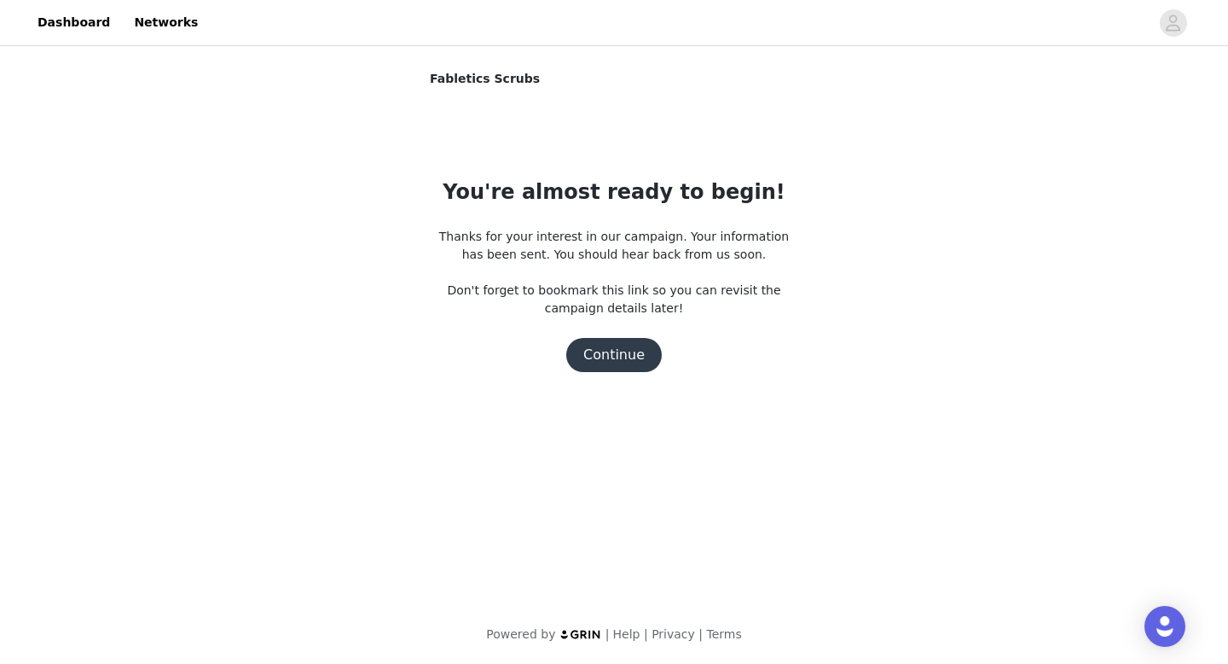
click at [625, 348] on button "Continue" at bounding box center [614, 355] width 96 height 34
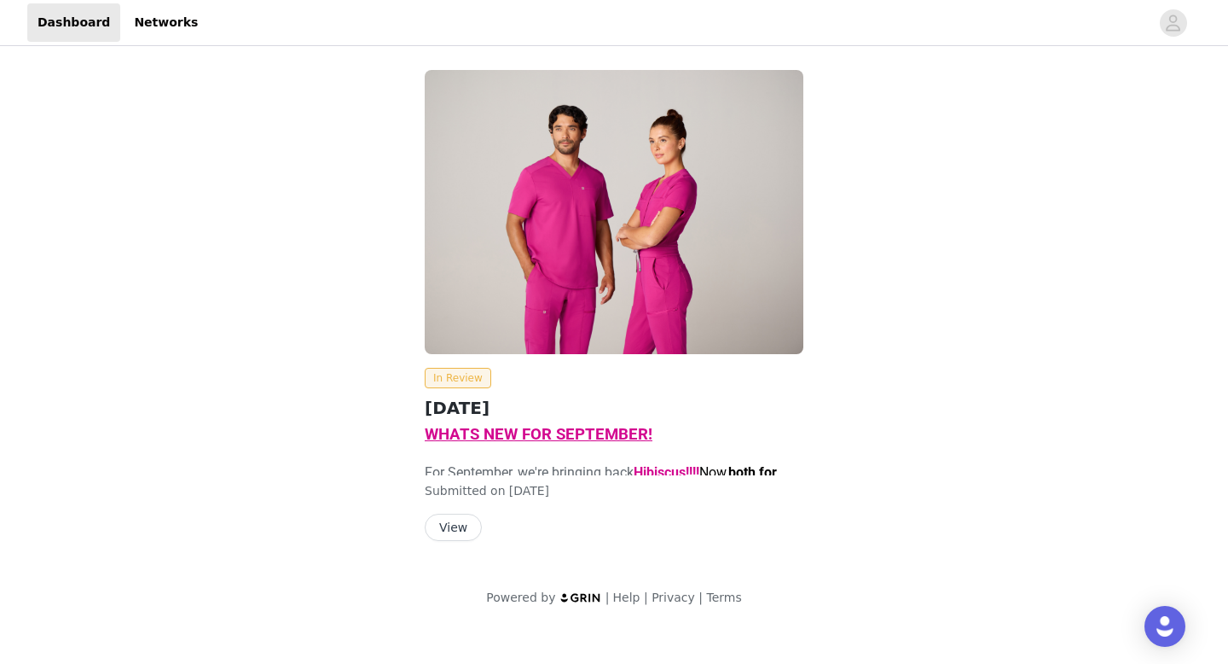
click at [459, 521] on button "View" at bounding box center [453, 527] width 57 height 27
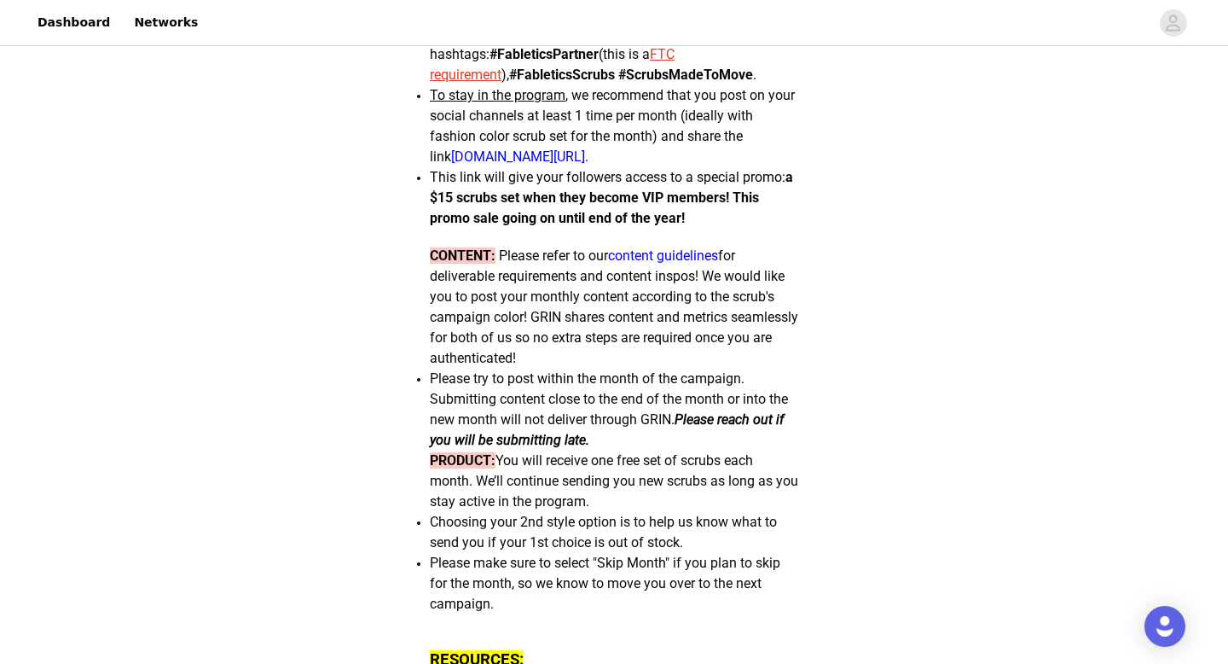
scroll to position [767, 0]
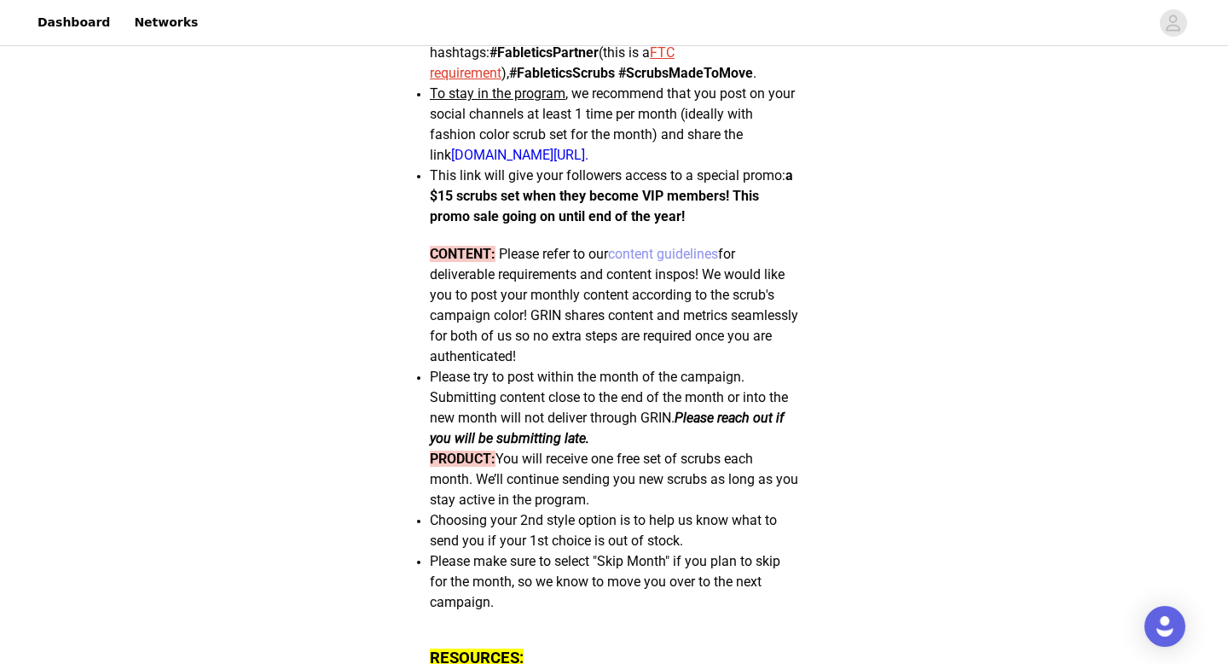
click at [711, 262] on link "content guidelines" at bounding box center [663, 254] width 110 height 16
